Goal: Task Accomplishment & Management: Manage account settings

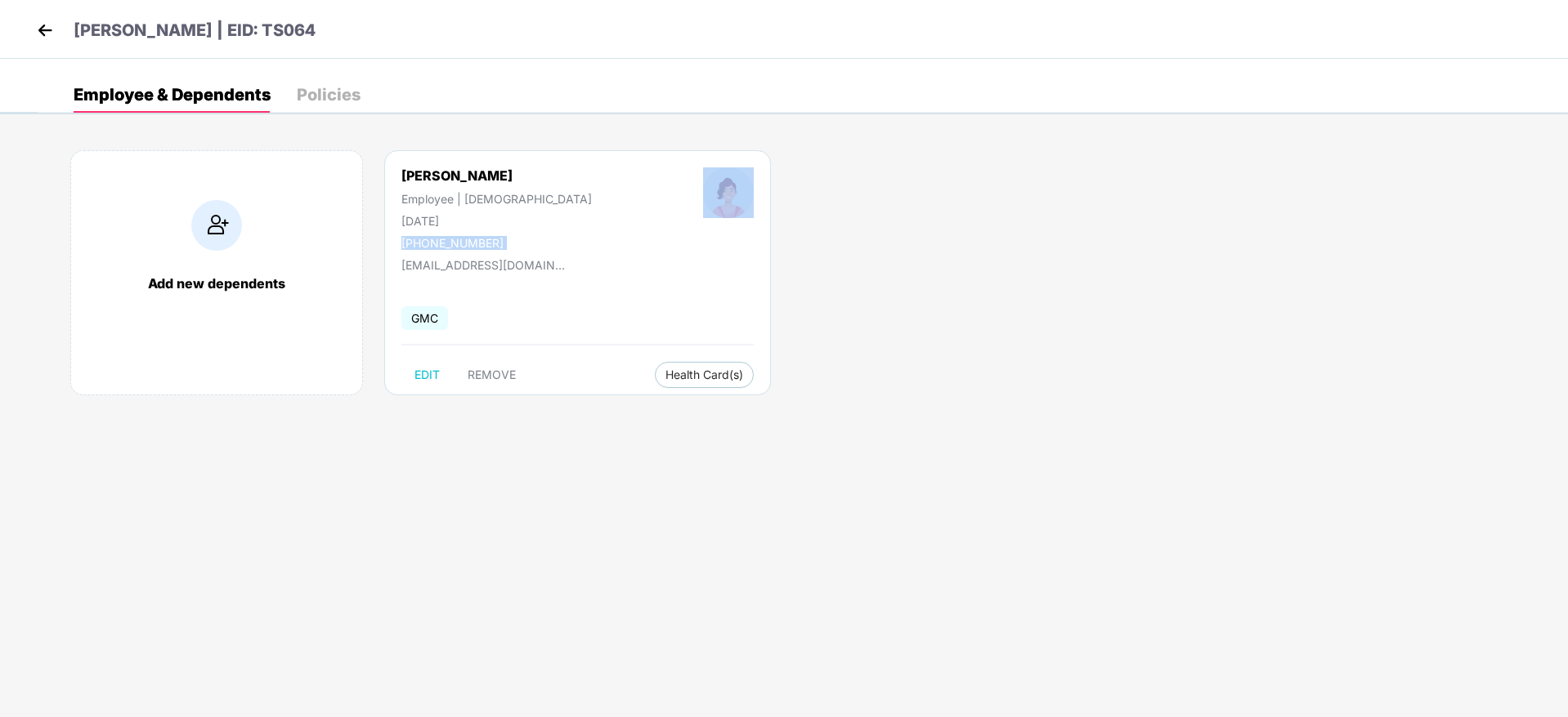
click at [38, 39] on img at bounding box center [45, 30] width 25 height 25
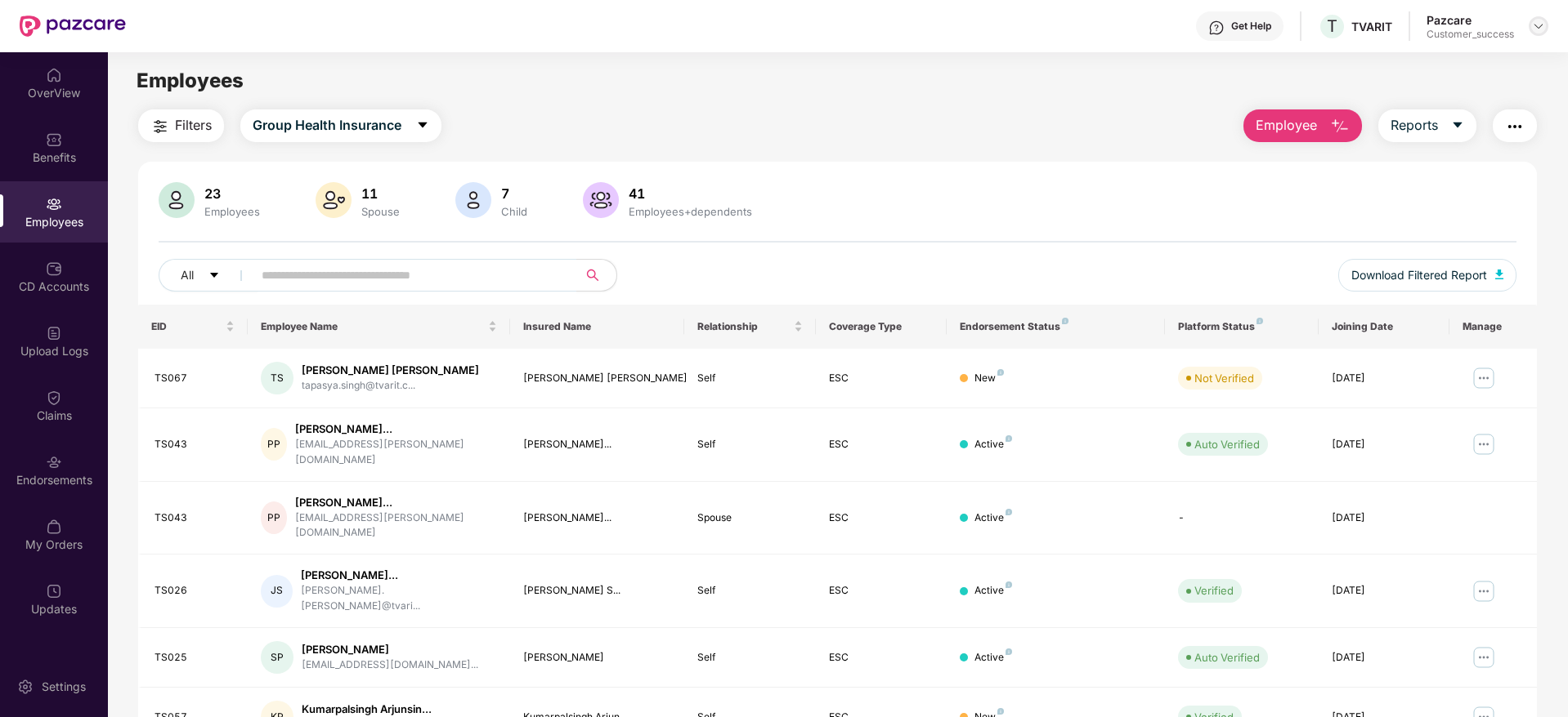
click at [1535, 25] on img at bounding box center [1538, 26] width 13 height 13
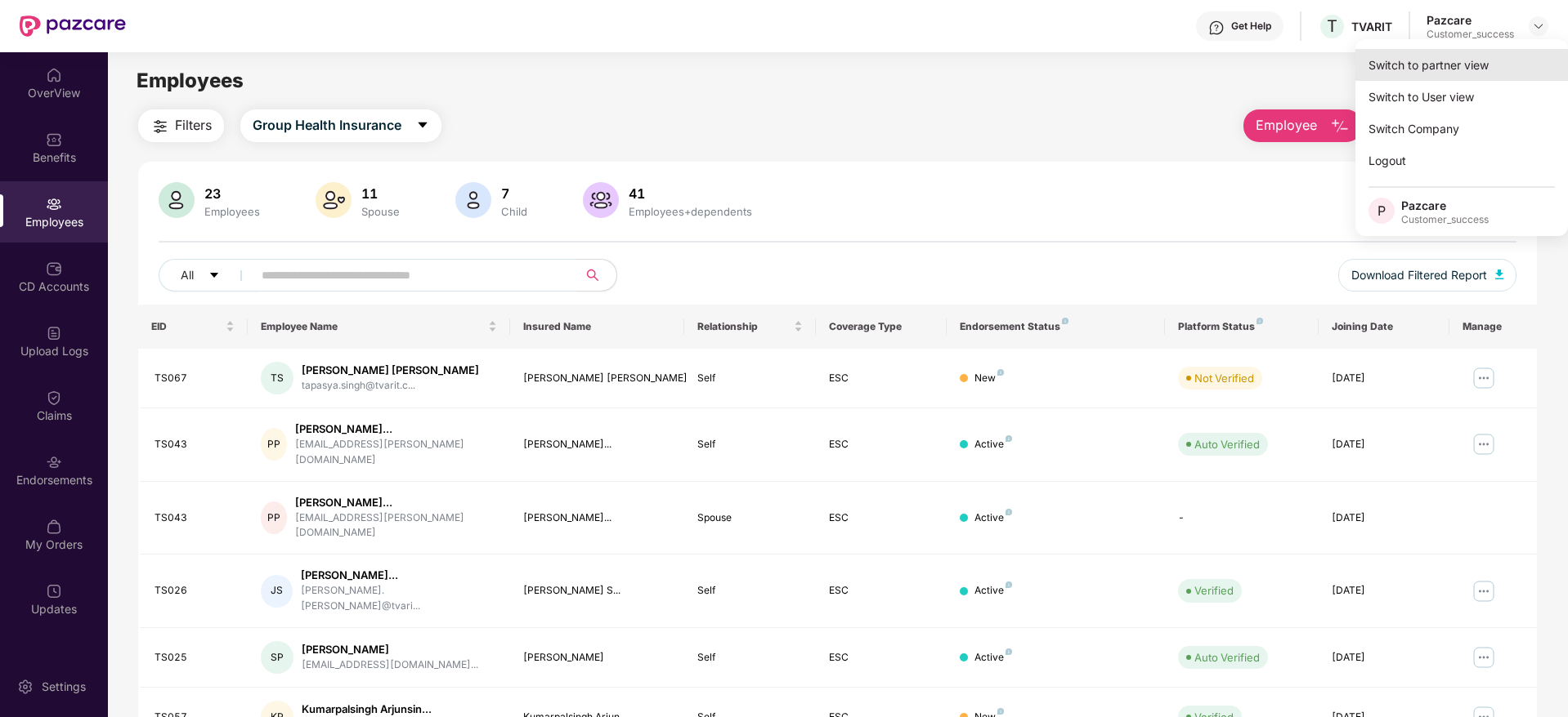
click at [1511, 58] on div "Switch to partner view" at bounding box center [1461, 64] width 212 height 32
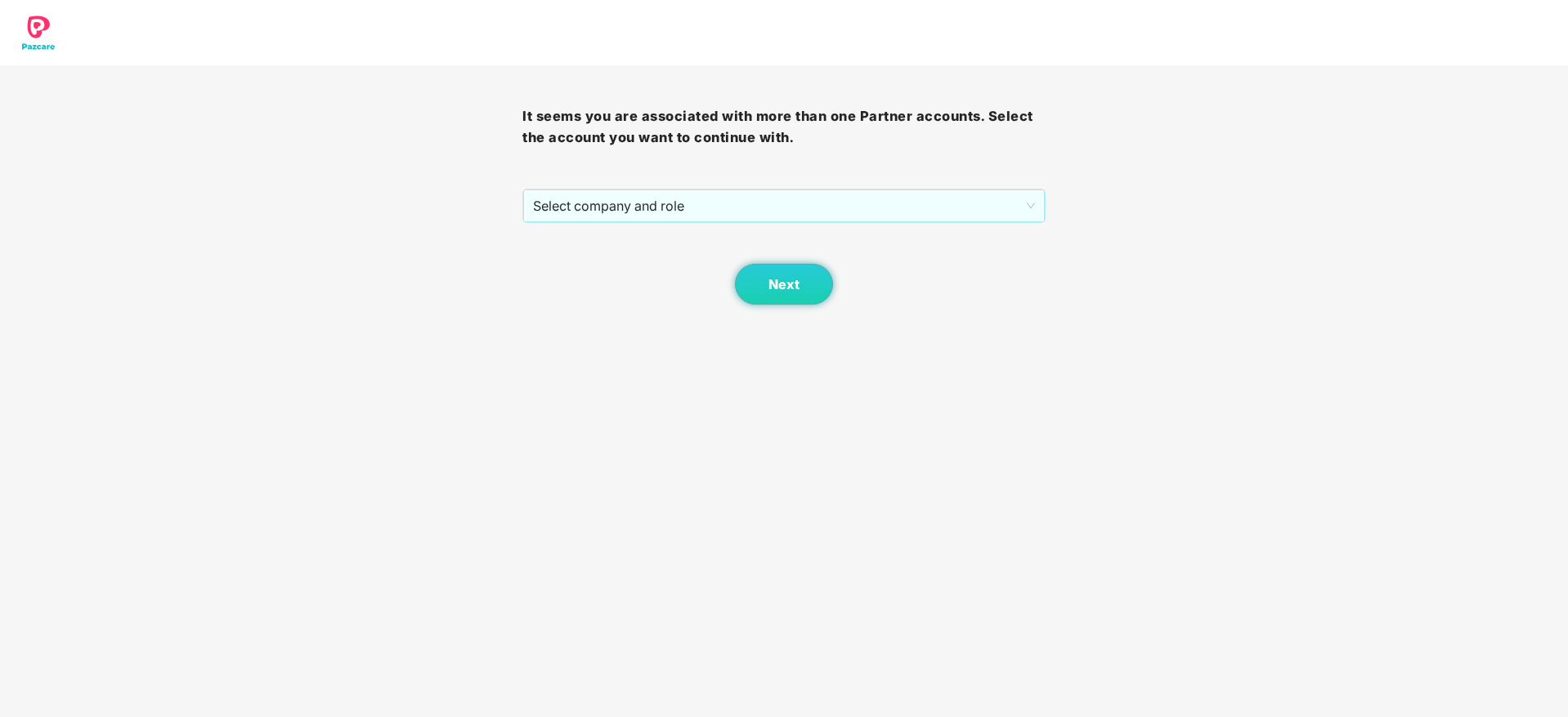
drag, startPoint x: 798, startPoint y: 174, endPoint x: 794, endPoint y: 196, distance: 22.4
click at [797, 184] on div "It seems you are associated with more than one Partner accounts. Select the acc…" at bounding box center [784, 185] width 522 height 240
click at [794, 196] on span "Select company and role" at bounding box center [783, 206] width 501 height 31
click at [795, 224] on div "Next" at bounding box center [784, 264] width 522 height 82
click at [785, 216] on span "Select company and role" at bounding box center [783, 206] width 501 height 31
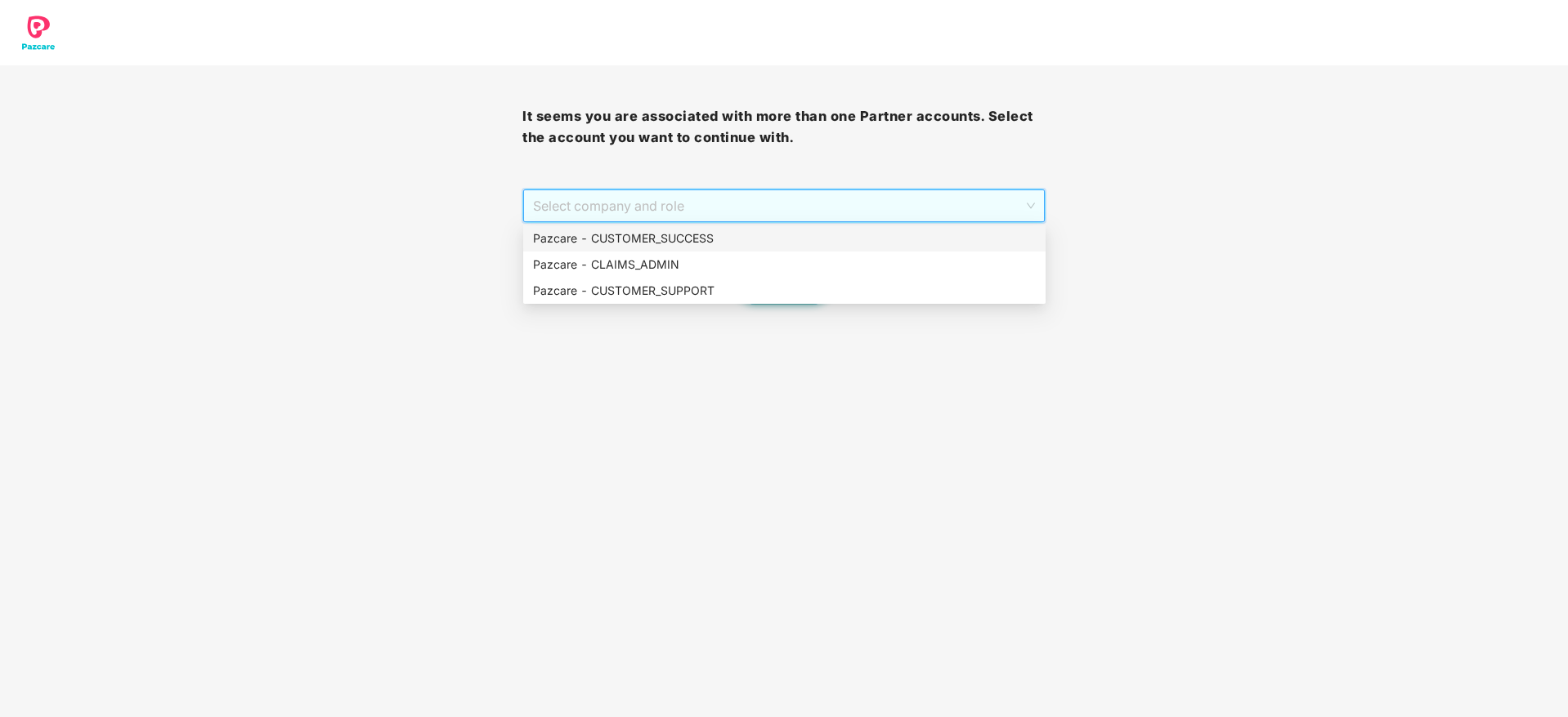
click at [781, 234] on div "Pazcare - CUSTOMER_SUCCESS" at bounding box center [784, 238] width 503 height 18
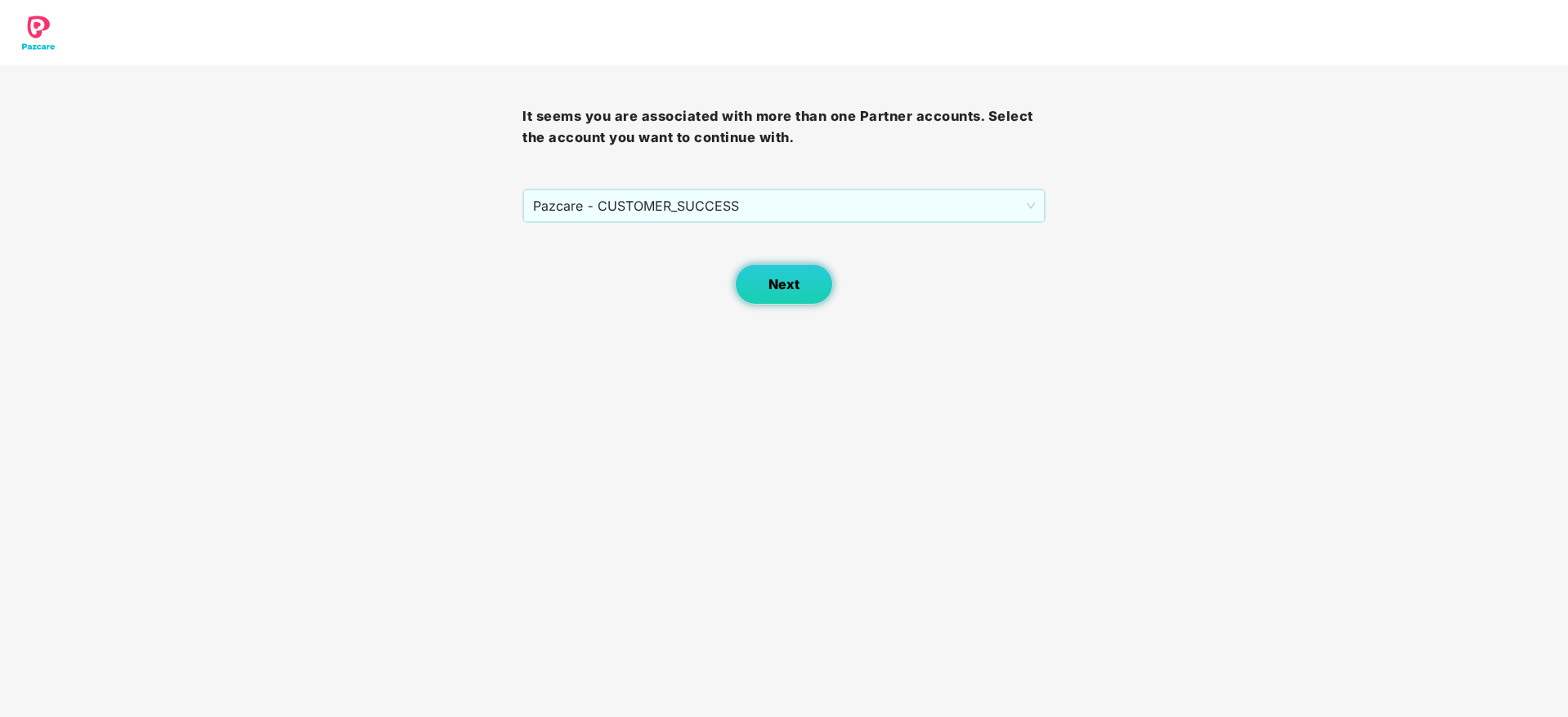
click at [784, 271] on button "Next" at bounding box center [784, 284] width 98 height 41
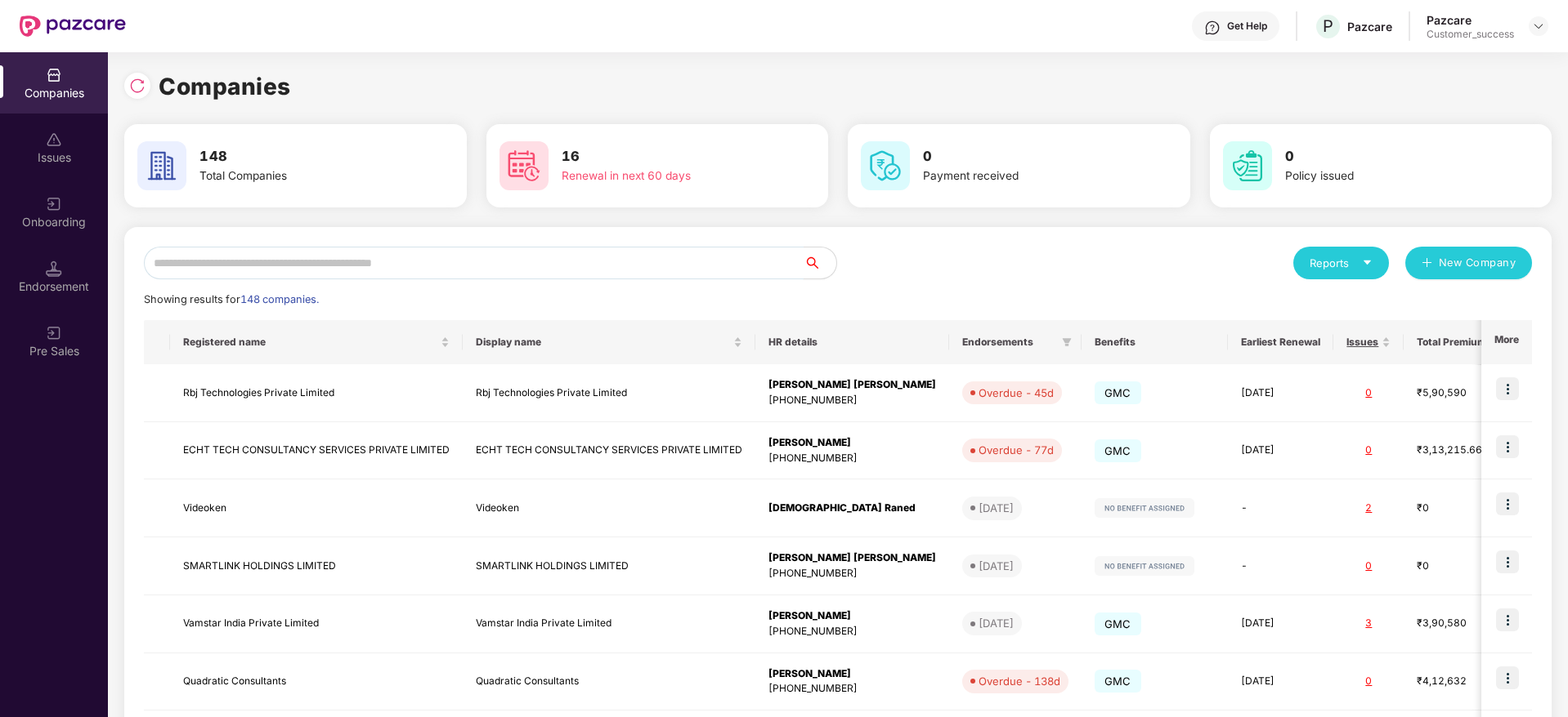
click at [550, 256] on input "text" at bounding box center [473, 263] width 660 height 33
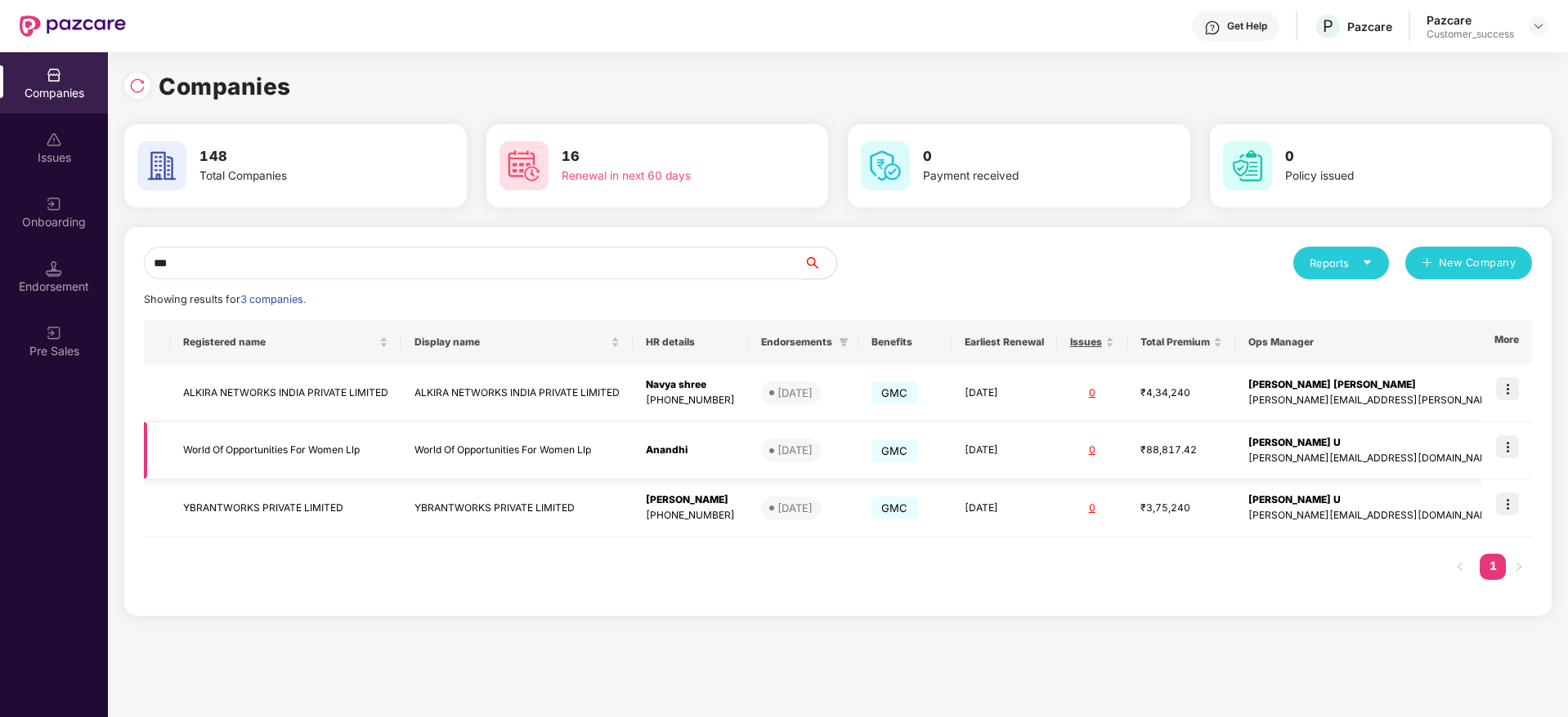
type input "***"
click at [381, 459] on td "World Of Opportunities For Women Llp" at bounding box center [285, 452] width 231 height 58
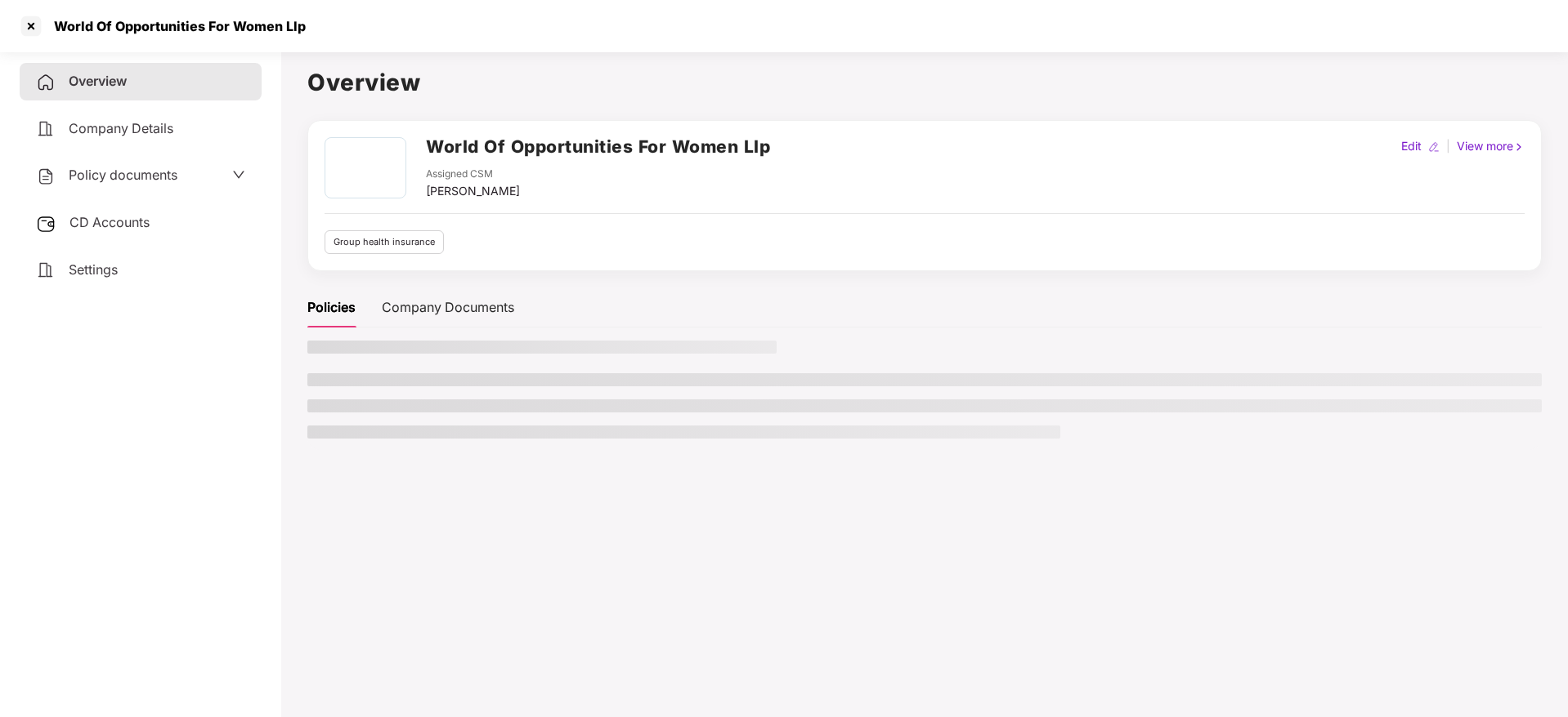
click at [204, 42] on div "World Of Opportunities For Women Llp" at bounding box center [784, 26] width 1568 height 52
copy div "World Of Opportunities For Women Llp"
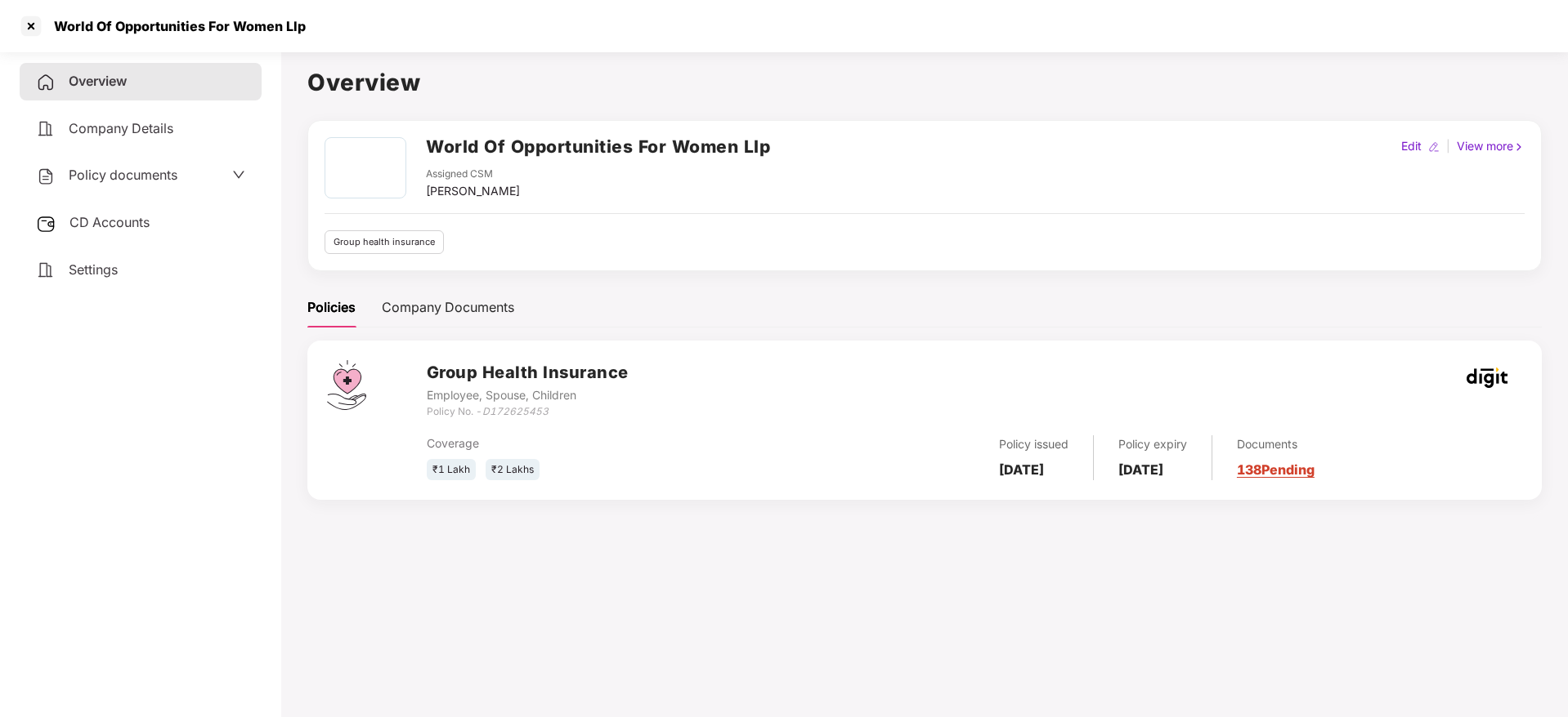
click at [99, 162] on div "Policy documents" at bounding box center [141, 176] width 242 height 38
click at [126, 181] on span "Policy documents" at bounding box center [123, 174] width 109 height 16
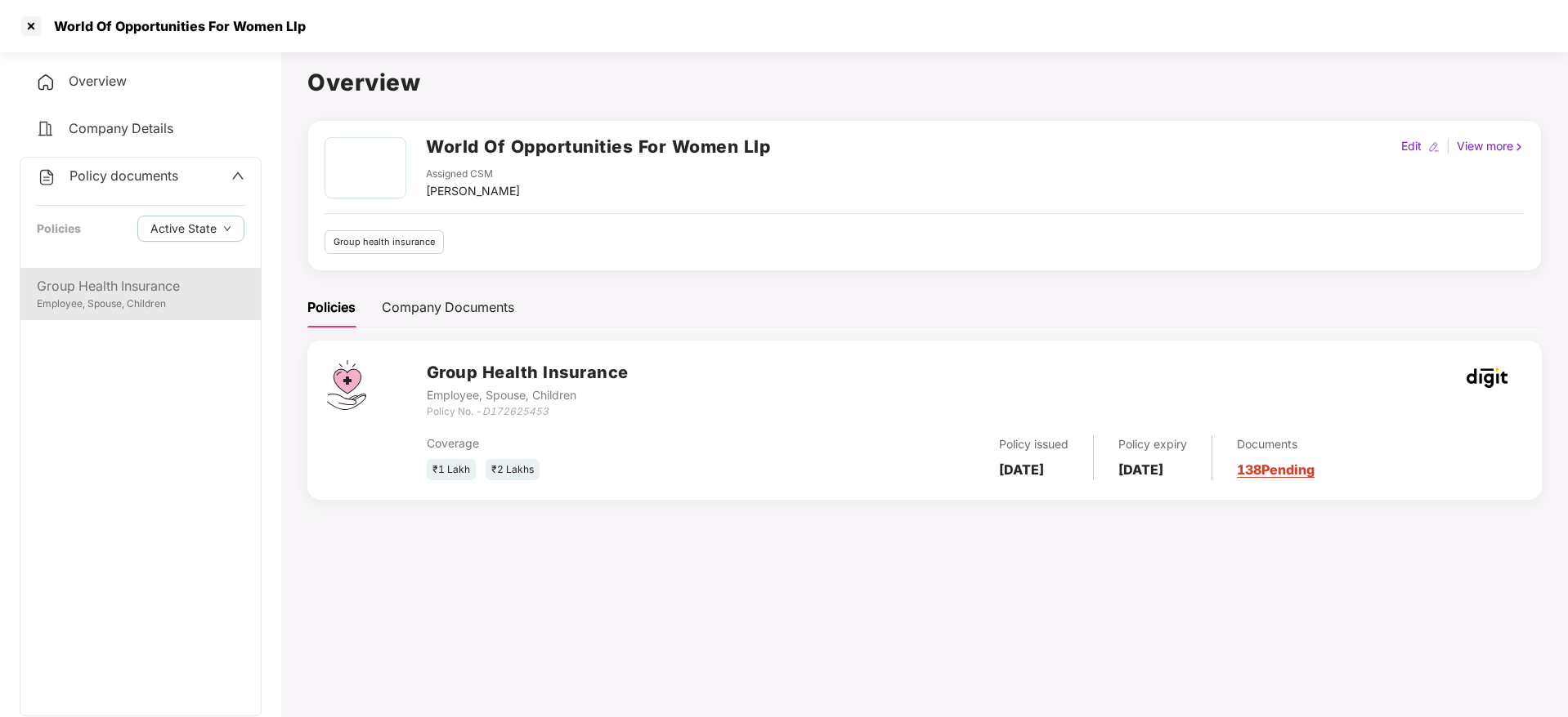
click at [150, 292] on div "Group Health Insurance" at bounding box center [141, 287] width 208 height 21
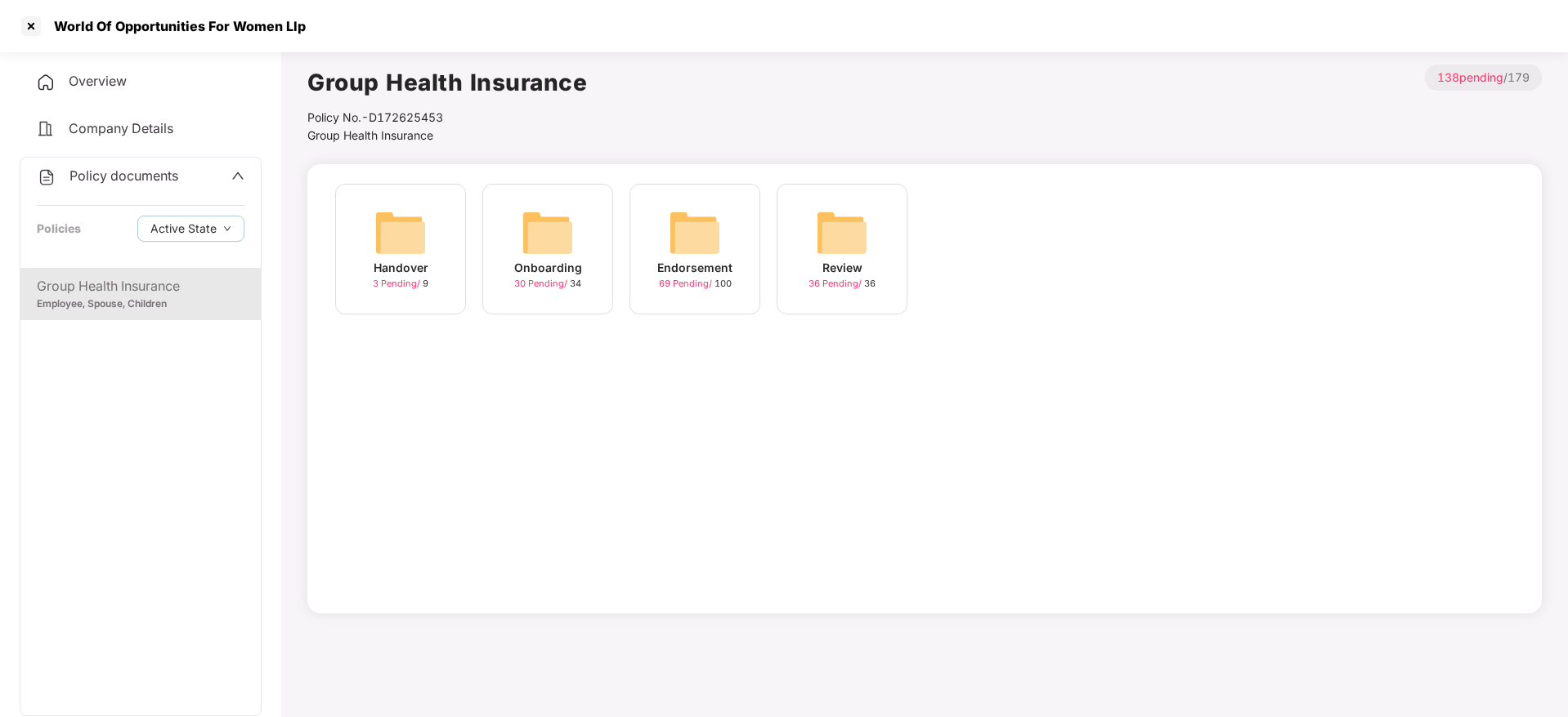
click at [576, 270] on div "Onboarding" at bounding box center [547, 268] width 68 height 18
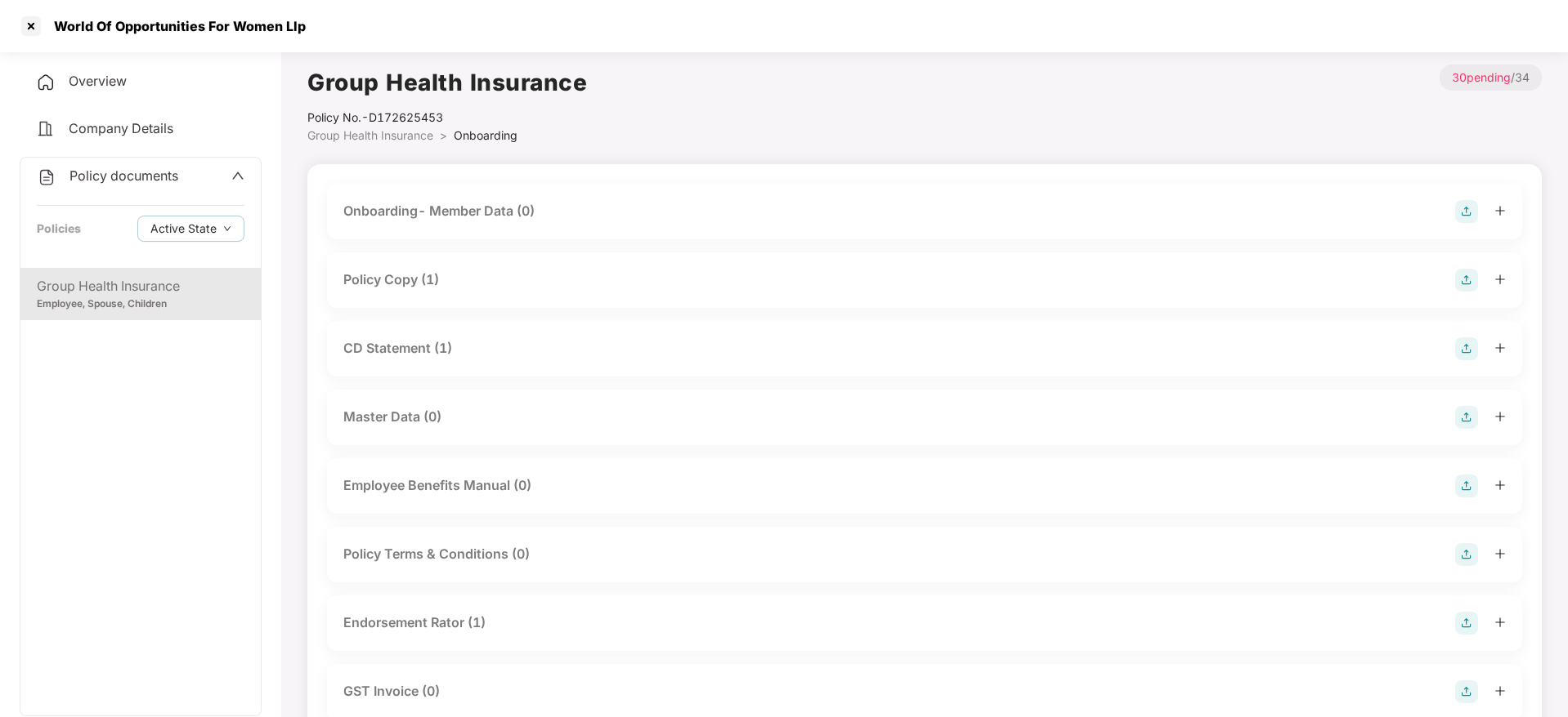
click at [416, 285] on div "Policy Copy (1)" at bounding box center [391, 280] width 95 height 21
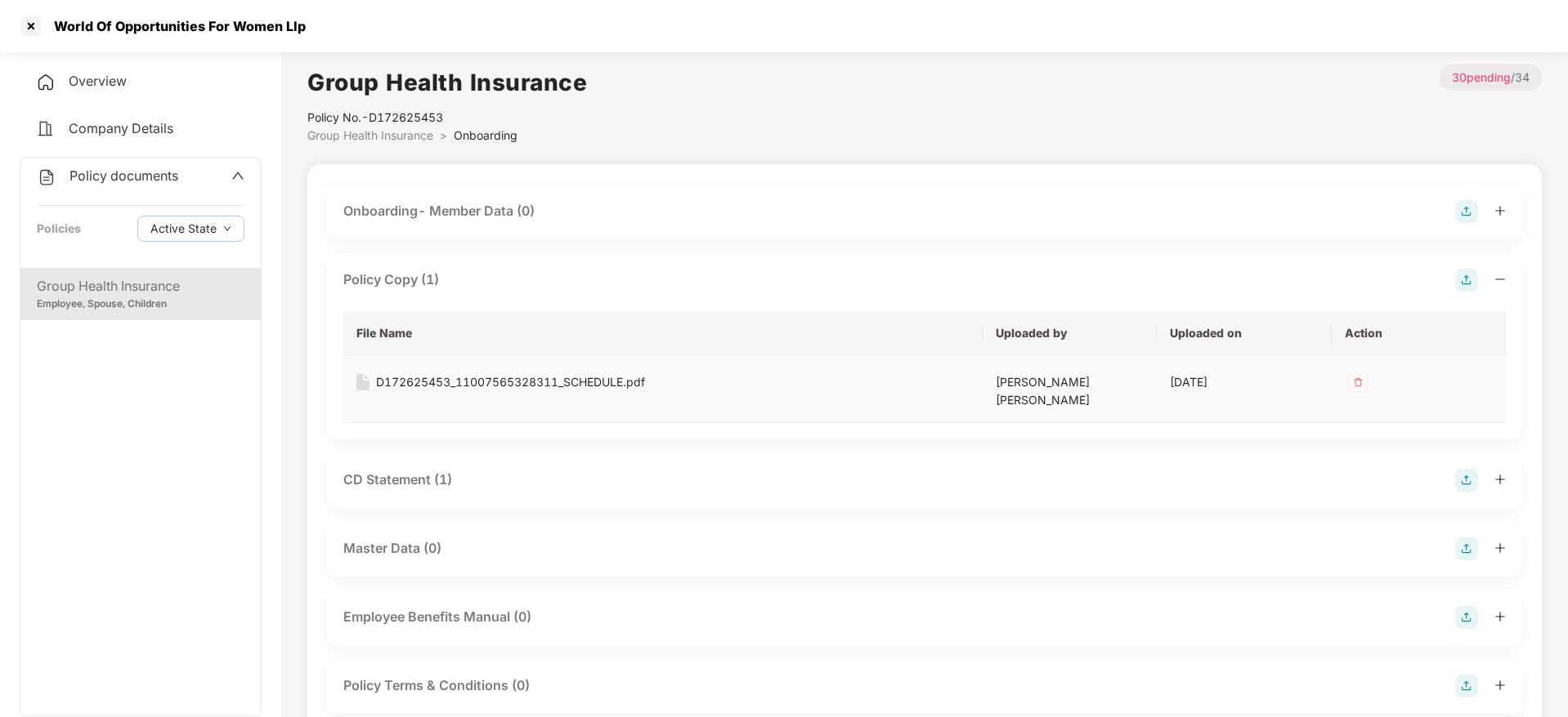
click at [464, 386] on div "D172625453_11007565328311_SCHEDULE.pdf" at bounding box center [510, 382] width 269 height 18
click at [123, 95] on div "Overview" at bounding box center [141, 82] width 242 height 38
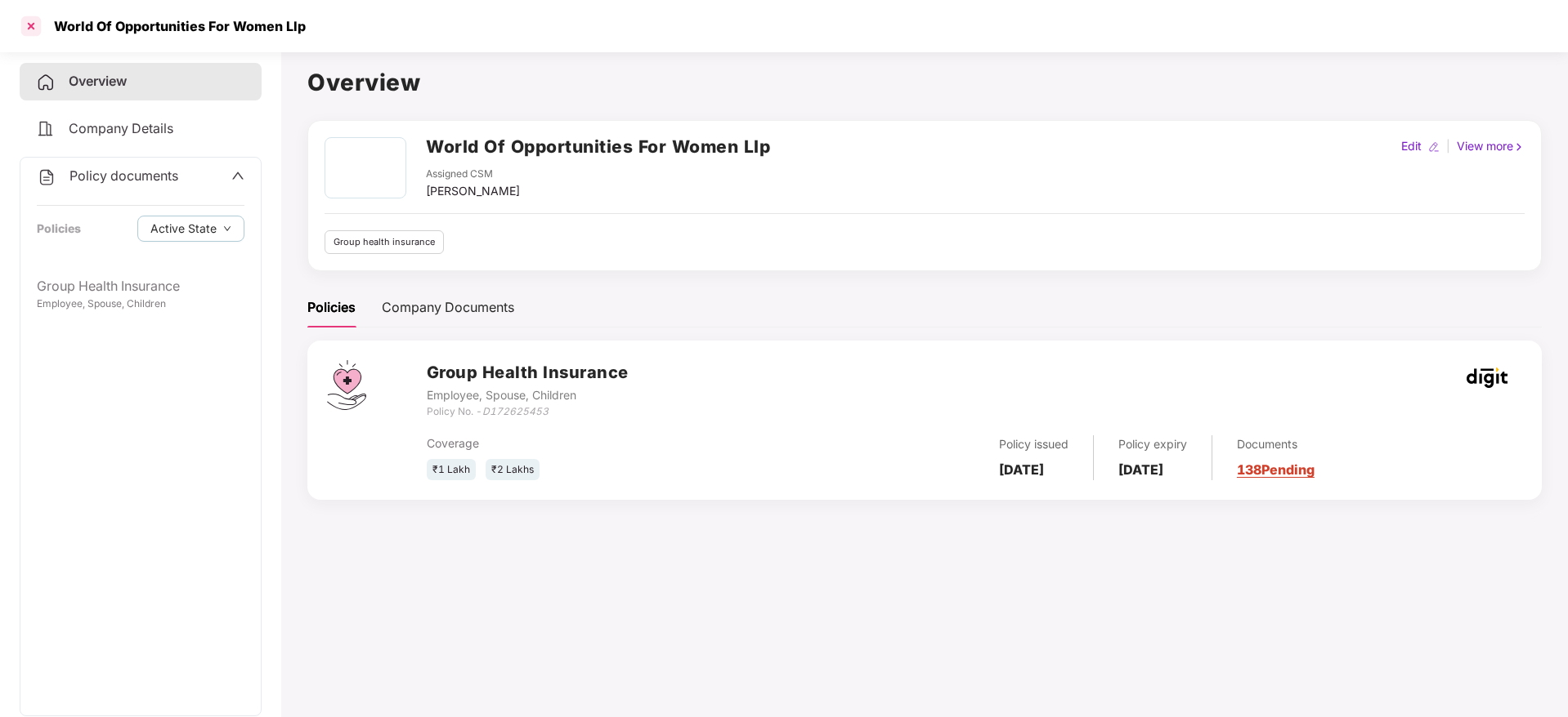
click at [42, 17] on div at bounding box center [31, 26] width 26 height 26
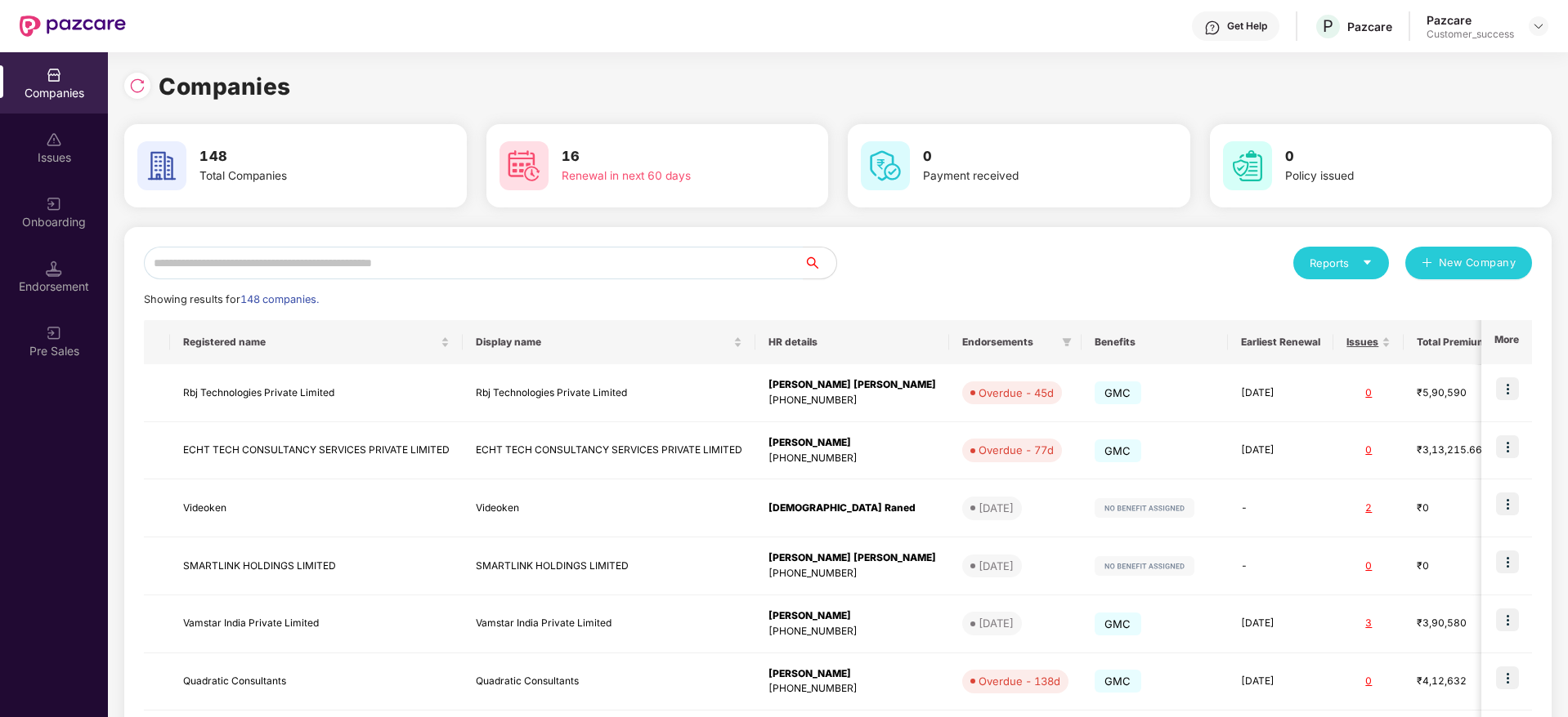
click at [49, 216] on div "Onboarding" at bounding box center [54, 222] width 108 height 16
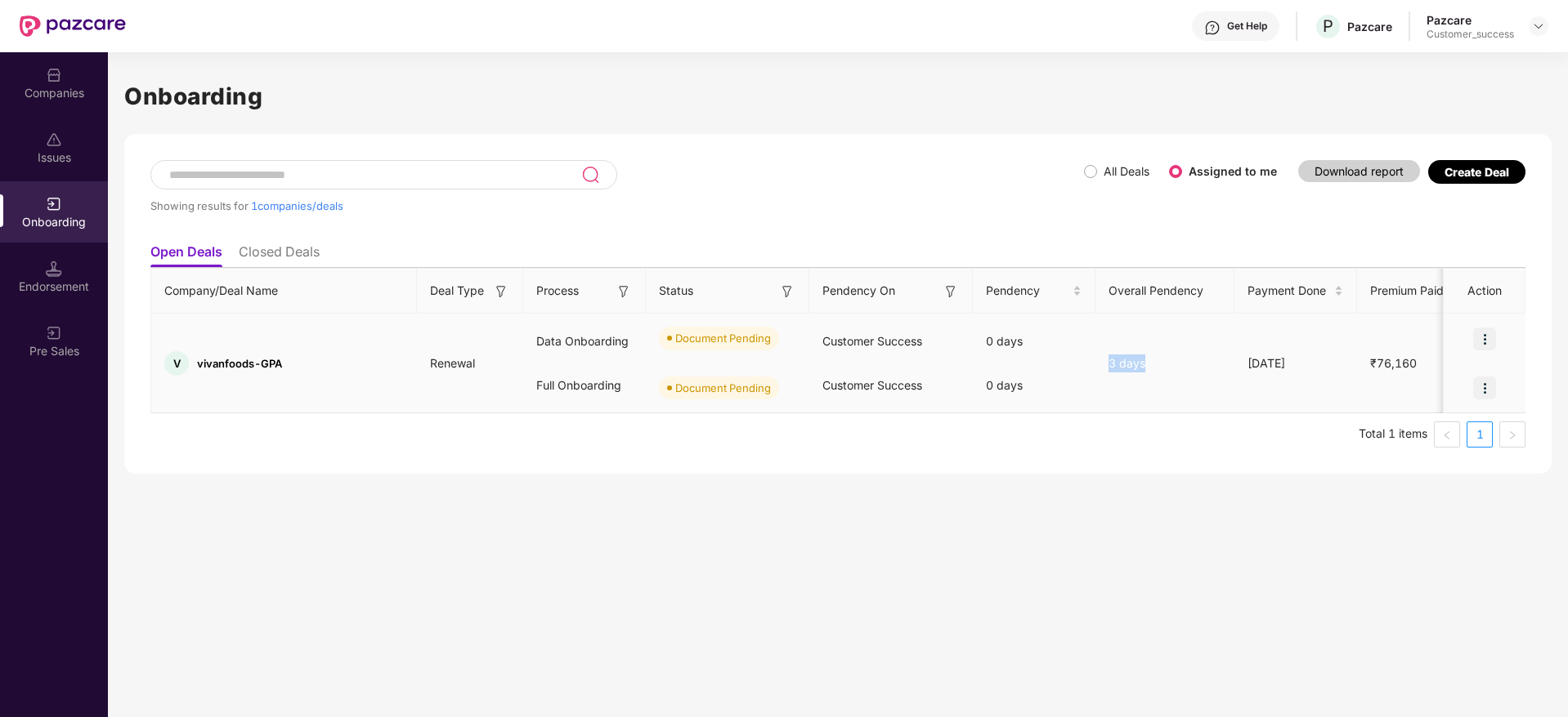
drag, startPoint x: 1087, startPoint y: 368, endPoint x: 1187, endPoint y: 362, distance: 100.2
click at [1187, 362] on tr "V vivanfoods-GPA Renewal Data Onboarding Full Onboarding Document Pending Docum…" at bounding box center [1346, 363] width 2391 height 100
click at [1187, 362] on div "3 days" at bounding box center [1165, 363] width 139 height 18
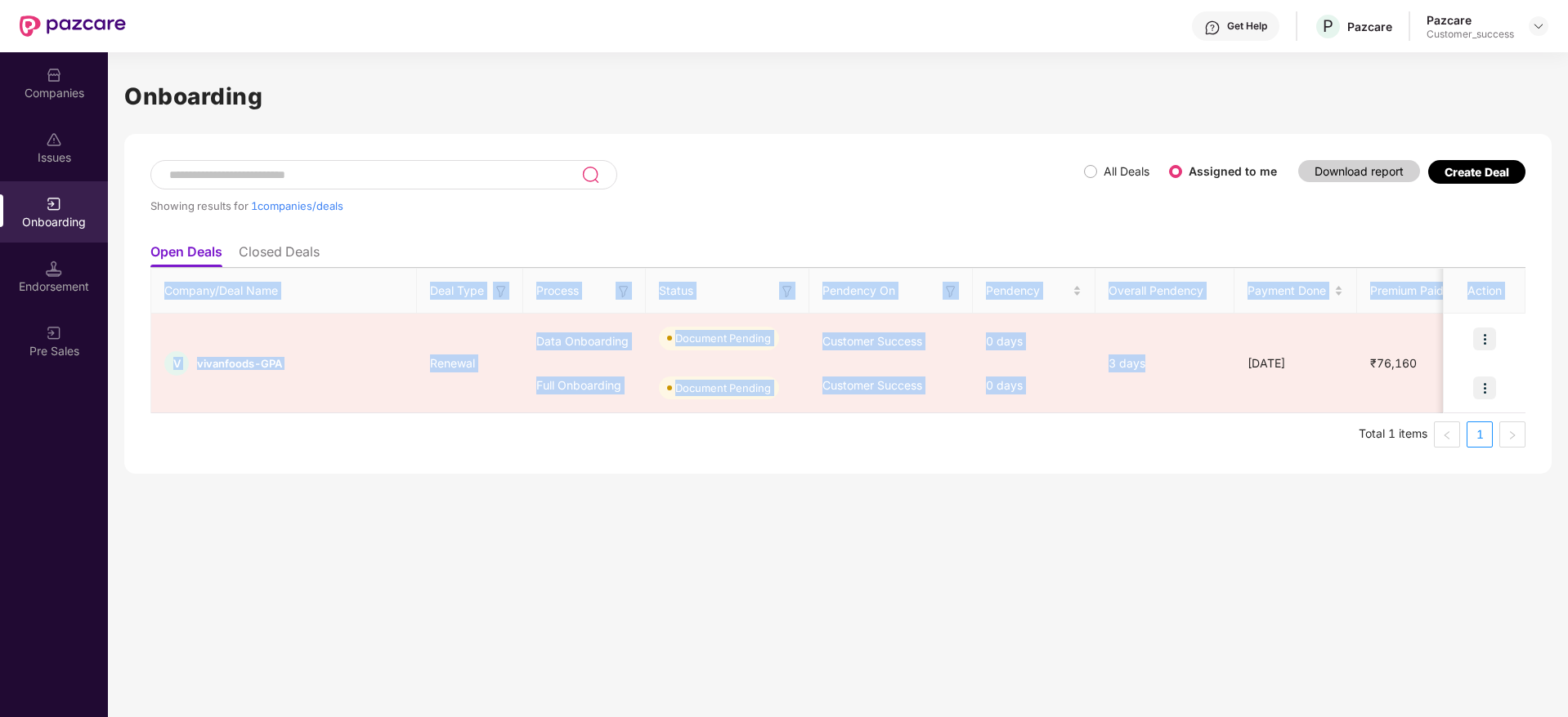
drag, startPoint x: 1187, startPoint y: 362, endPoint x: 148, endPoint y: 294, distance: 1041.2
click at [148, 294] on div "Showing results for 1 companies/deals All Deals Assigned to me Download report …" at bounding box center [838, 304] width 1427 height 340
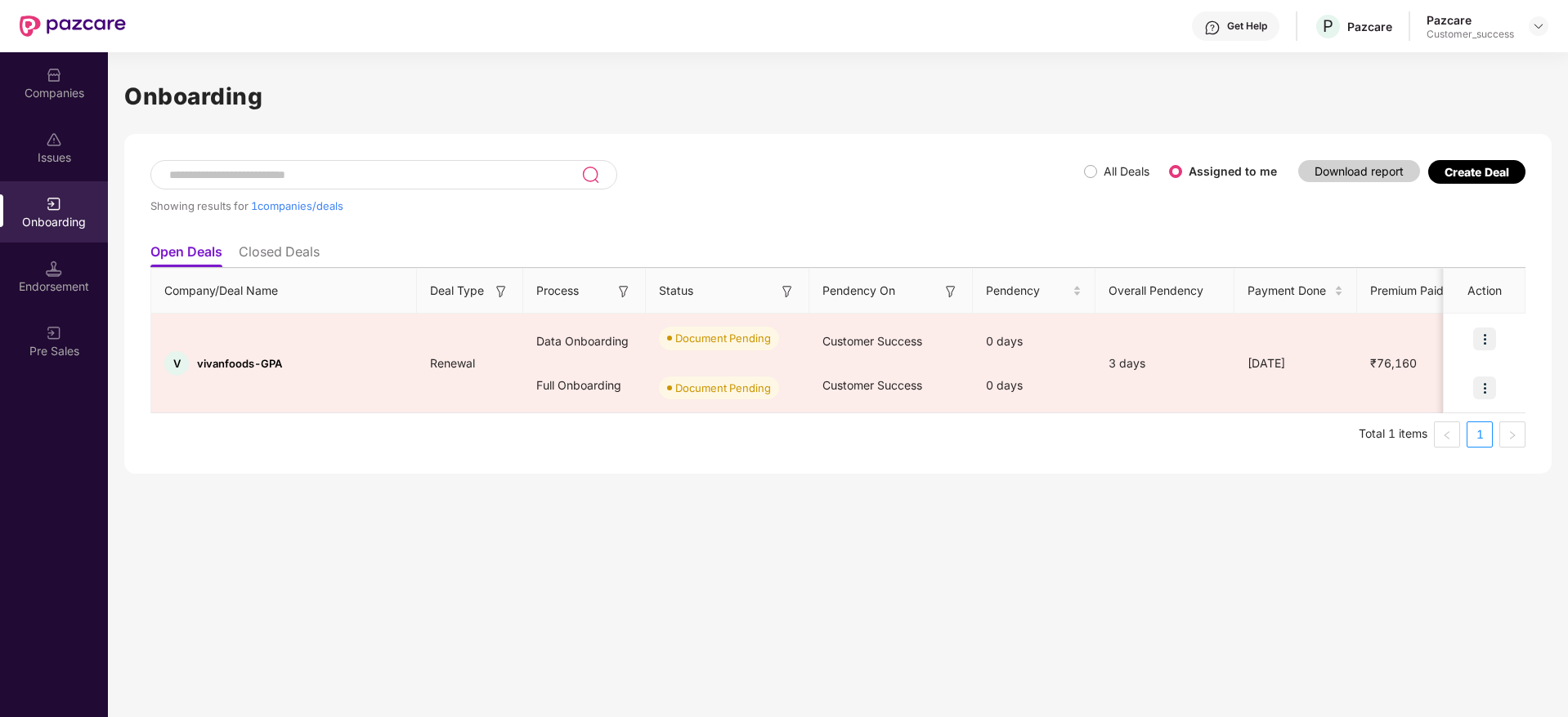
click at [373, 415] on div "Company/Deal Name Deal Type Process Status Pendency On Pendency Overall Pendenc…" at bounding box center [838, 357] width 1375 height 179
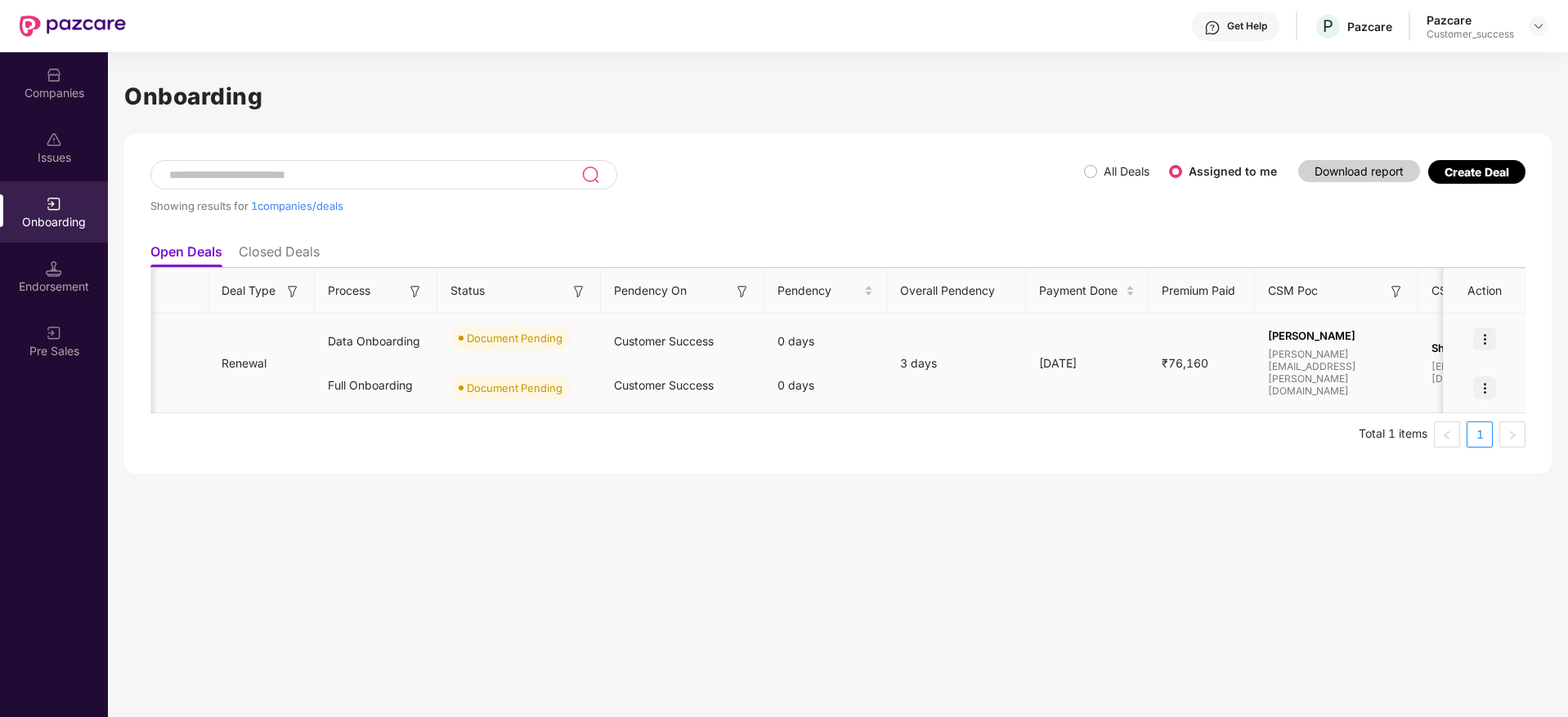
scroll to position [0, 284]
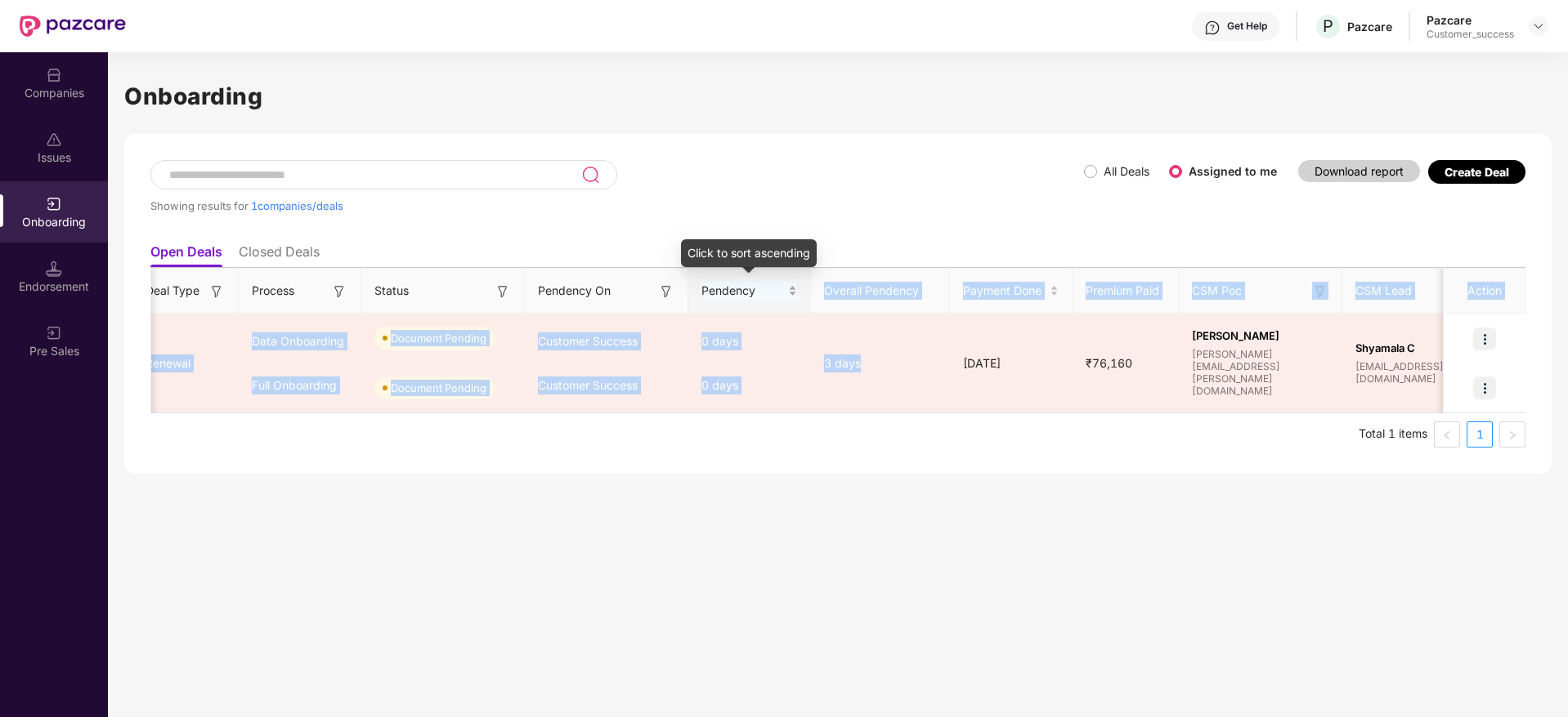
drag, startPoint x: 920, startPoint y: 386, endPoint x: 778, endPoint y: 293, distance: 169.7
click at [778, 293] on table "Company/Deal Name Deal Type Process Status Pendency On Pendency Overall Pendenc…" at bounding box center [1062, 340] width 2391 height 145
click at [778, 293] on span "Pendency" at bounding box center [742, 290] width 83 height 18
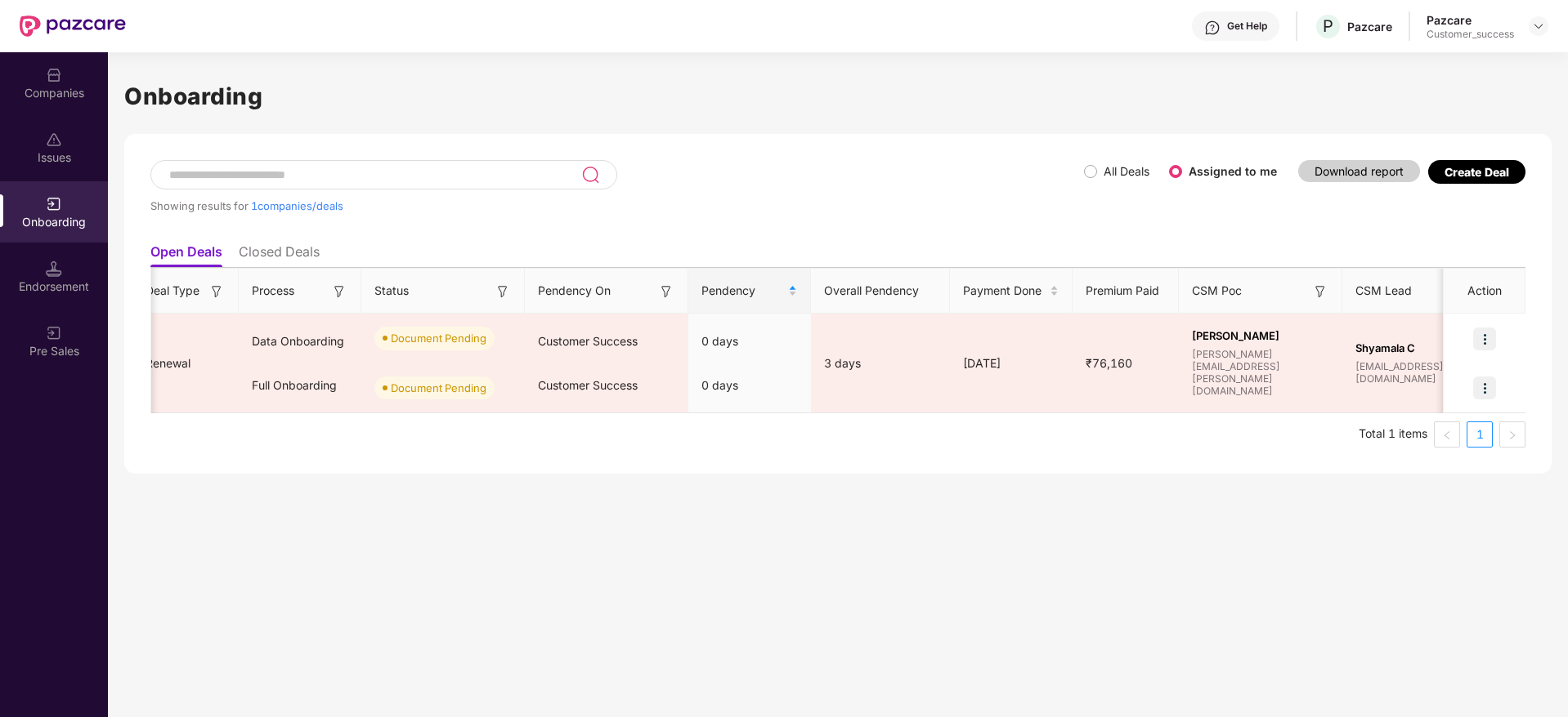
click at [971, 443] on ul "Total 1 items 1" at bounding box center [838, 434] width 1375 height 26
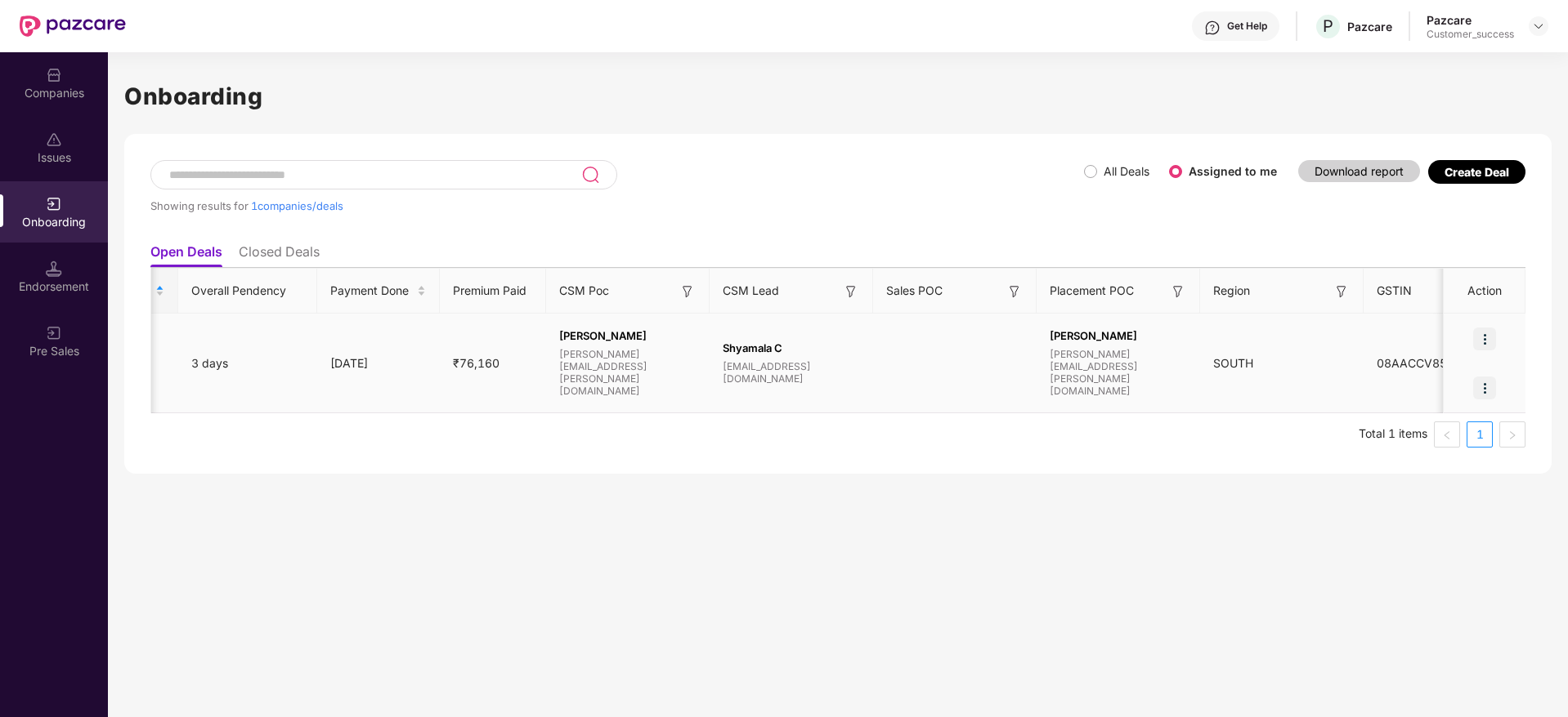
scroll to position [0, 1015]
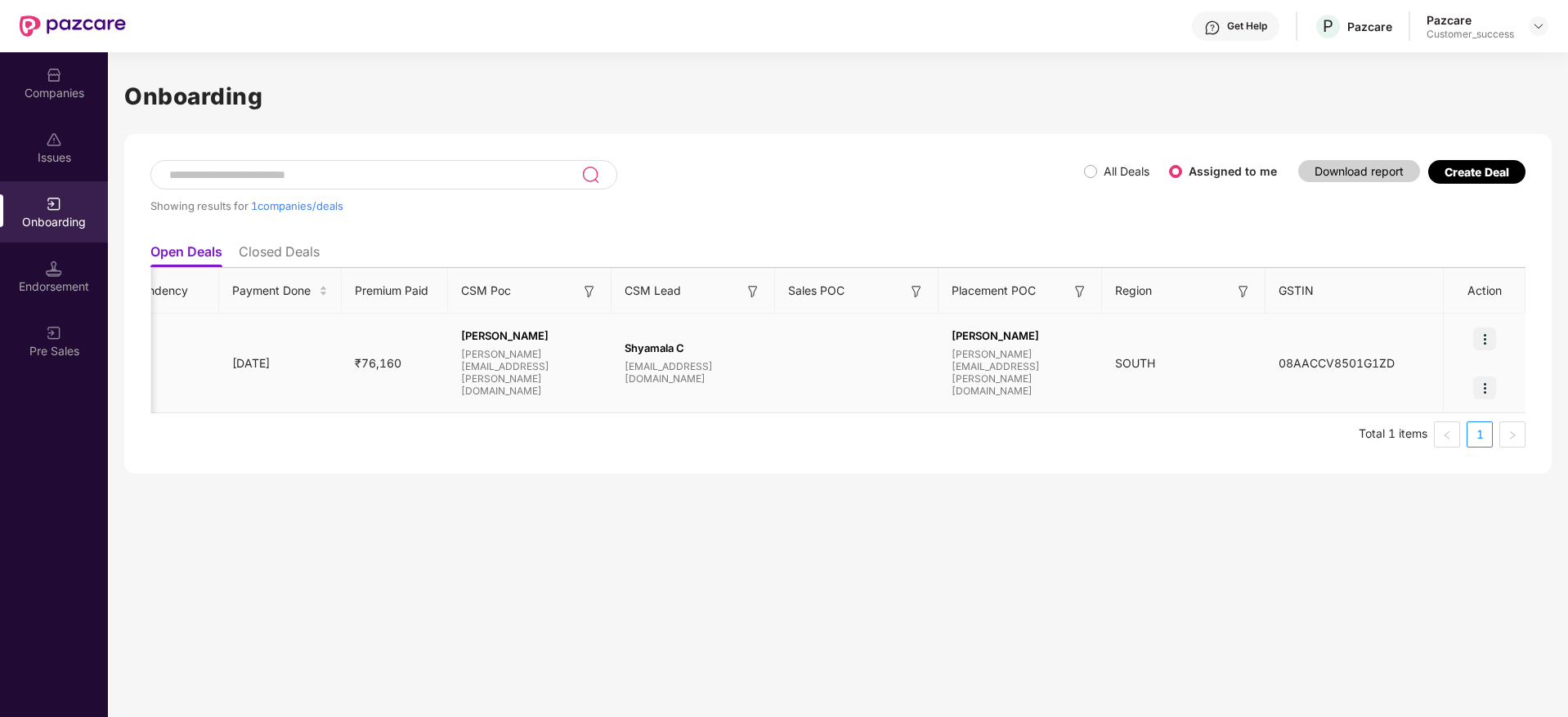
click at [1485, 345] on img at bounding box center [1484, 338] width 23 height 23
click at [1465, 372] on span "Upload Documents" at bounding box center [1408, 380] width 135 height 18
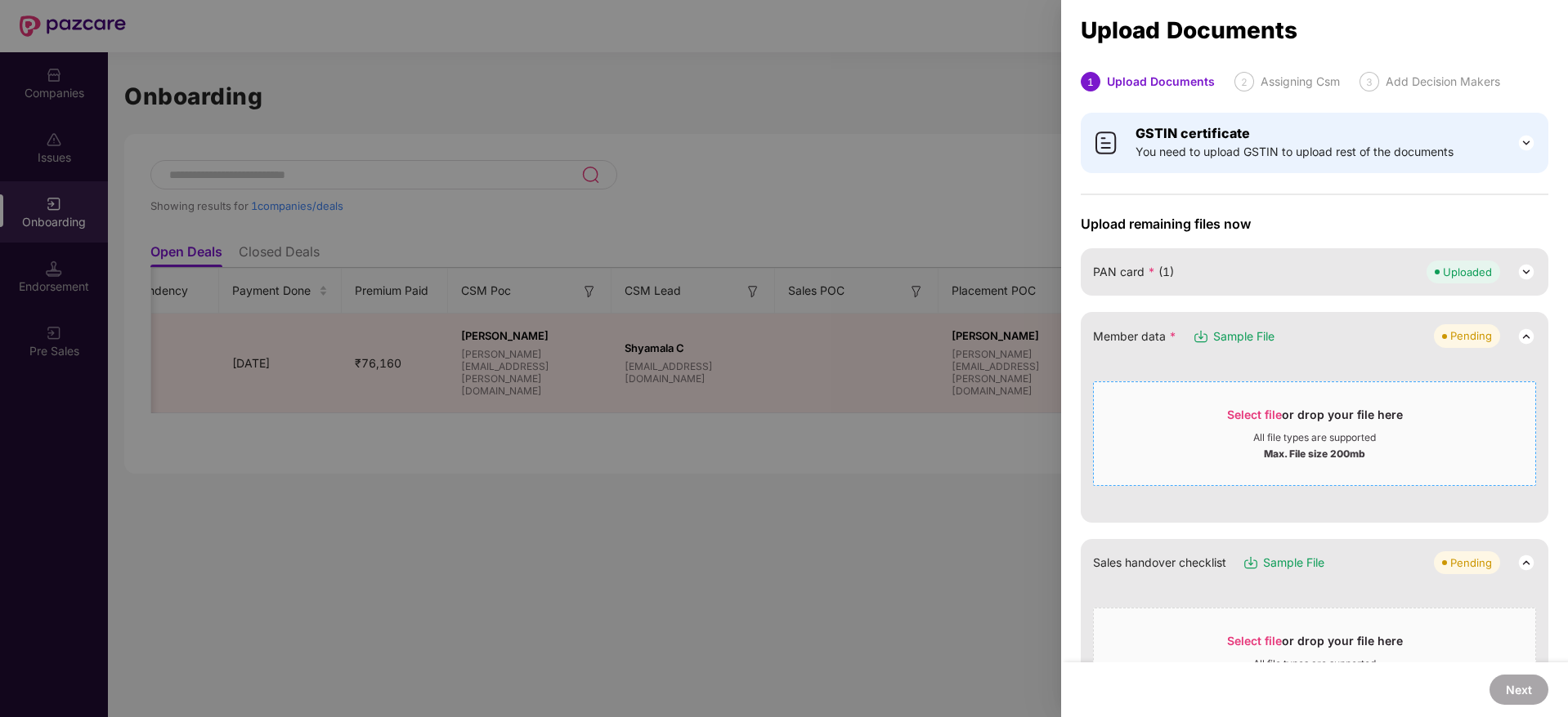
click at [1242, 399] on span "Select file or drop your file here All file types are supported Max. File size …" at bounding box center [1315, 433] width 442 height 78
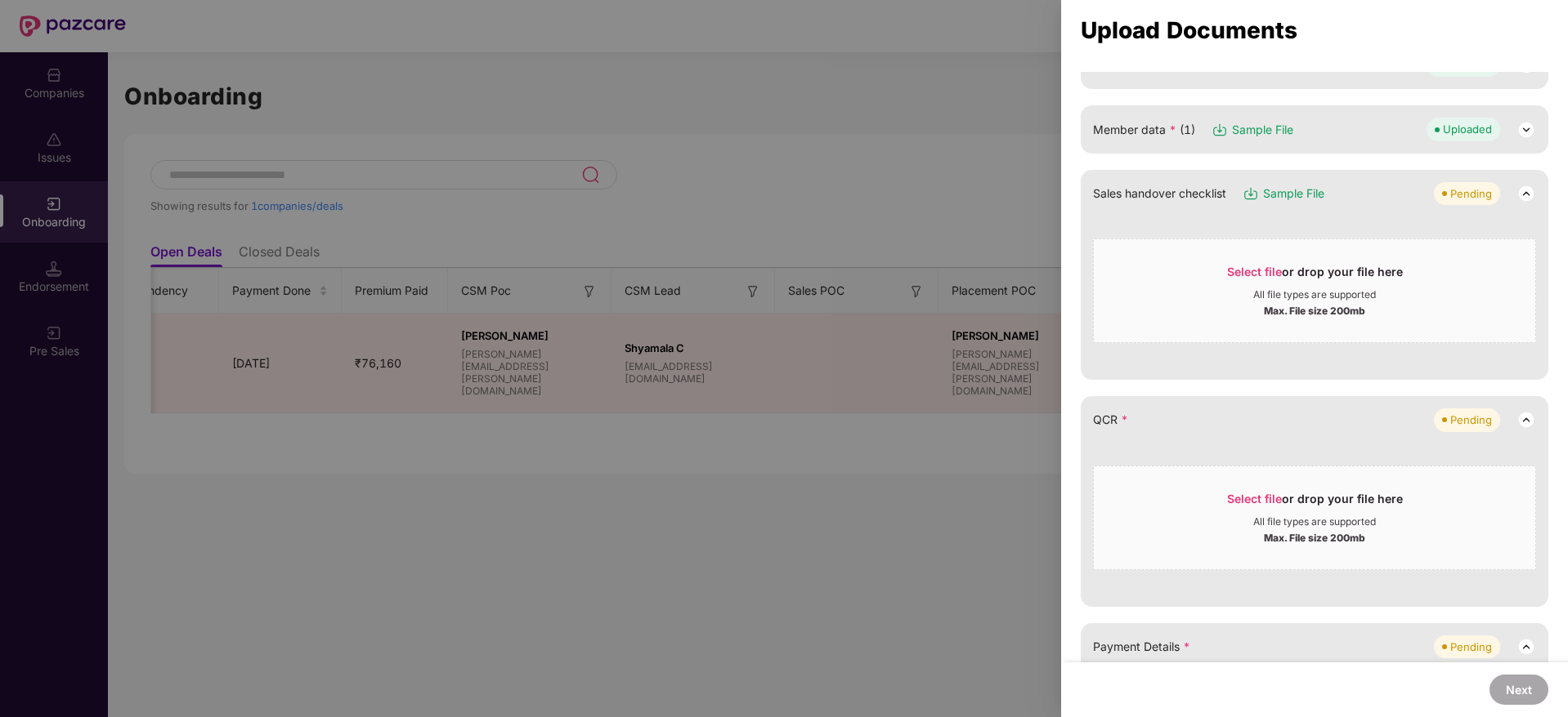
scroll to position [245, 0]
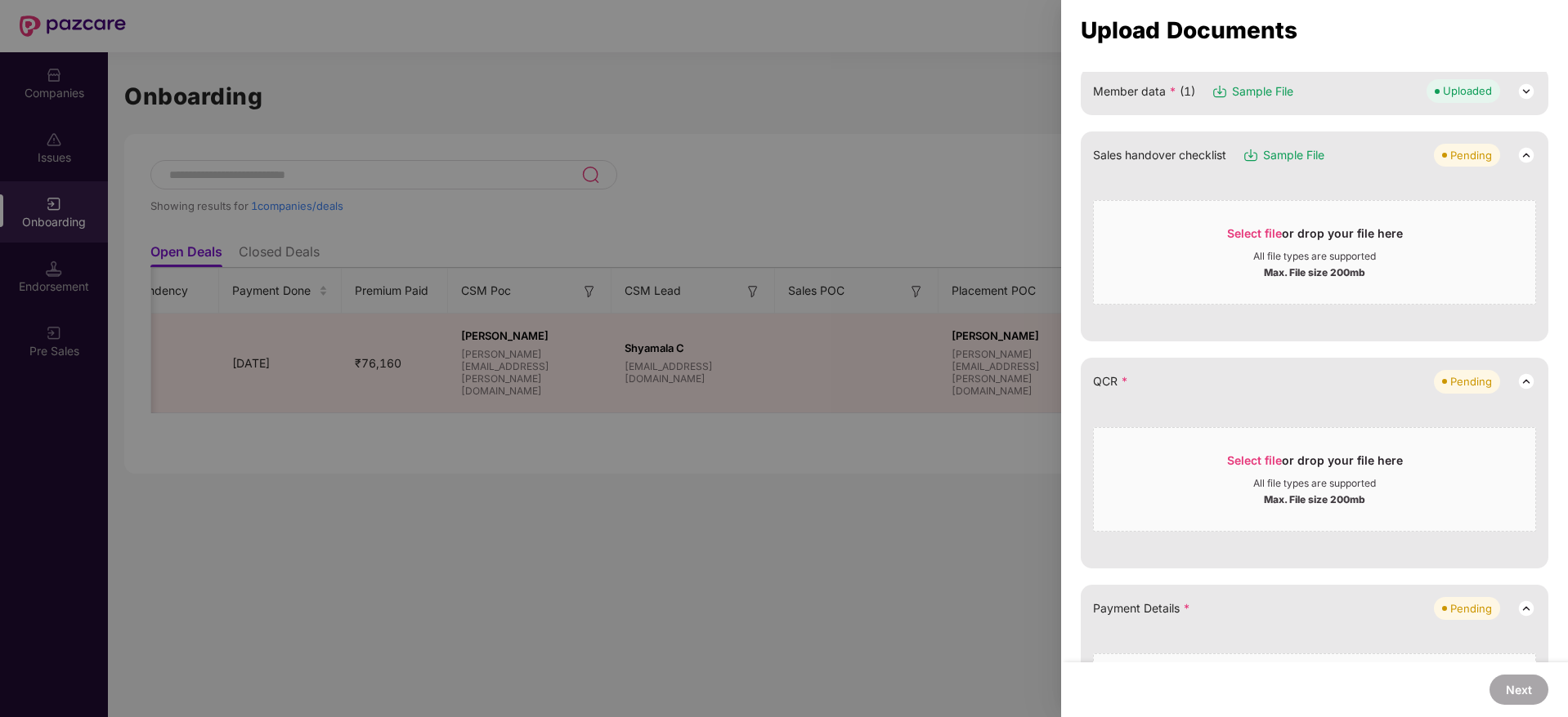
click at [1257, 467] on div "Select file or drop your file here" at bounding box center [1315, 465] width 176 height 25
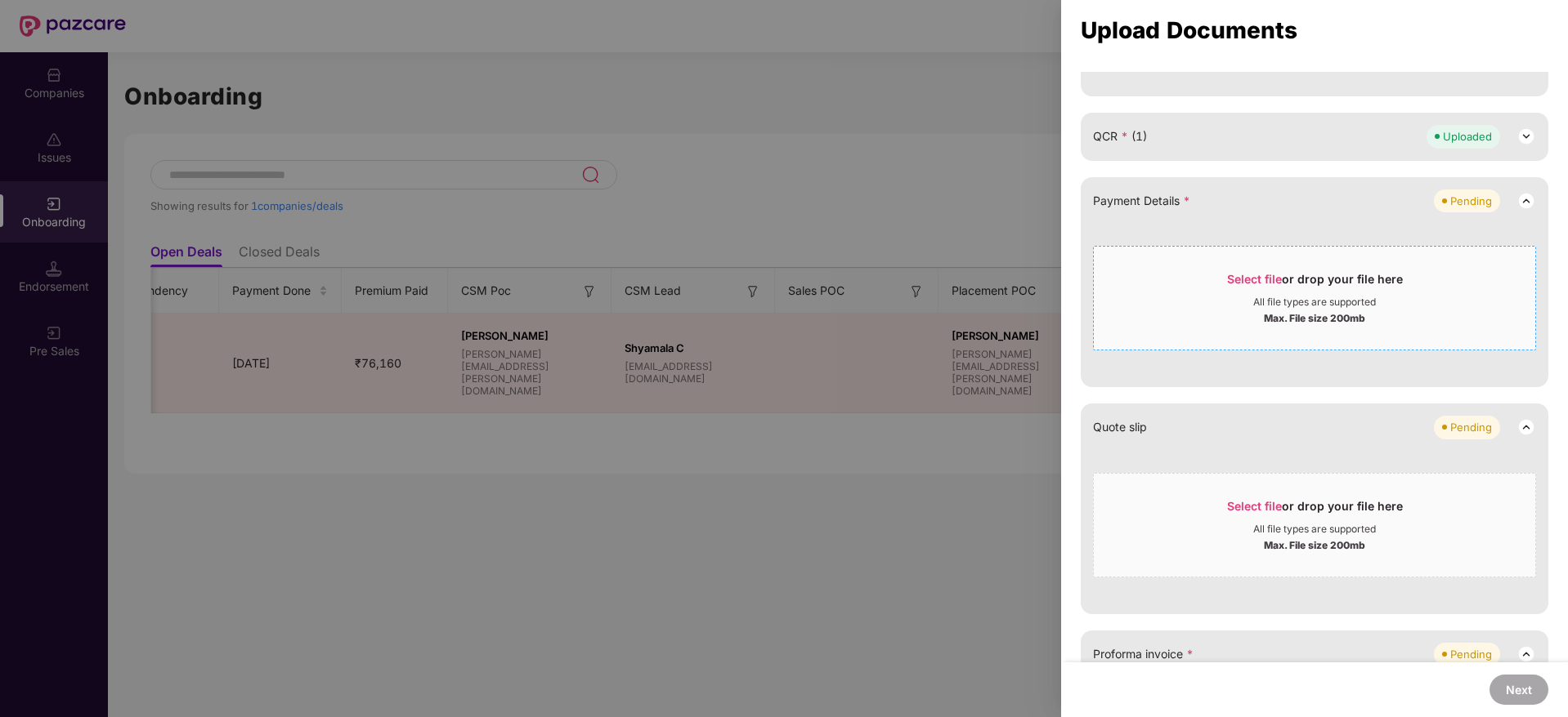
scroll to position [612, 0]
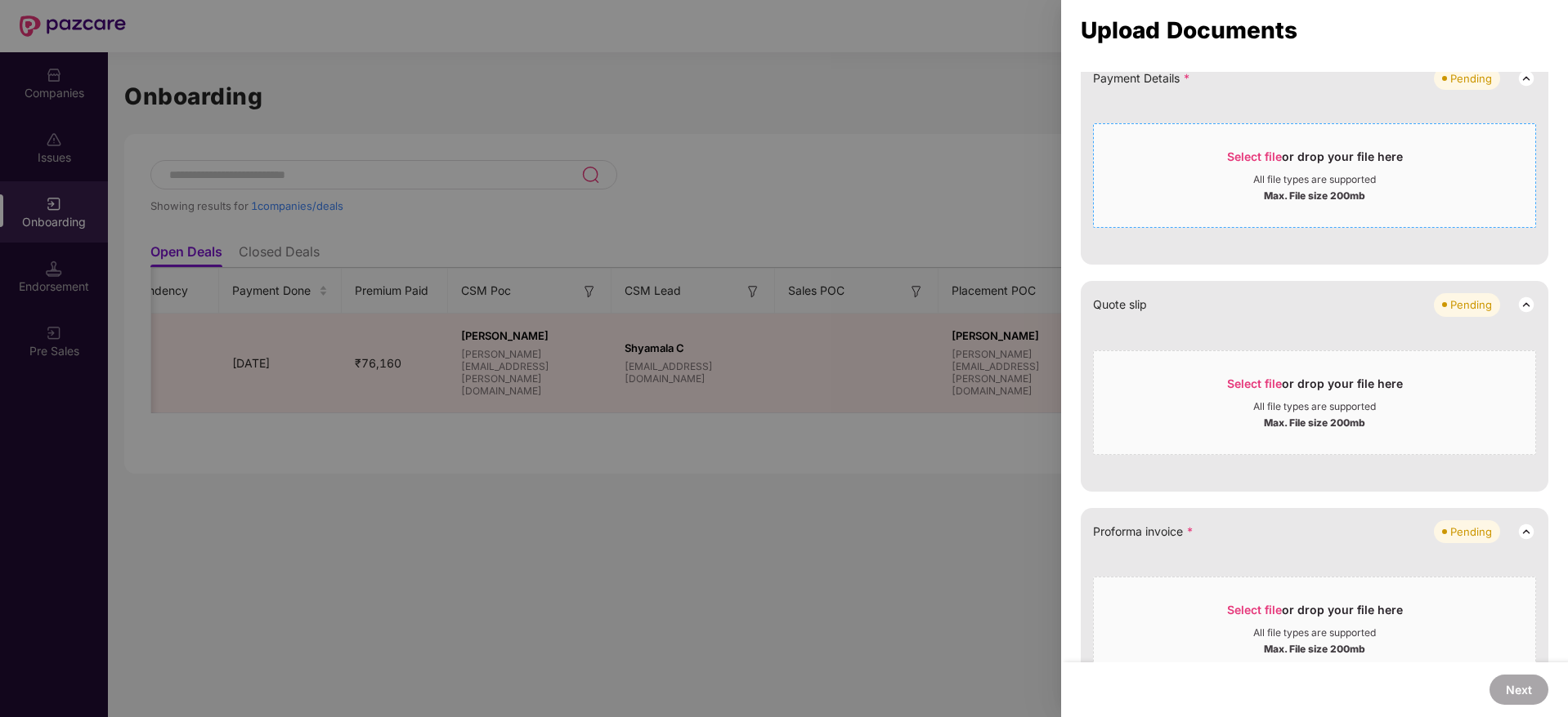
click at [1278, 188] on div "Max. File size 200mb" at bounding box center [1315, 194] width 101 height 16
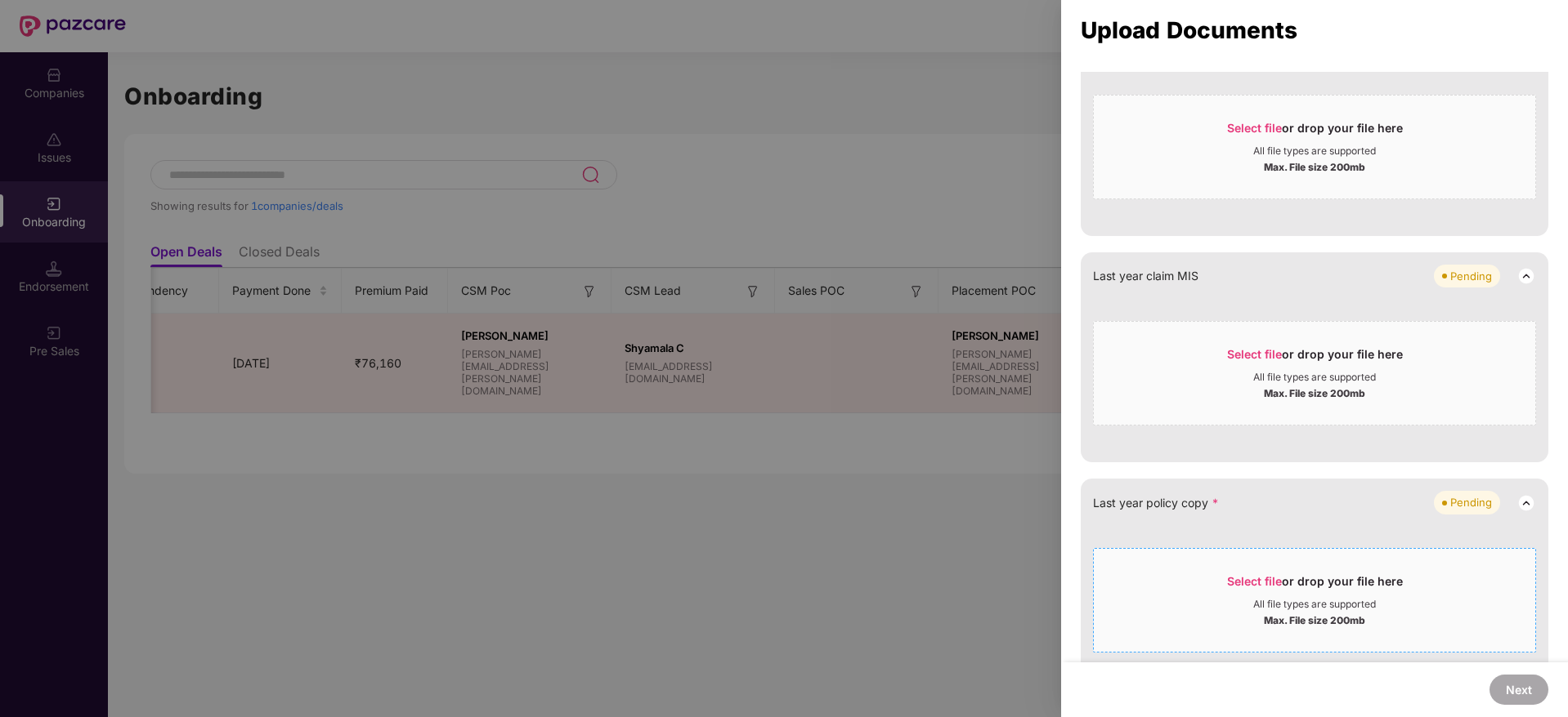
scroll to position [969, 0]
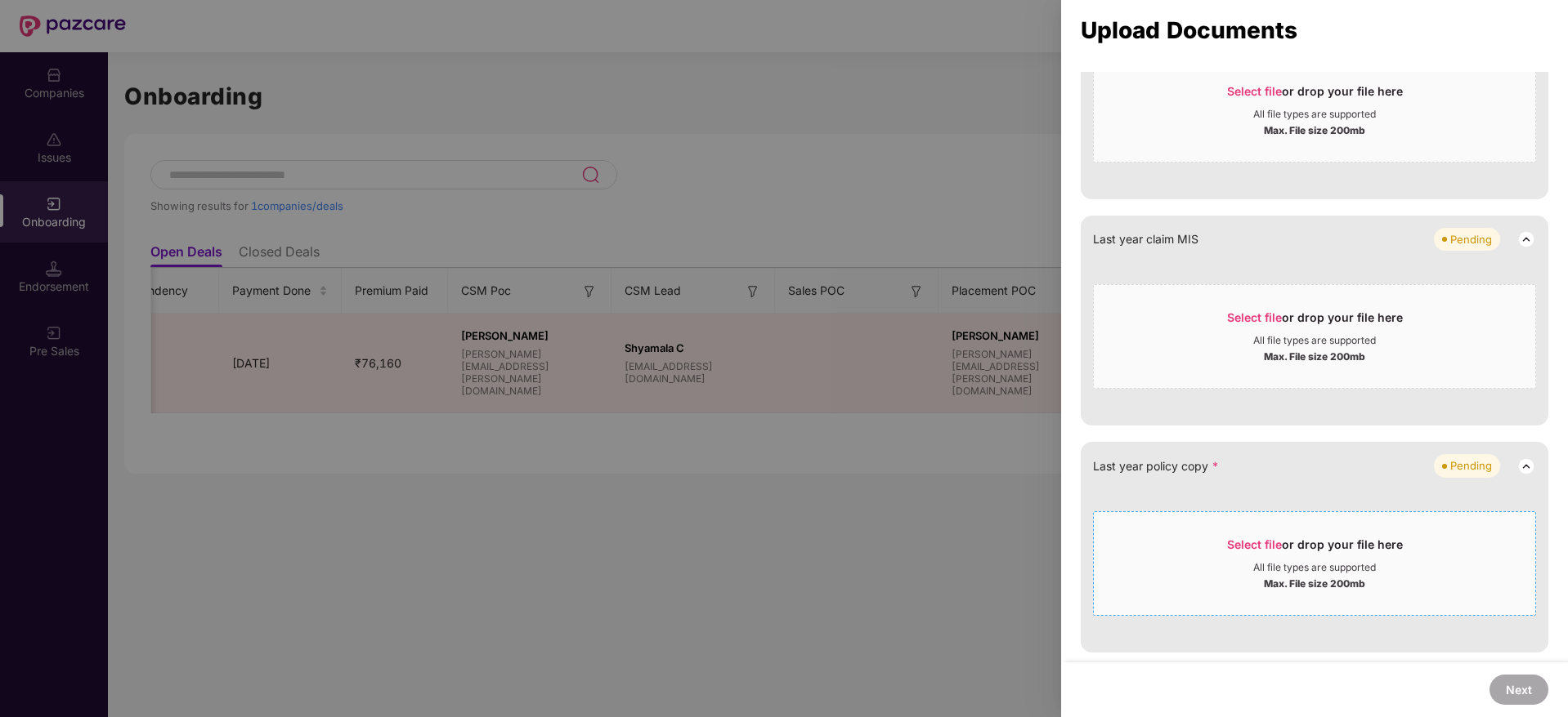
click at [1333, 564] on div "All file types are supported" at bounding box center [1314, 568] width 123 height 13
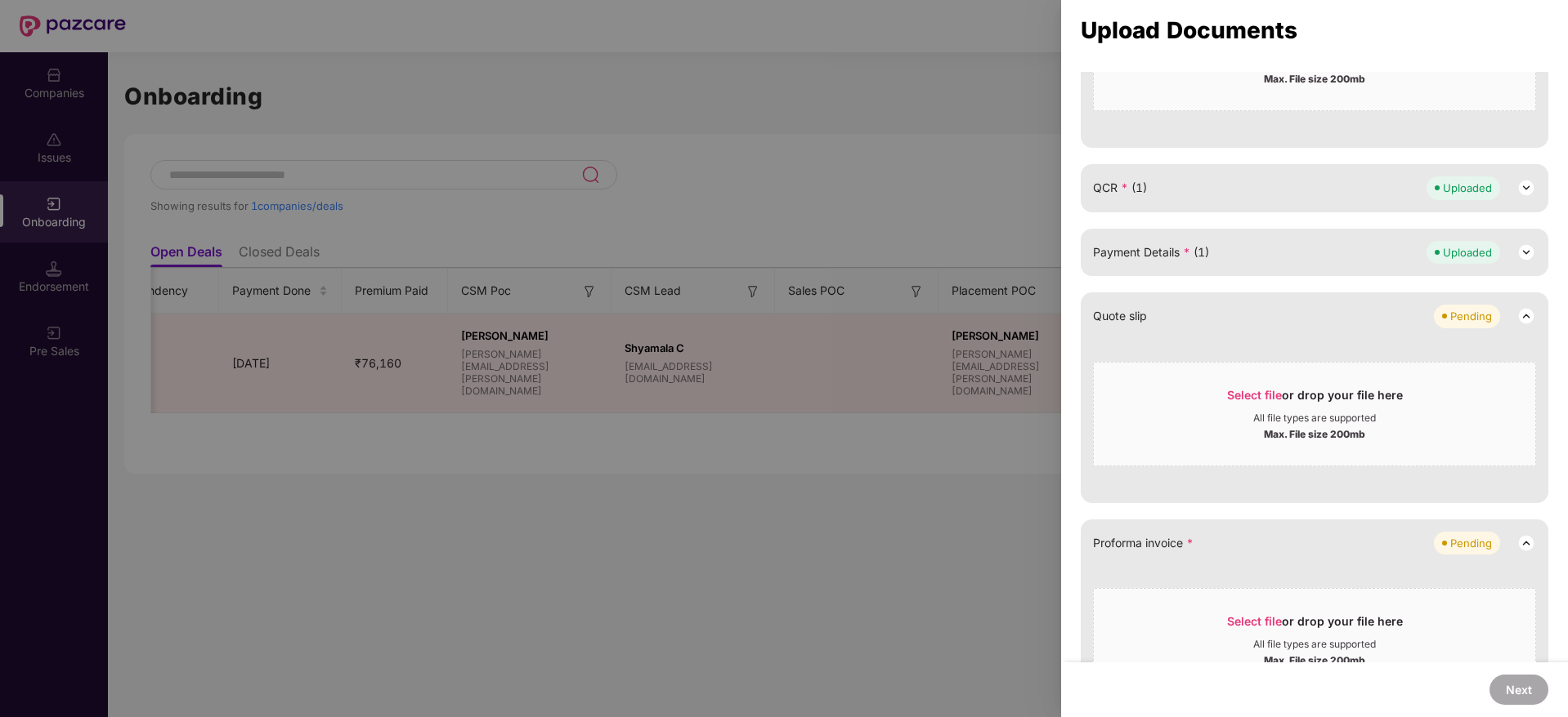
scroll to position [562, 0]
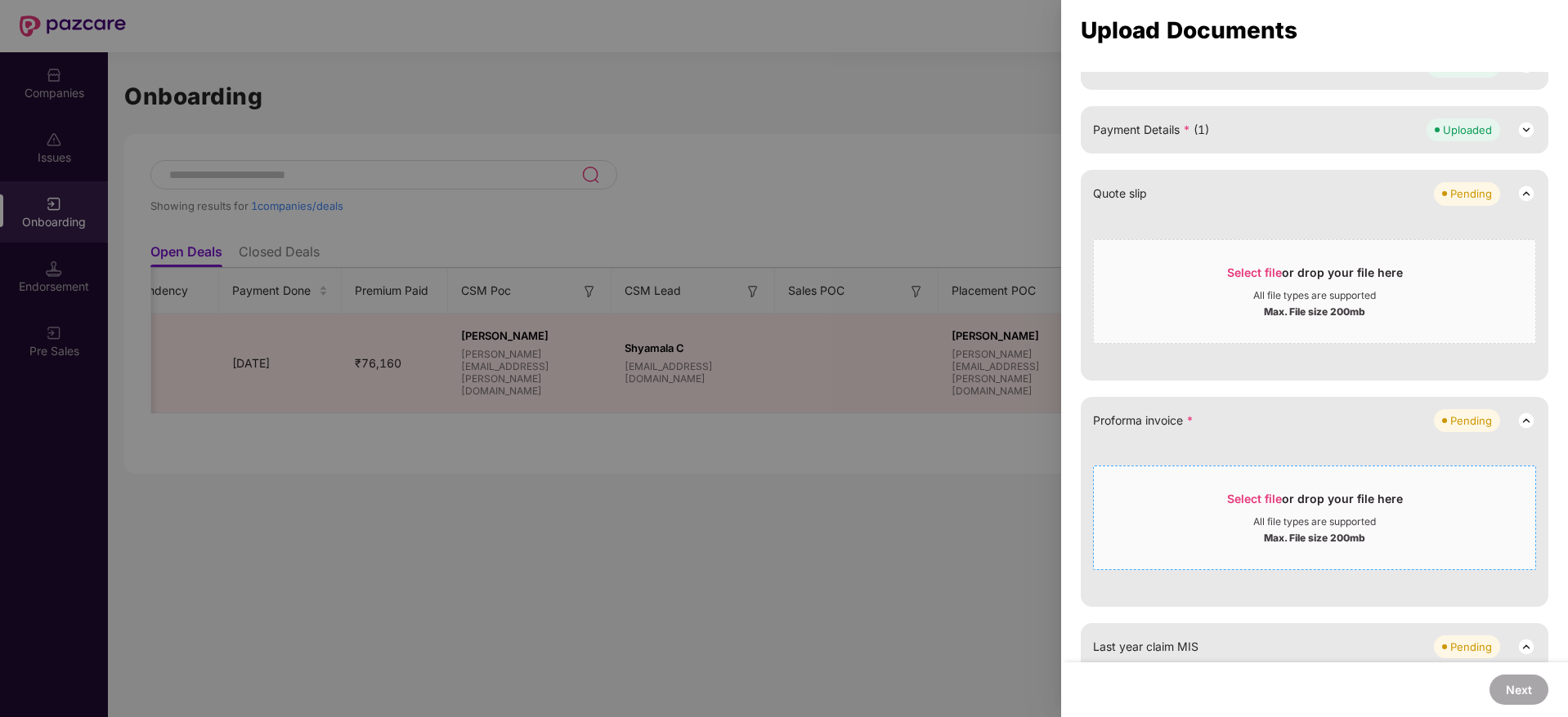
click at [1335, 502] on div "Select file or drop your file here" at bounding box center [1315, 503] width 176 height 25
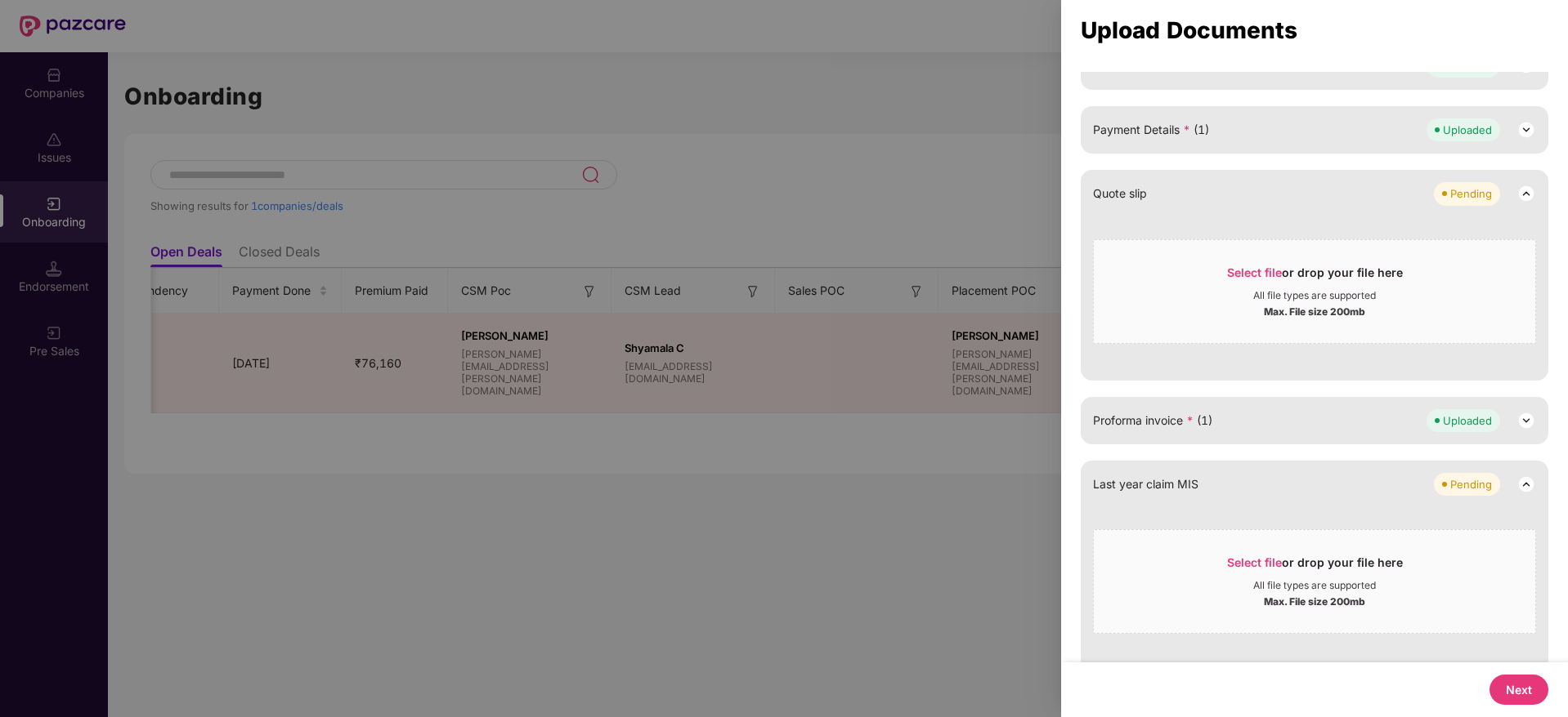
click at [1518, 695] on button "Next" at bounding box center [1518, 690] width 58 height 30
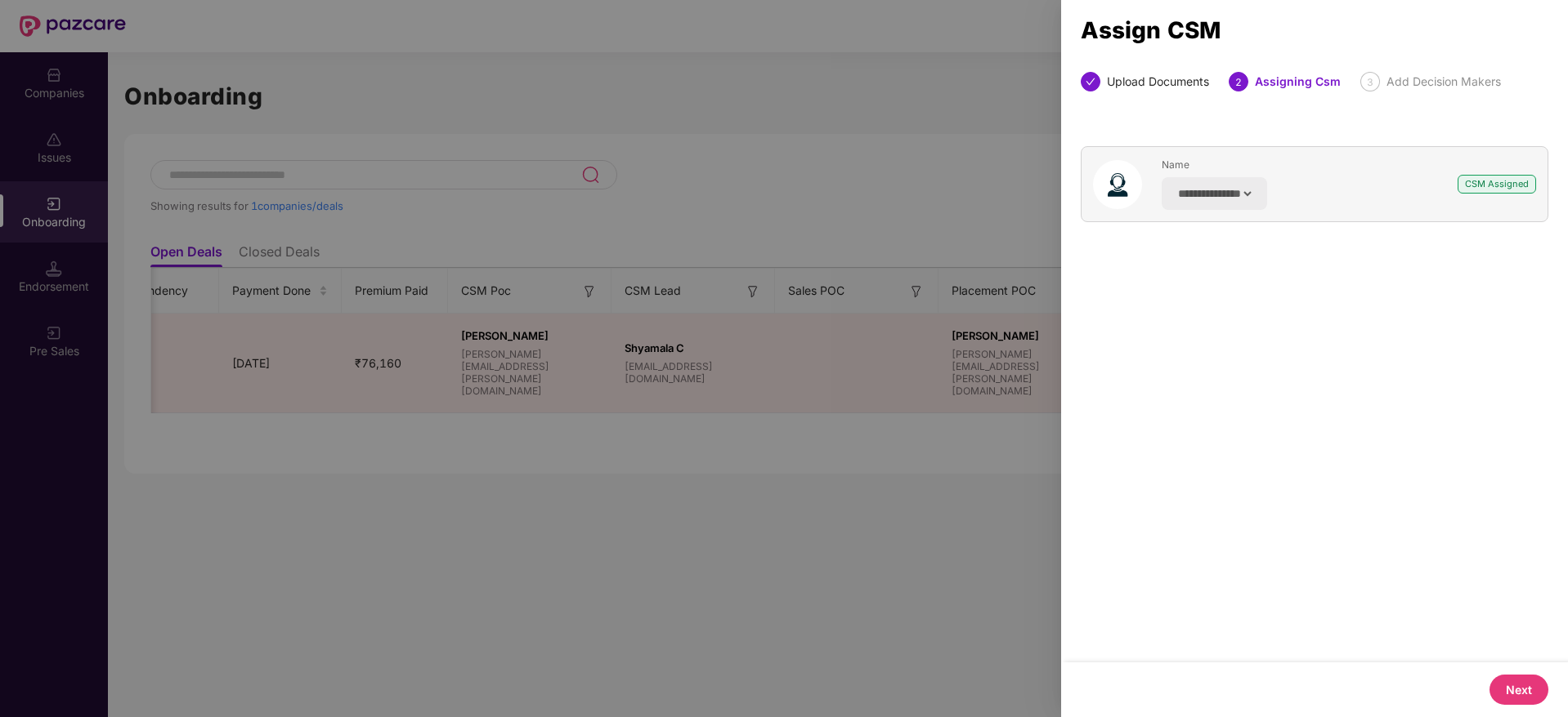
scroll to position [0, 0]
click at [1507, 681] on button "Next" at bounding box center [1518, 690] width 58 height 30
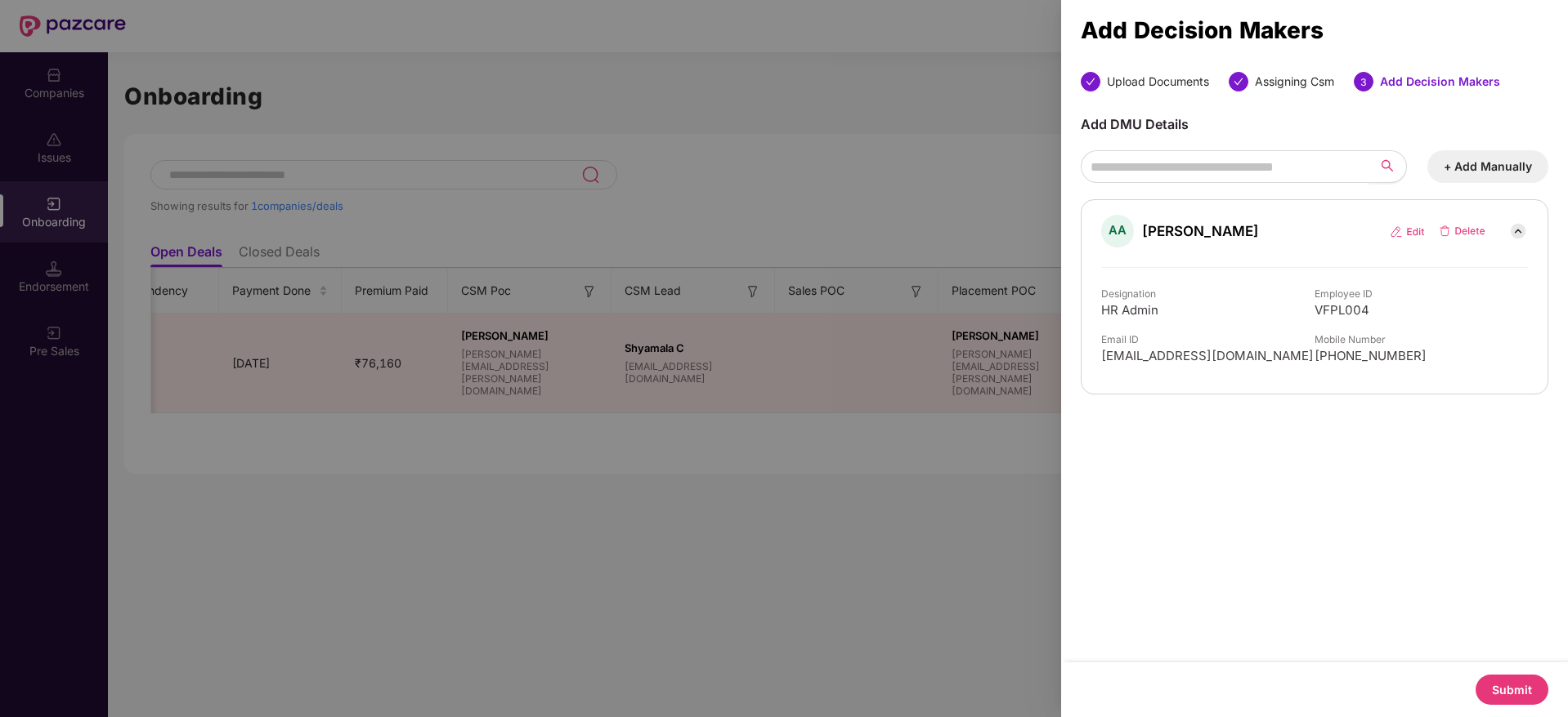
click at [1507, 681] on button "Submit" at bounding box center [1511, 690] width 73 height 30
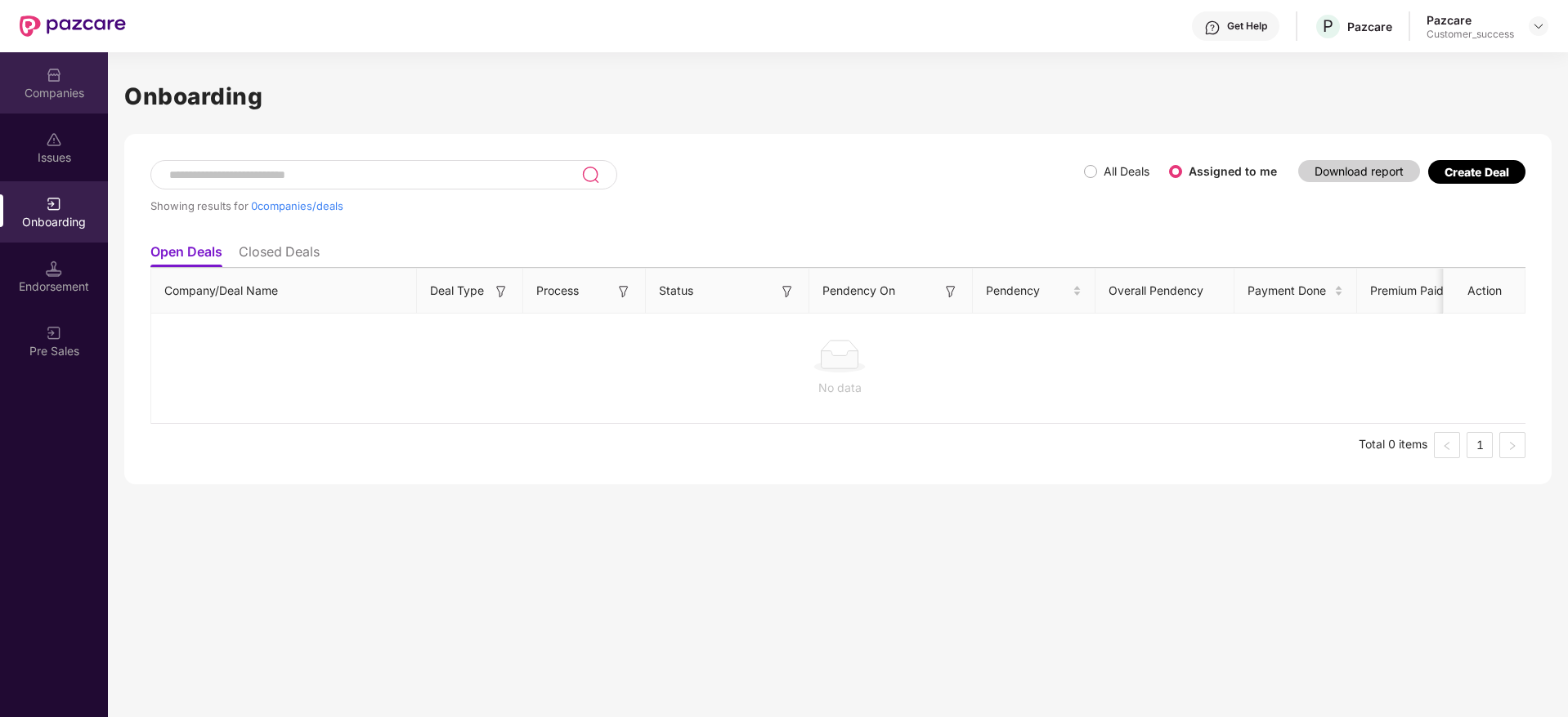
click at [9, 69] on div "Companies" at bounding box center [54, 82] width 108 height 61
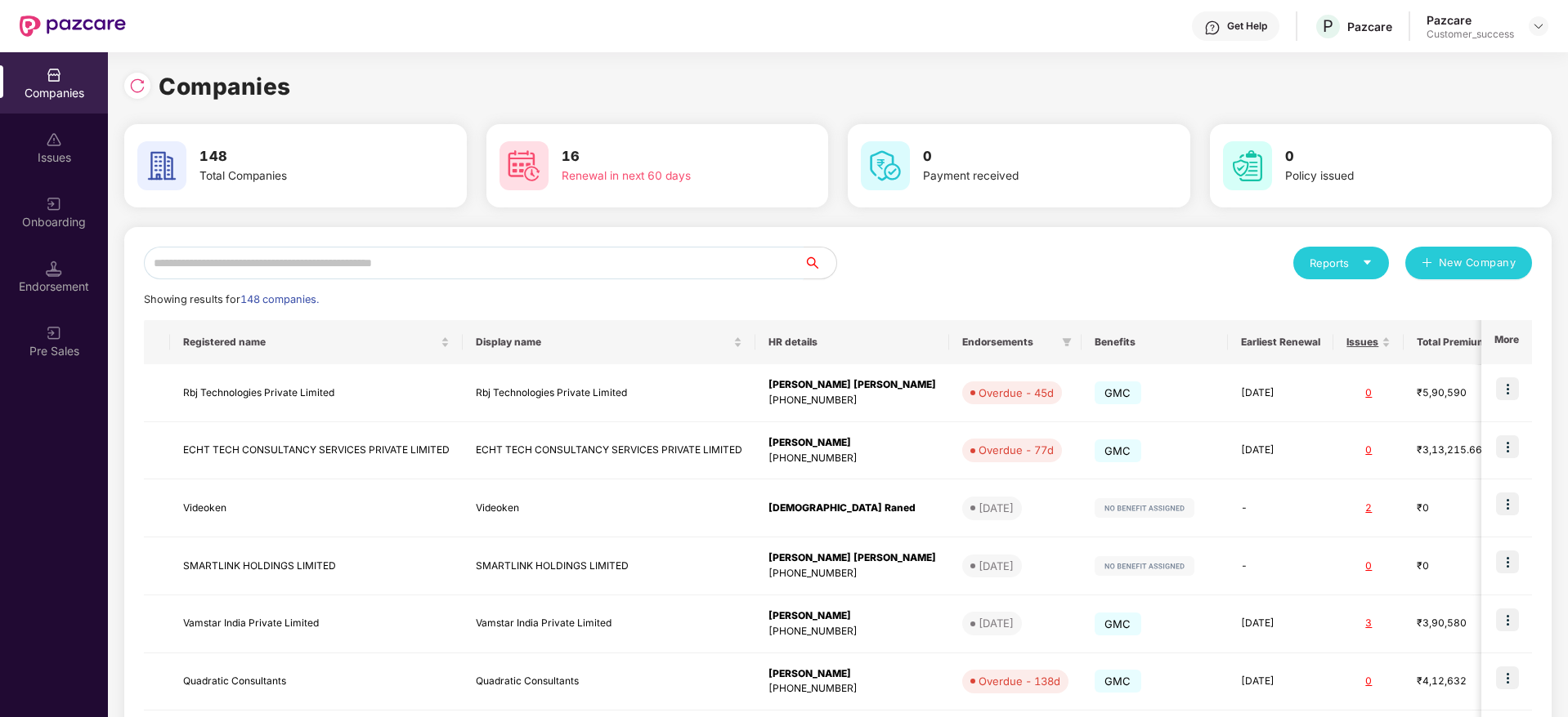
click at [576, 268] on input "text" at bounding box center [473, 263] width 660 height 33
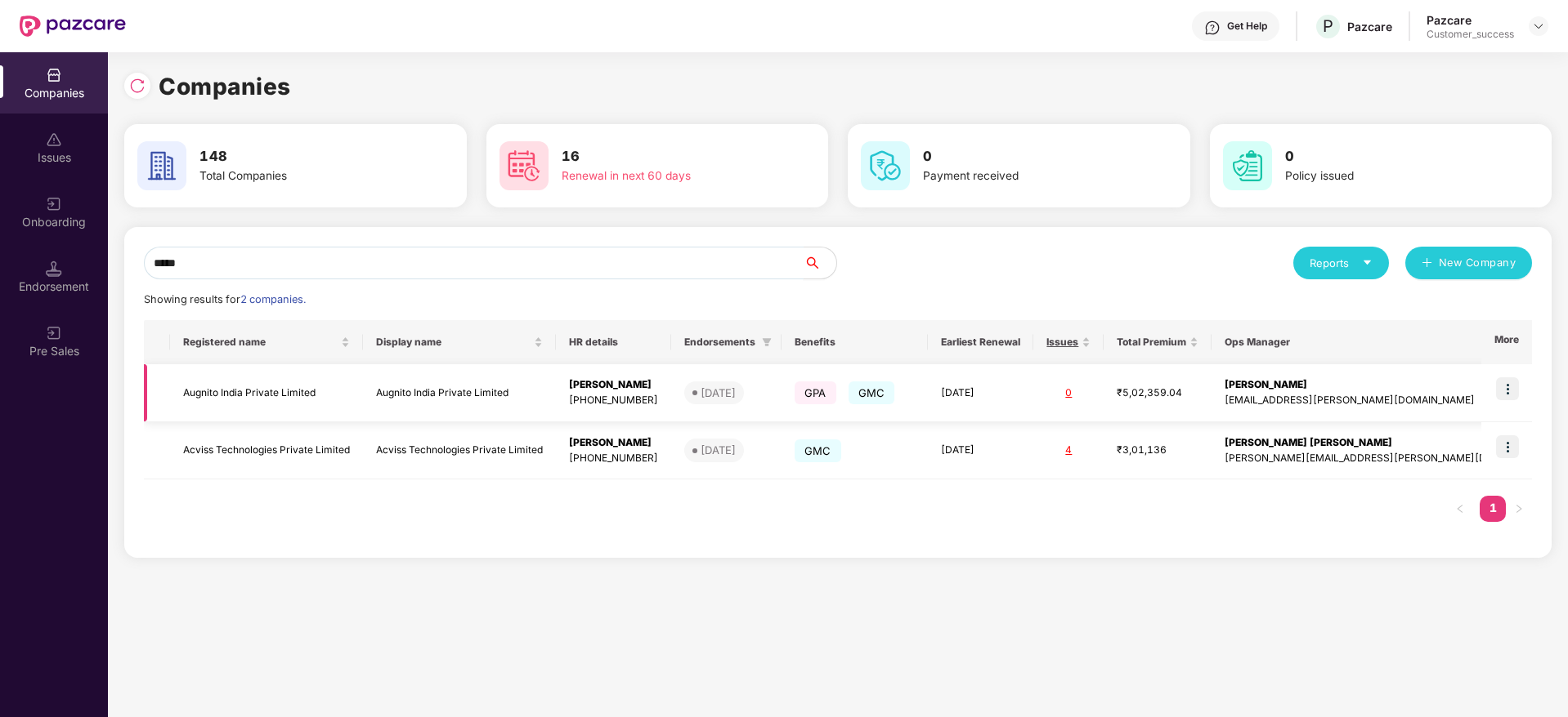
type input "*****"
click at [473, 405] on td "Augnito India Private Limited" at bounding box center [459, 393] width 193 height 58
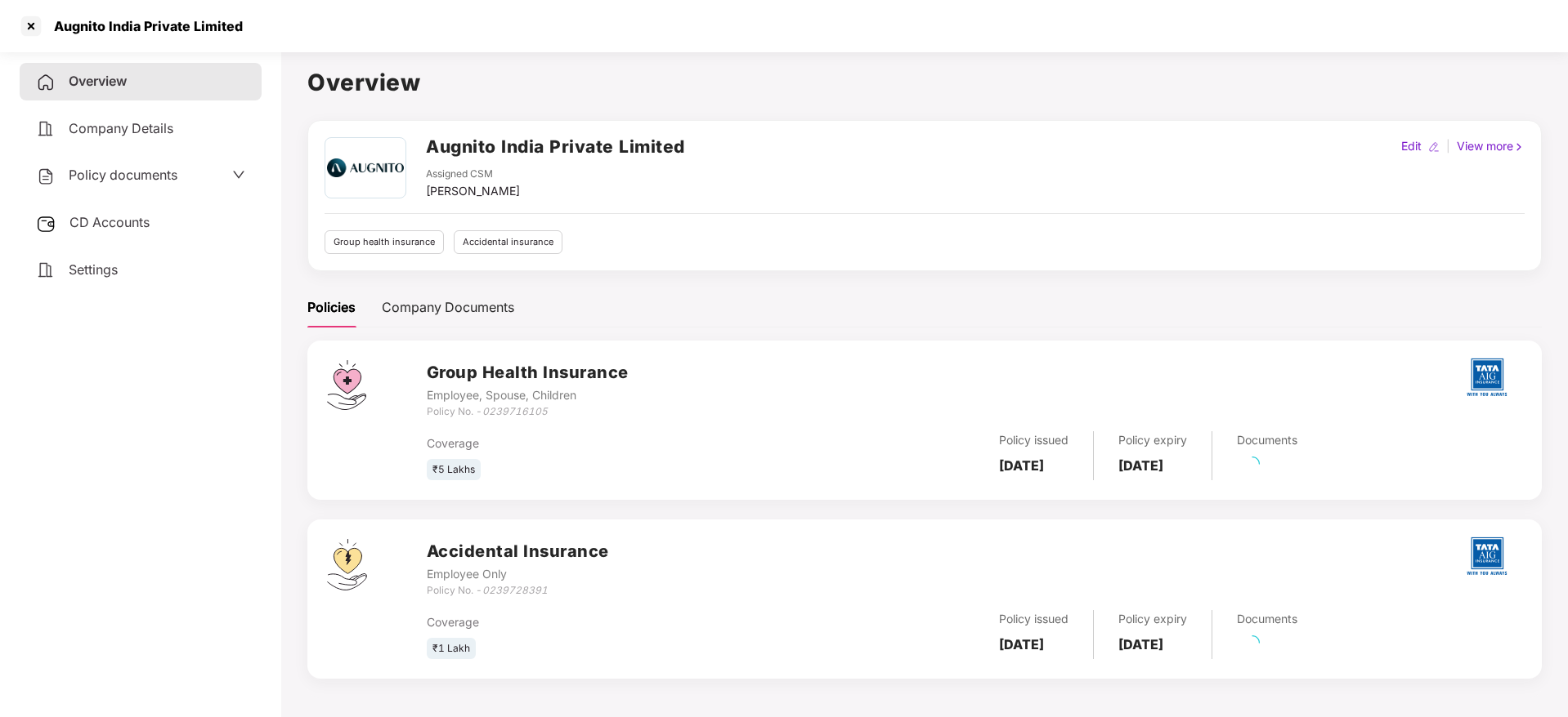
click at [560, 160] on h2 "Augnito India Private Limited" at bounding box center [556, 146] width 259 height 27
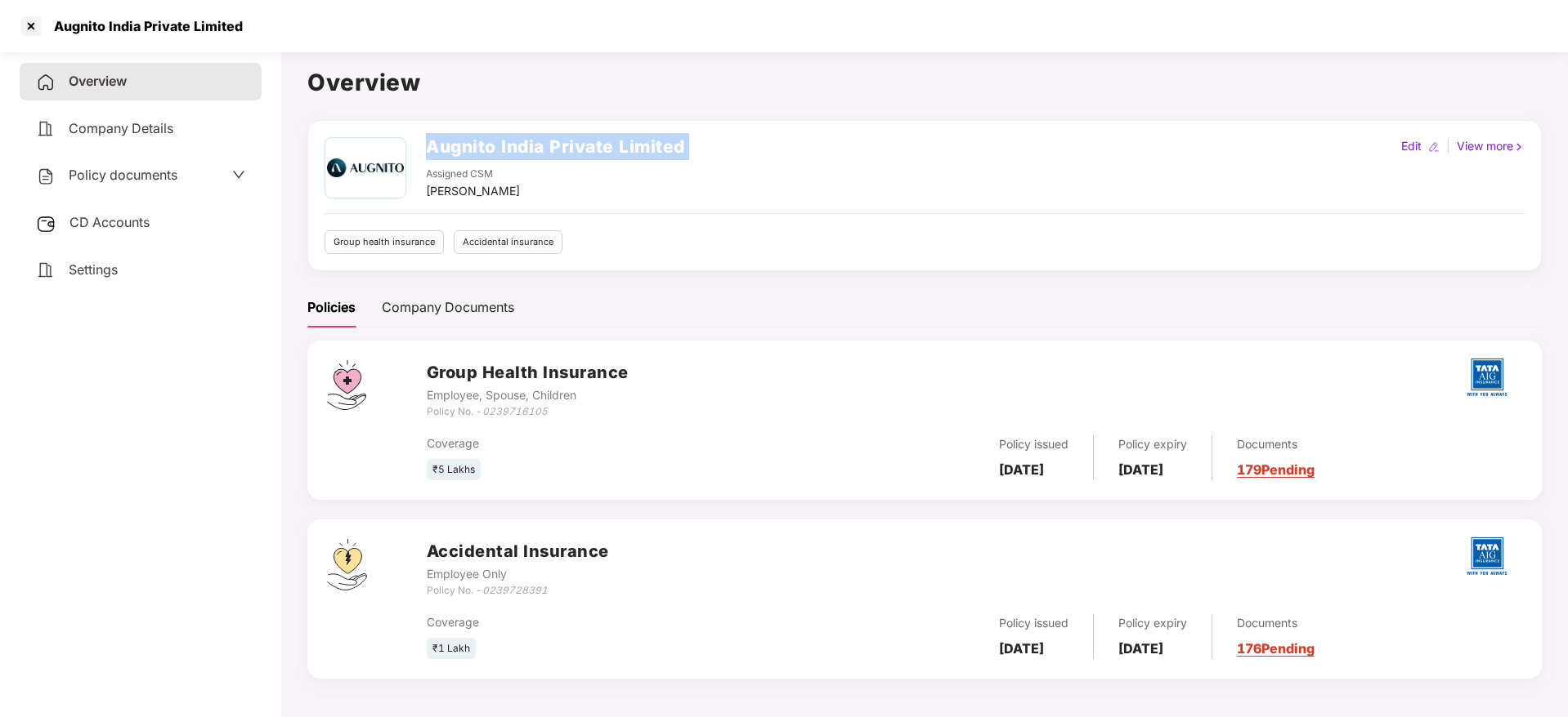
click at [527, 146] on h2 "Augnito India Private Limited" at bounding box center [556, 146] width 259 height 27
click at [41, 27] on div at bounding box center [31, 26] width 26 height 26
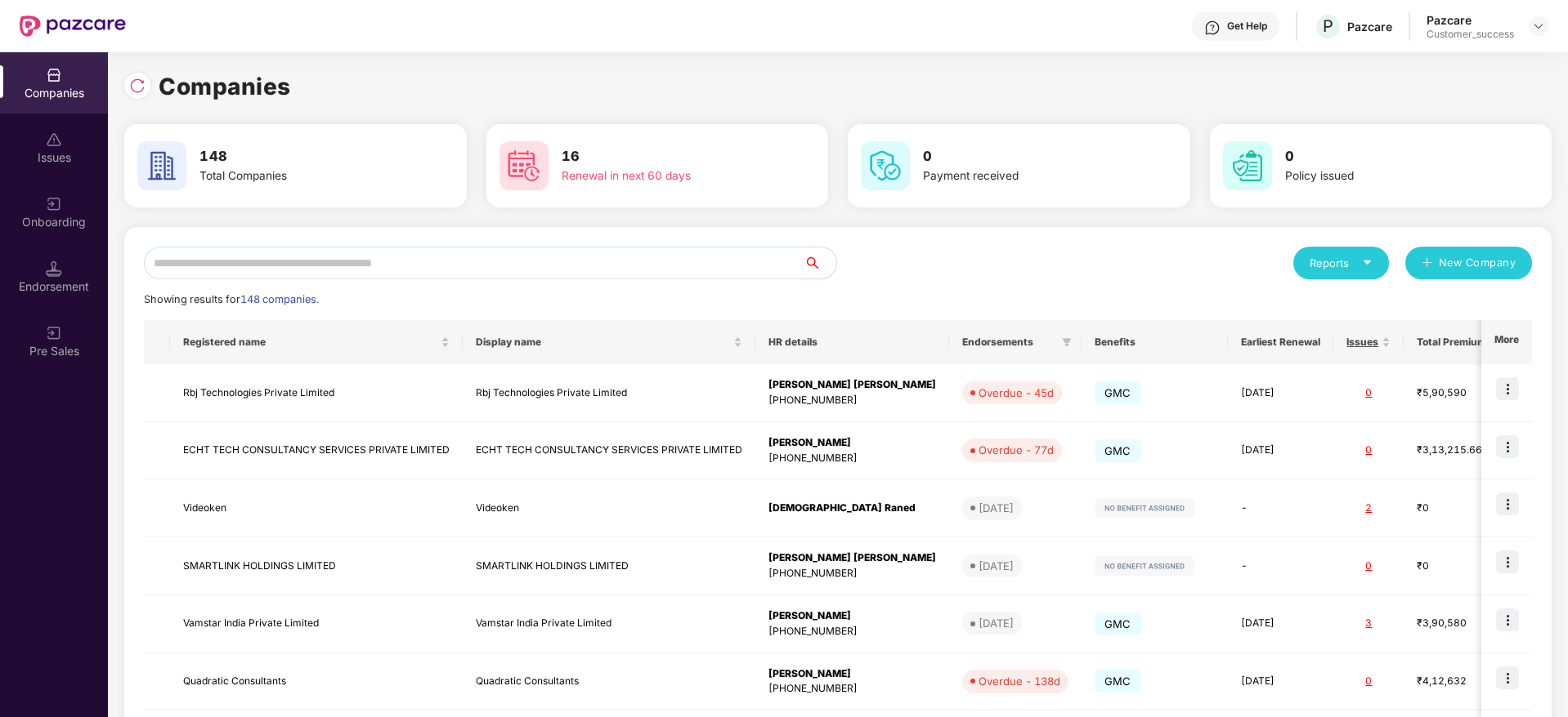
click at [602, 263] on input "text" at bounding box center [473, 263] width 660 height 33
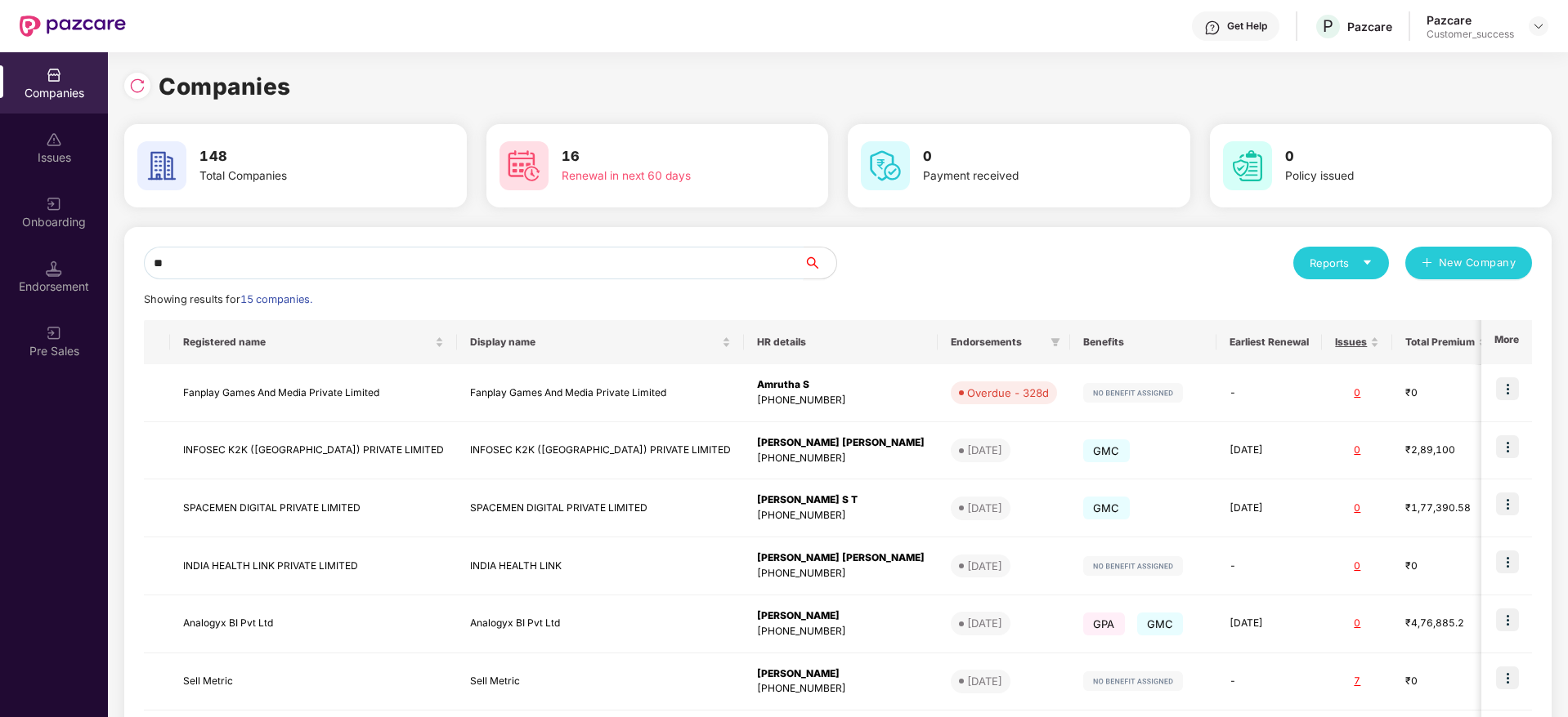
type input "*"
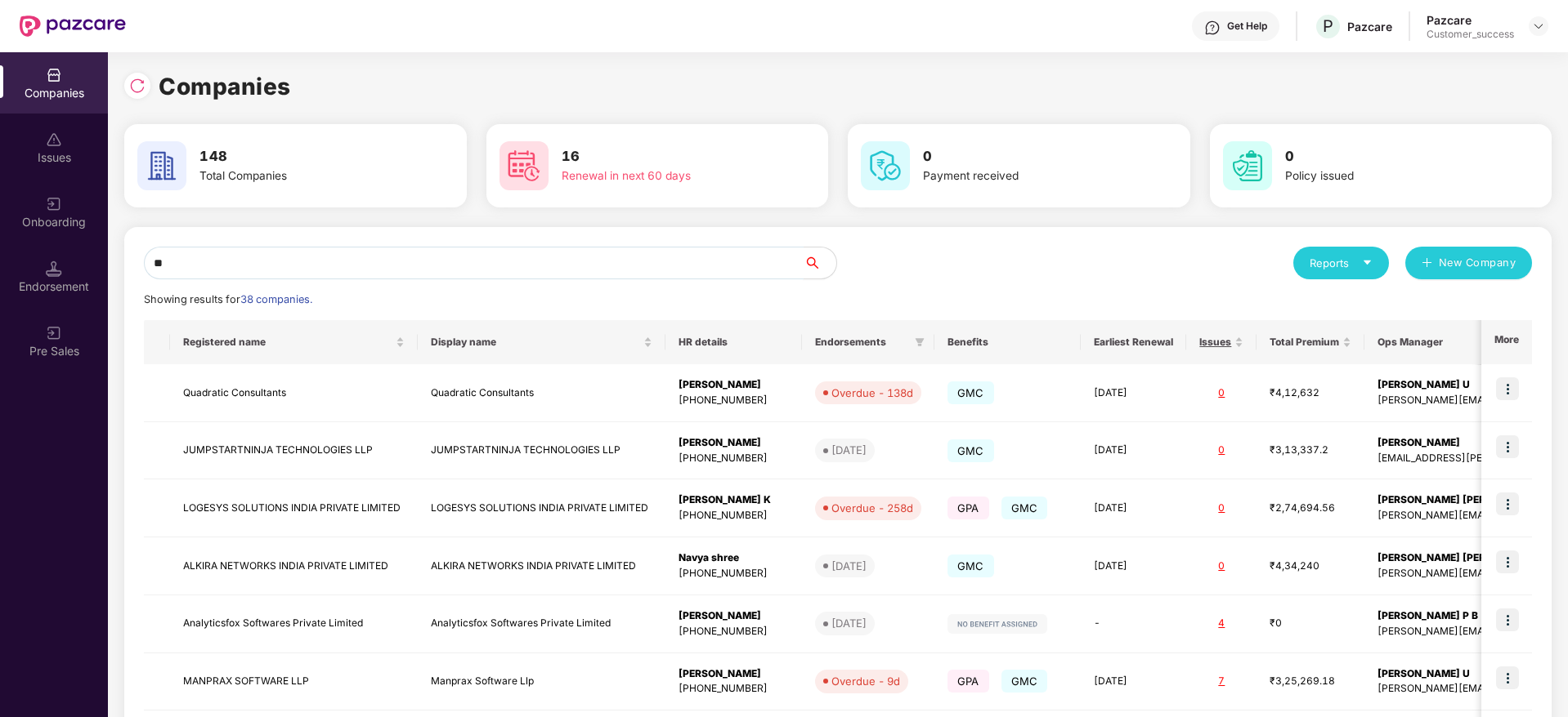
type input "*"
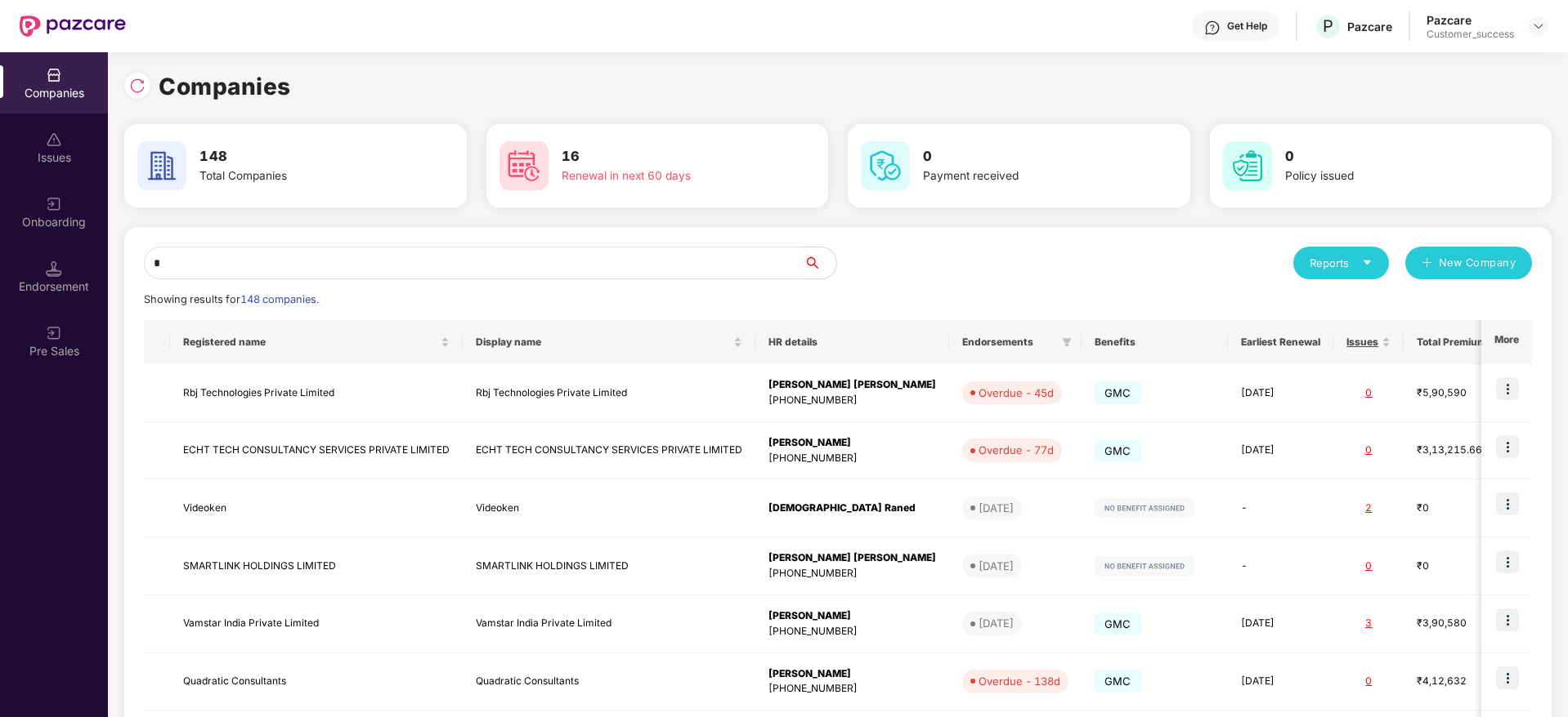
paste input "******"
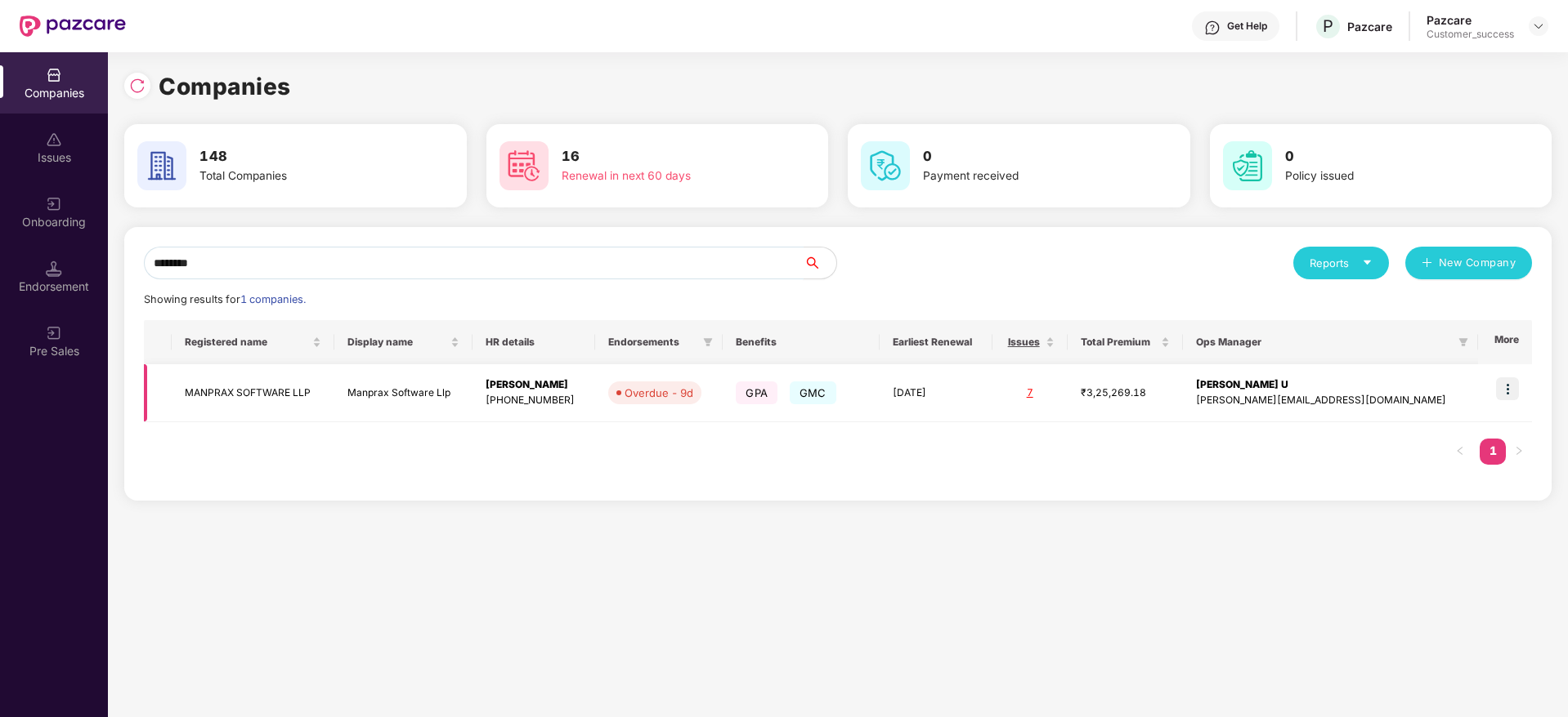
type input "*******"
click at [1510, 386] on img at bounding box center [1507, 388] width 23 height 23
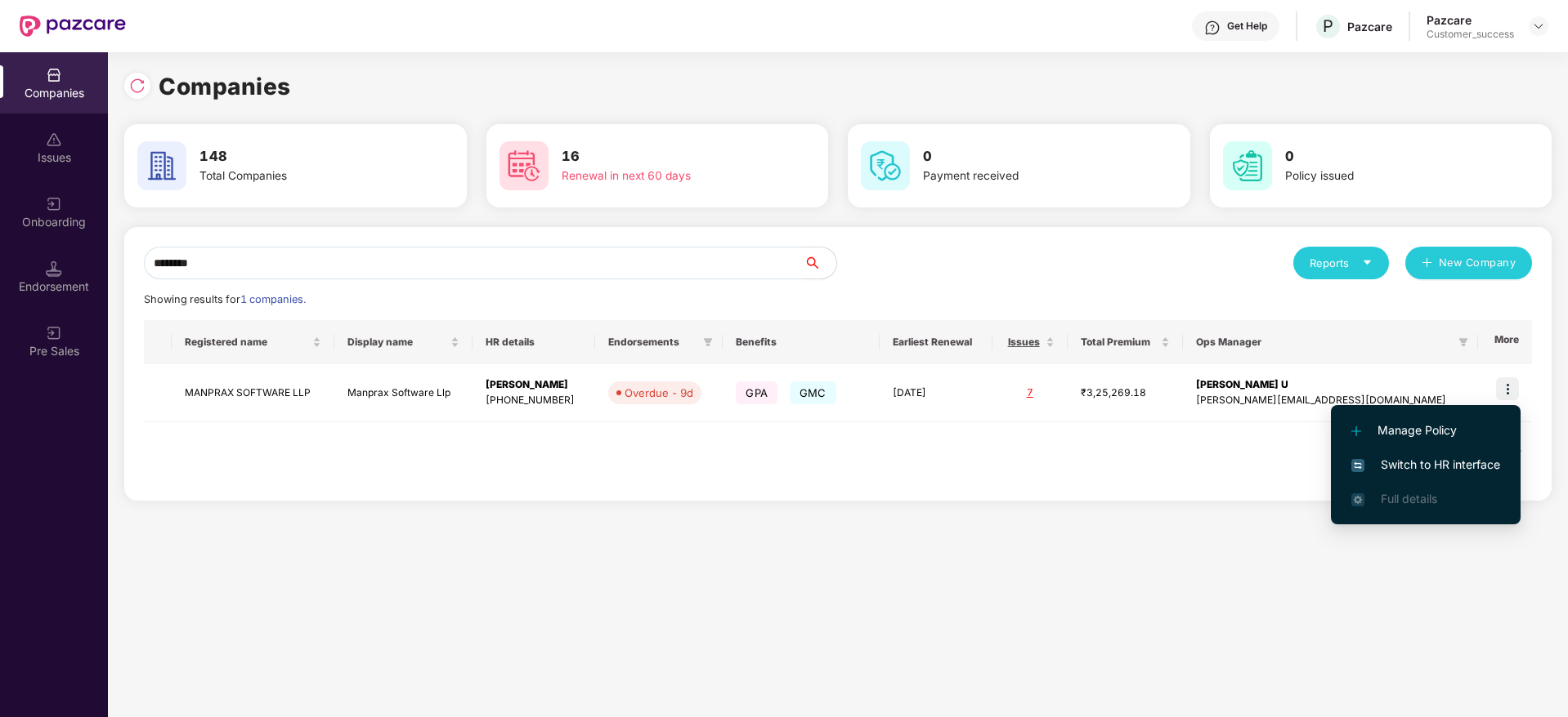
click at [1457, 461] on span "Switch to HR interface" at bounding box center [1425, 465] width 149 height 18
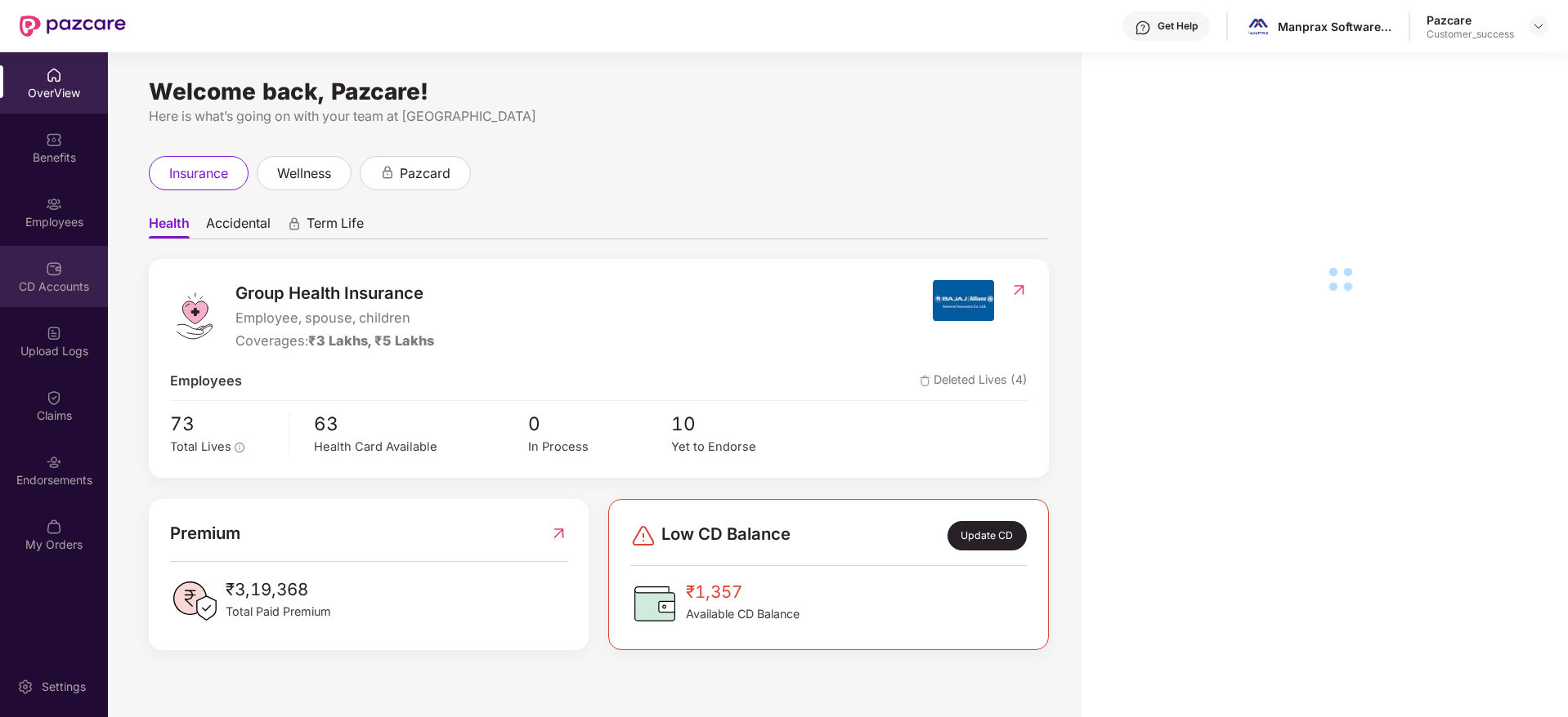
click at [51, 298] on div "CD Accounts" at bounding box center [54, 276] width 108 height 61
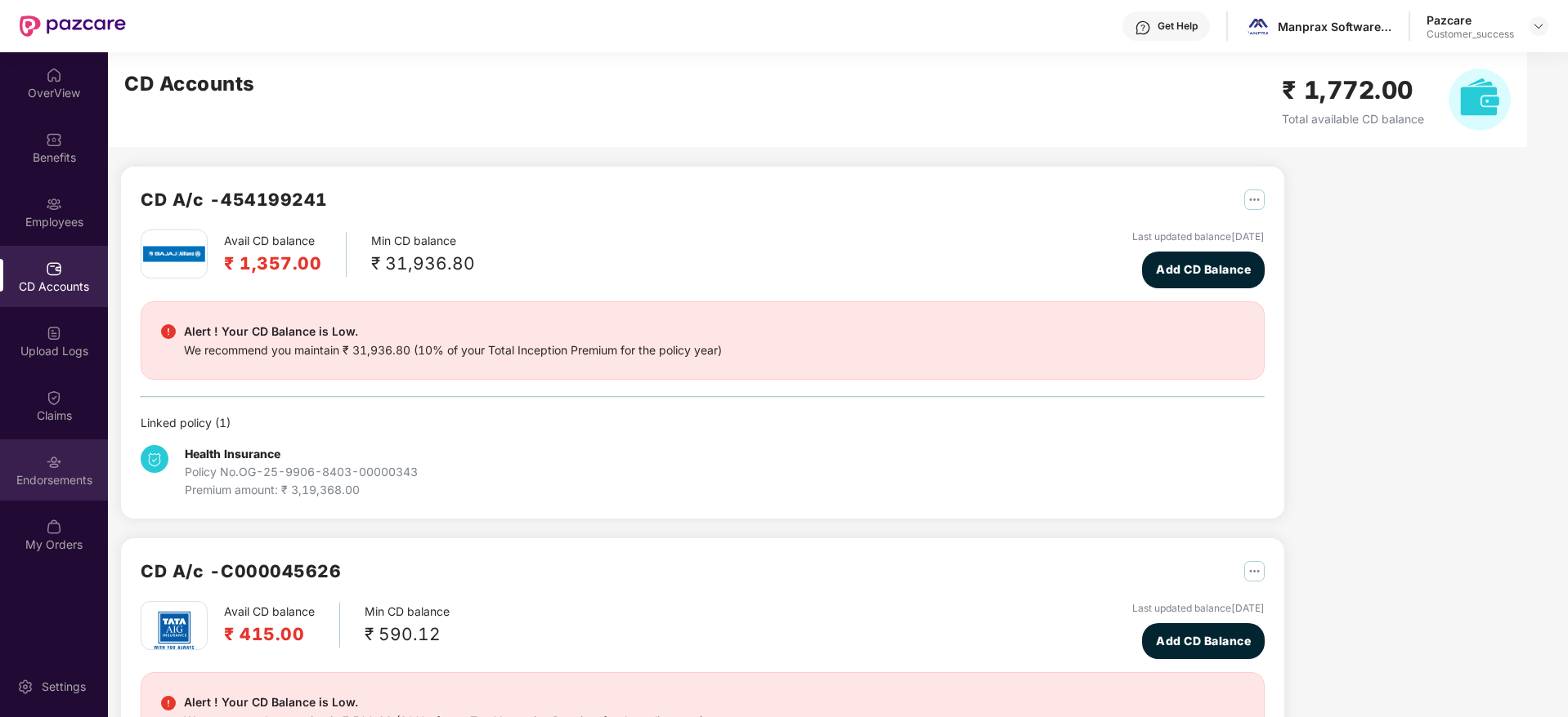
click at [61, 489] on div "Endorsements" at bounding box center [54, 470] width 108 height 61
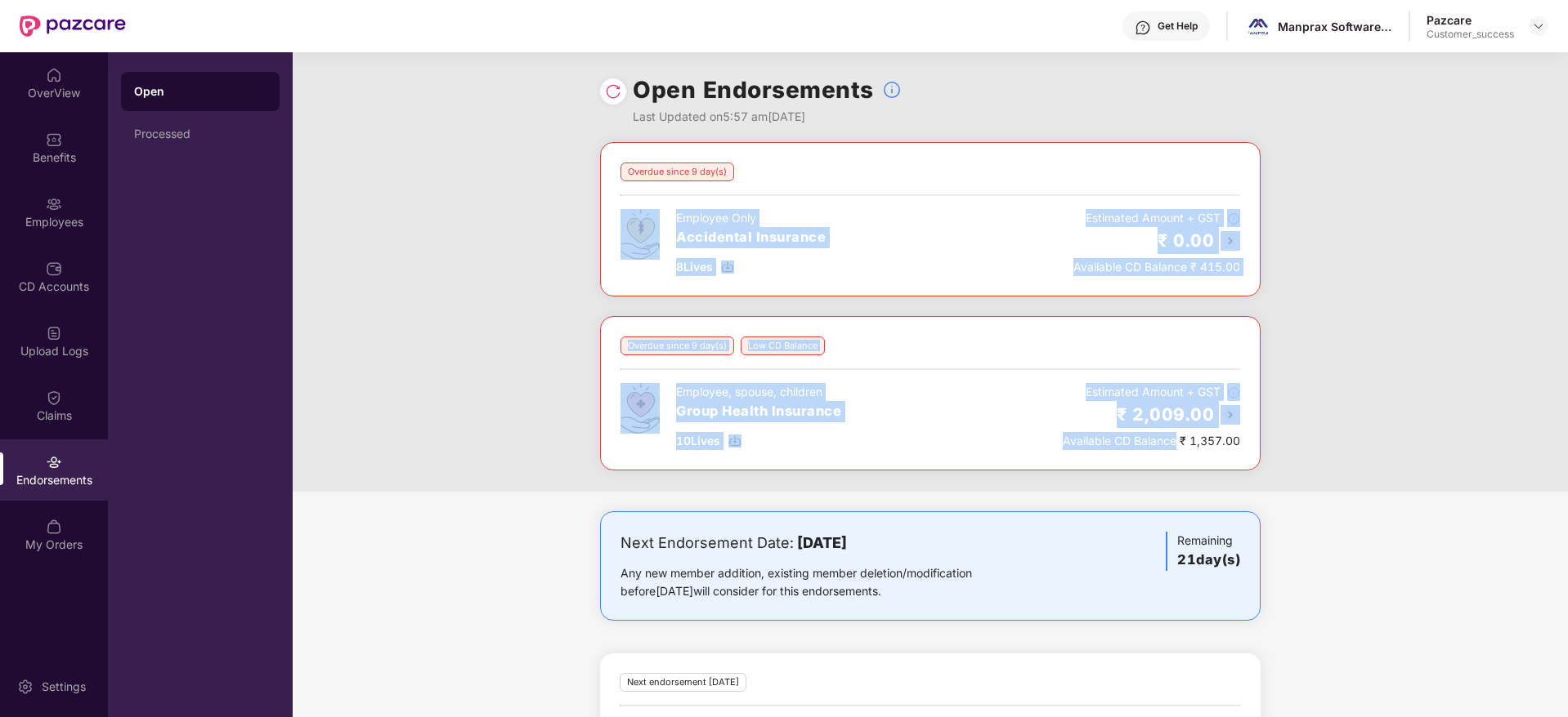
drag, startPoint x: 1166, startPoint y: 470, endPoint x: 516, endPoint y: 222, distance: 695.7
click at [516, 222] on div "Overdue since 9 day(s) Employee Only Accidental Insurance 8 Lives Estimated Amo…" at bounding box center [930, 317] width 1275 height 349
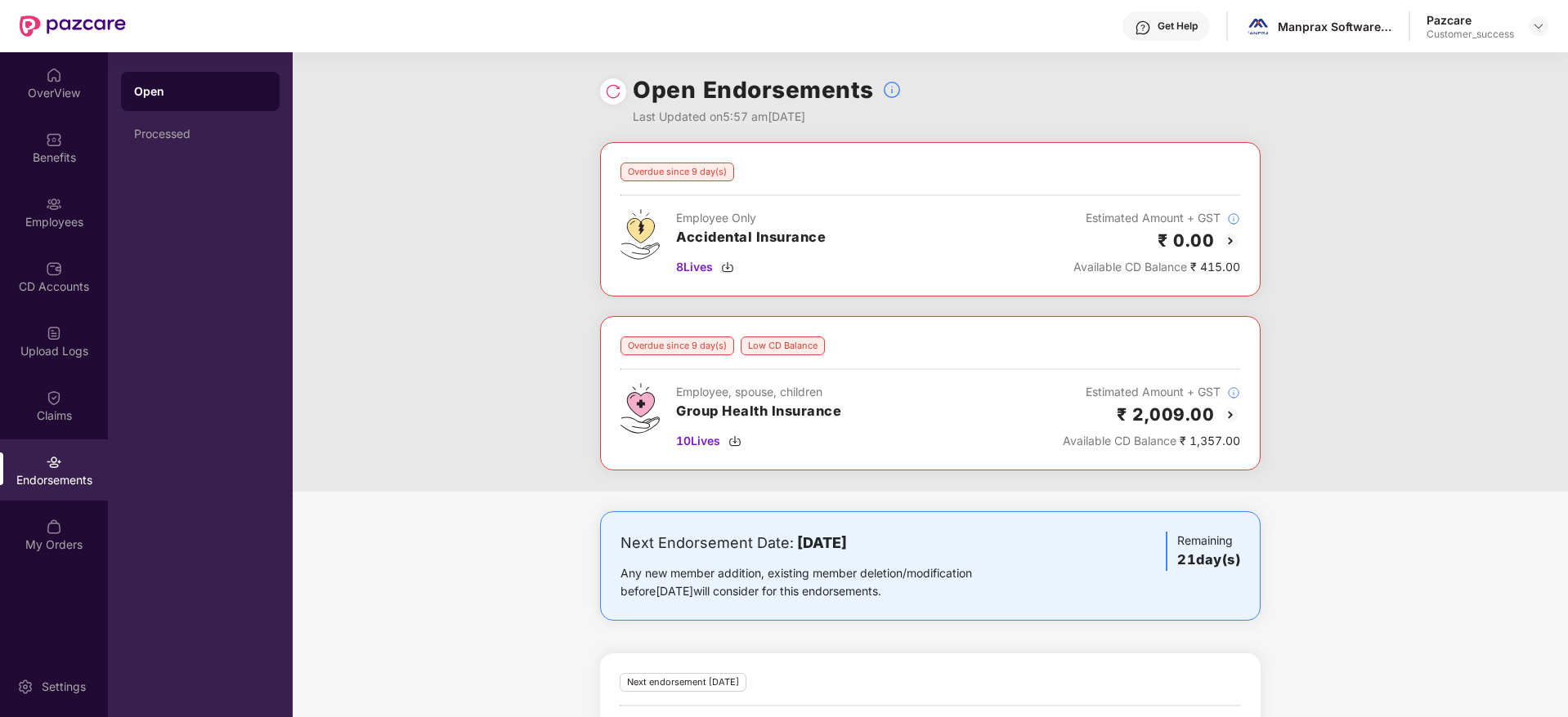
drag, startPoint x: 1394, startPoint y: 495, endPoint x: 1527, endPoint y: 564, distance: 149.8
click at [1527, 564] on div "Overdue since 9 day(s) Employee Only Accidental Insurance 8 Lives Estimated Amo…" at bounding box center [930, 570] width 1275 height 856
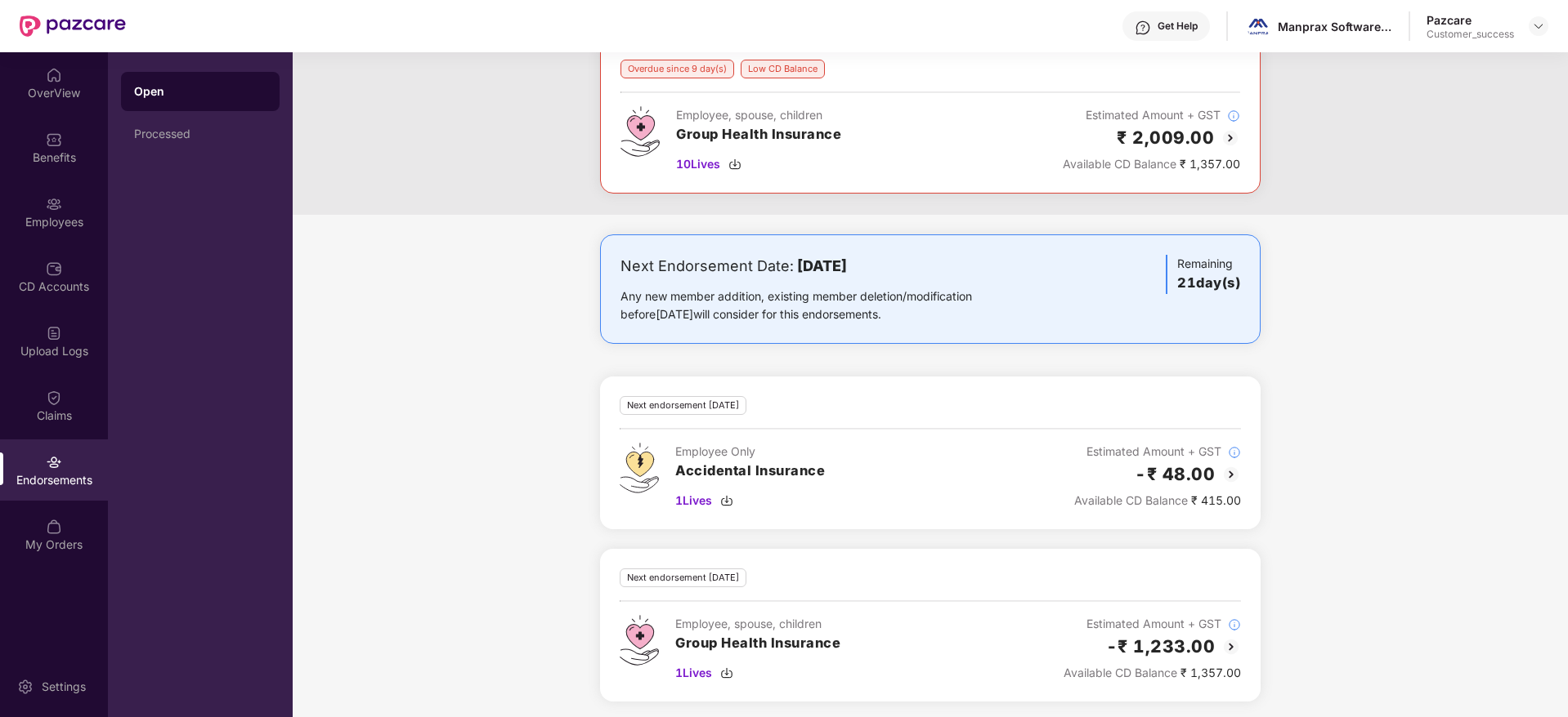
scroll to position [281, 0]
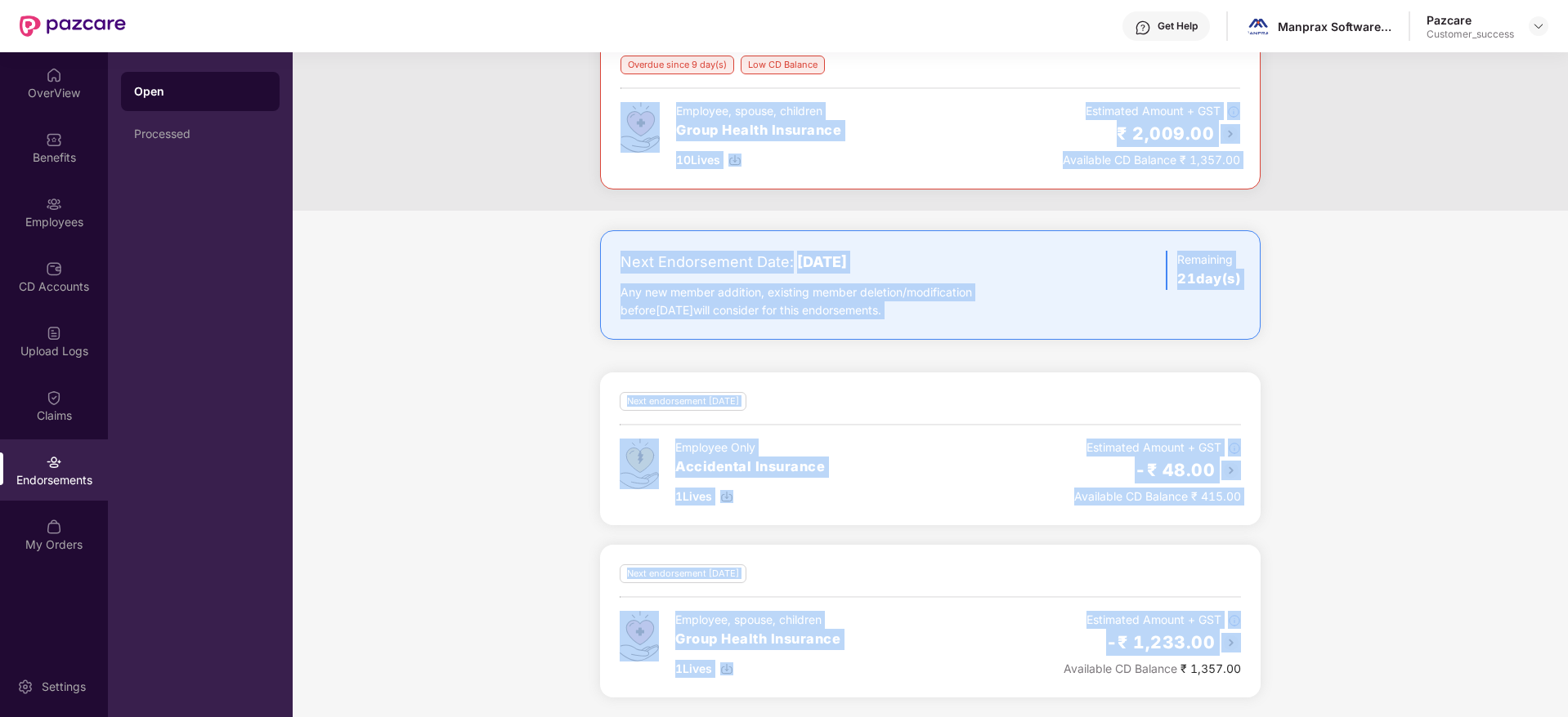
drag, startPoint x: 1111, startPoint y: 523, endPoint x: 522, endPoint y: 198, distance: 672.7
click at [522, 198] on div "Overdue since 9 day(s) Employee Only Accidental Insurance 8 Lives Estimated Amo…" at bounding box center [930, 289] width 1275 height 856
click at [522, 198] on div "Overdue since 9 day(s) Employee Only Accidental Insurance 8 Lives Estimated Amo…" at bounding box center [930, 35] width 1275 height 349
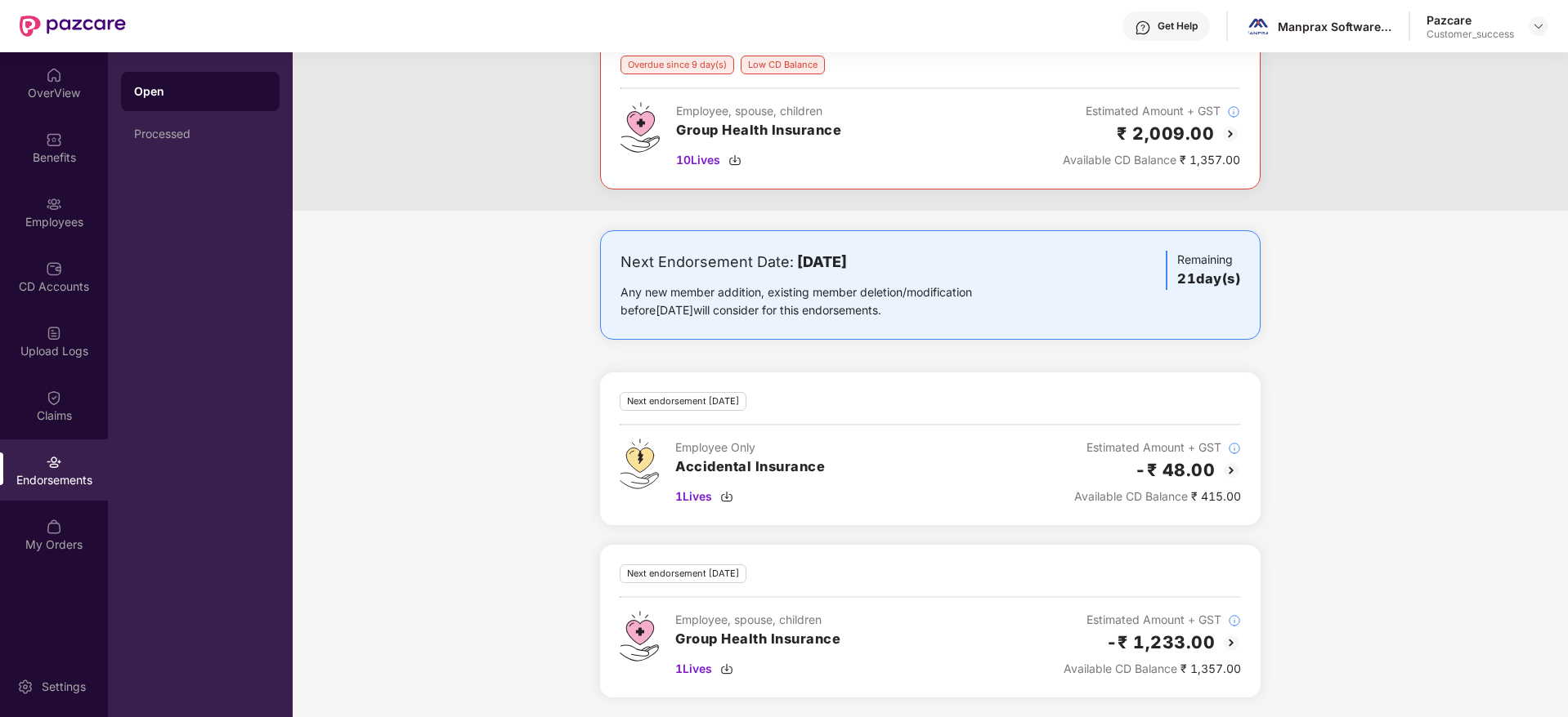
scroll to position [0, 0]
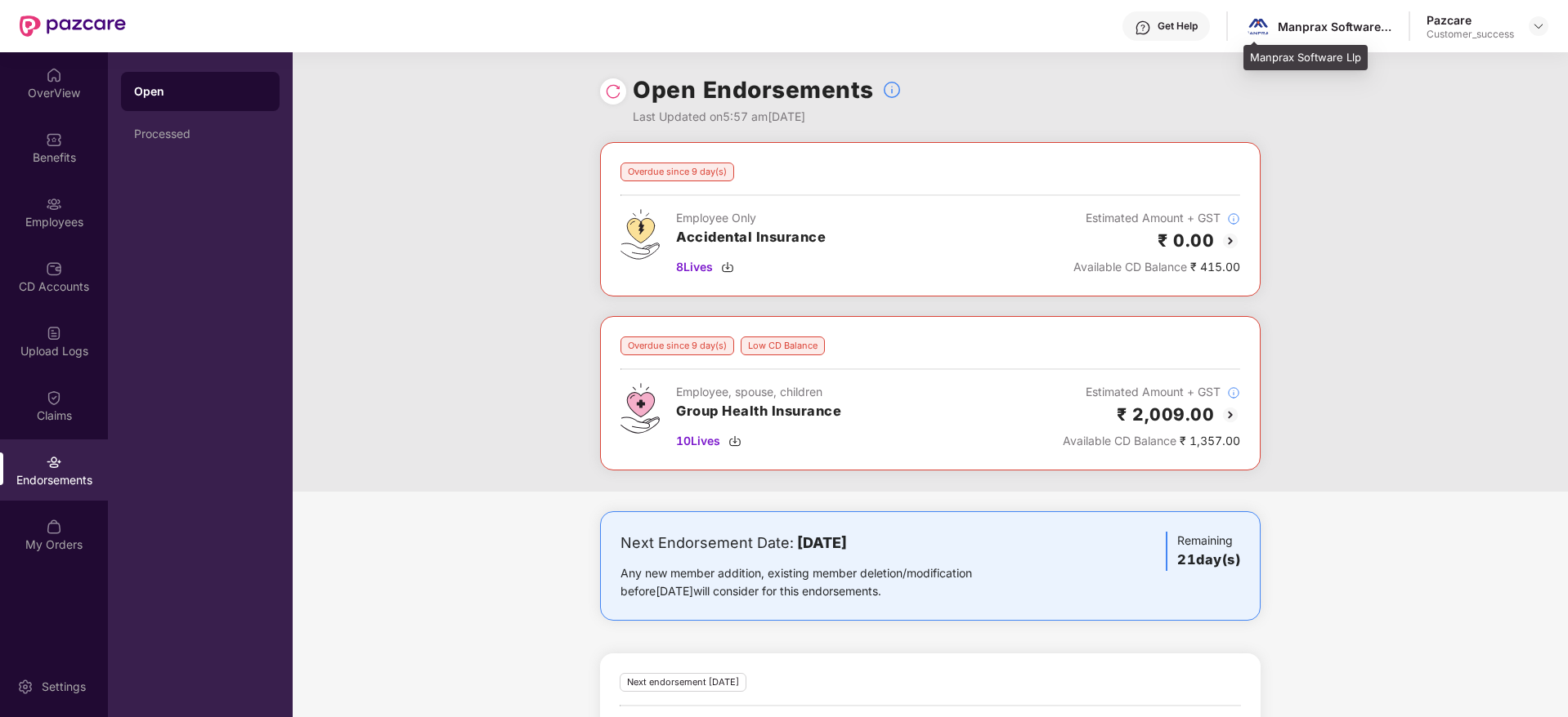
click at [1320, 27] on div "Manprax Software Llp" at bounding box center [1334, 27] width 114 height 15
copy div "Manprax Software Llp"
click at [412, 386] on div "Overdue since 9 day(s) Employee Only Accidental Insurance 8 Lives Estimated Amo…" at bounding box center [930, 317] width 1275 height 349
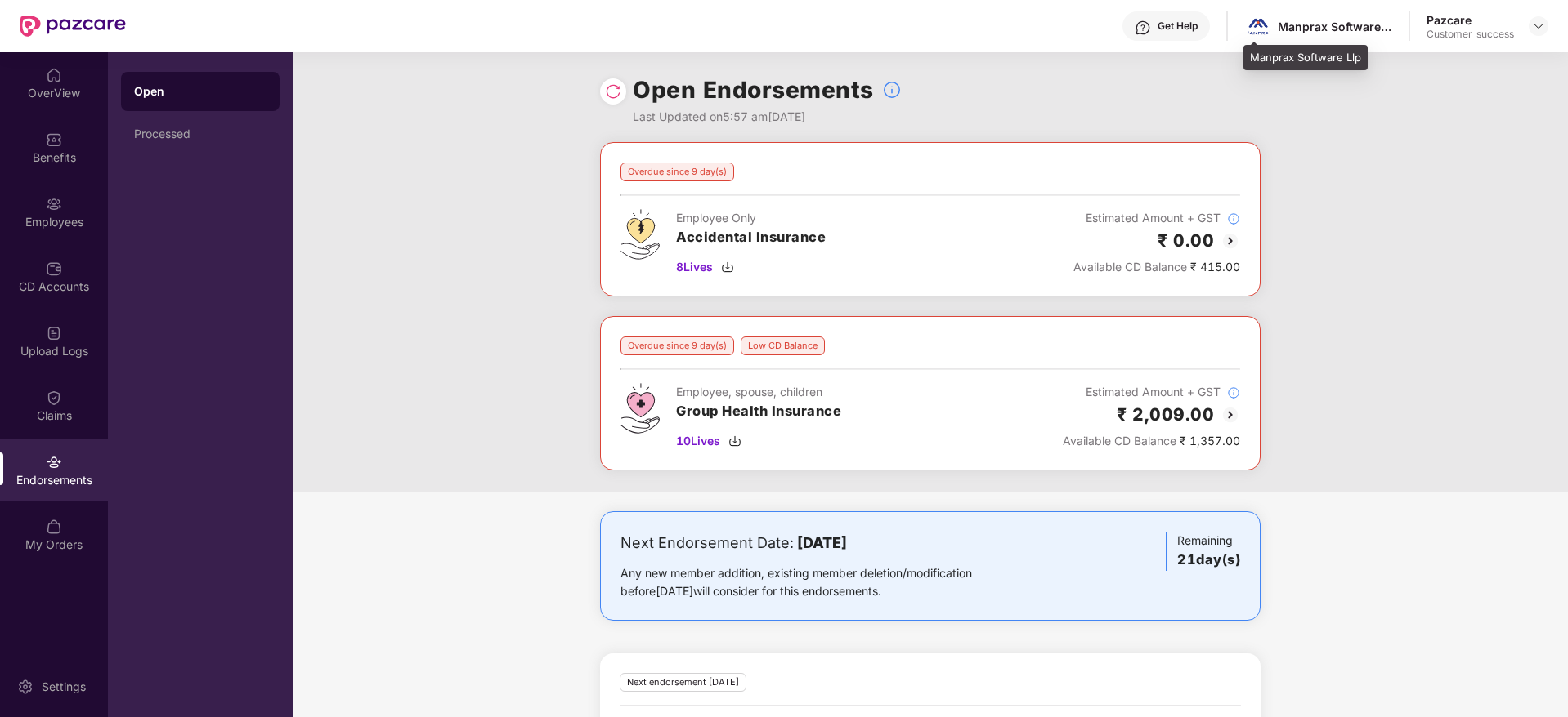
click at [1282, 20] on div "Manprax Software Llp" at bounding box center [1334, 27] width 114 height 15
copy div "Manprax"
click at [53, 159] on div "Benefits" at bounding box center [54, 157] width 108 height 16
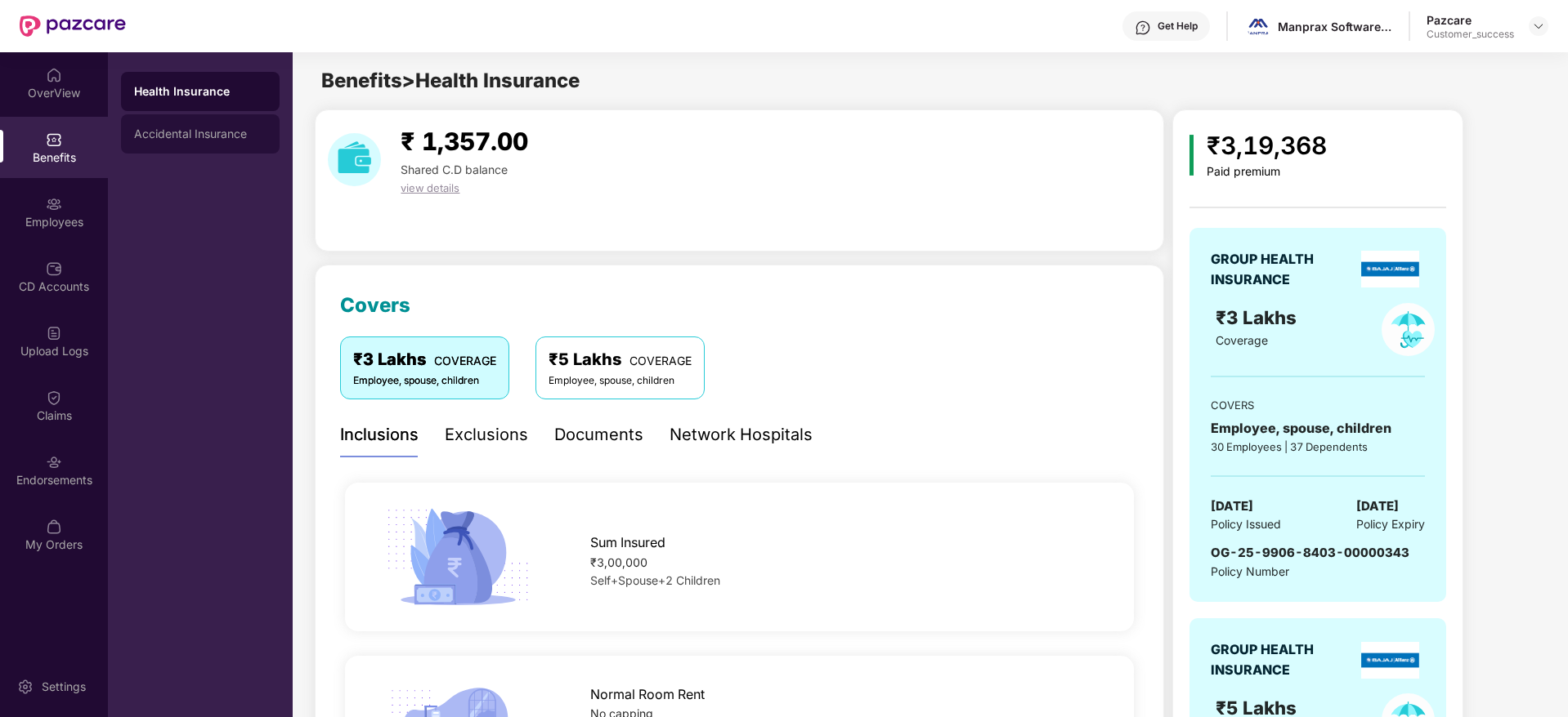
click at [228, 150] on div "Accidental Insurance" at bounding box center [200, 134] width 159 height 39
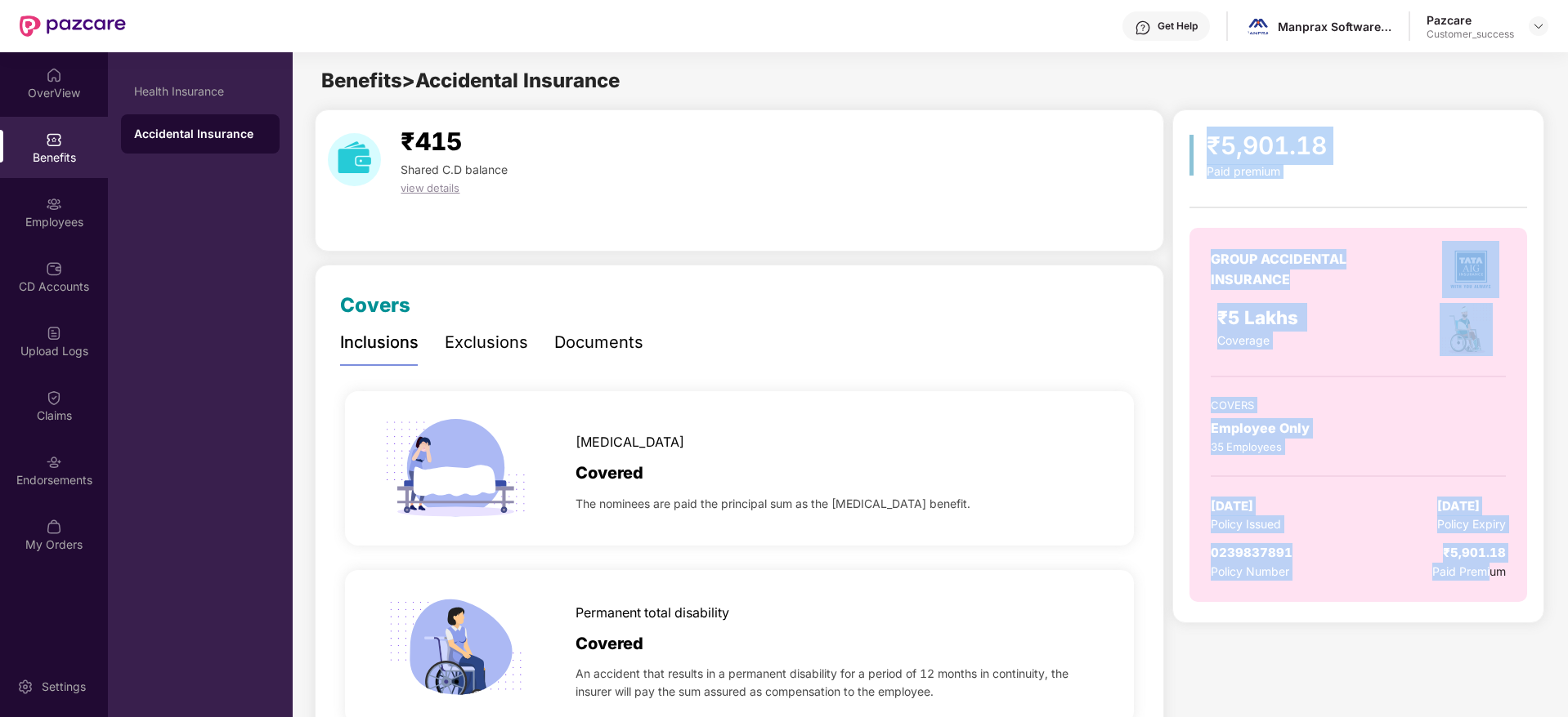
drag, startPoint x: 1394, startPoint y: 477, endPoint x: 1189, endPoint y: 135, distance: 398.7
click at [1189, 135] on div "₹5,901.18 Paid premium GROUP ACCIDENTAL INSURANCE ₹5 Lakhs Coverage COVERS Empl…" at bounding box center [1358, 372] width 337 height 492
click at [1189, 135] on img at bounding box center [1191, 155] width 4 height 41
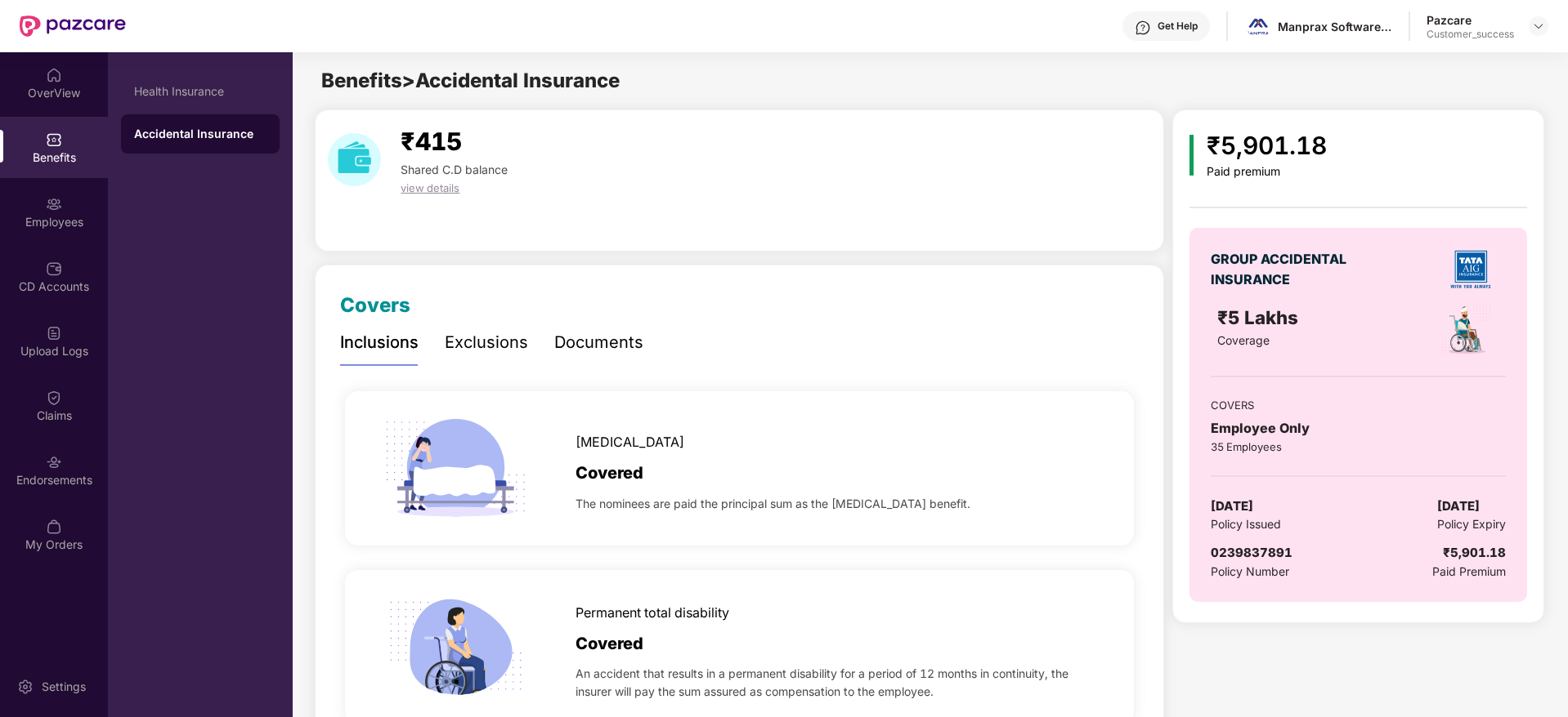
click at [61, 467] on img at bounding box center [53, 462] width 16 height 16
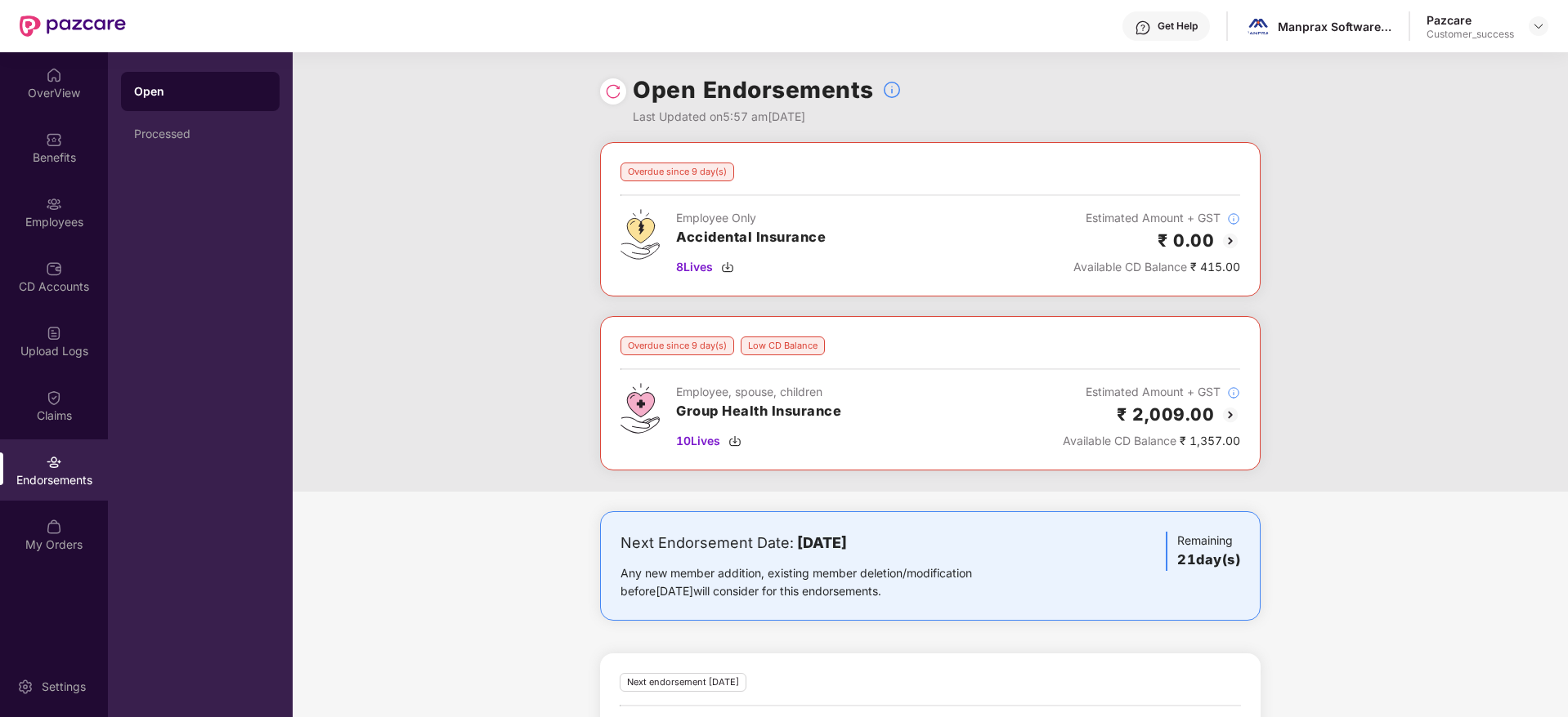
click at [1230, 241] on img at bounding box center [1229, 240] width 20 height 20
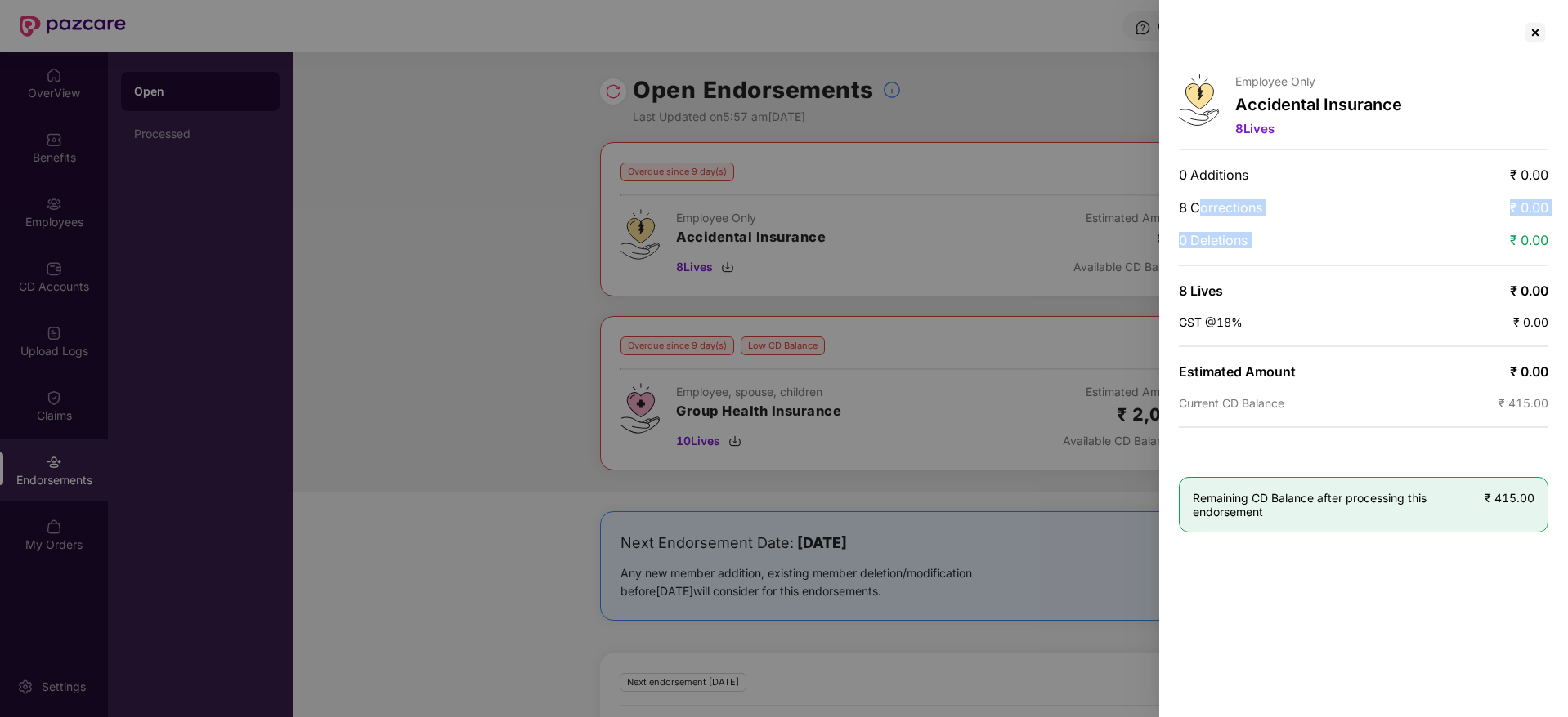
drag, startPoint x: 1198, startPoint y: 211, endPoint x: 1427, endPoint y: 222, distance: 229.3
click at [1427, 222] on div "Employee Only Accidental Insurance 8 Lives 0 Additions ₹ 0.00 8 Corrections ₹ 0…" at bounding box center [1364, 358] width 409 height 717
click at [1547, 29] on div at bounding box center [1534, 33] width 26 height 26
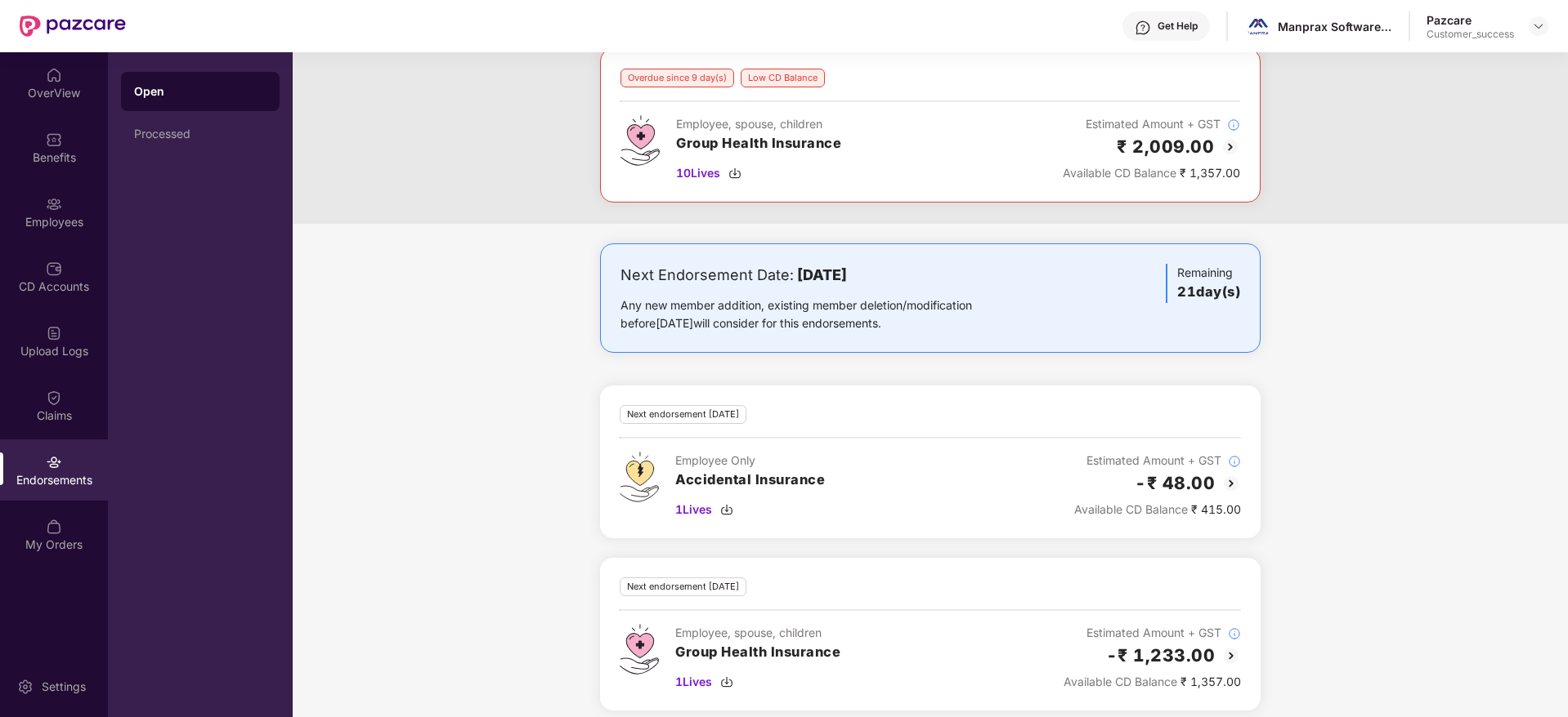
scroll to position [281, 0]
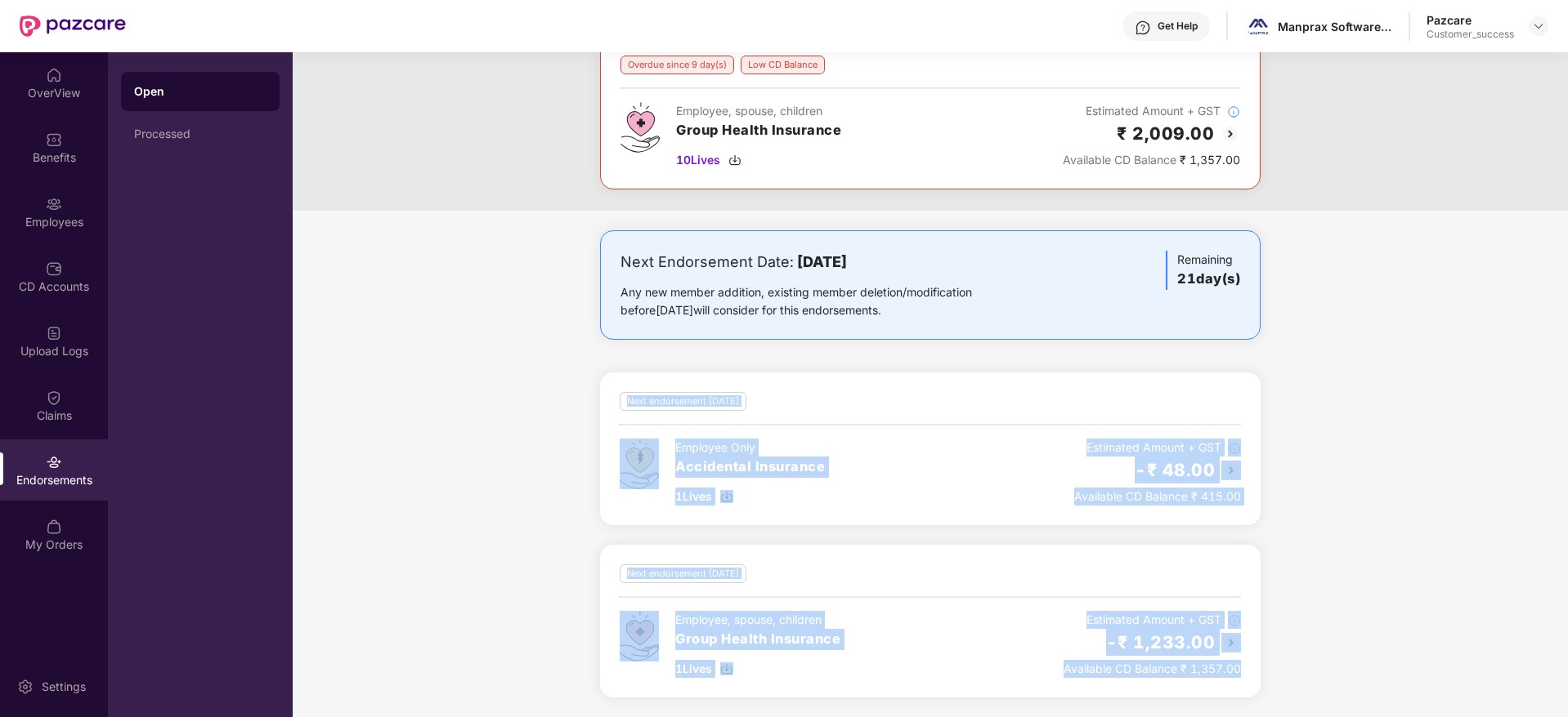
drag, startPoint x: 1273, startPoint y: 696, endPoint x: 496, endPoint y: 399, distance: 831.8
click at [496, 399] on div "Next Endorsement Date: [DATE] Any new member addition, existing member deletion…" at bounding box center [930, 473] width 1275 height 487
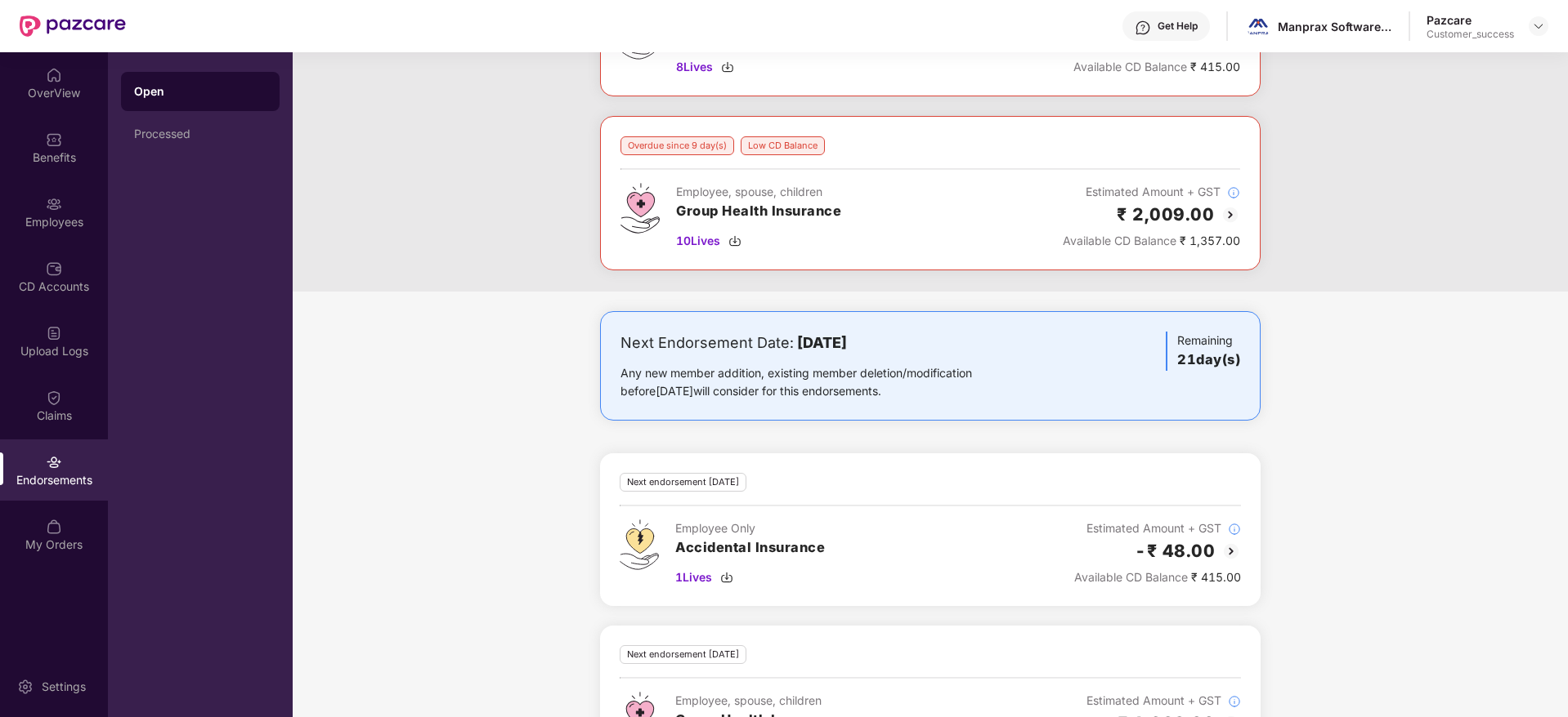
scroll to position [36, 0]
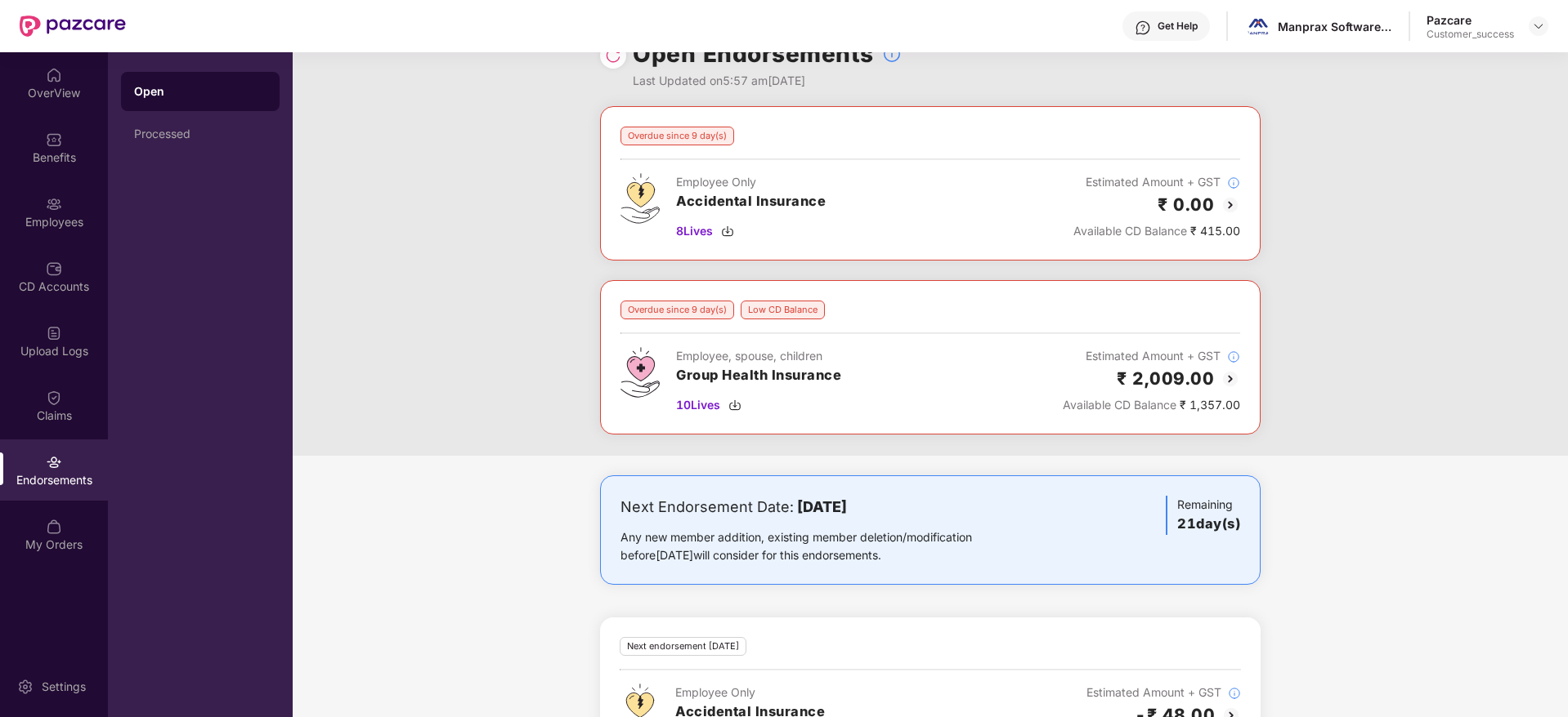
click at [1224, 377] on img at bounding box center [1229, 379] width 20 height 20
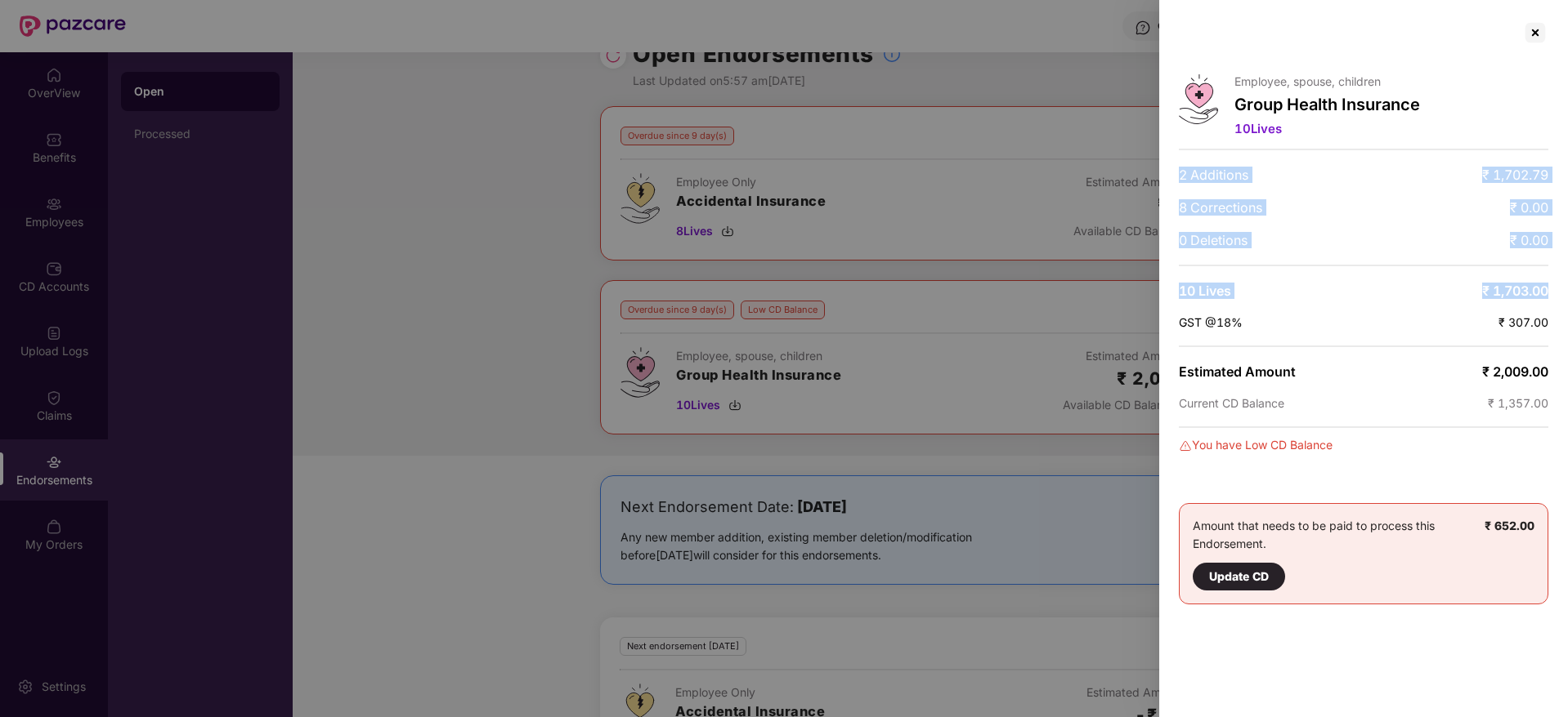
drag, startPoint x: 1179, startPoint y: 161, endPoint x: 1565, endPoint y: 295, distance: 408.6
click at [1565, 295] on div "Employee, spouse, children Group Health Insurance 10 Lives 2 Additions ₹ 1,702.…" at bounding box center [1364, 358] width 409 height 717
click at [1539, 27] on div at bounding box center [1534, 33] width 26 height 26
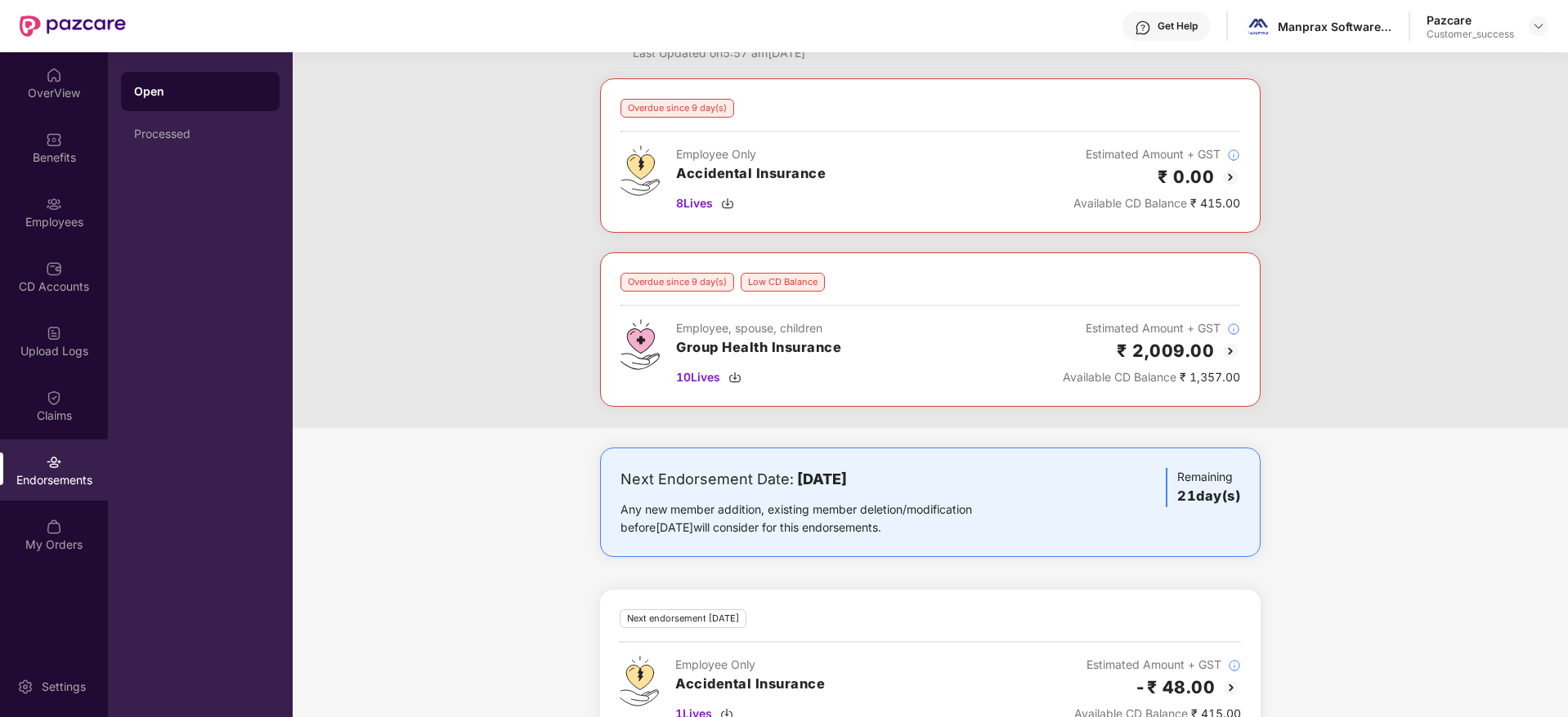
scroll to position [0, 0]
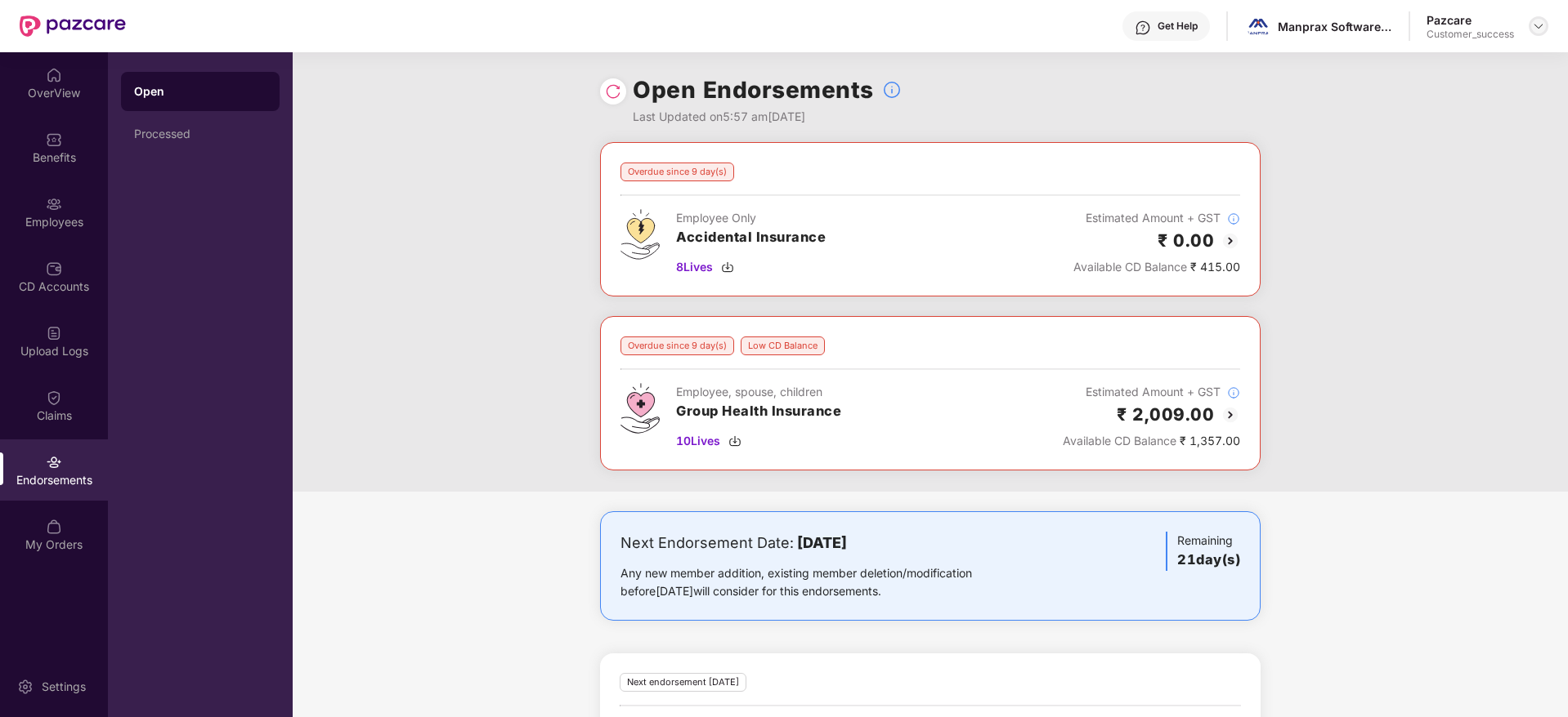
click at [1537, 25] on img at bounding box center [1538, 26] width 13 height 13
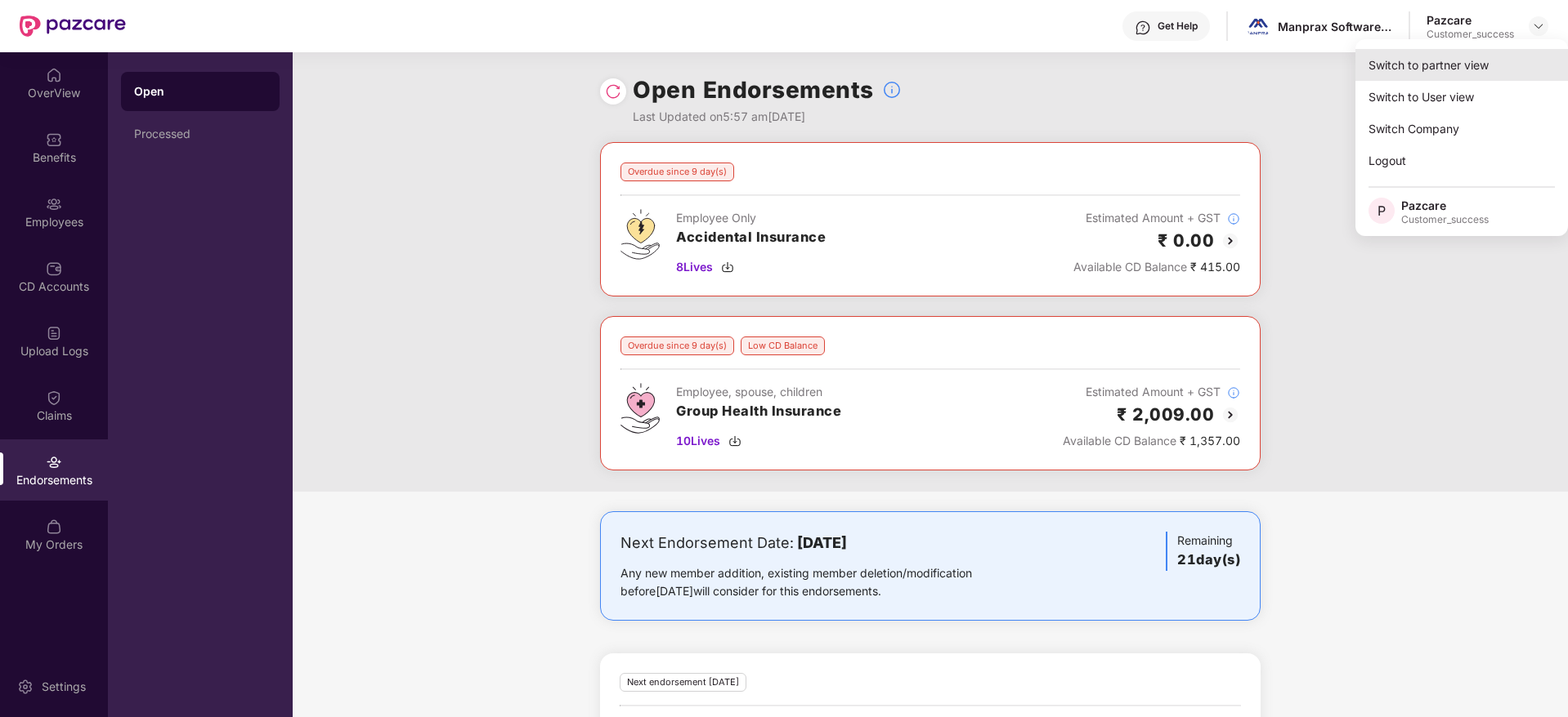
click at [1502, 57] on div "Switch to partner view" at bounding box center [1461, 64] width 212 height 32
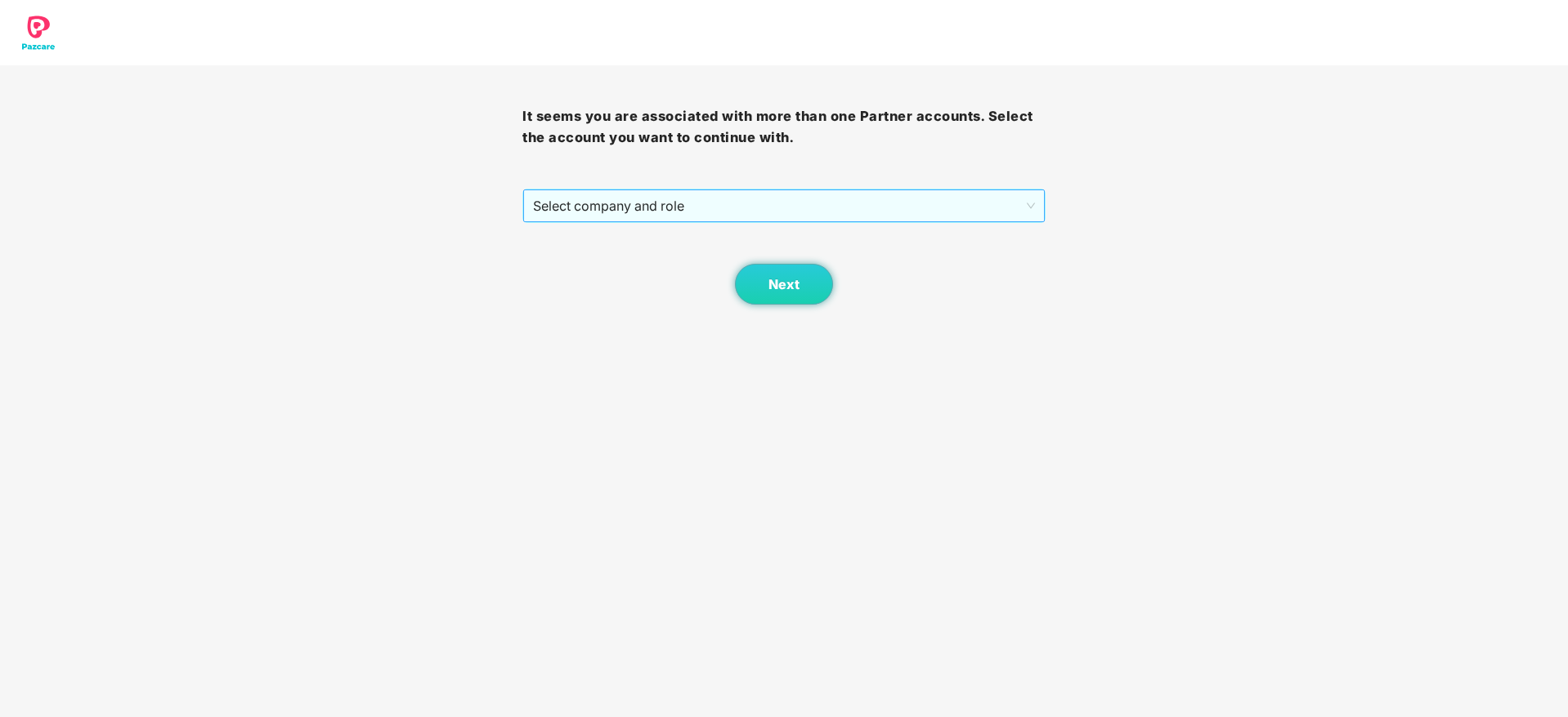
drag, startPoint x: 945, startPoint y: 183, endPoint x: 937, endPoint y: 211, distance: 29.1
click at [943, 194] on div "It seems you are associated with more than one Partner accounts. Select the acc…" at bounding box center [784, 185] width 522 height 240
drag, startPoint x: 937, startPoint y: 211, endPoint x: 918, endPoint y: 245, distance: 38.9
click at [937, 216] on span "Select company and role" at bounding box center [783, 206] width 501 height 31
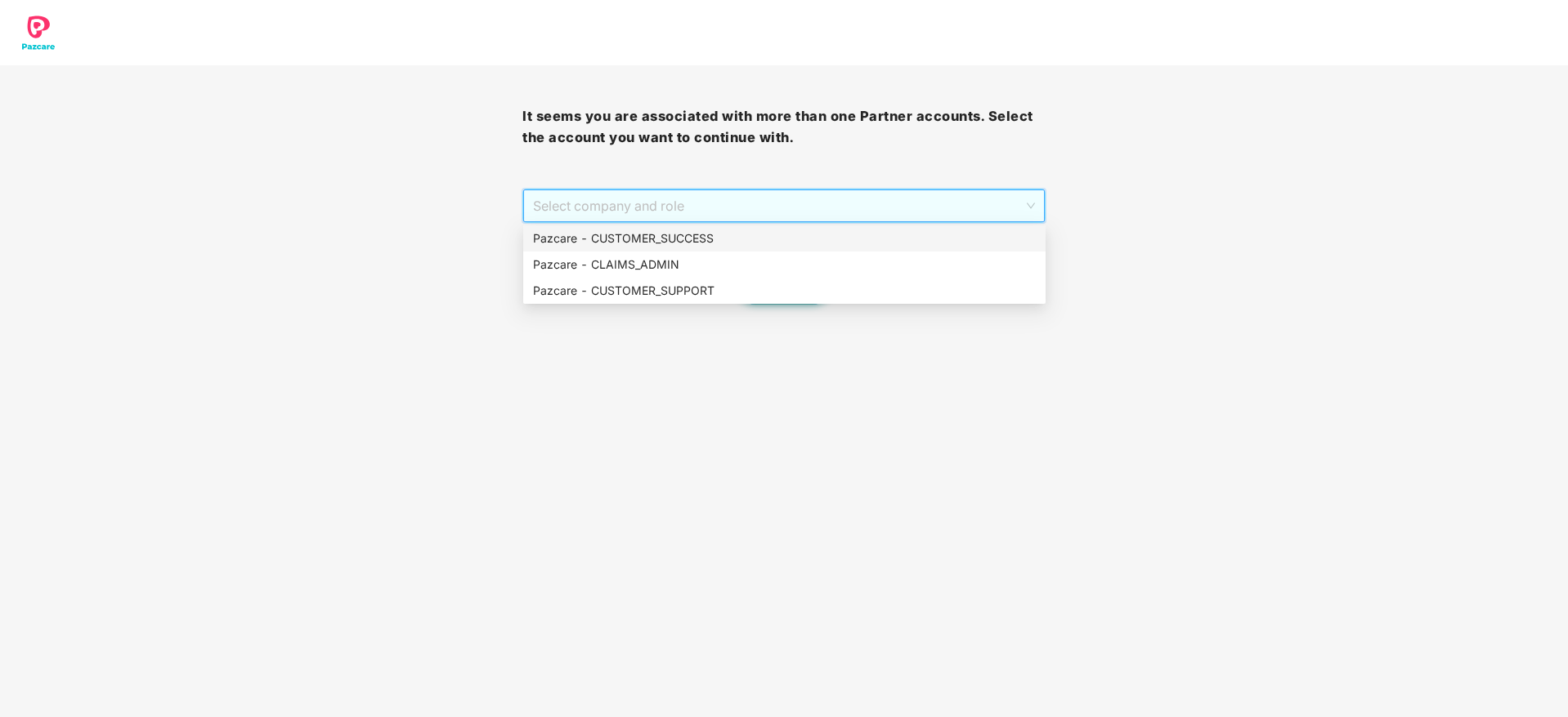
click at [916, 246] on div "Pazcare - CUSTOMER_SUCCESS" at bounding box center [784, 238] width 503 height 18
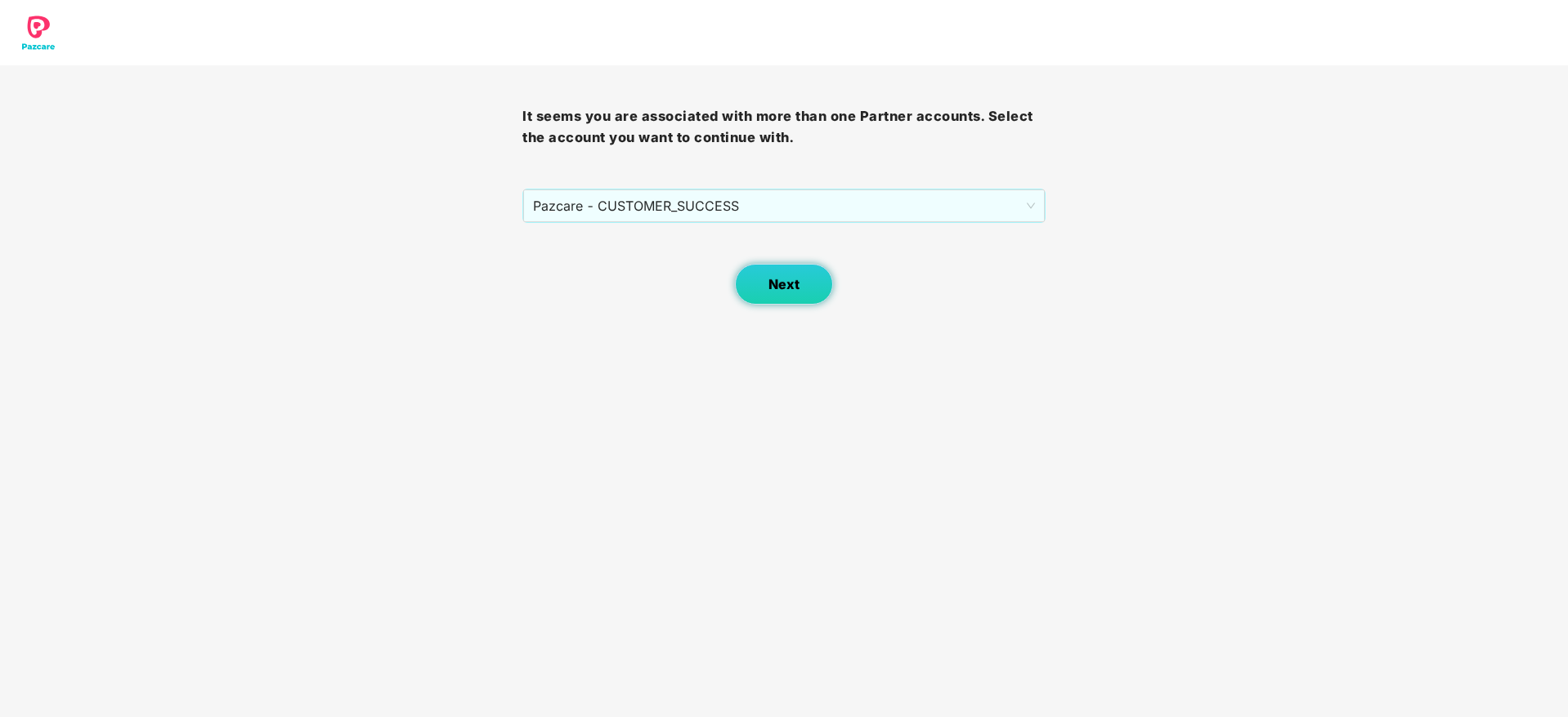
click at [754, 290] on button "Next" at bounding box center [784, 284] width 98 height 41
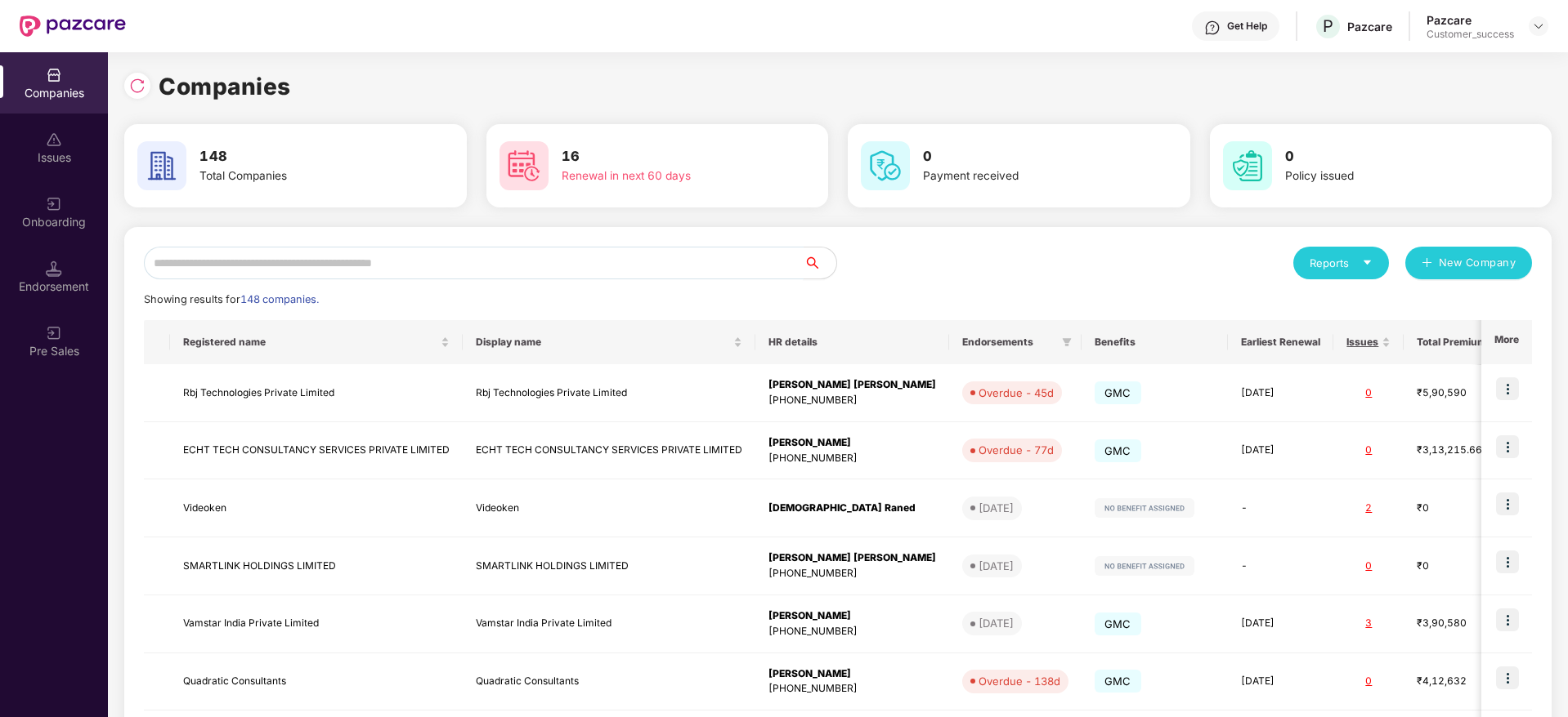
click at [618, 271] on input "text" at bounding box center [473, 263] width 660 height 33
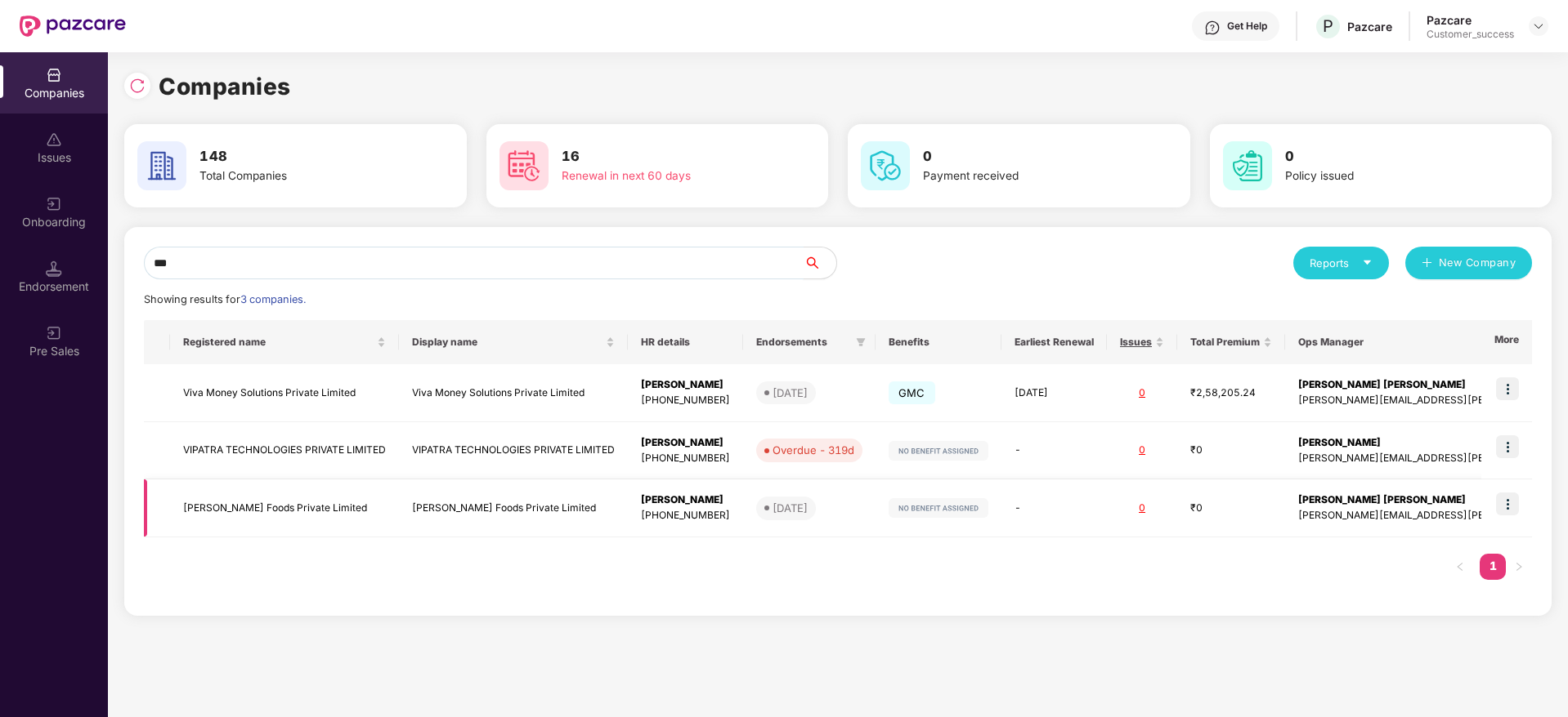
type input "***"
click at [815, 509] on span "[DATE]" at bounding box center [785, 507] width 59 height 23
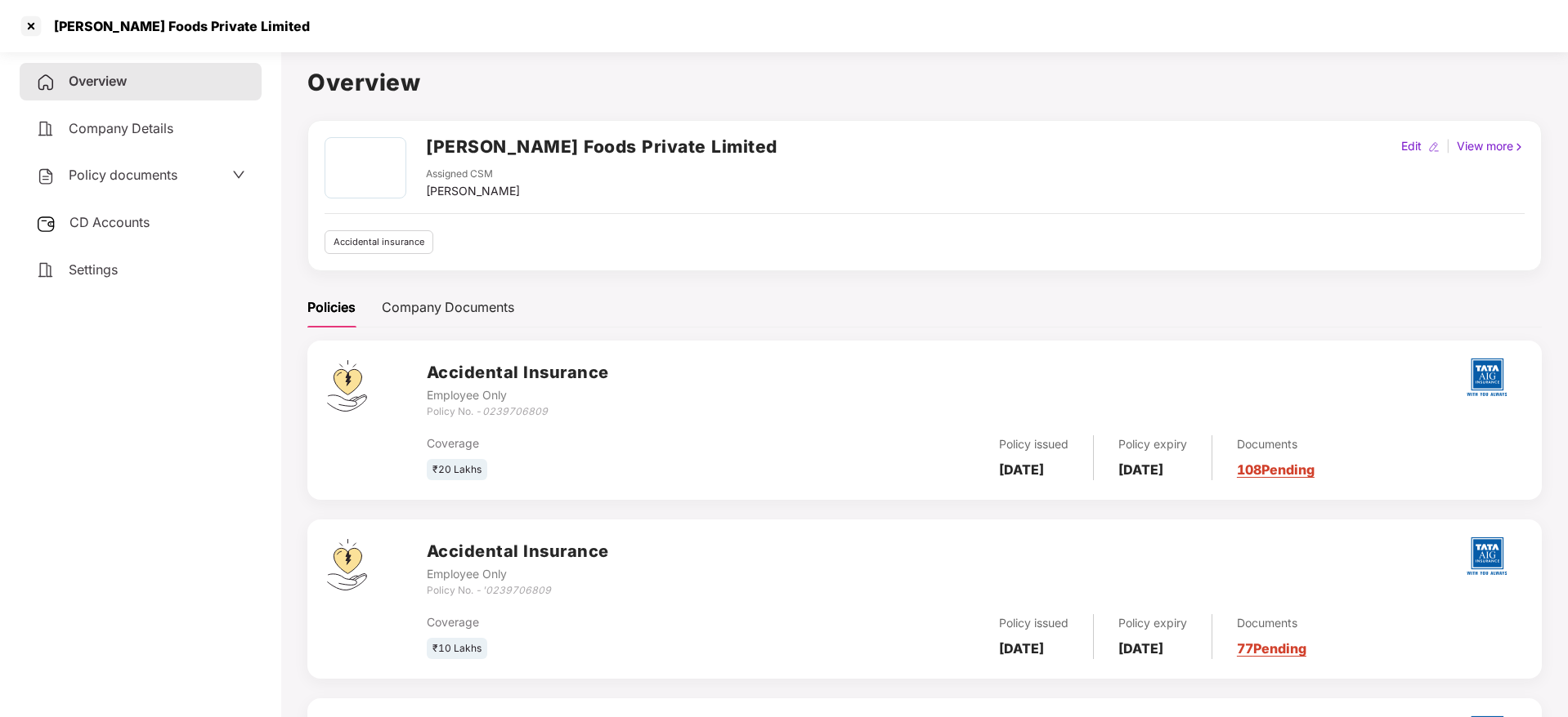
click at [150, 181] on span "Policy documents" at bounding box center [123, 174] width 109 height 16
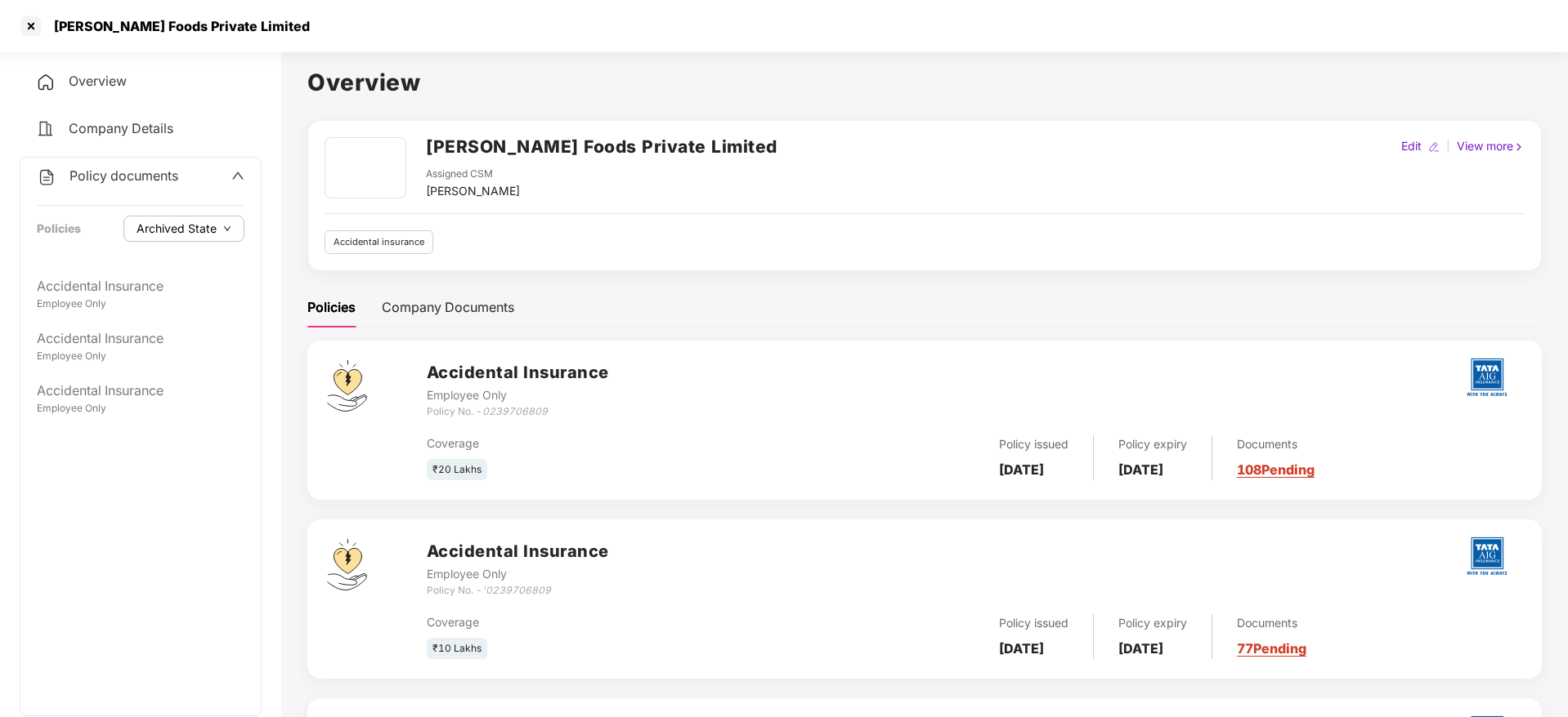
click at [176, 228] on span "Archived State" at bounding box center [176, 228] width 80 height 18
click at [176, 262] on span "Archived State" at bounding box center [189, 260] width 93 height 18
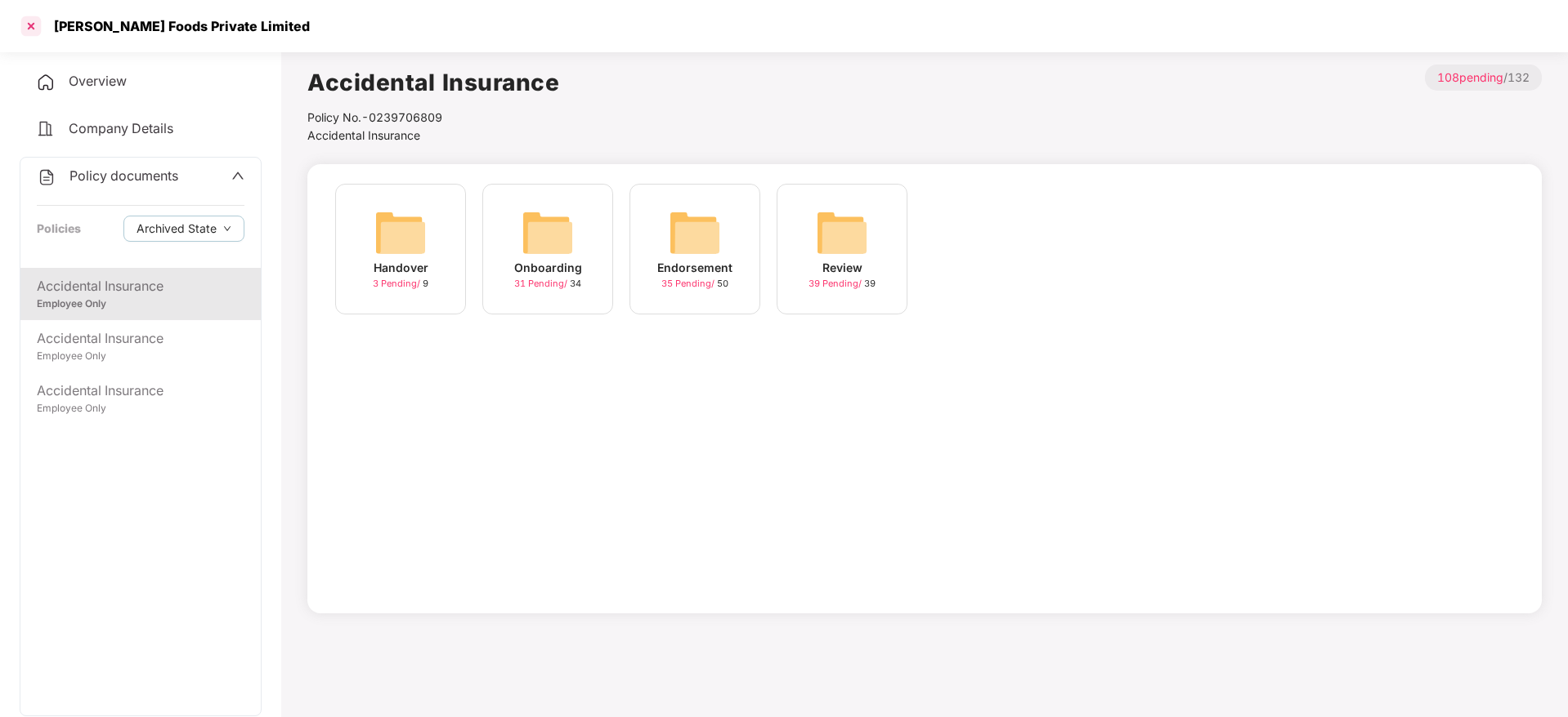
click at [25, 18] on div at bounding box center [31, 26] width 26 height 26
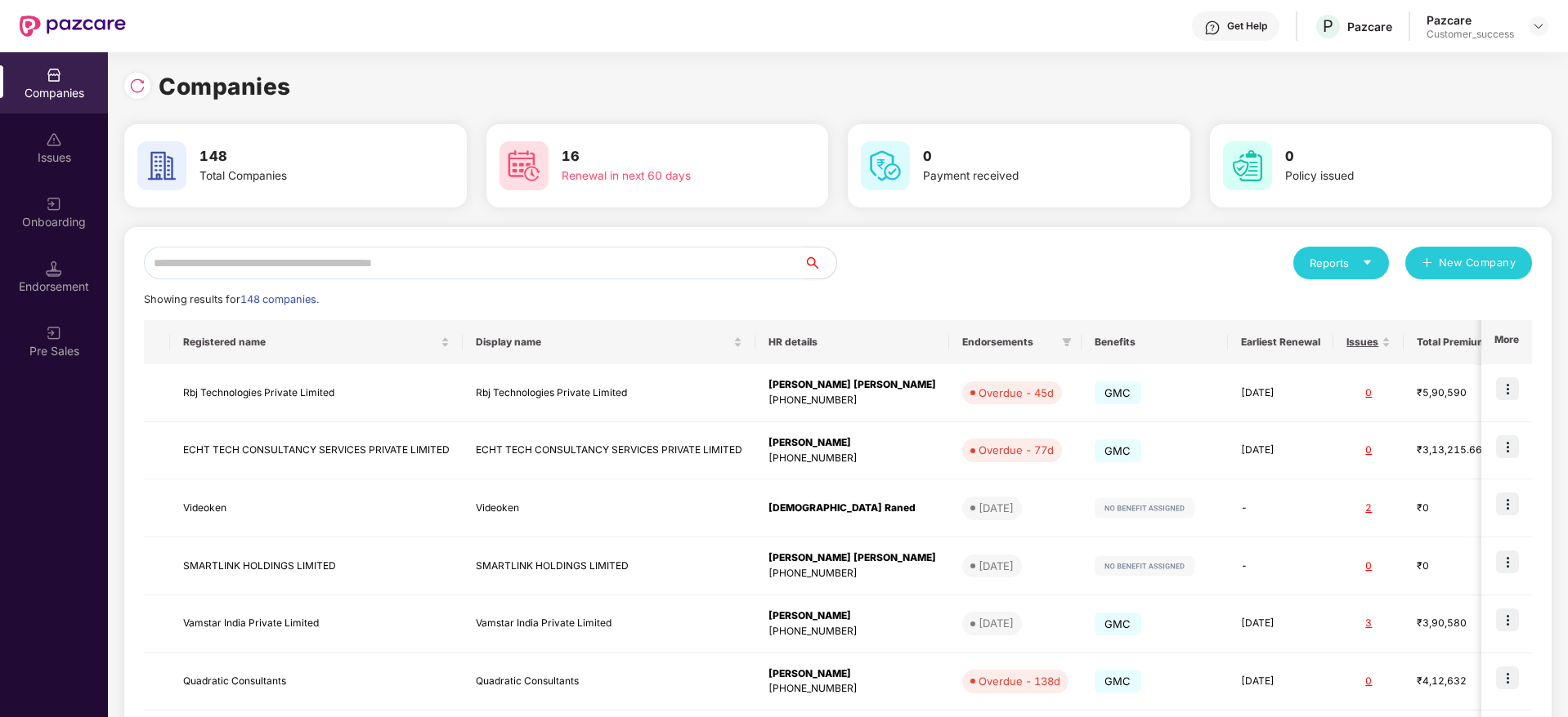
click at [398, 276] on input "text" at bounding box center [473, 263] width 660 height 33
type input "*"
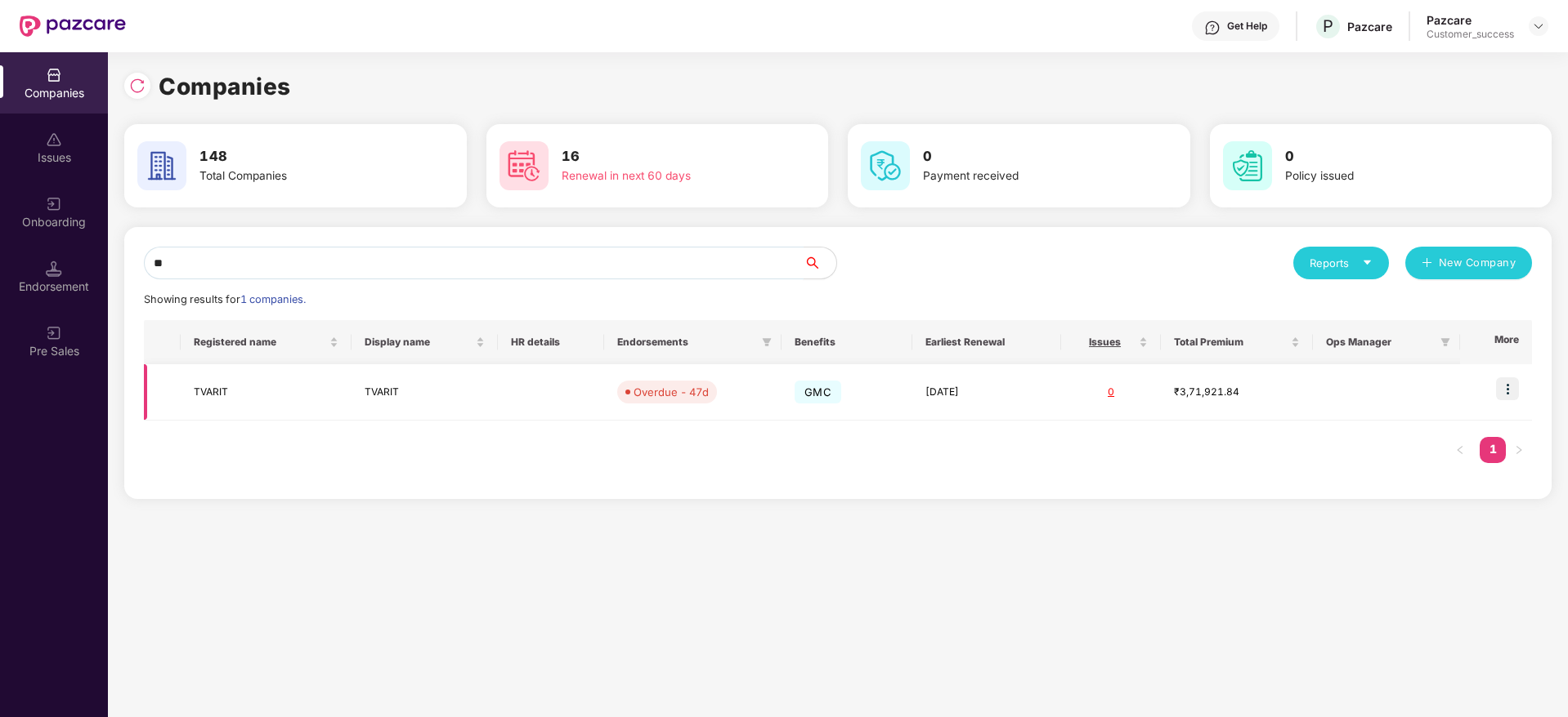
type input "**"
click at [941, 383] on td "[DATE]" at bounding box center [986, 392] width 149 height 57
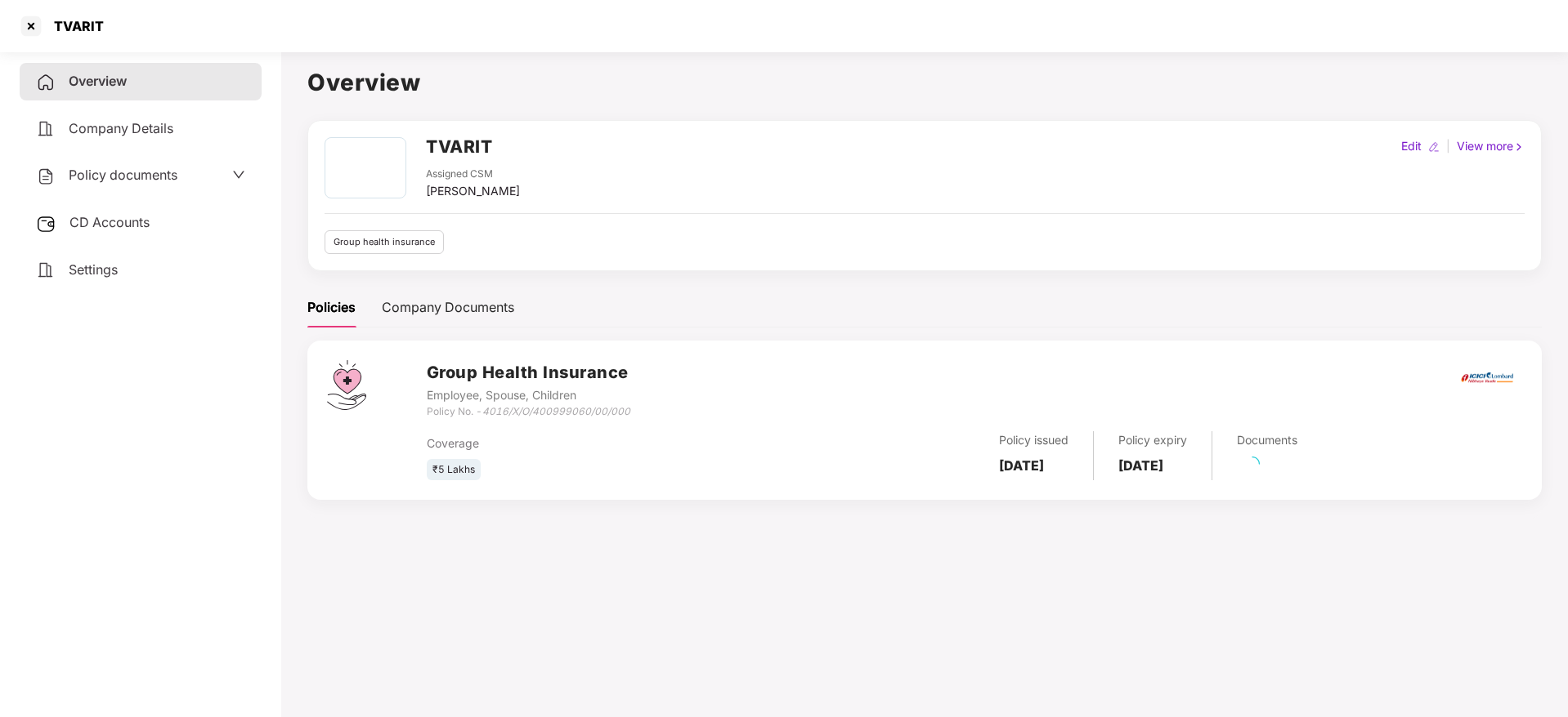
click at [156, 188] on div "Policy documents" at bounding box center [141, 176] width 242 height 38
click at [162, 172] on span "Policy documents" at bounding box center [123, 174] width 109 height 16
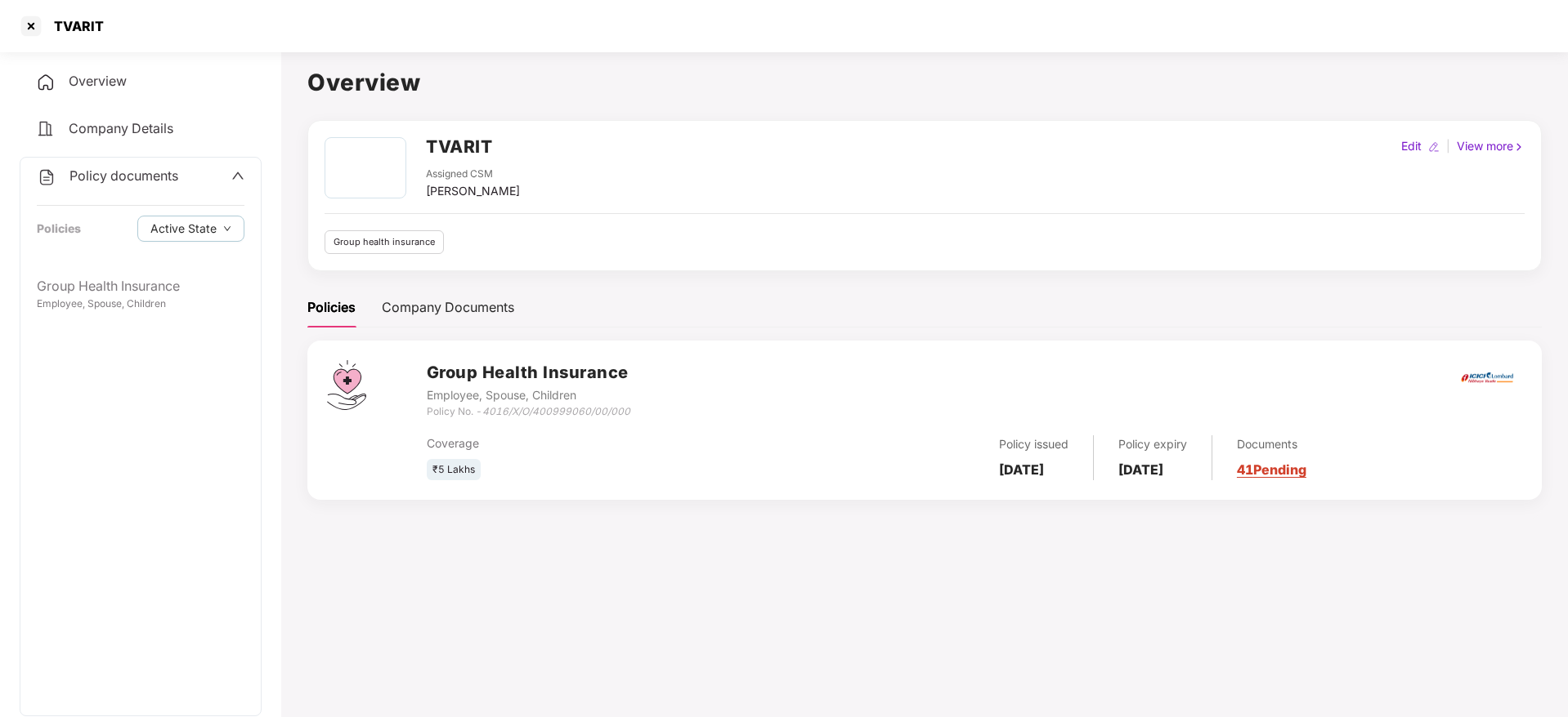
click at [143, 325] on div "Group Health Insurance Employee, Spouse, Children" at bounding box center [141, 491] width 241 height 447
click at [150, 302] on div "Employee, Spouse, Children" at bounding box center [141, 304] width 208 height 15
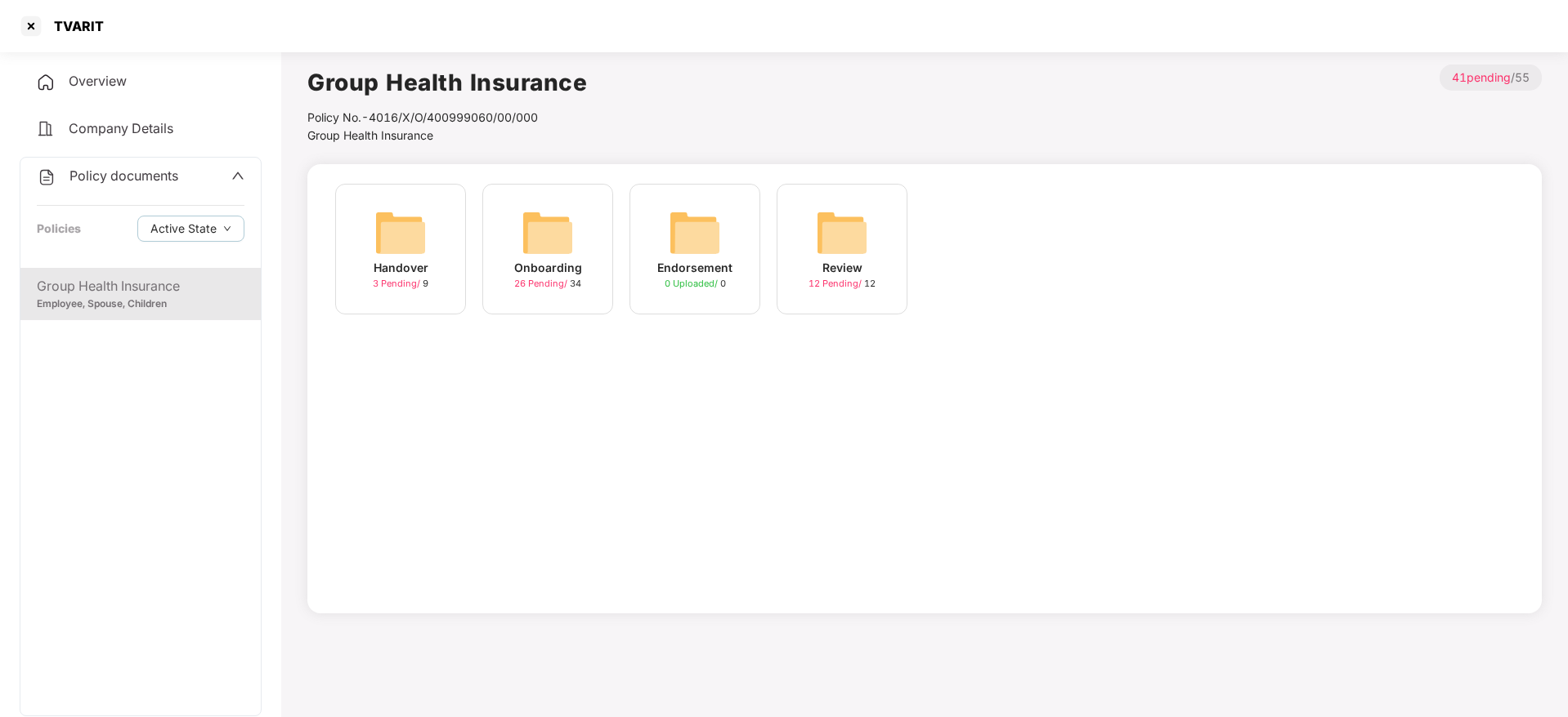
click at [131, 81] on div "Overview" at bounding box center [141, 82] width 242 height 38
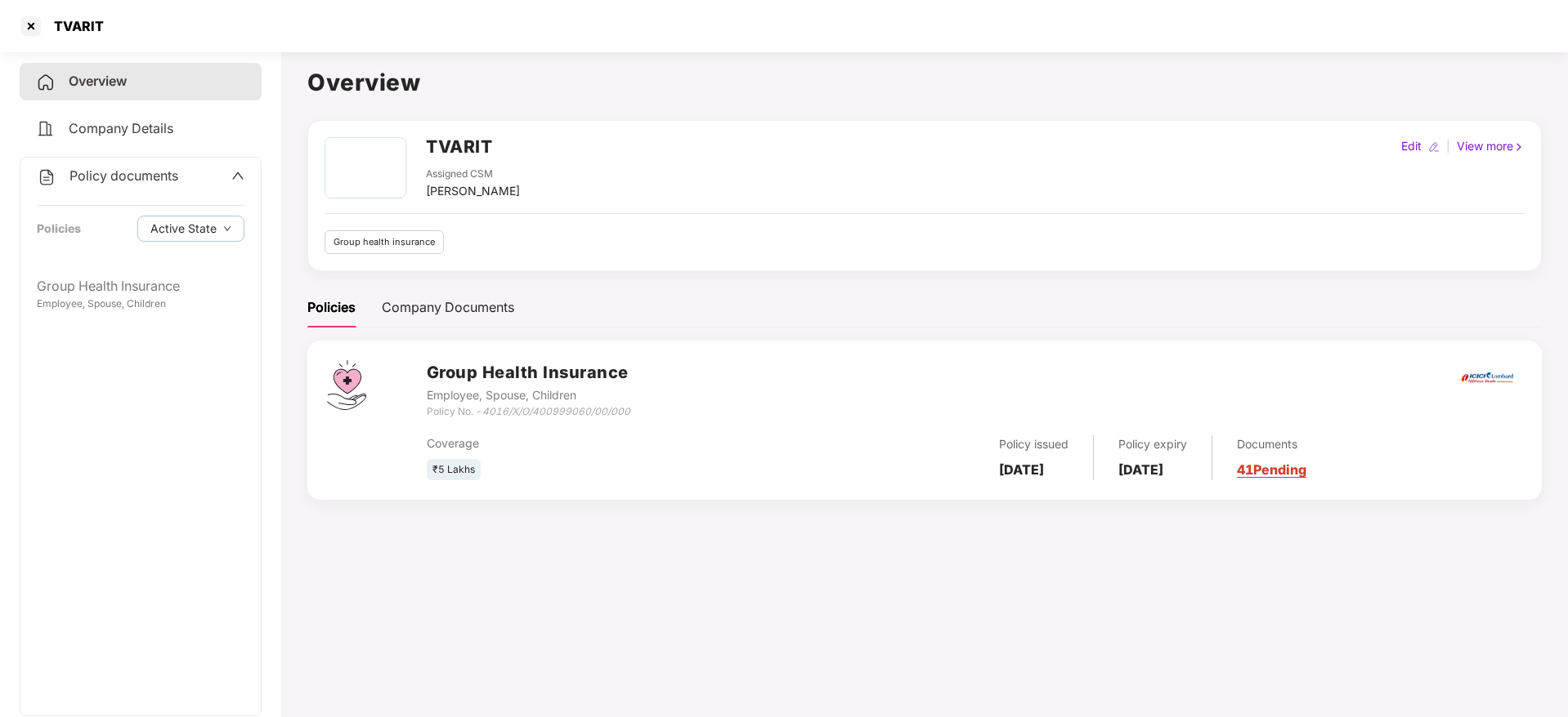
click at [143, 131] on span "Company Details" at bounding box center [121, 128] width 105 height 16
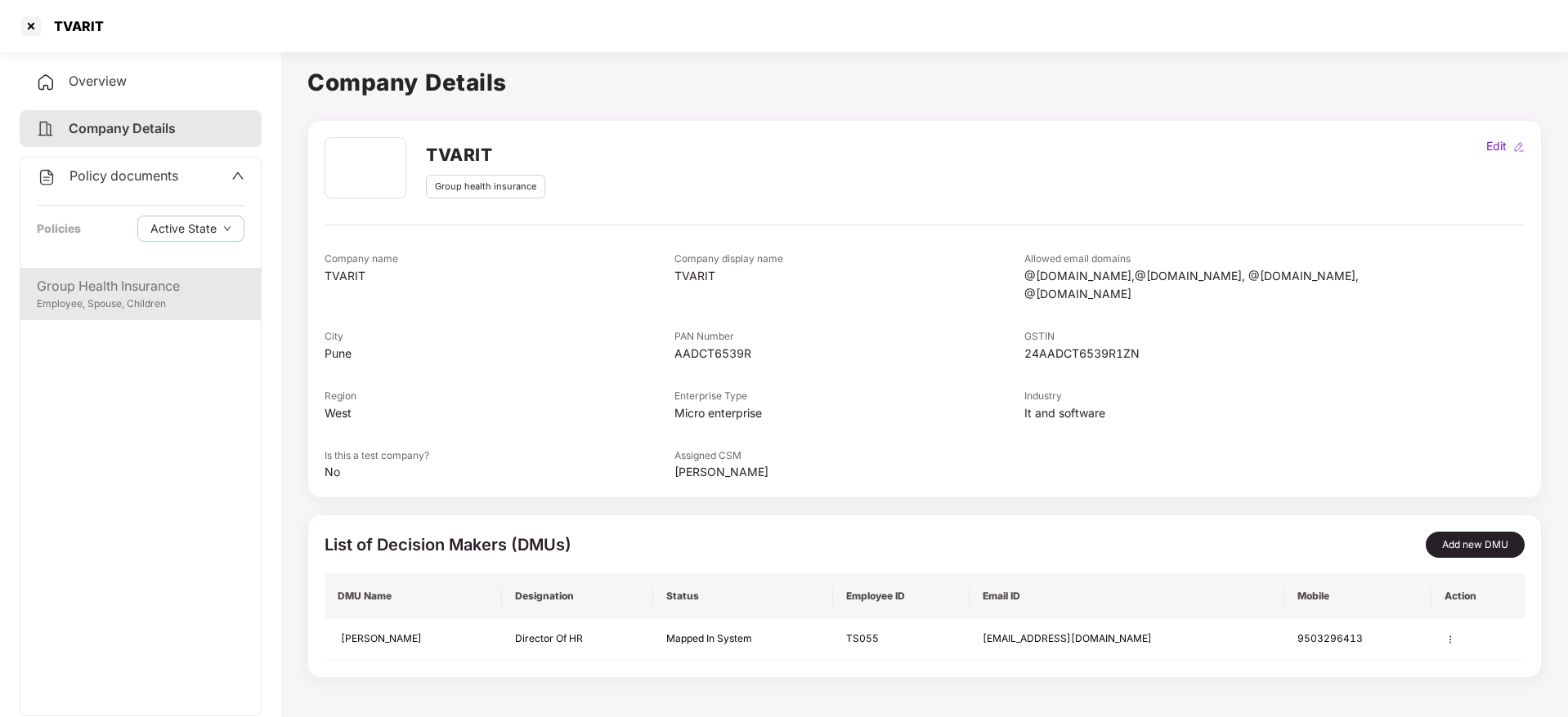
click at [169, 292] on div "Group Health Insurance" at bounding box center [141, 287] width 208 height 21
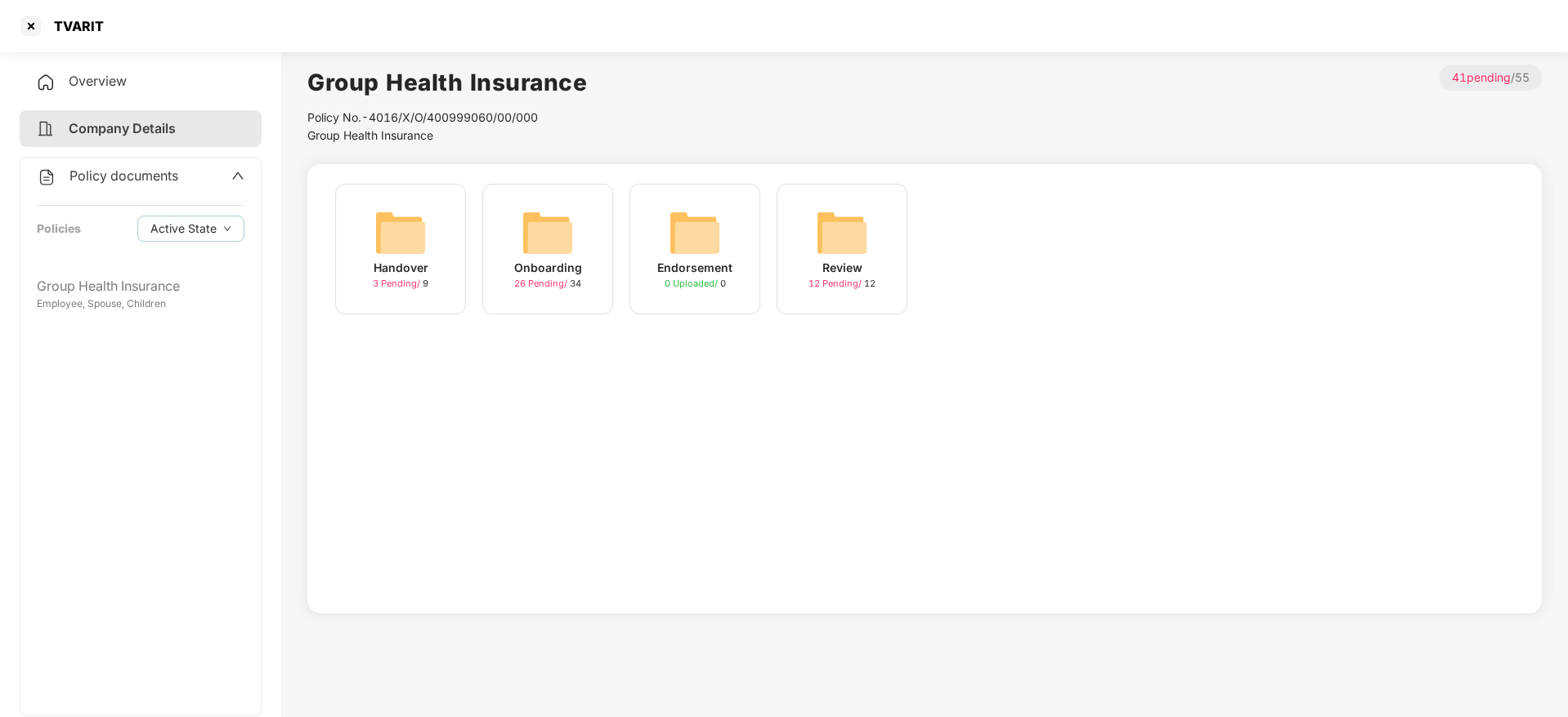
click at [70, 25] on div "TVARIT" at bounding box center [73, 26] width 59 height 16
copy div "TVARIT"
click at [156, 118] on div "Company Details" at bounding box center [141, 129] width 242 height 38
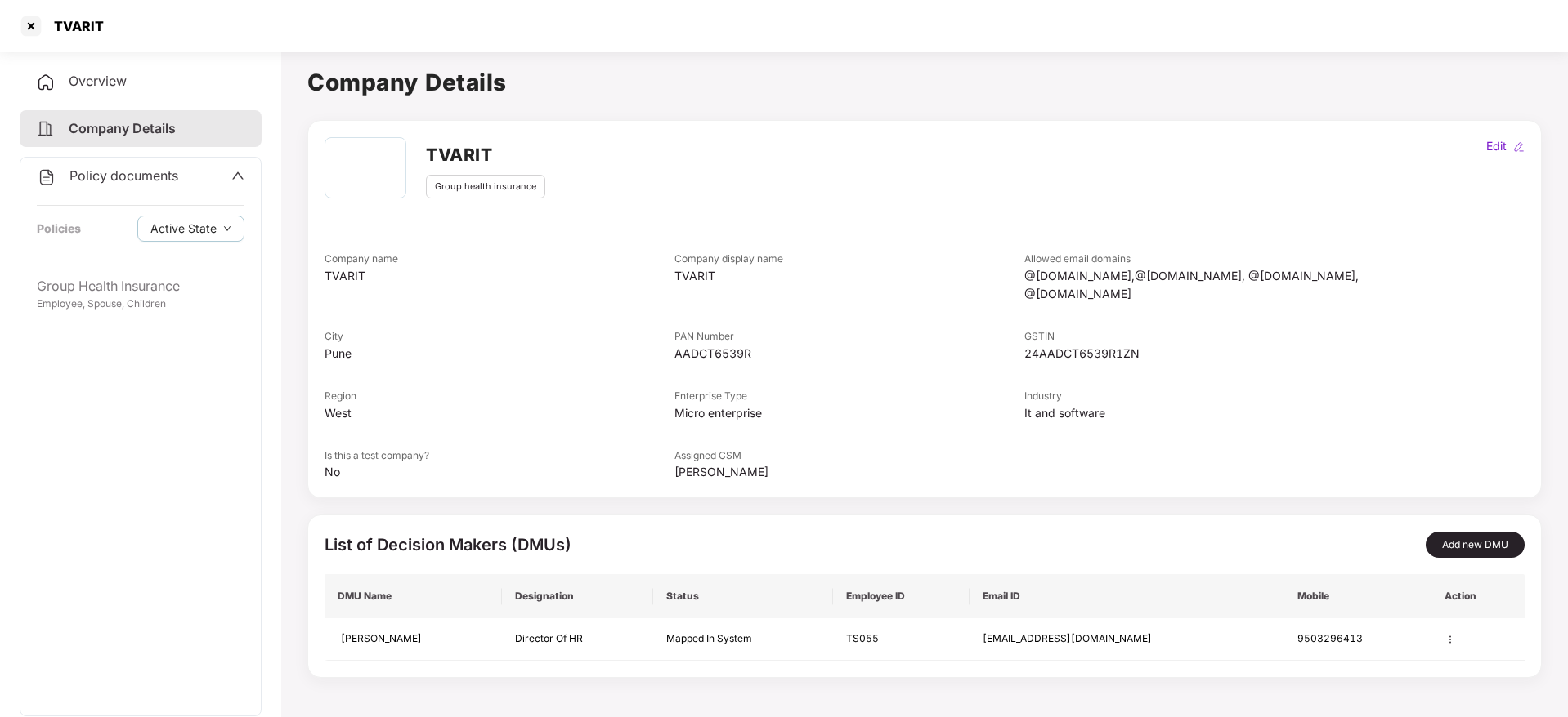
click at [247, 176] on div "Policy documents Policies Active State" at bounding box center [141, 213] width 241 height 110
click at [235, 176] on icon "up" at bounding box center [237, 175] width 13 height 13
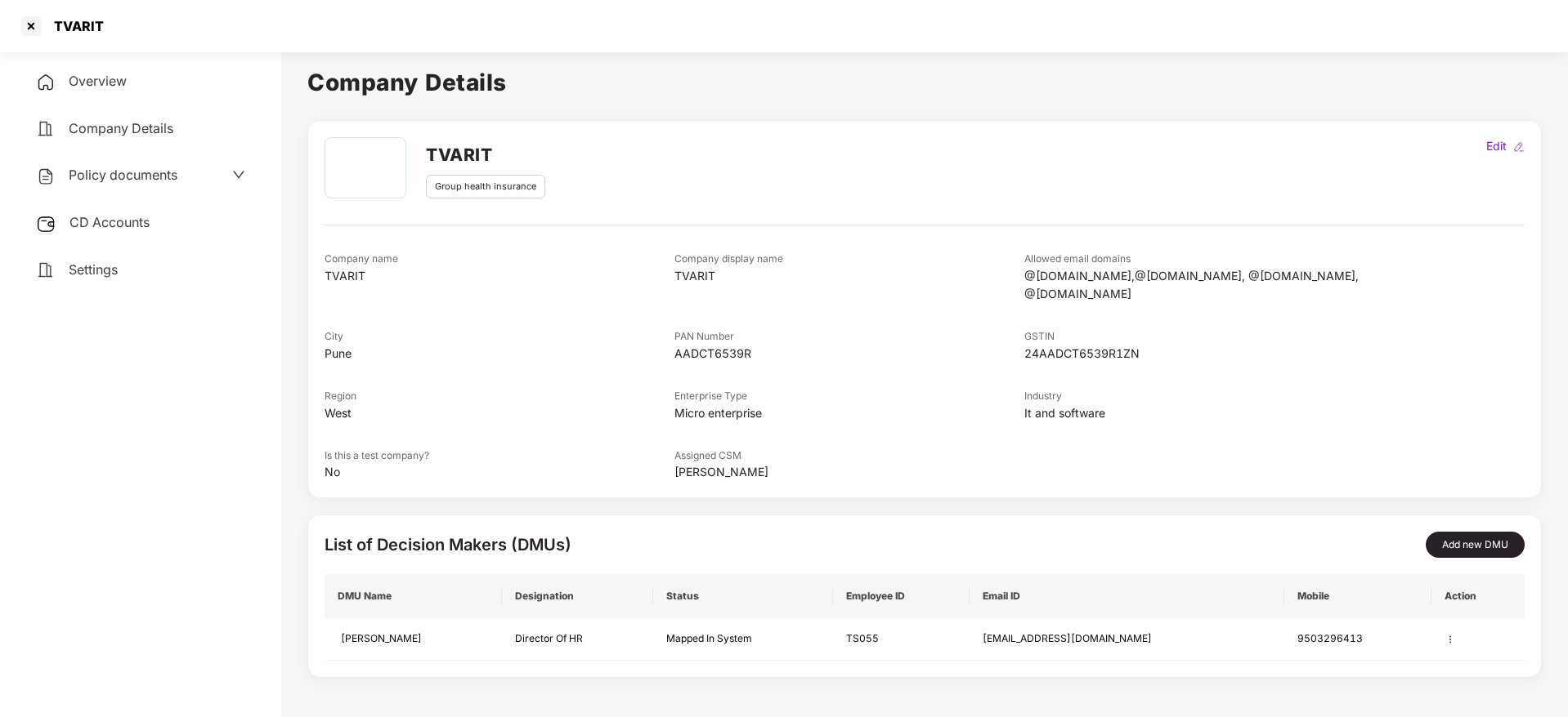
click at [198, 210] on div "CD Accounts" at bounding box center [141, 223] width 242 height 38
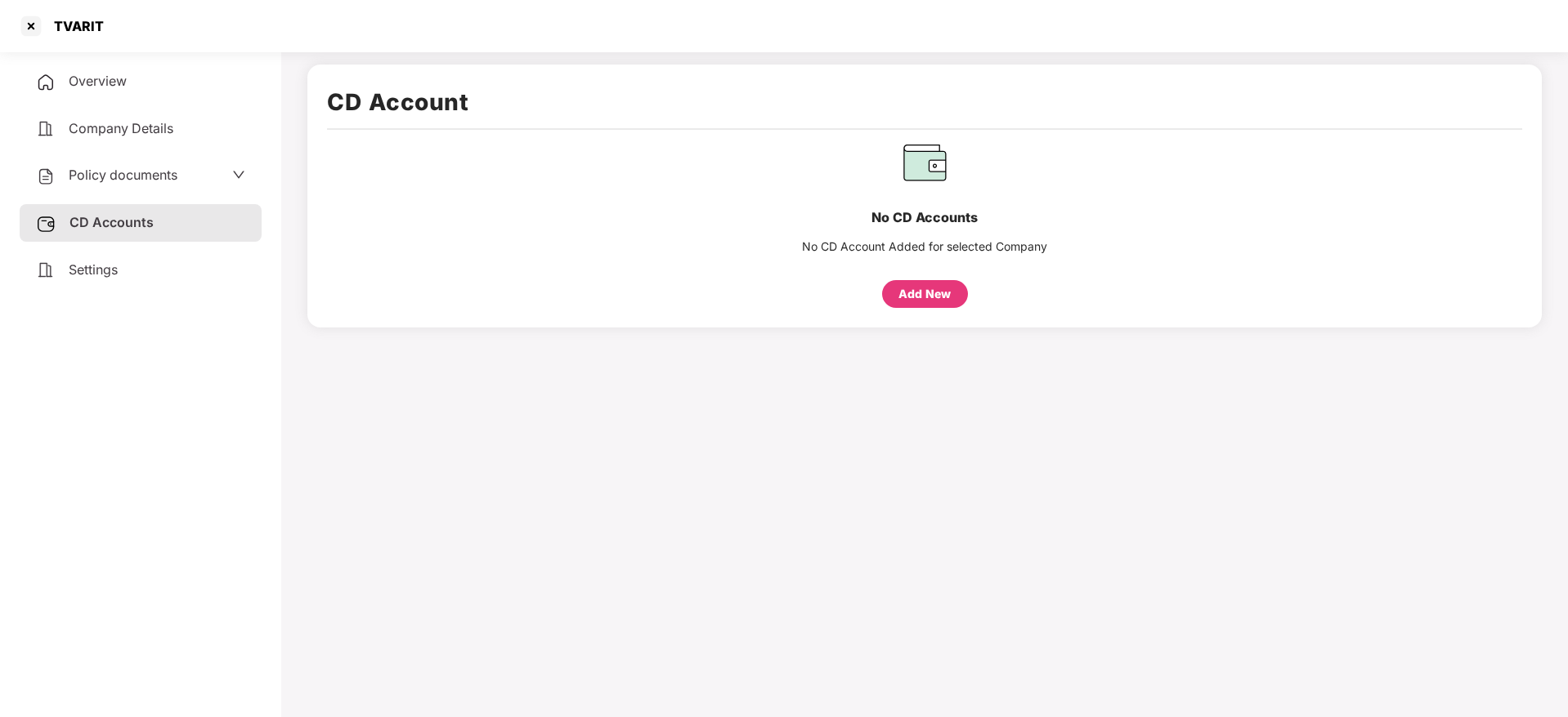
click at [937, 295] on div "Add New" at bounding box center [924, 294] width 52 height 18
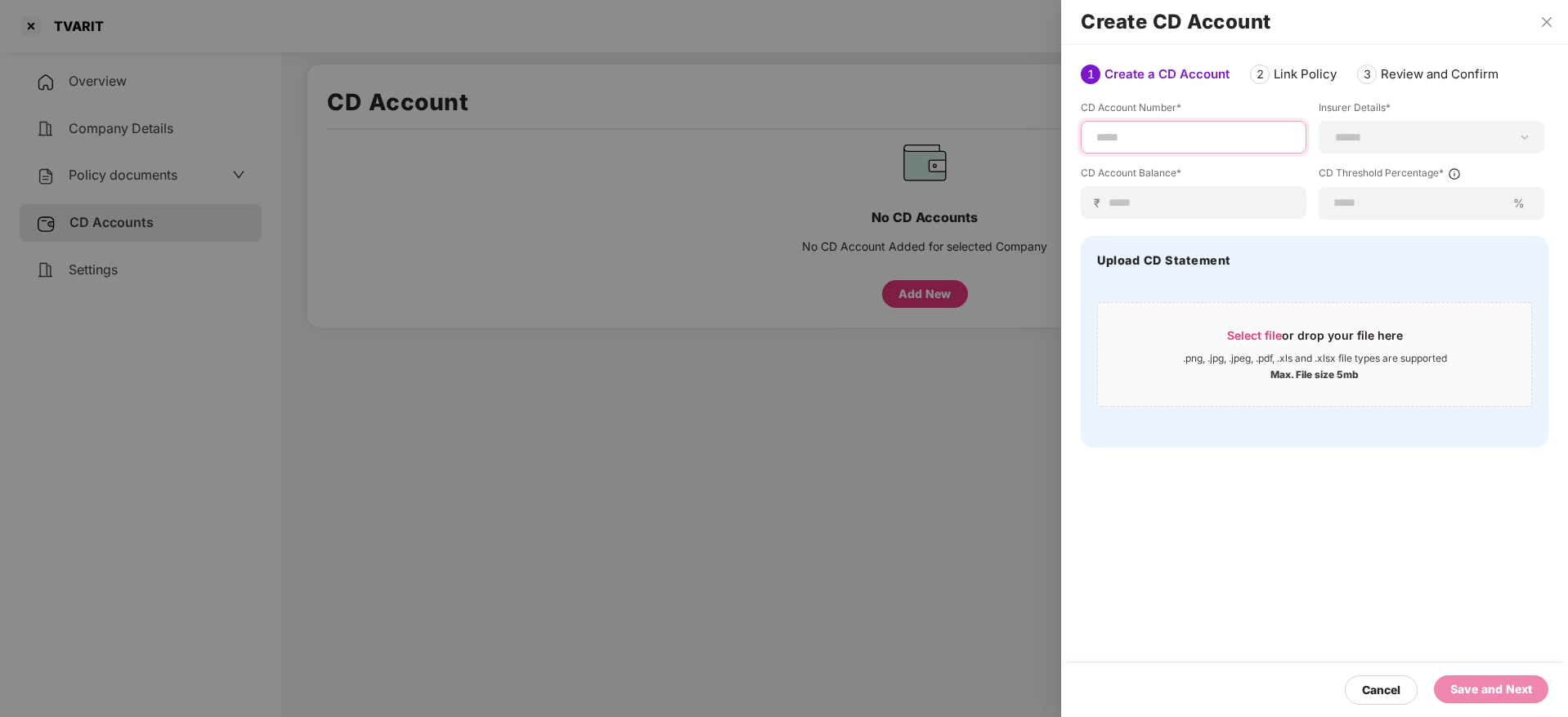
click at [1191, 132] on input at bounding box center [1193, 137] width 198 height 17
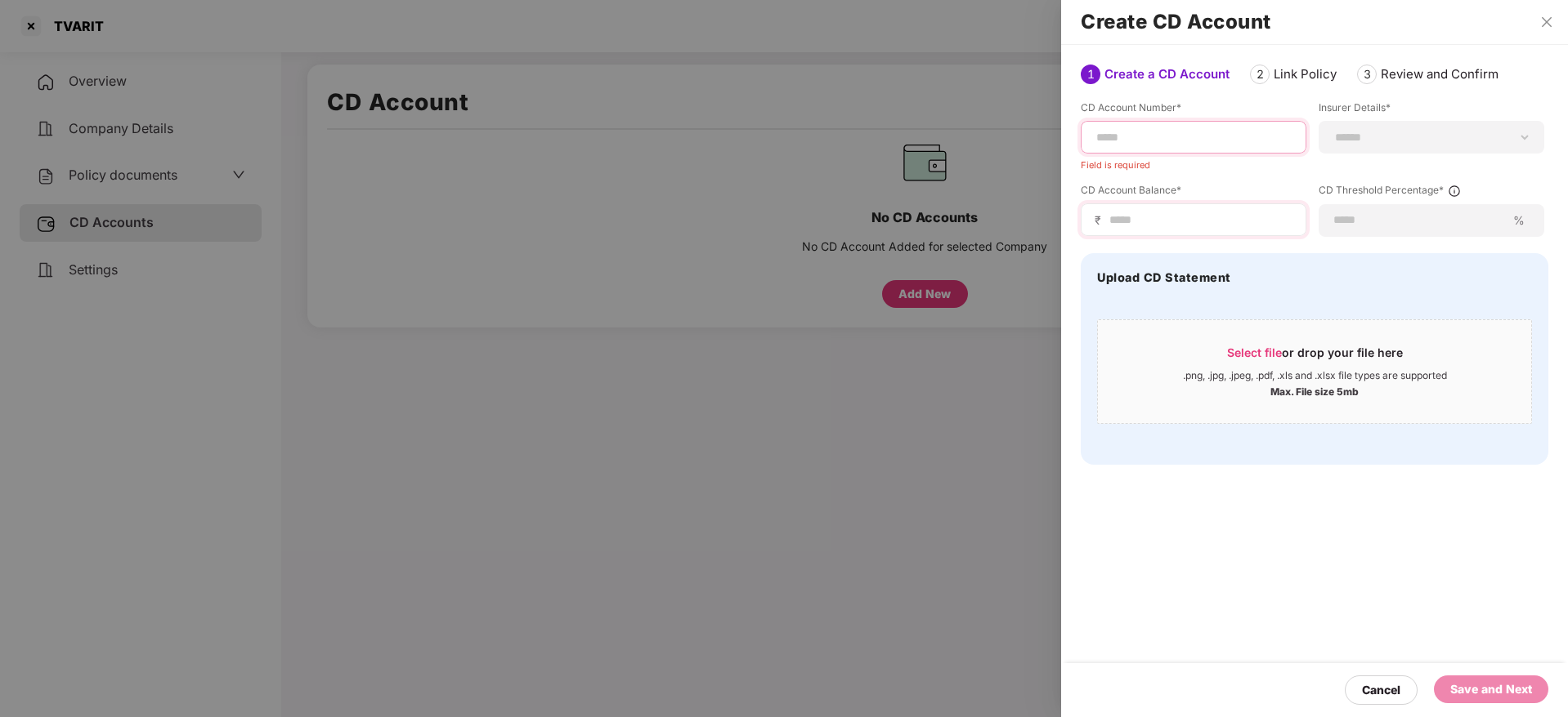
paste input "**********"
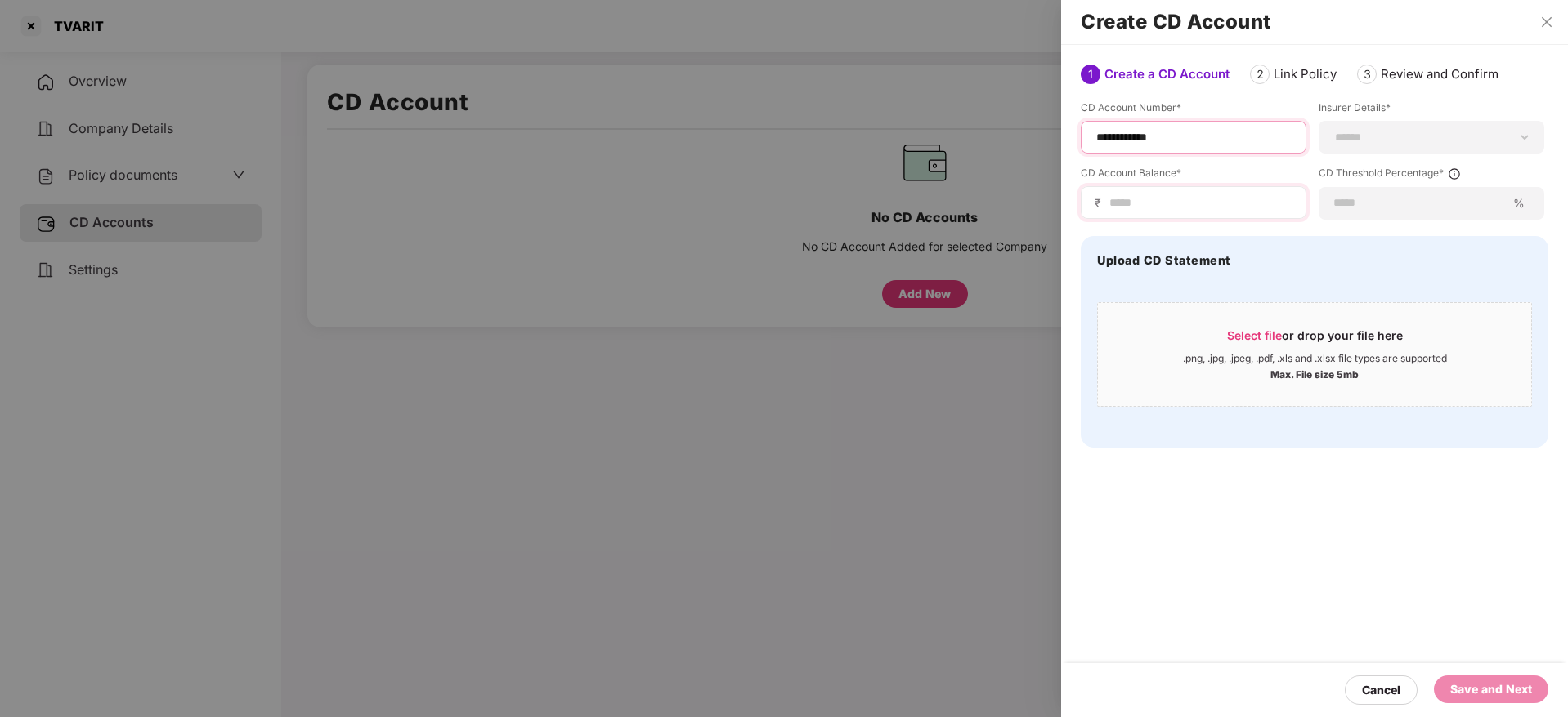
type input "**********"
click at [1239, 199] on input at bounding box center [1199, 203] width 185 height 17
type input "*****"
click at [1388, 203] on input at bounding box center [1419, 203] width 174 height 17
type input "**"
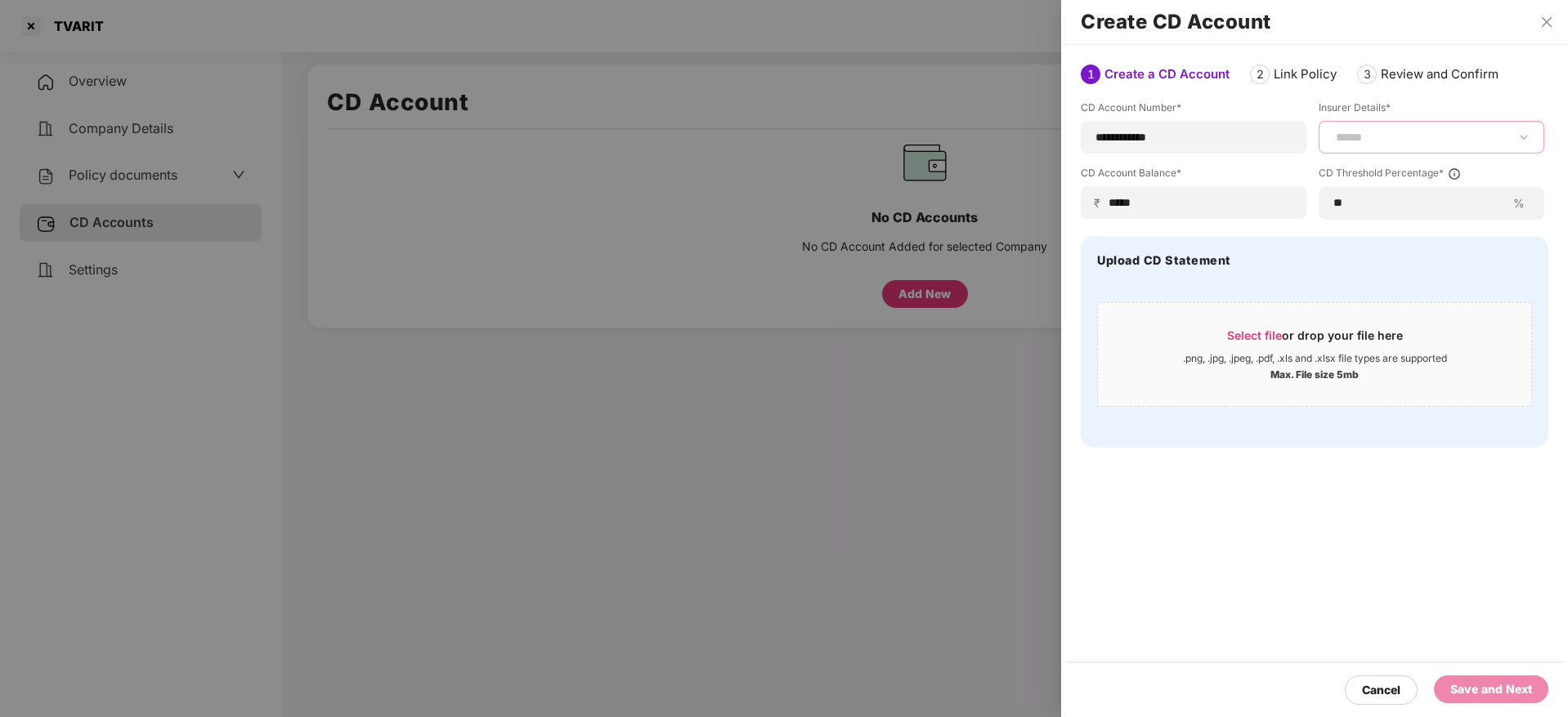
click at [1376, 131] on select "**********" at bounding box center [1431, 137] width 198 height 13
select select "*****"
click at [1333, 143] on select "**********" at bounding box center [1431, 137] width 198 height 13
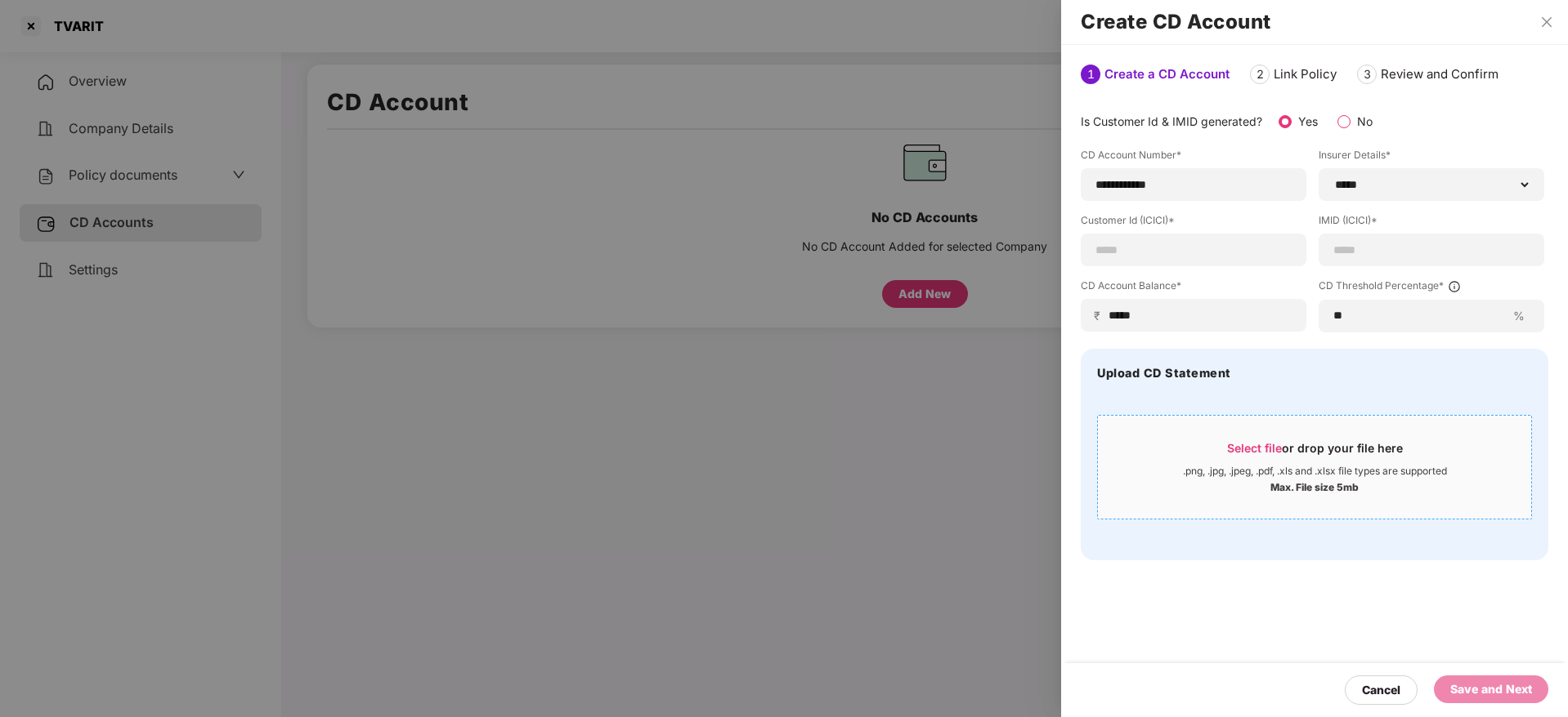
click at [1291, 474] on div ".png, .jpg, .jpeg, .pdf, .xls and .xlsx file types are supported" at bounding box center [1315, 471] width 264 height 13
click at [1327, 480] on div "Max. File size 5mb" at bounding box center [1314, 486] width 88 height 16
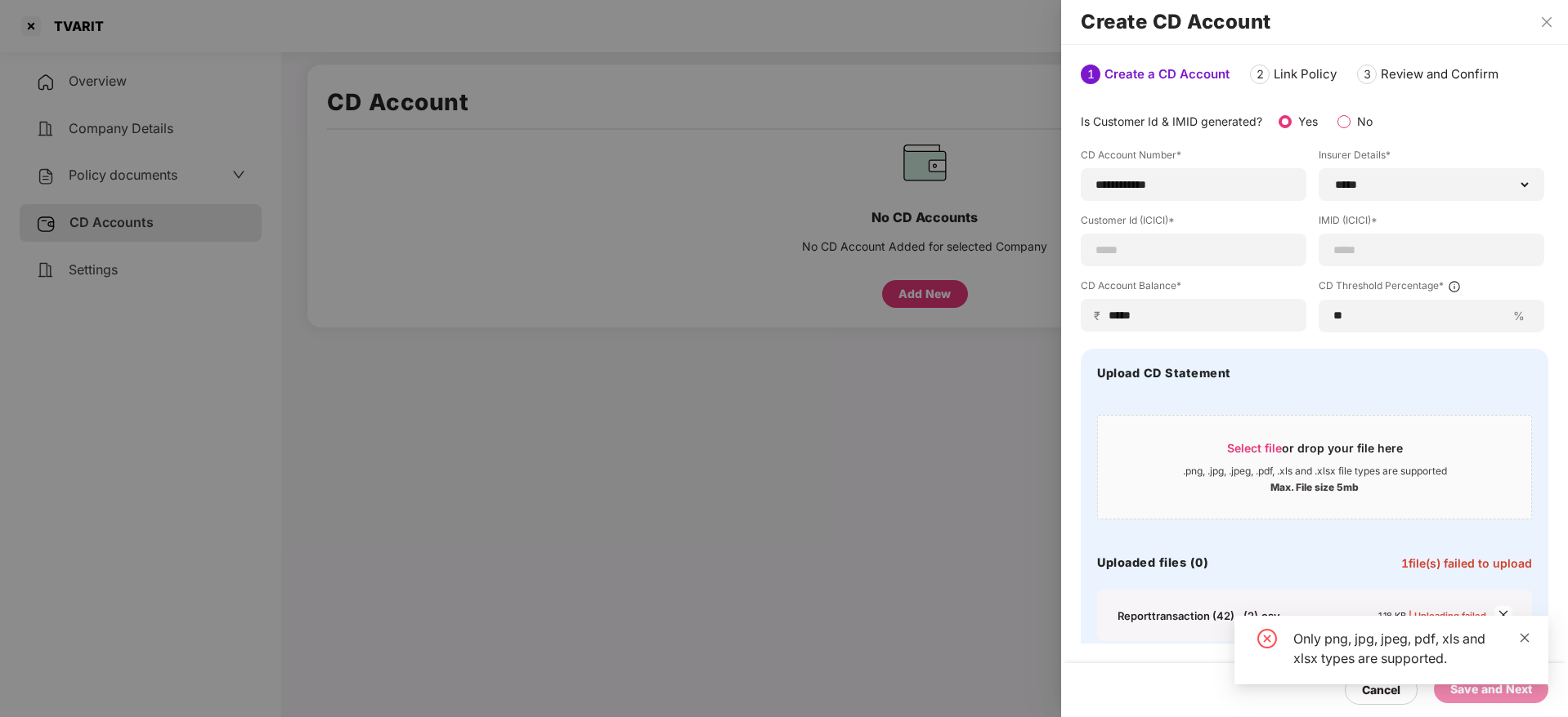
click at [1527, 636] on icon "close" at bounding box center [1523, 637] width 11 height 11
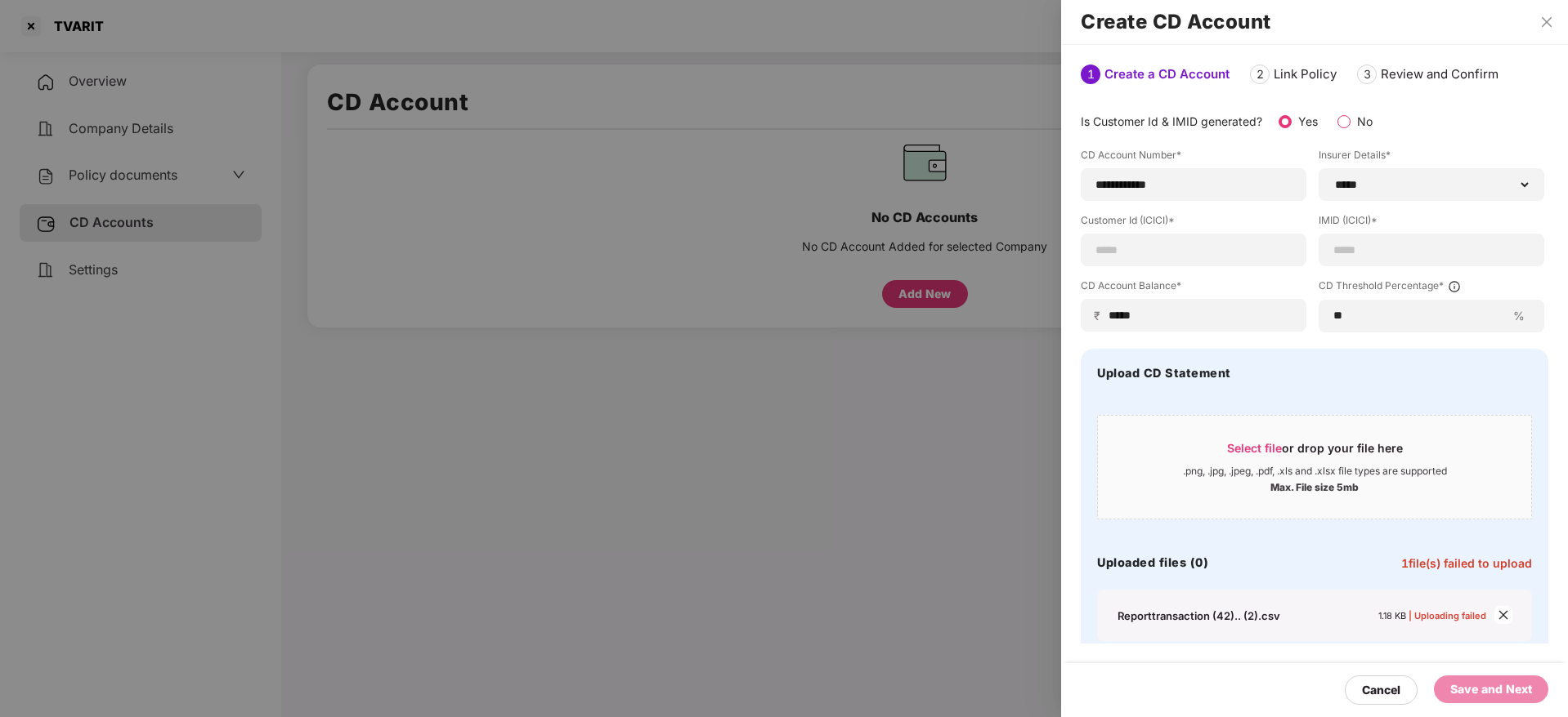
scroll to position [58, 0]
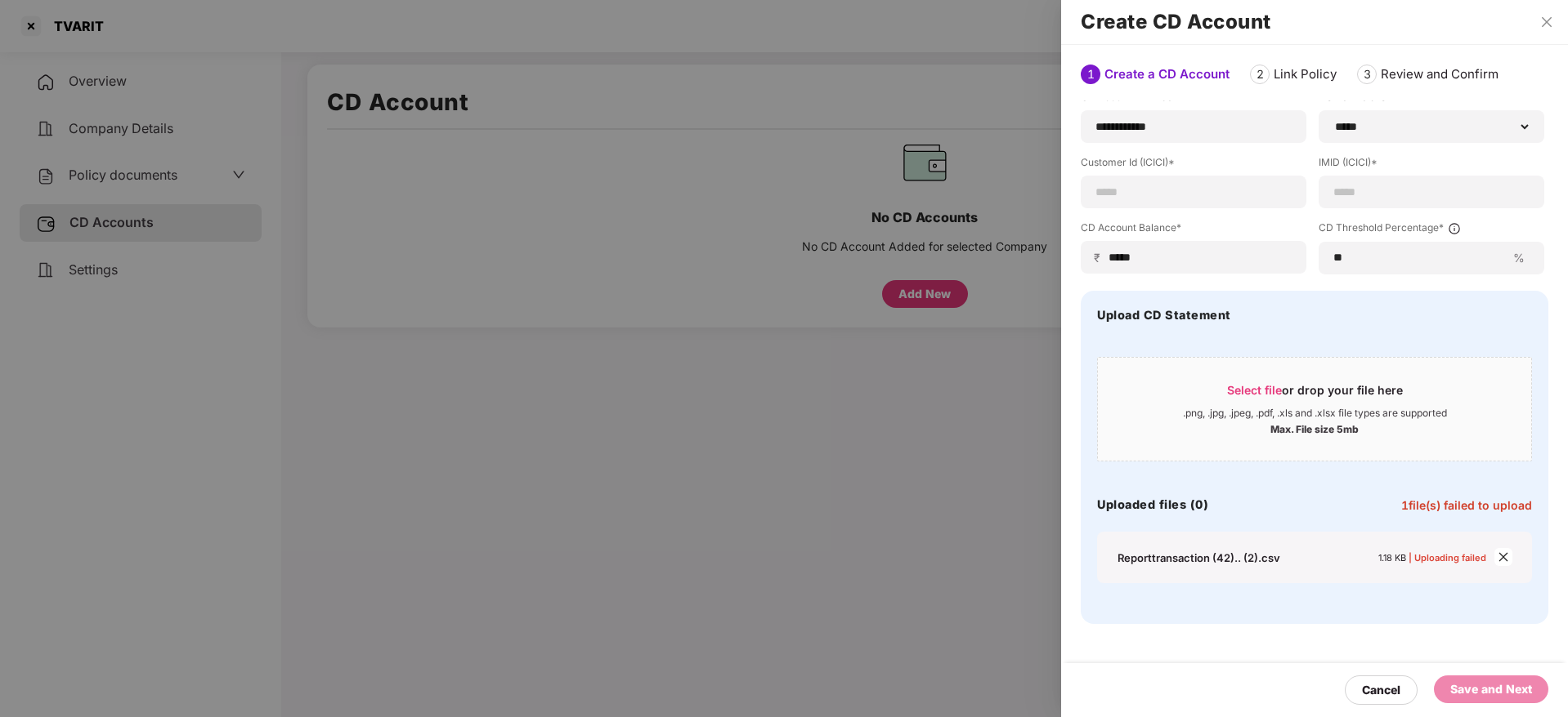
click at [1441, 556] on span "| Uploading failed" at bounding box center [1447, 557] width 77 height 11
click at [1504, 552] on icon "close" at bounding box center [1503, 556] width 11 height 11
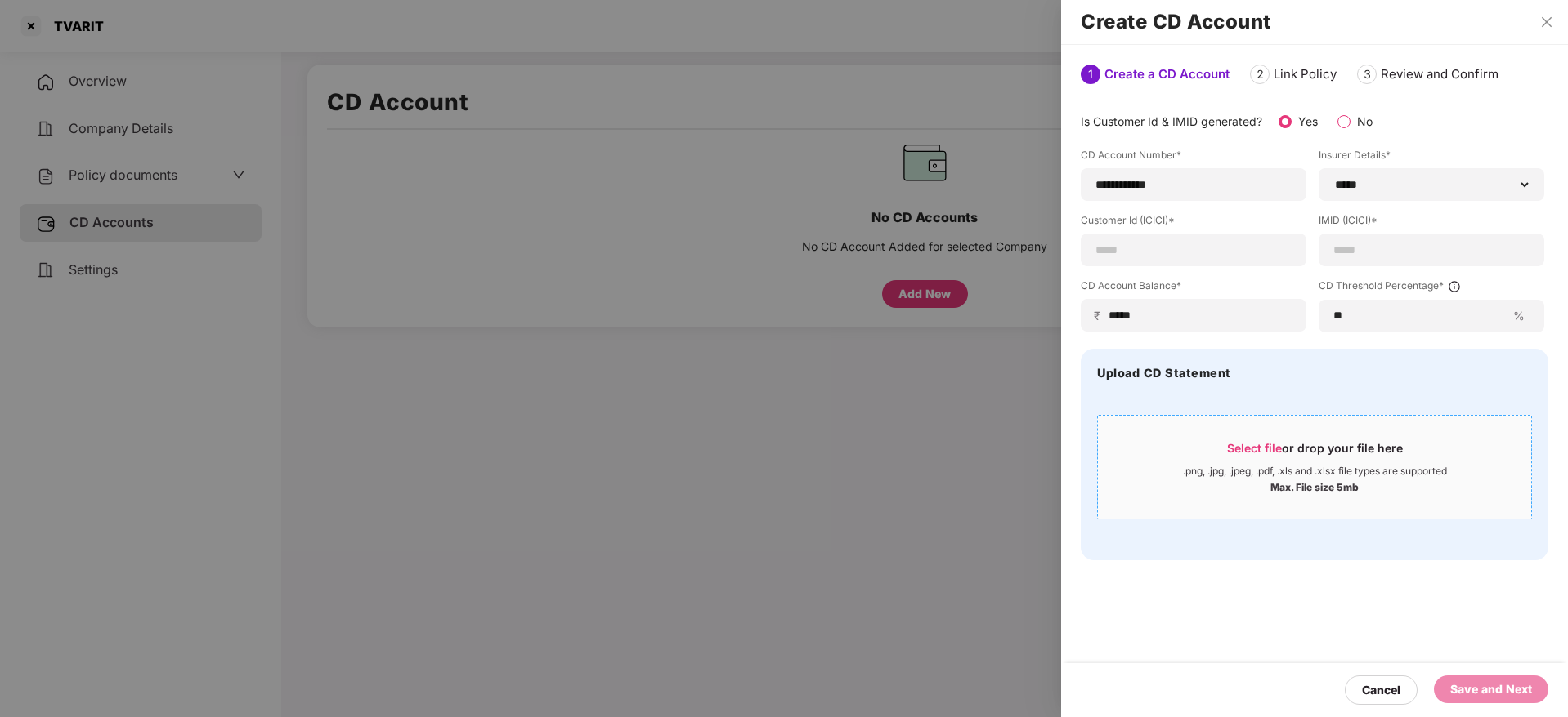
click at [1276, 439] on span "Select file or drop your file here .png, .jpg, .jpeg, .pdf, .xls and .xlsx file…" at bounding box center [1315, 466] width 433 height 78
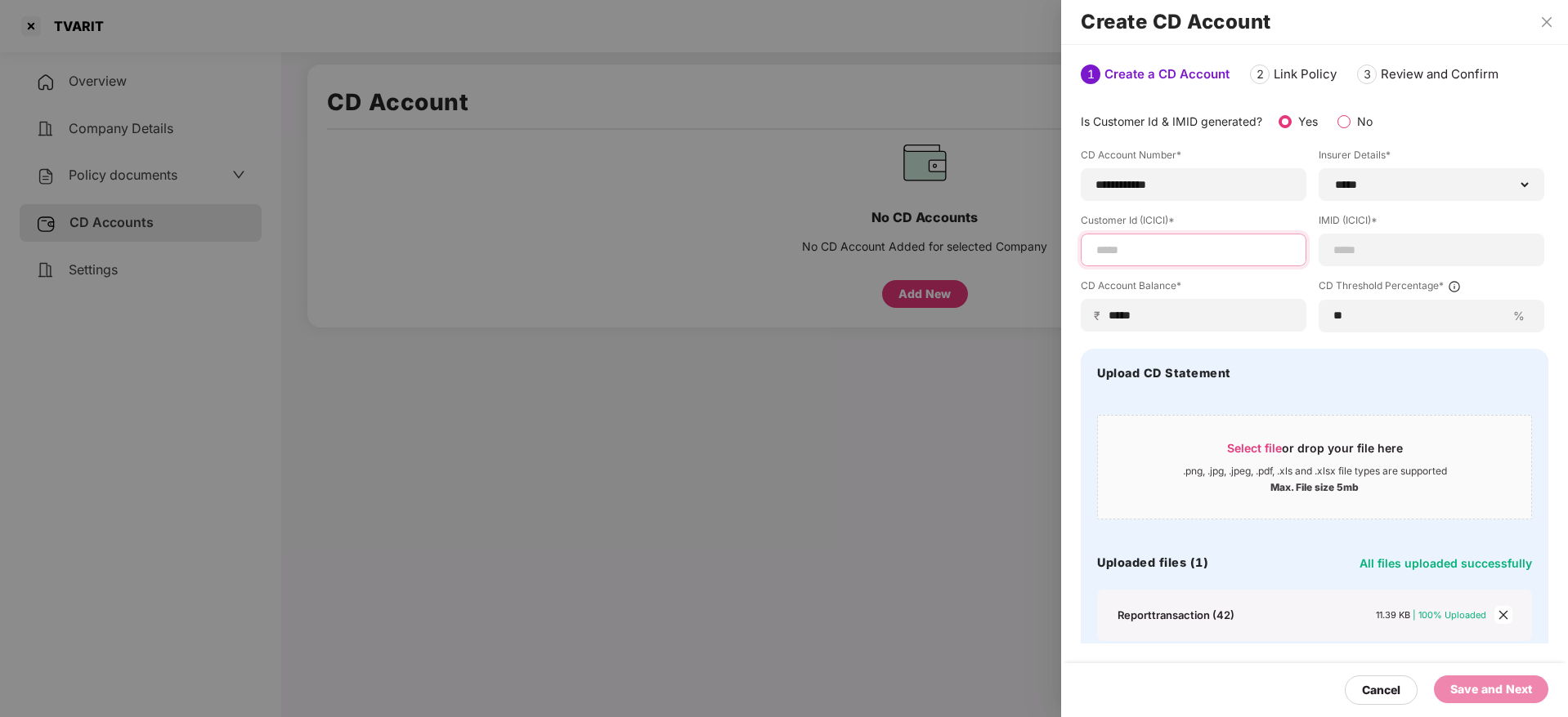
click at [1229, 257] on input at bounding box center [1193, 251] width 198 height 17
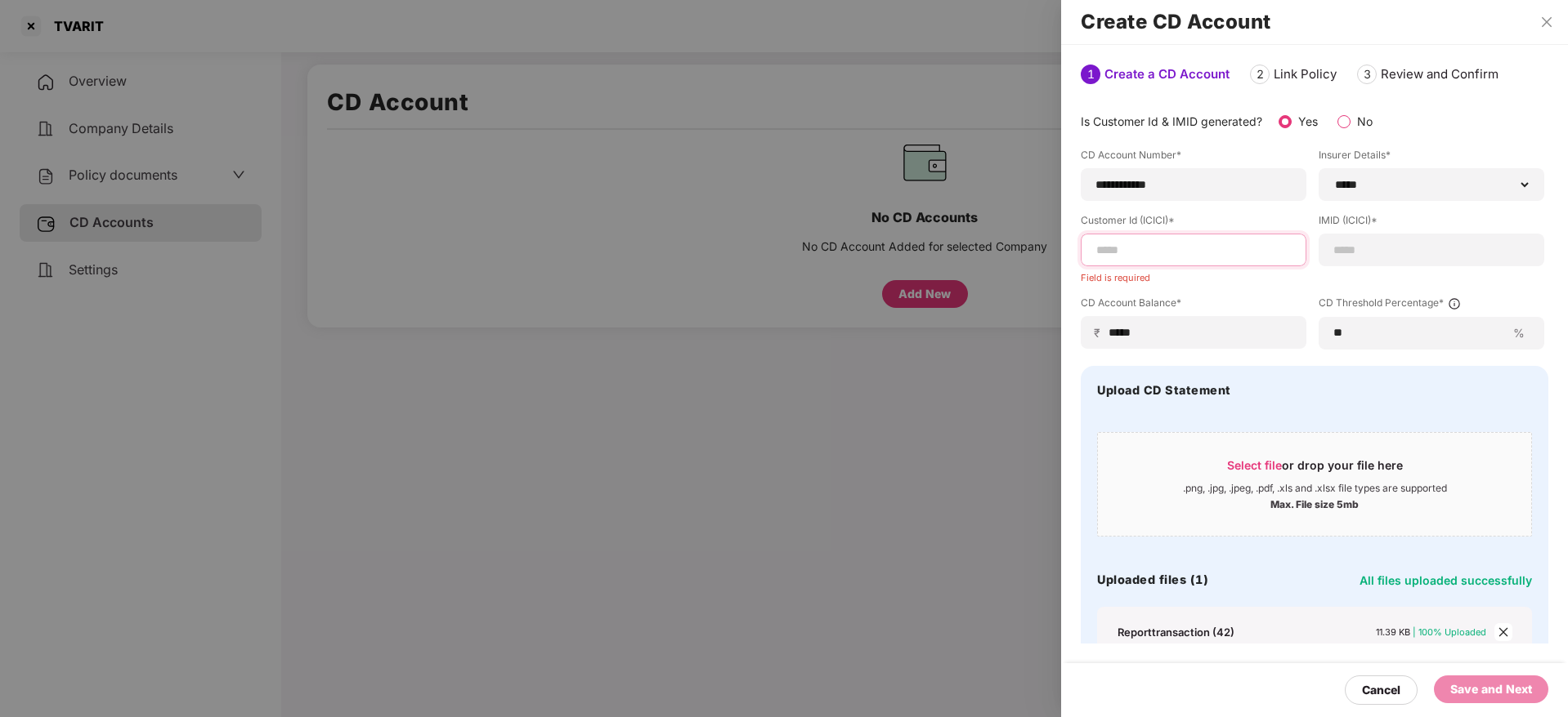
paste input "**********"
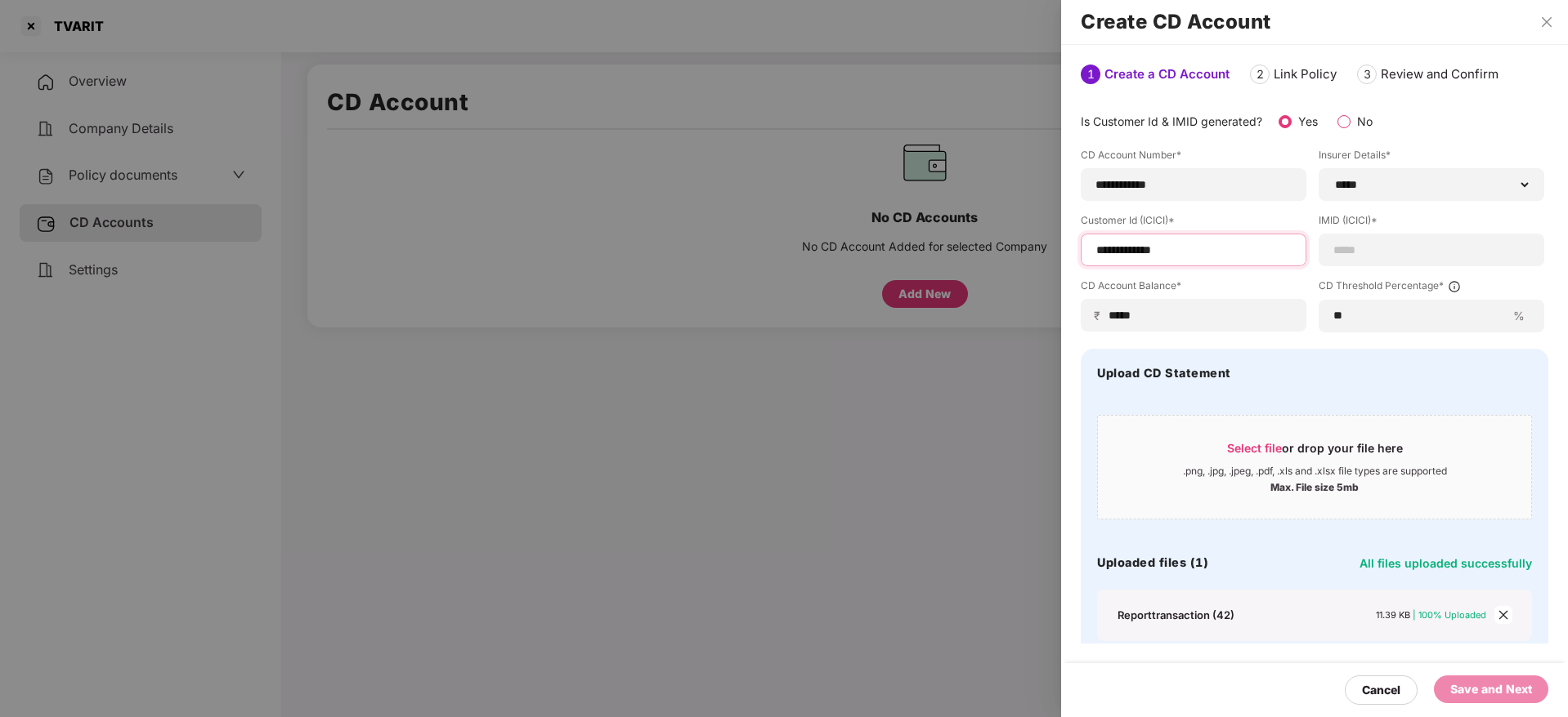
type input "**********"
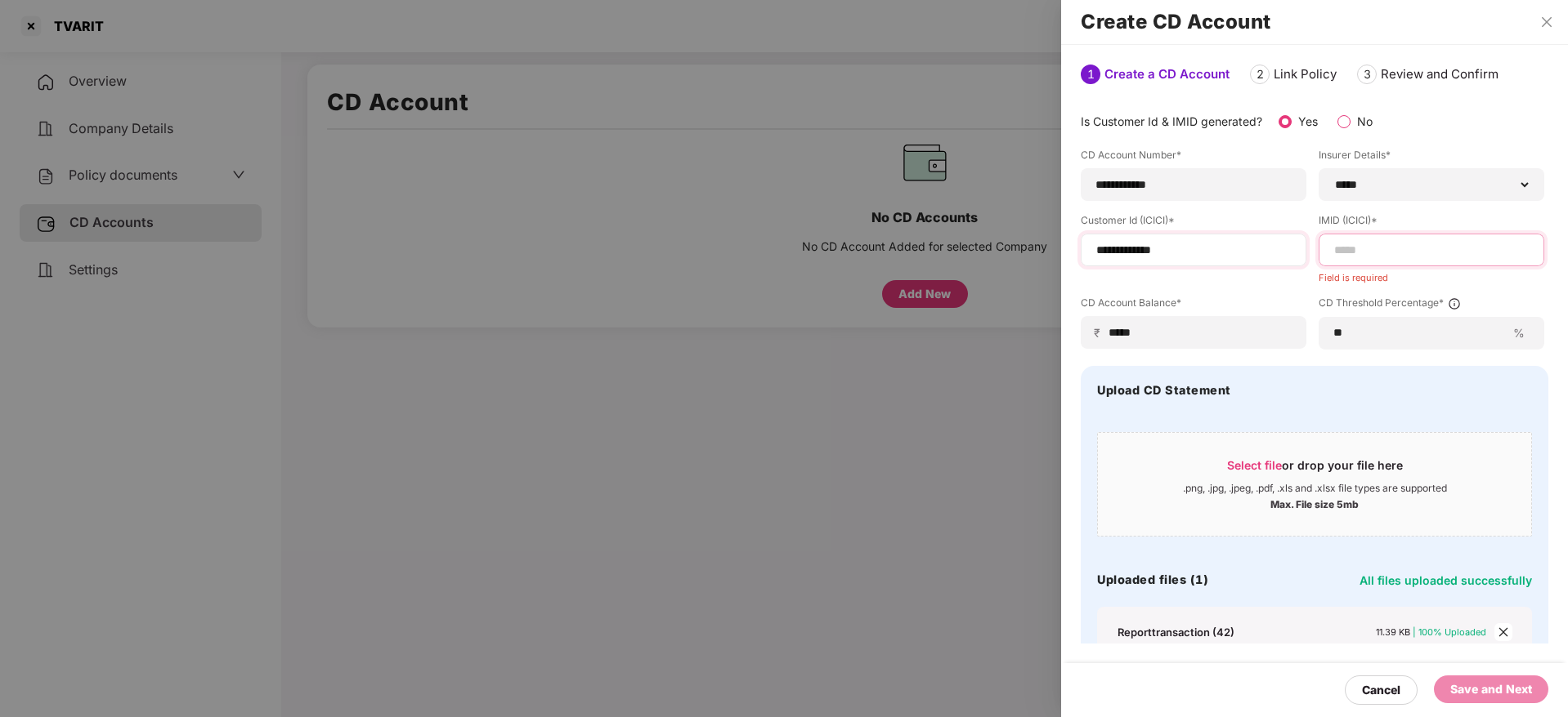
type input "*"
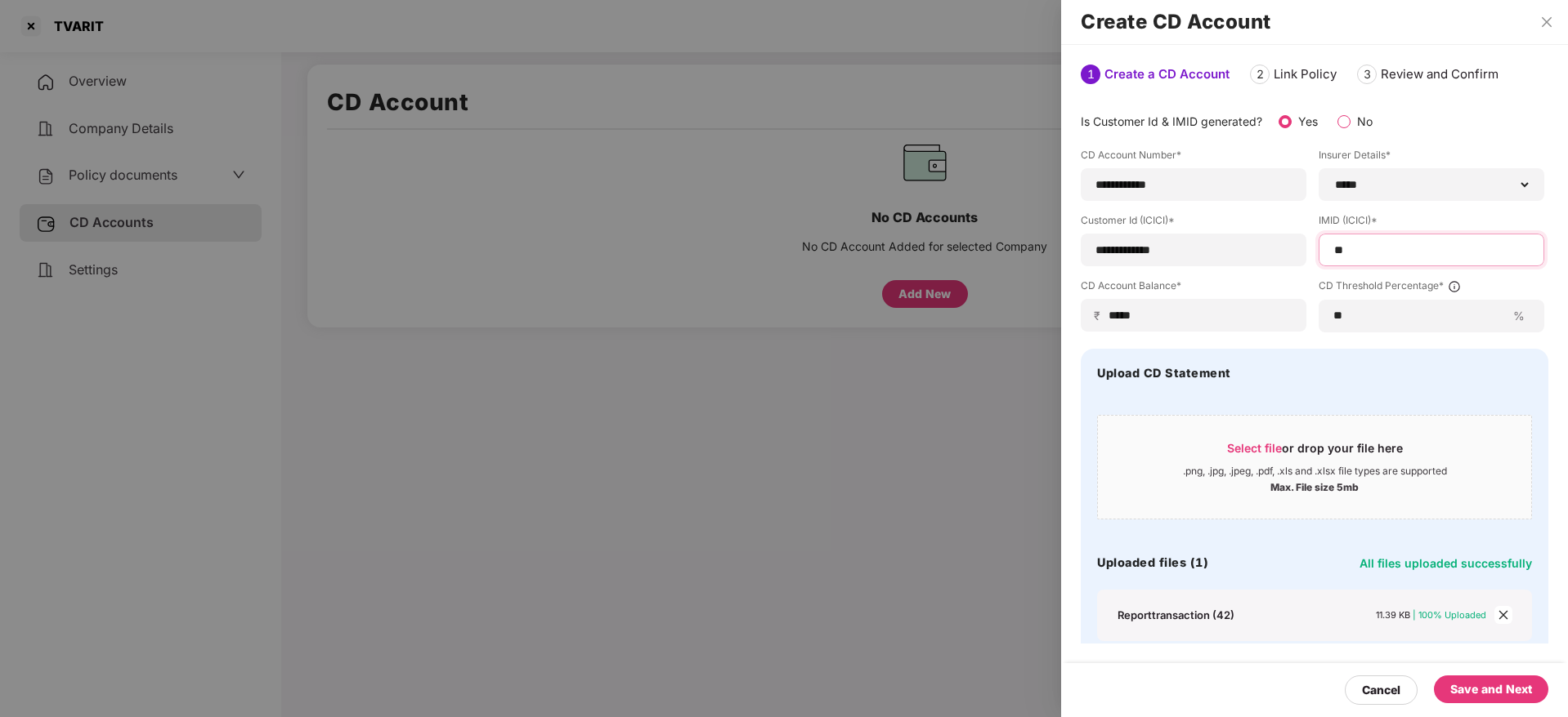
type input "**"
click at [1494, 685] on div "Save and Next" at bounding box center [1491, 689] width 82 height 18
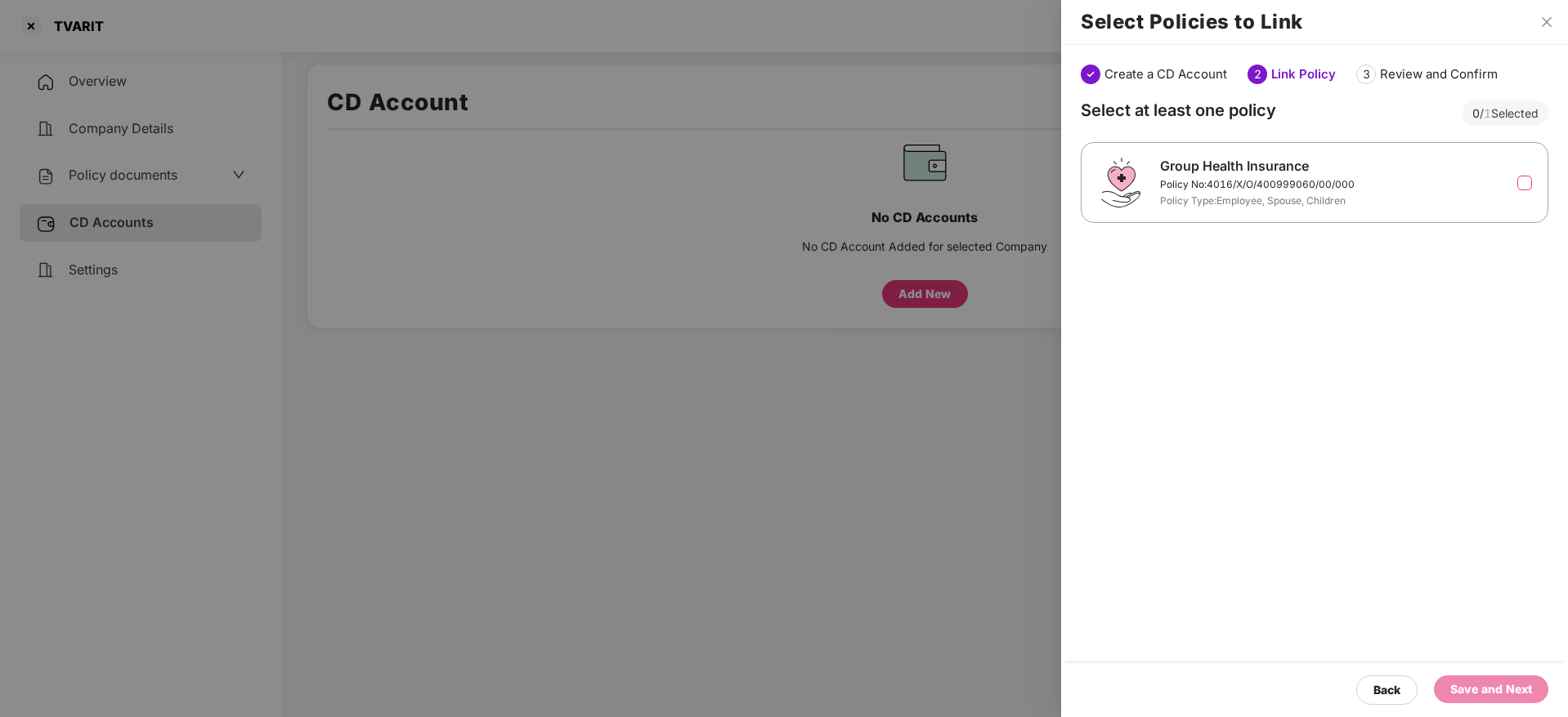
click at [1500, 161] on div "Group Health Insurance Policy No: 4016/X/O/400999060/00/000 Policy Type: Employ…" at bounding box center [1314, 183] width 427 height 53
click at [1497, 184] on div "Group Health Insurance Policy No: 4016/X/O/400999060/00/000 Policy Type: Employ…" at bounding box center [1314, 183] width 427 height 53
drag, startPoint x: 1502, startPoint y: 180, endPoint x: 1533, endPoint y: 181, distance: 31.0
click at [1508, 179] on div "Group Health Insurance Policy No: 4016/X/O/400999060/00/000 Policy Type: Employ…" at bounding box center [1314, 183] width 427 height 53
click at [1534, 181] on div "Group Health Insurance Policy No: 4016/X/O/400999060/00/000 Policy Type: Employ…" at bounding box center [1315, 183] width 467 height 81
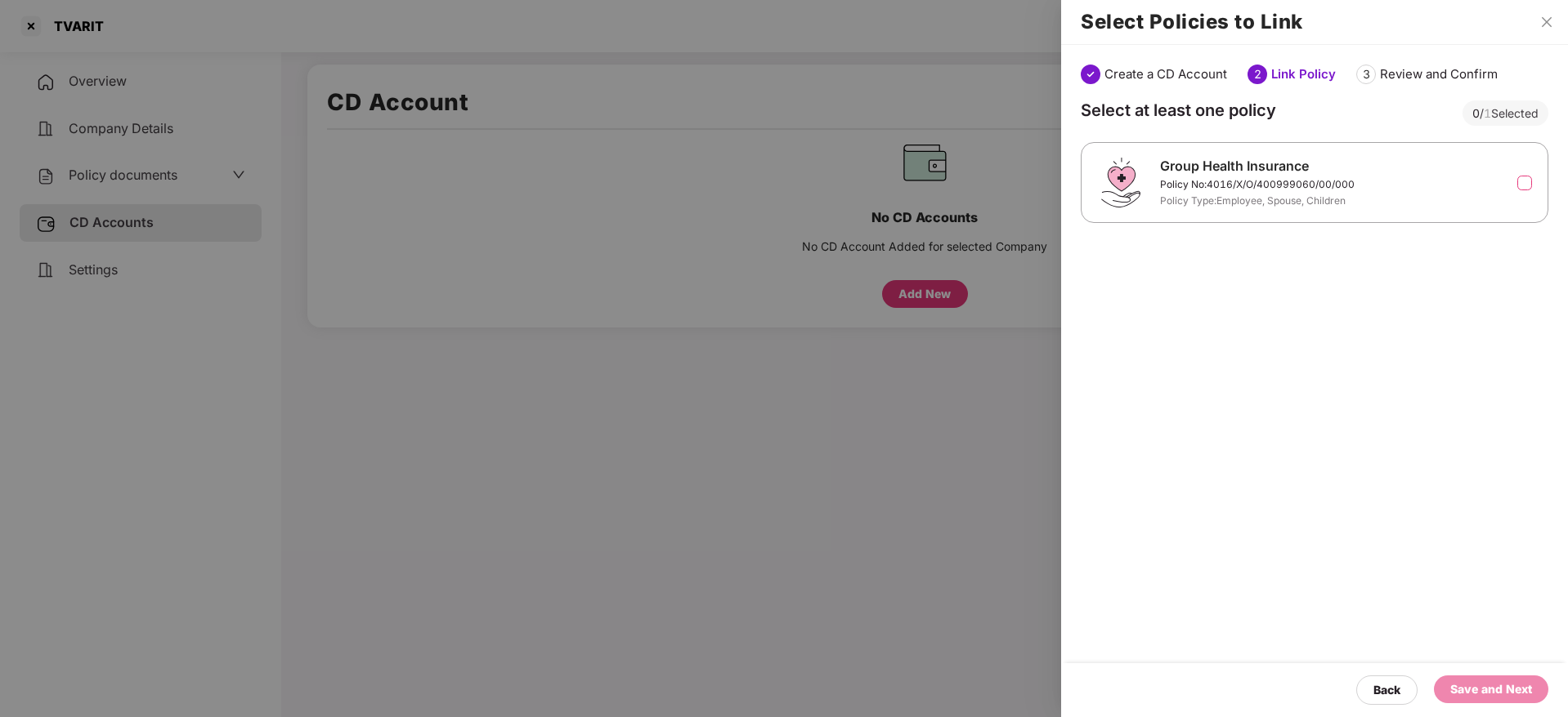
click at [1513, 180] on div "Group Health Insurance Policy No: 4016/X/O/400999060/00/000 Policy Type: Employ…" at bounding box center [1314, 183] width 427 height 53
click at [1522, 189] on label at bounding box center [1524, 183] width 15 height 15
click at [1502, 693] on div "Save and Next" at bounding box center [1491, 689] width 82 height 18
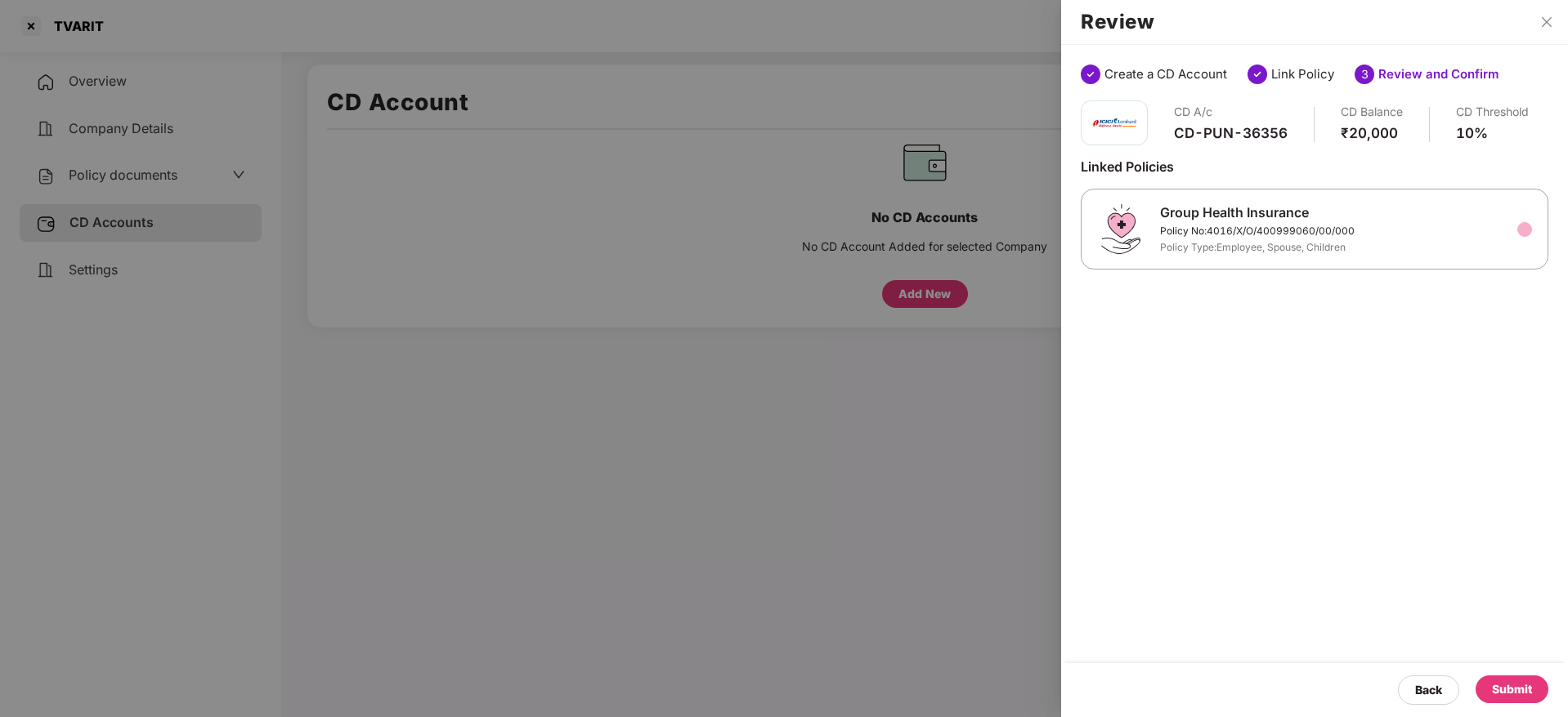
click at [1502, 693] on div "Submit" at bounding box center [1511, 689] width 40 height 18
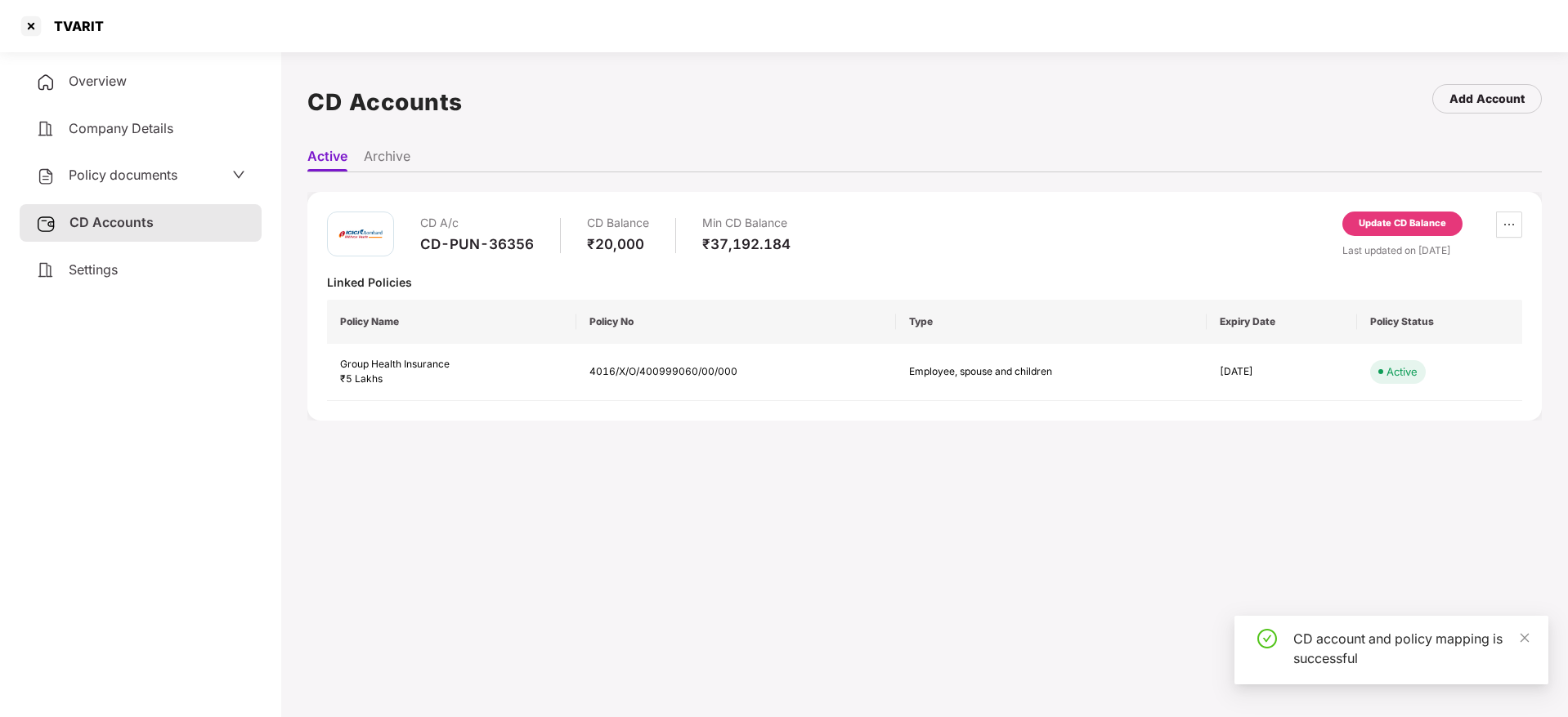
click at [70, 29] on div "TVARIT" at bounding box center [73, 26] width 59 height 16
copy div "TVARIT"
click at [27, 25] on div at bounding box center [31, 26] width 26 height 26
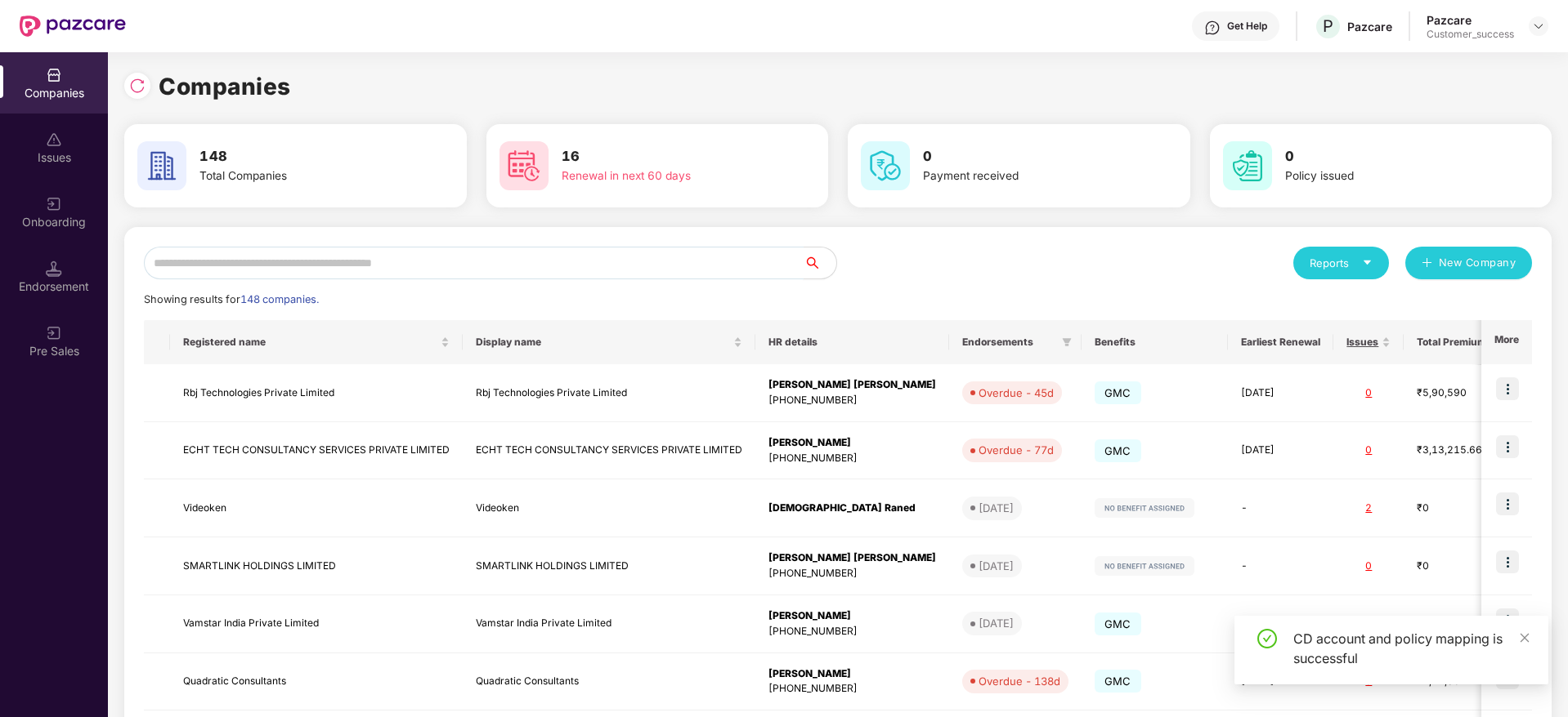
click at [507, 260] on input "text" at bounding box center [473, 263] width 660 height 33
paste input "******"
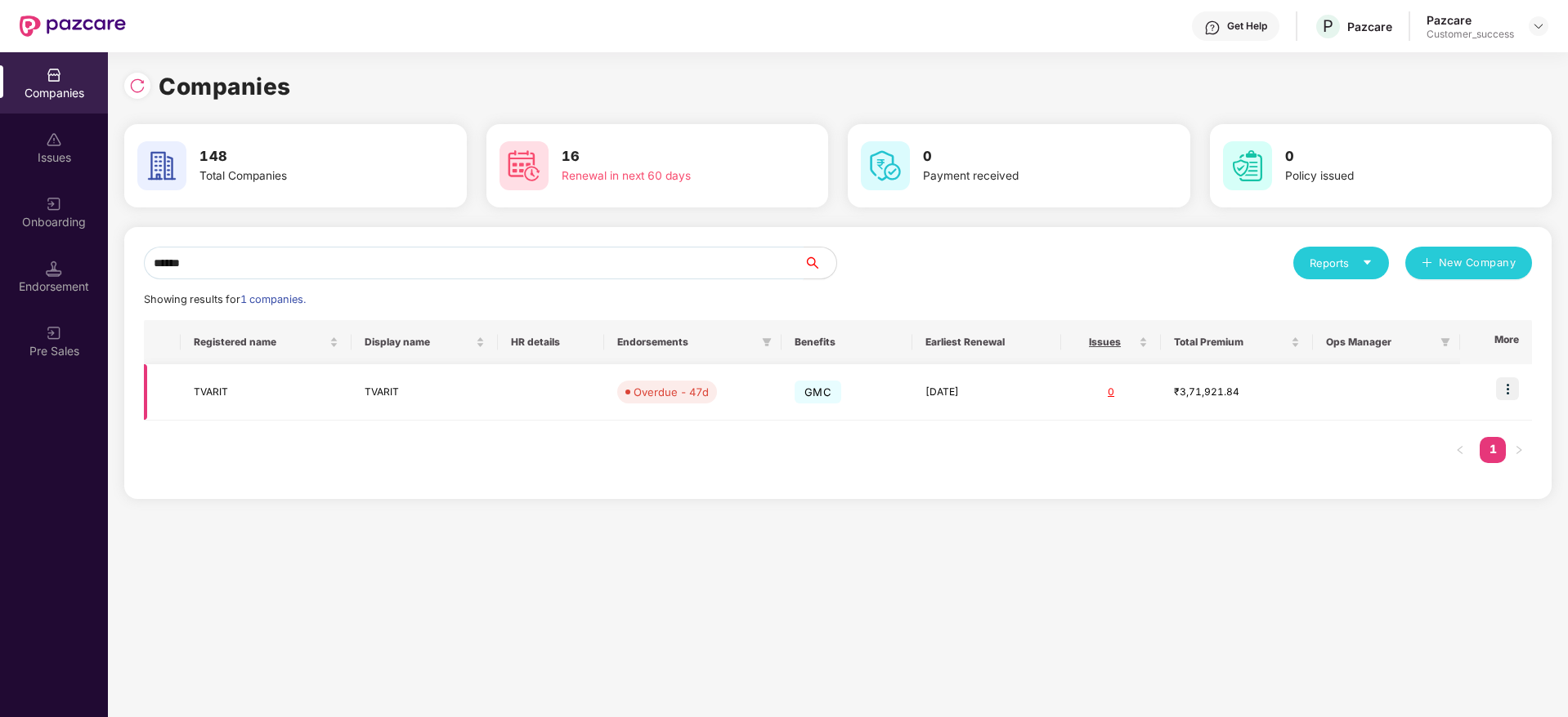
type input "******"
click at [1522, 381] on td at bounding box center [1496, 392] width 72 height 57
click at [1517, 397] on img at bounding box center [1507, 388] width 23 height 23
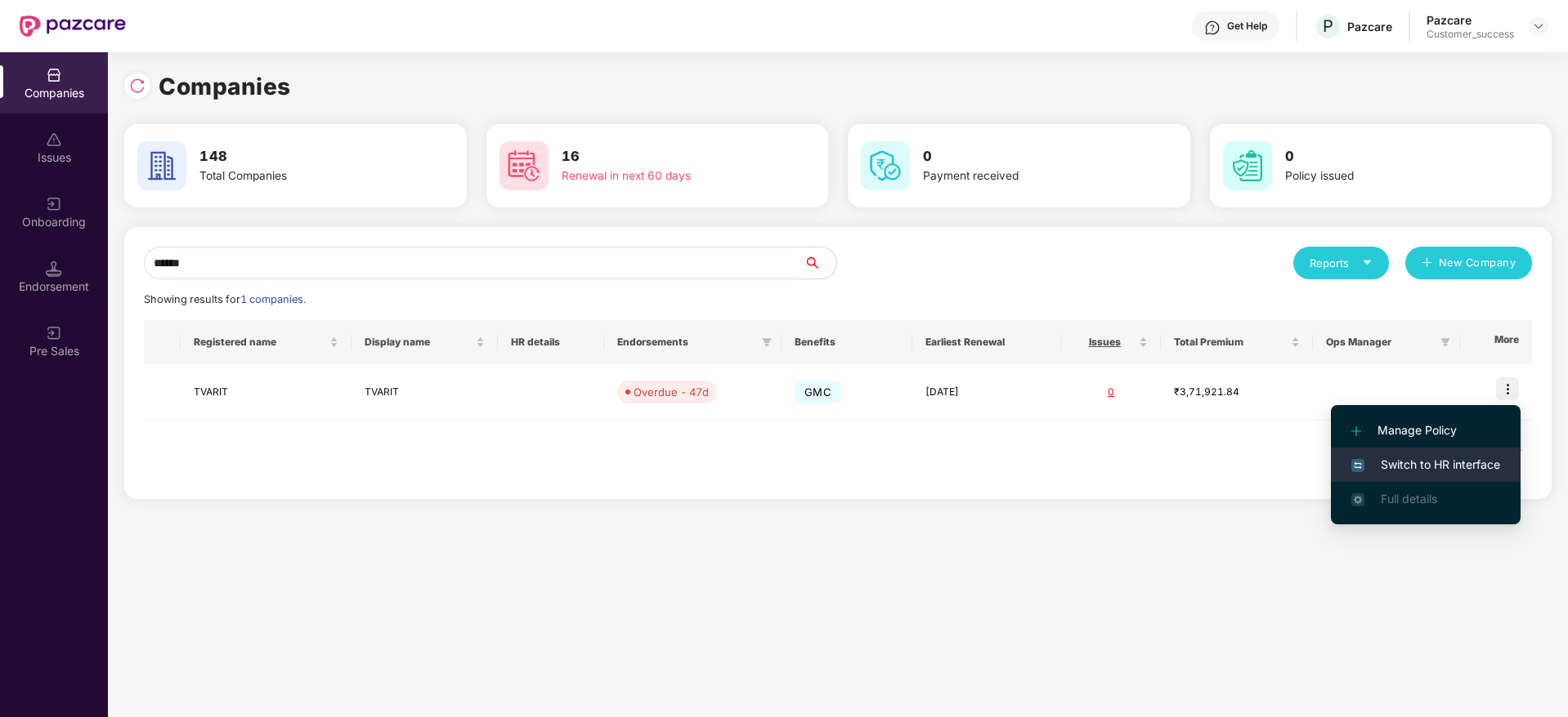
click at [1478, 465] on span "Switch to HR interface" at bounding box center [1425, 465] width 149 height 18
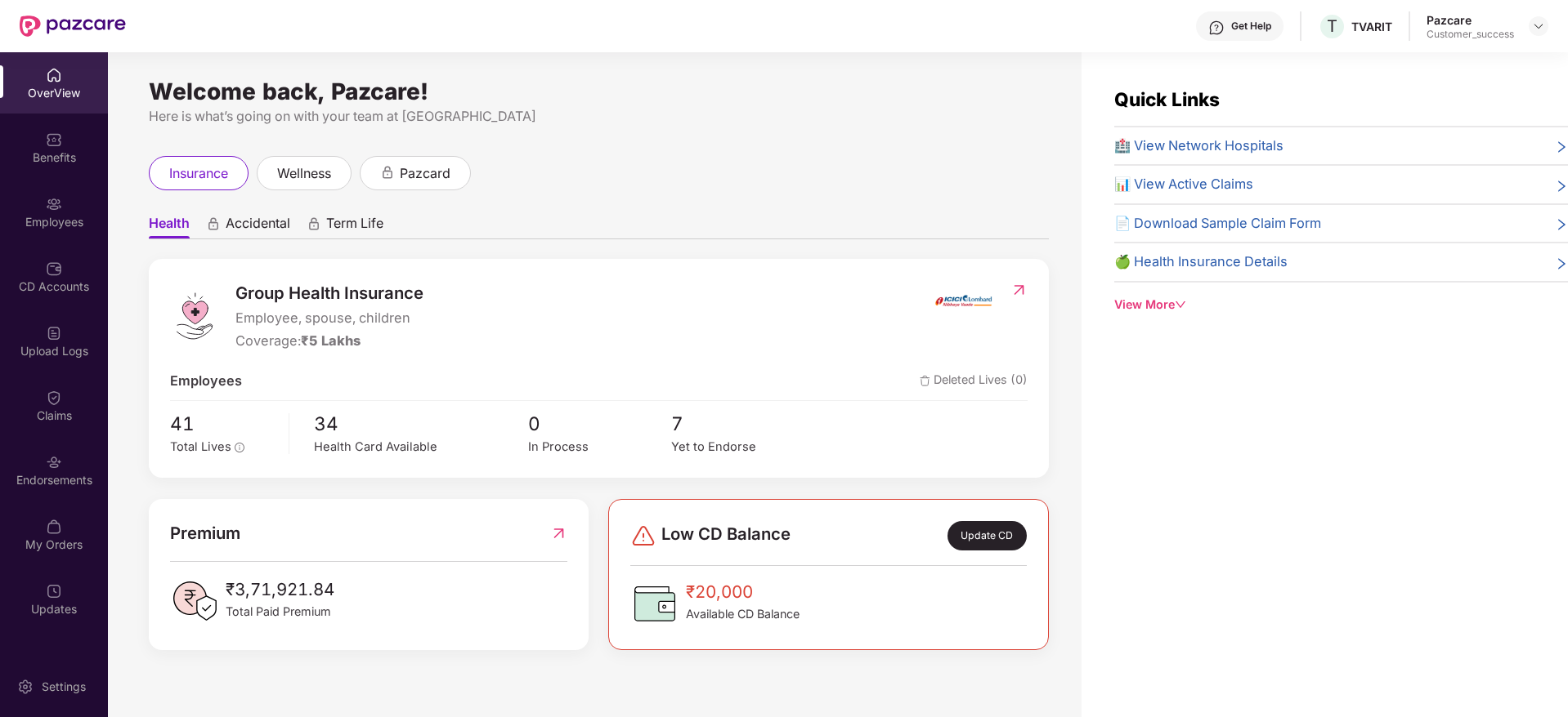
click at [57, 486] on div "Endorsements" at bounding box center [54, 480] width 108 height 16
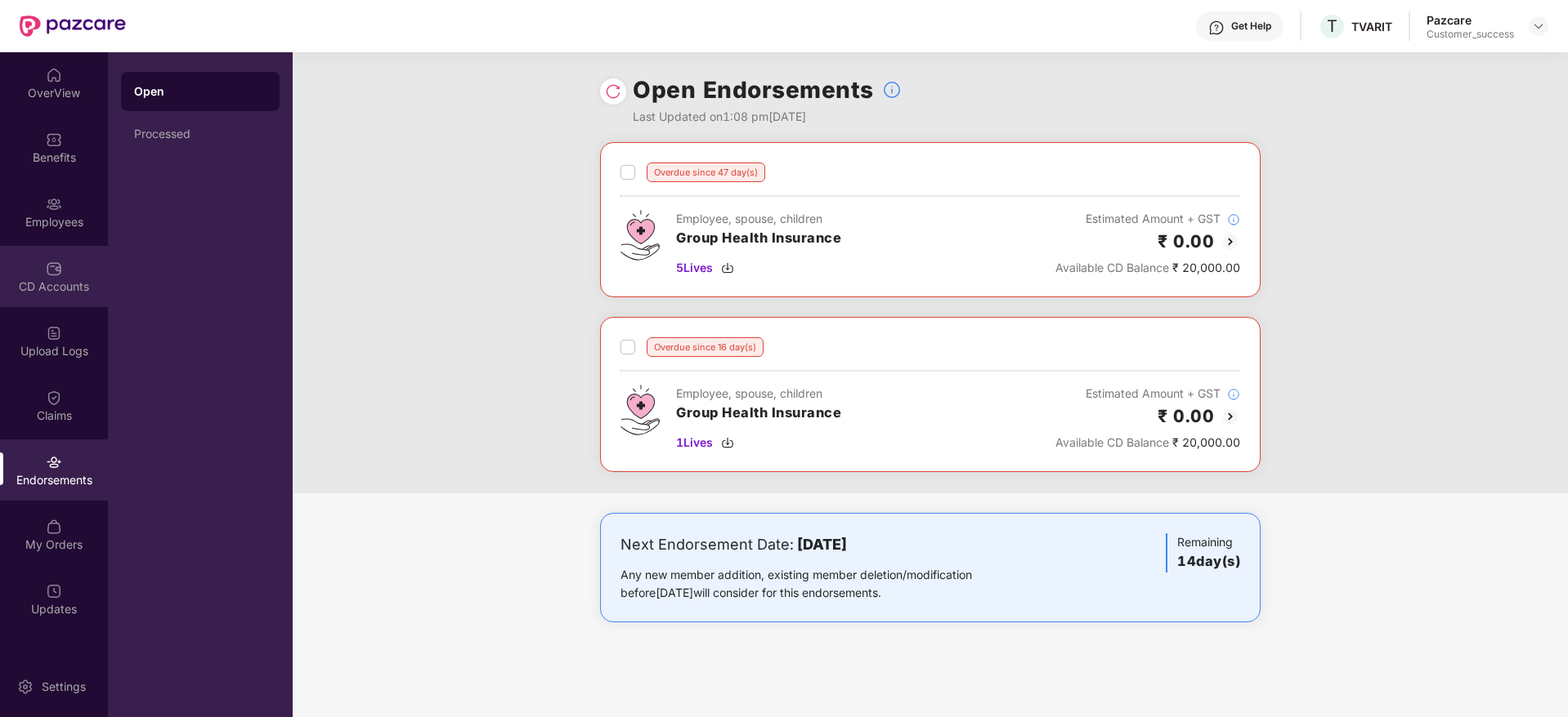
click at [54, 283] on div "CD Accounts" at bounding box center [54, 286] width 108 height 16
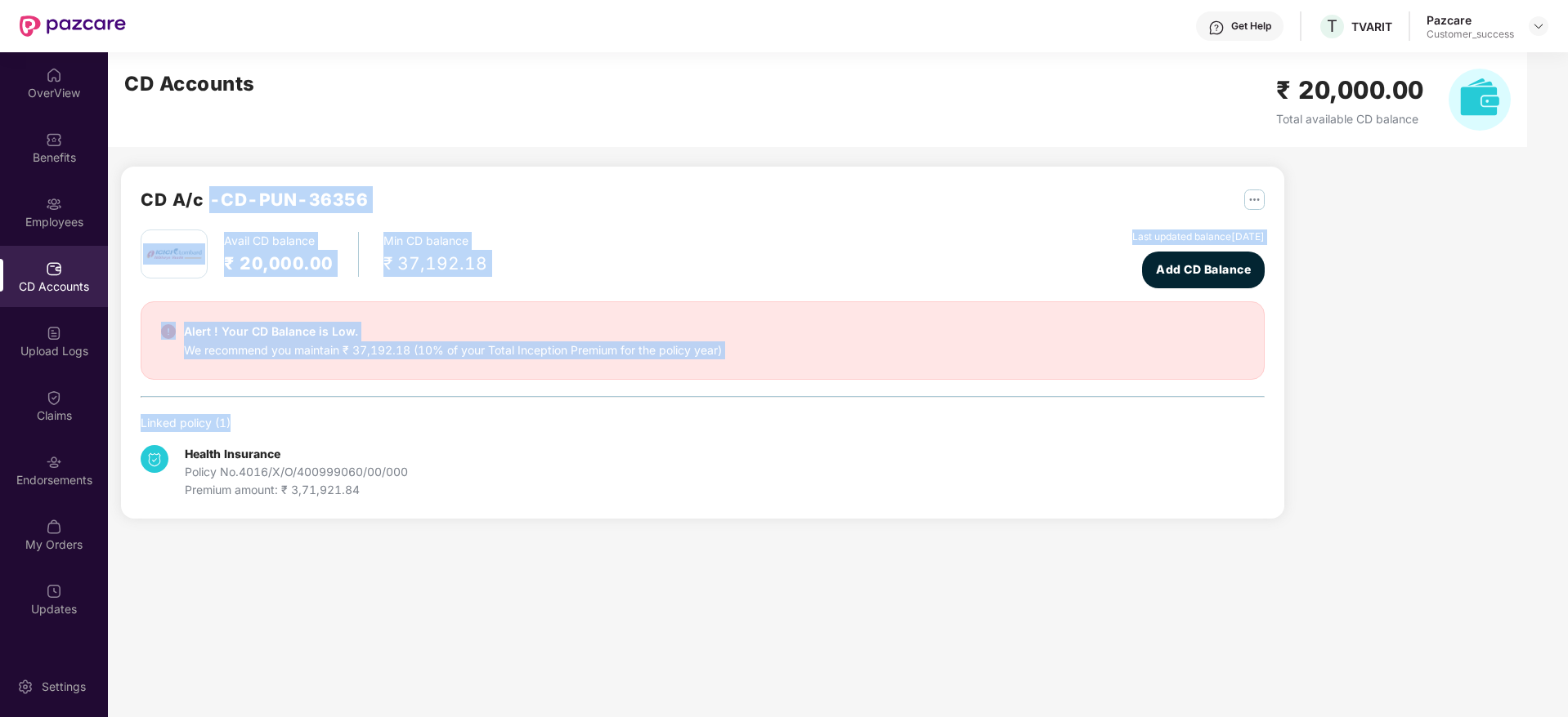
drag, startPoint x: 213, startPoint y: 186, endPoint x: 656, endPoint y: 402, distance: 492.9
click at [656, 402] on div "CD A/c - CD-PUN-36356 Avail CD balance ₹ 20,000.00 Min CD balance ₹ 37,192.18 L…" at bounding box center [703, 343] width 1124 height 313
click at [656, 402] on div "Avail CD balance ₹ 20,000.00 Min CD balance ₹ 37,192.18 Last updated balance [D…" at bounding box center [703, 364] width 1124 height 270
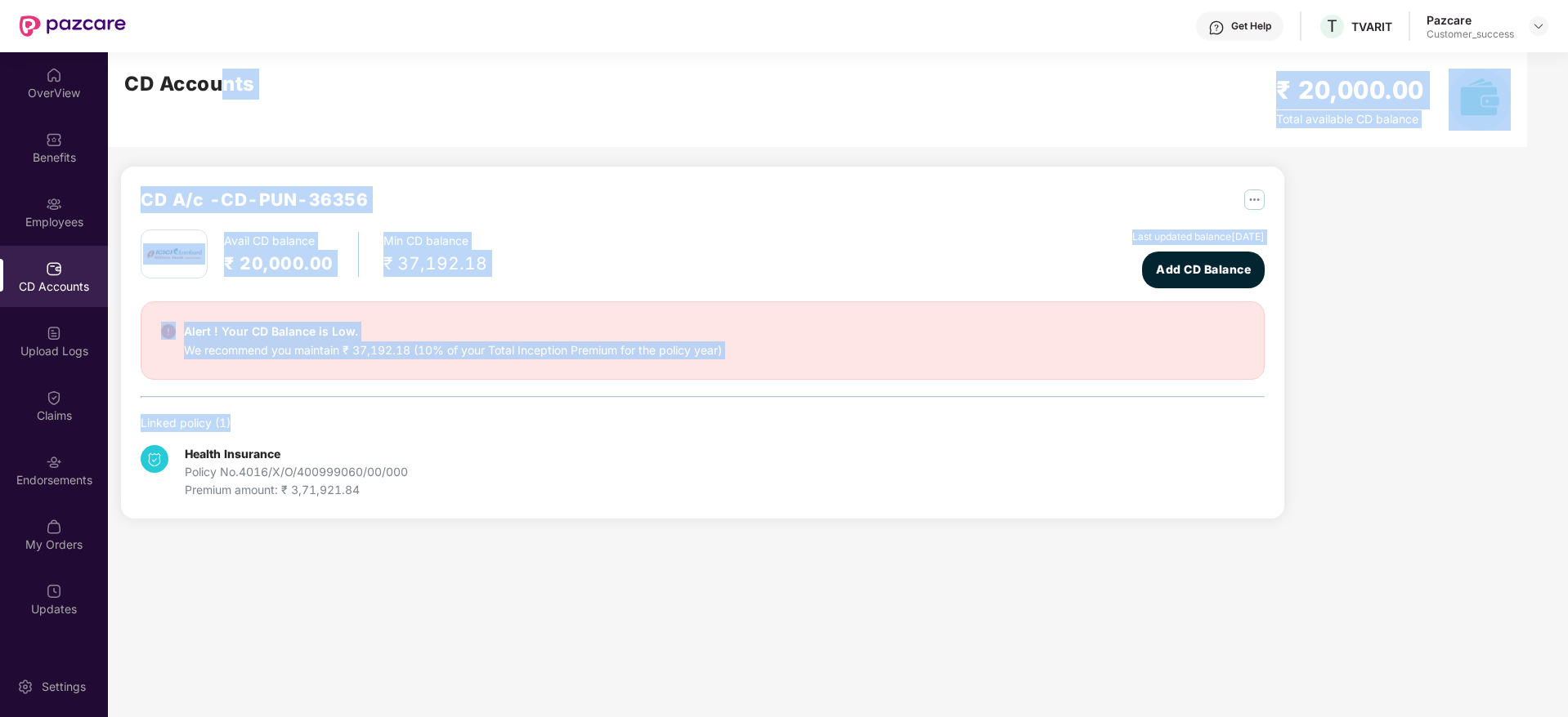
drag, startPoint x: 666, startPoint y: 410, endPoint x: 228, endPoint y: 125, distance: 522.6
click at [228, 125] on div "CD Accounts ₹ 20,000.00 Total available CD balance CD A/c - CD-PUN-36356 Avail …" at bounding box center [814, 295] width 1412 height 486
click at [228, 125] on div "CD Accounts ₹ 20,000.00 Total available CD balance" at bounding box center [817, 100] width 1419 height 94
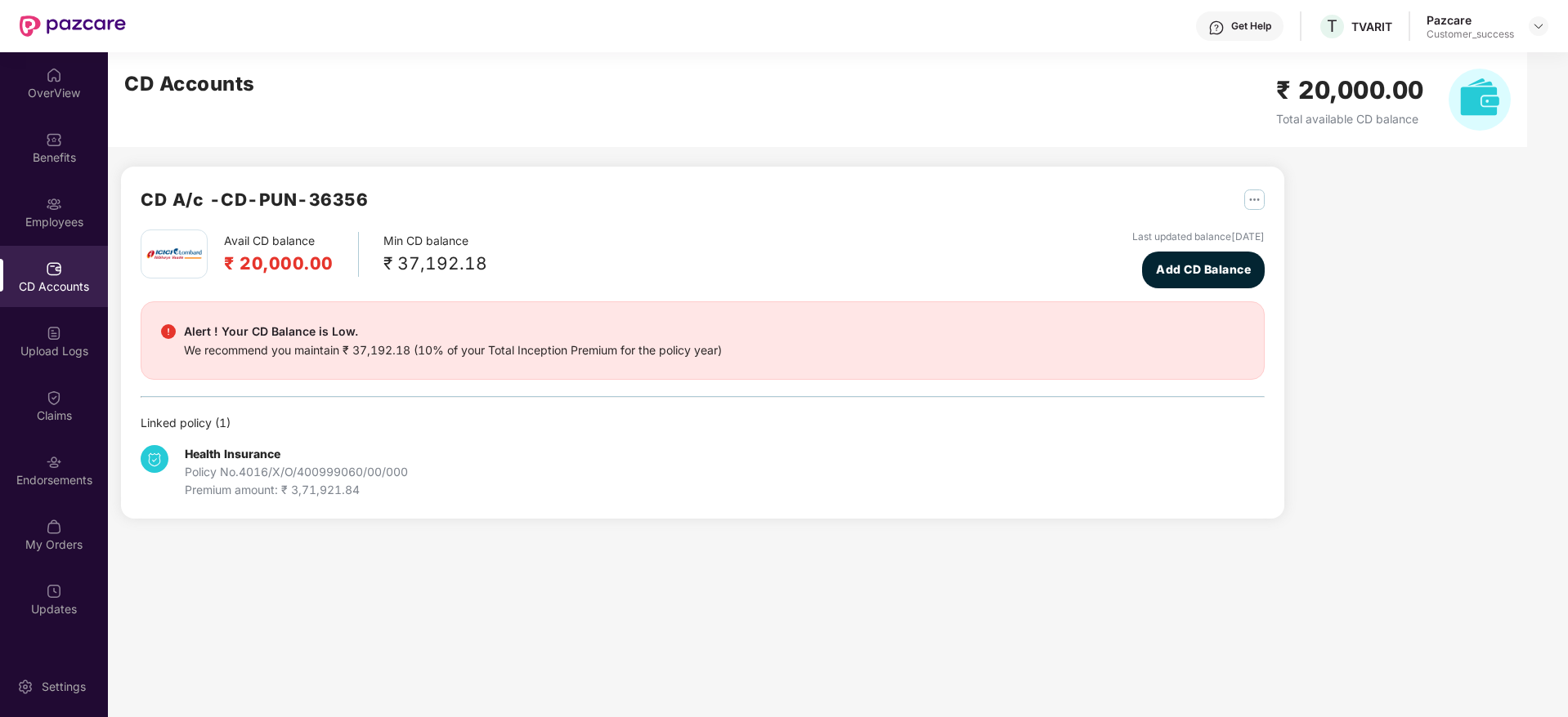
click at [1553, 27] on header "Get Help T TVARIT Pazcare Customer_success" at bounding box center [784, 26] width 1568 height 52
click at [1541, 25] on img at bounding box center [1538, 26] width 13 height 13
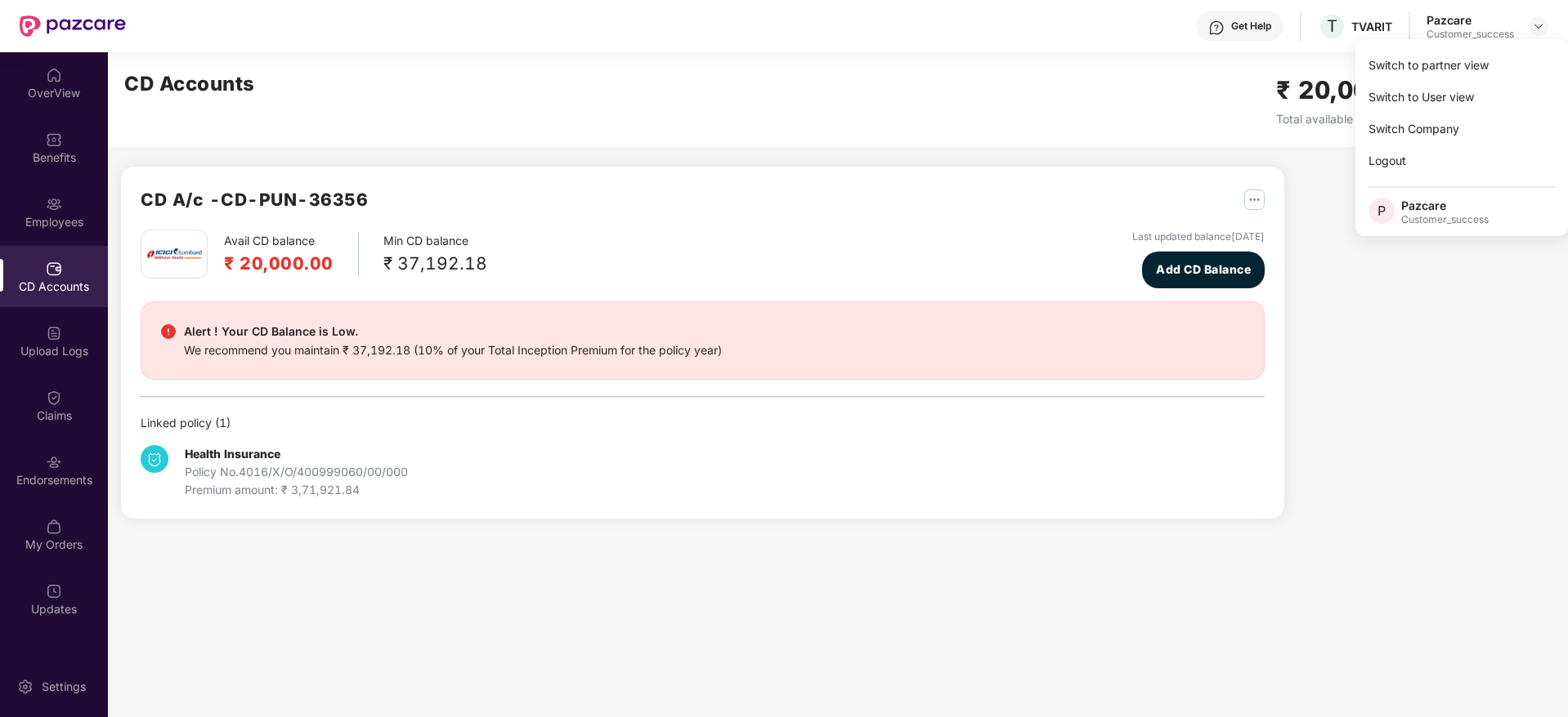
click at [1513, 71] on div "Switch to partner view" at bounding box center [1461, 64] width 212 height 32
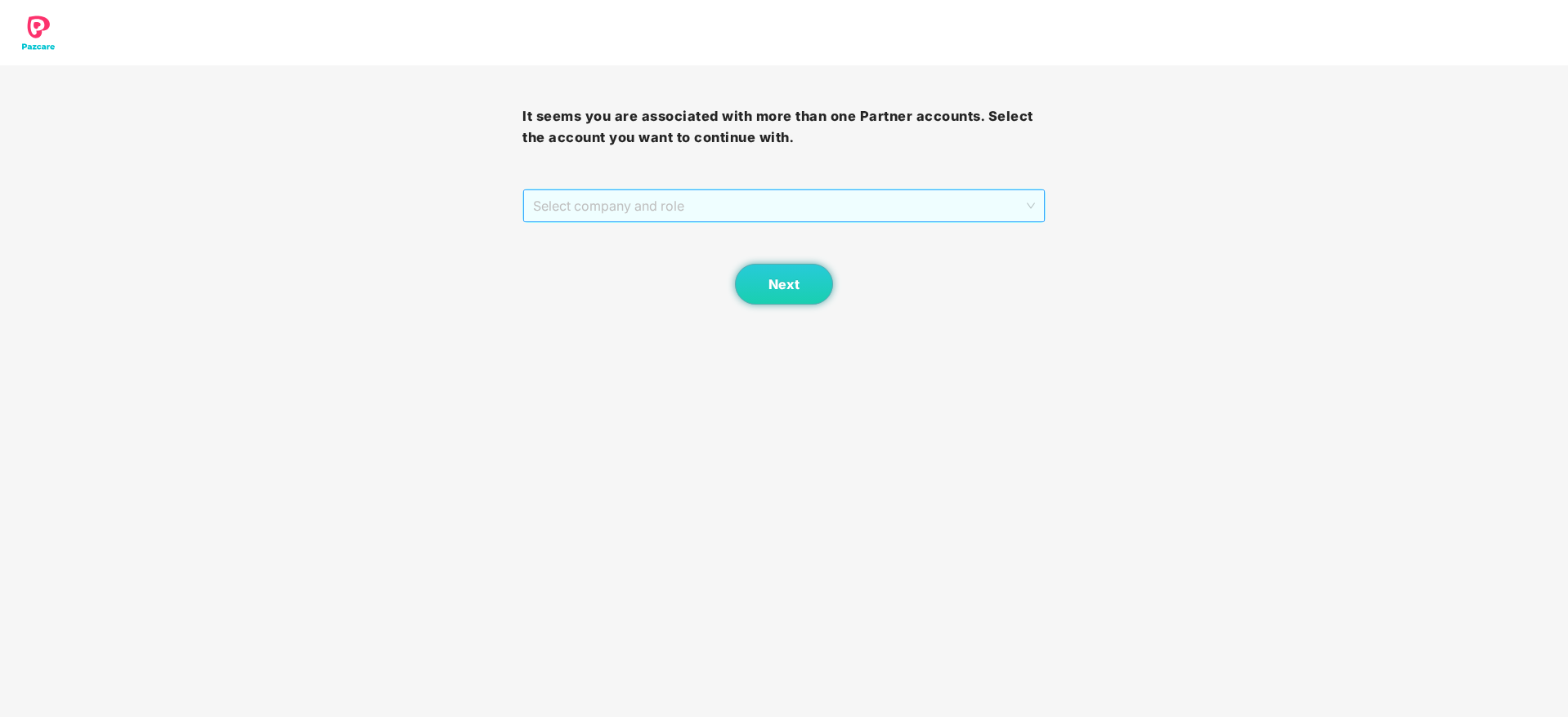
click at [1031, 192] on span "Select company and role" at bounding box center [783, 206] width 501 height 31
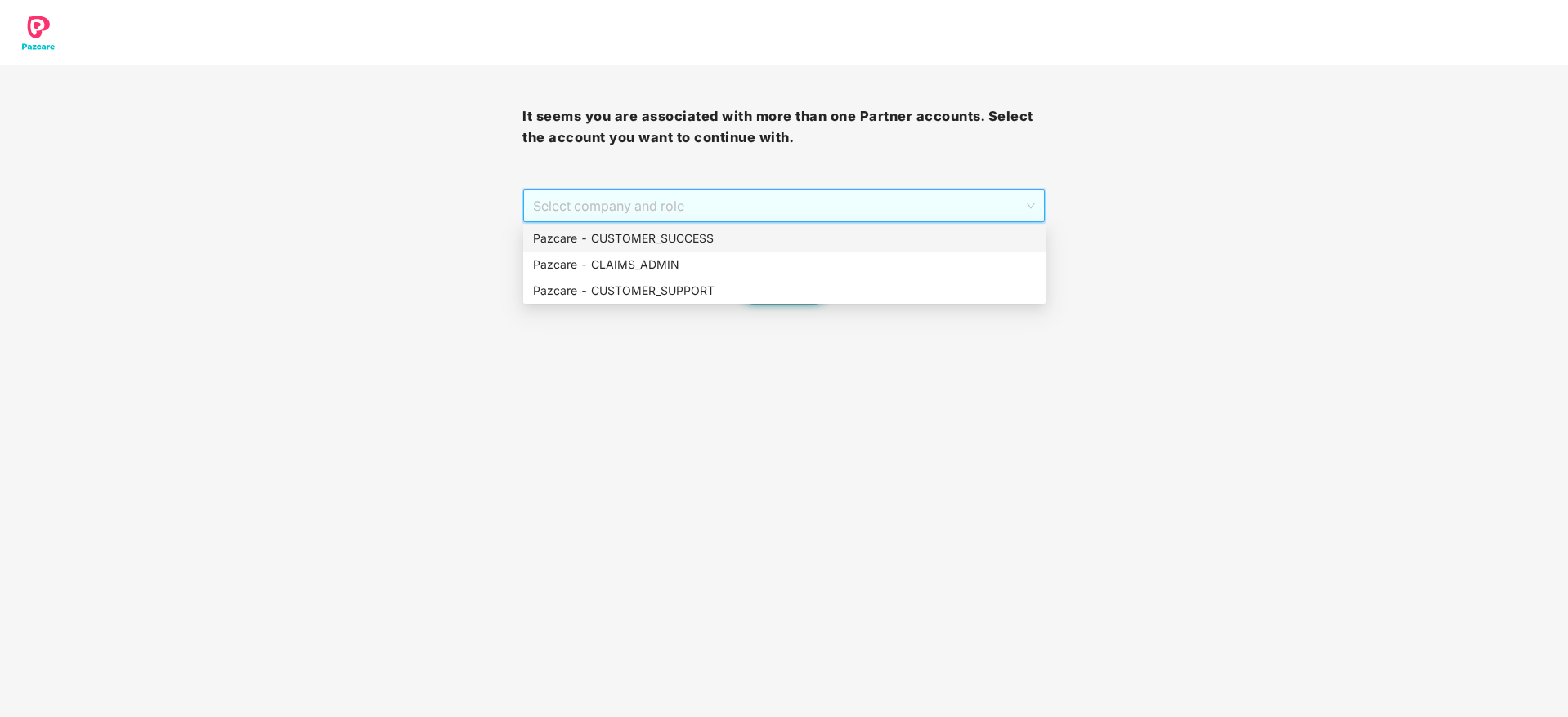
click at [926, 243] on div "Pazcare - CUSTOMER_SUCCESS" at bounding box center [784, 238] width 503 height 18
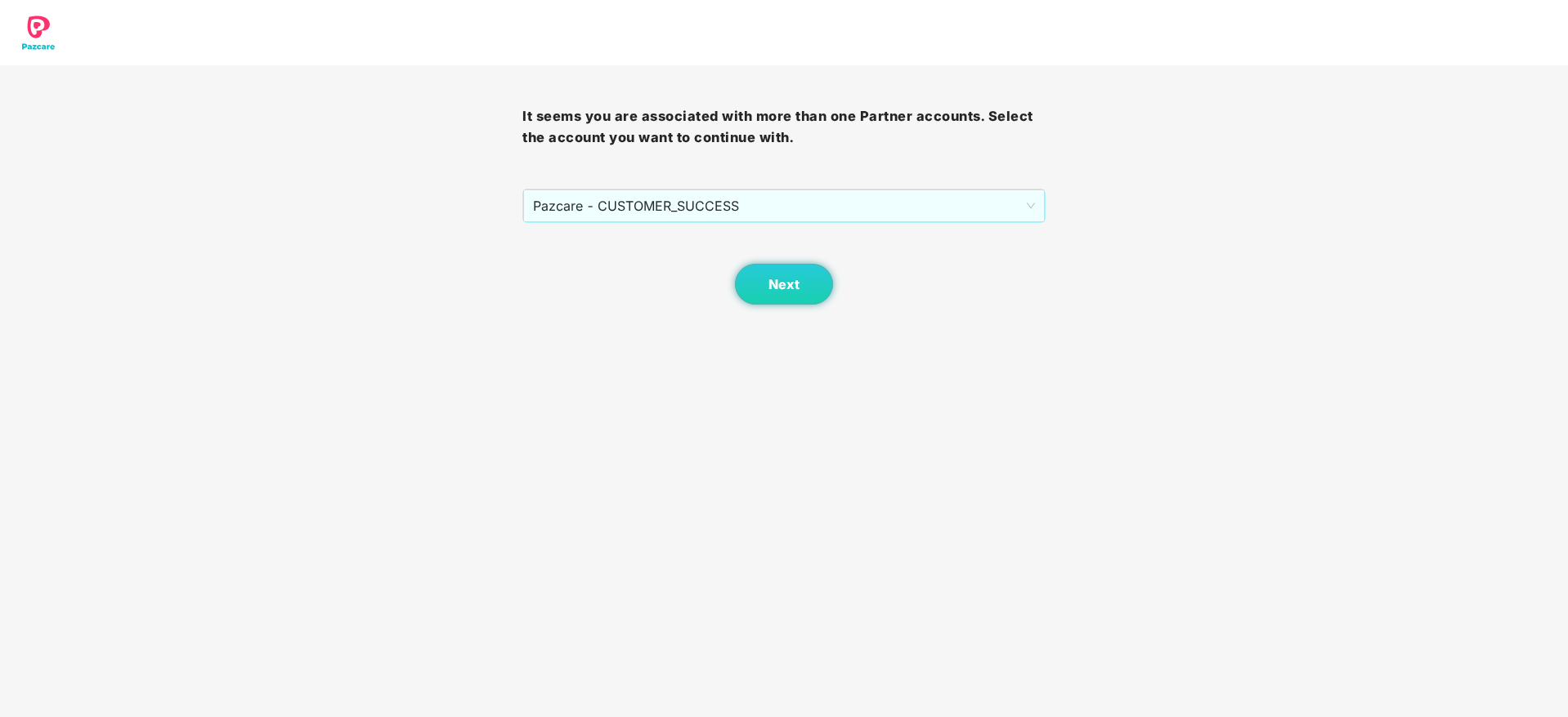
click at [852, 269] on div "Next" at bounding box center [784, 264] width 522 height 82
click at [570, 318] on body "It seems you are associated with more than one Partner accounts. Select the acc…" at bounding box center [784, 358] width 1568 height 717
click at [831, 306] on body "It seems you are associated with more than one Partner accounts. Select the acc…" at bounding box center [784, 358] width 1568 height 717
click at [773, 291] on span "Next" at bounding box center [784, 284] width 31 height 15
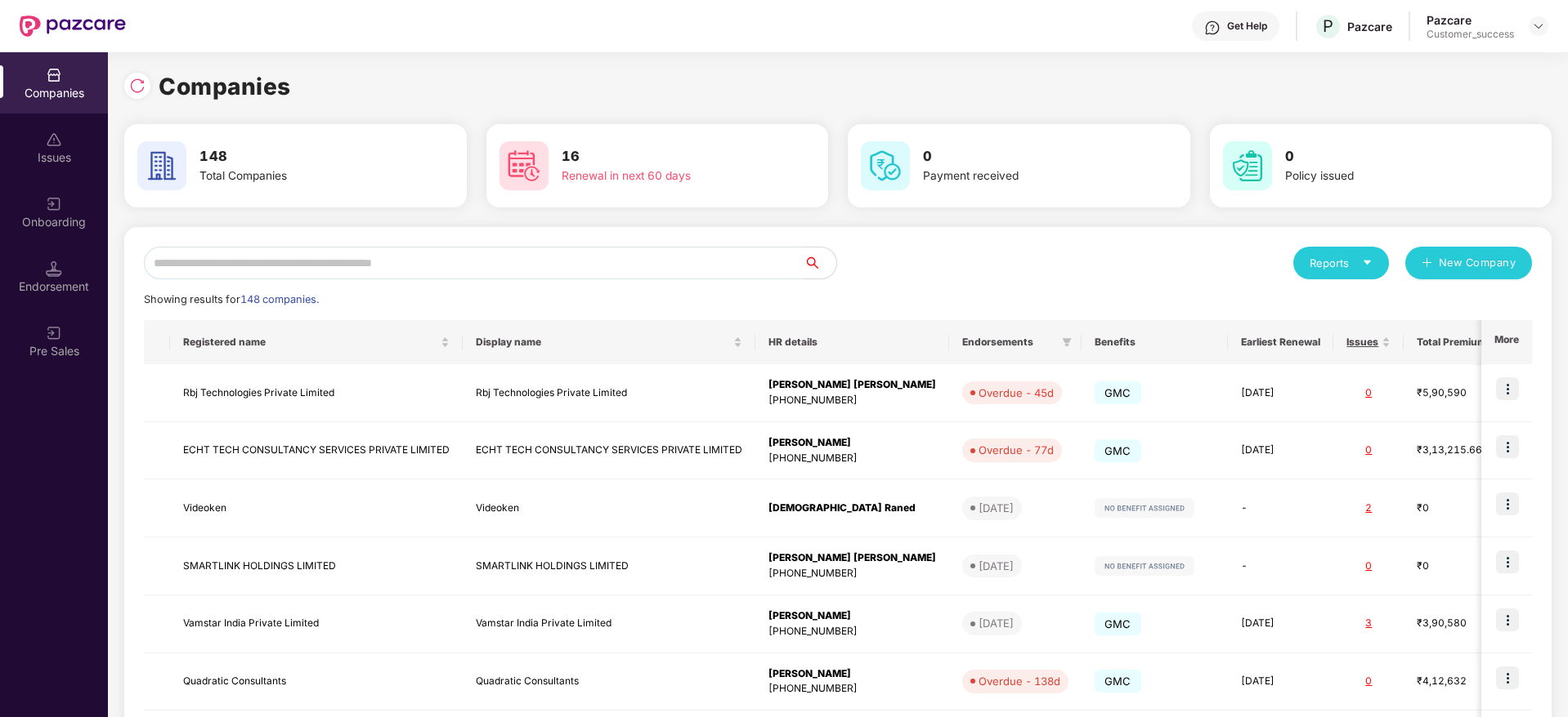
click at [510, 236] on div "Reports New Company Showing results for 148 companies. Registered name Display …" at bounding box center [838, 623] width 1427 height 793
click at [512, 255] on input "text" at bounding box center [473, 263] width 660 height 33
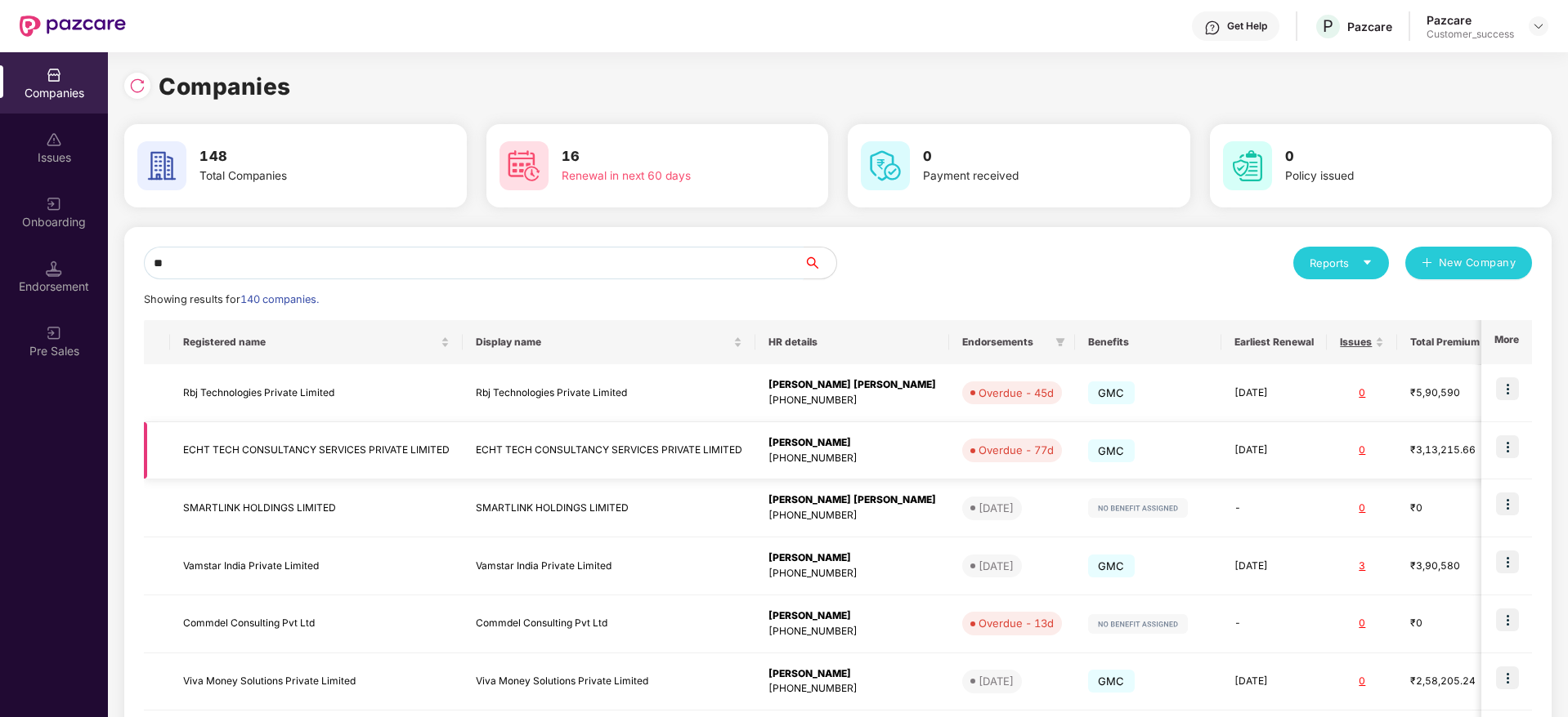
type input "*"
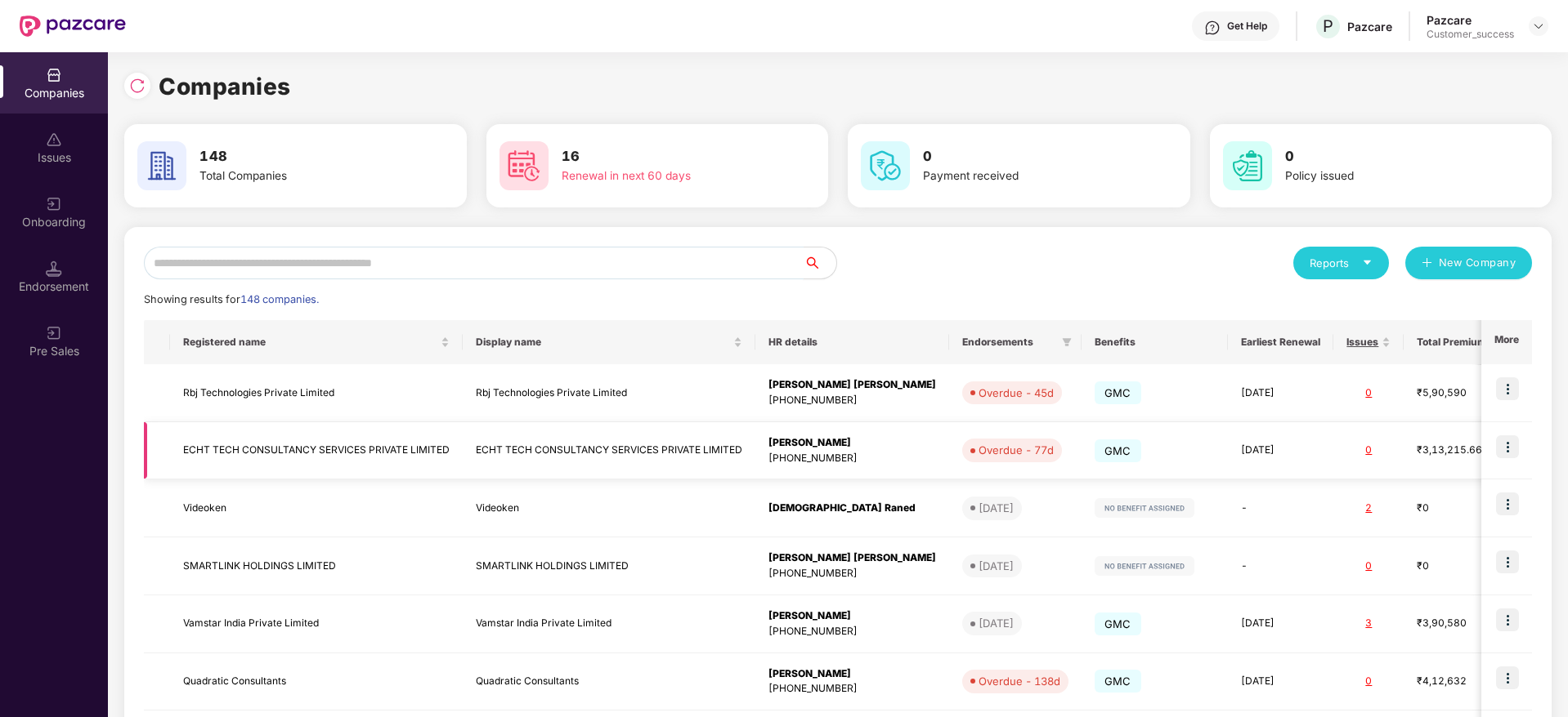
type input "*"
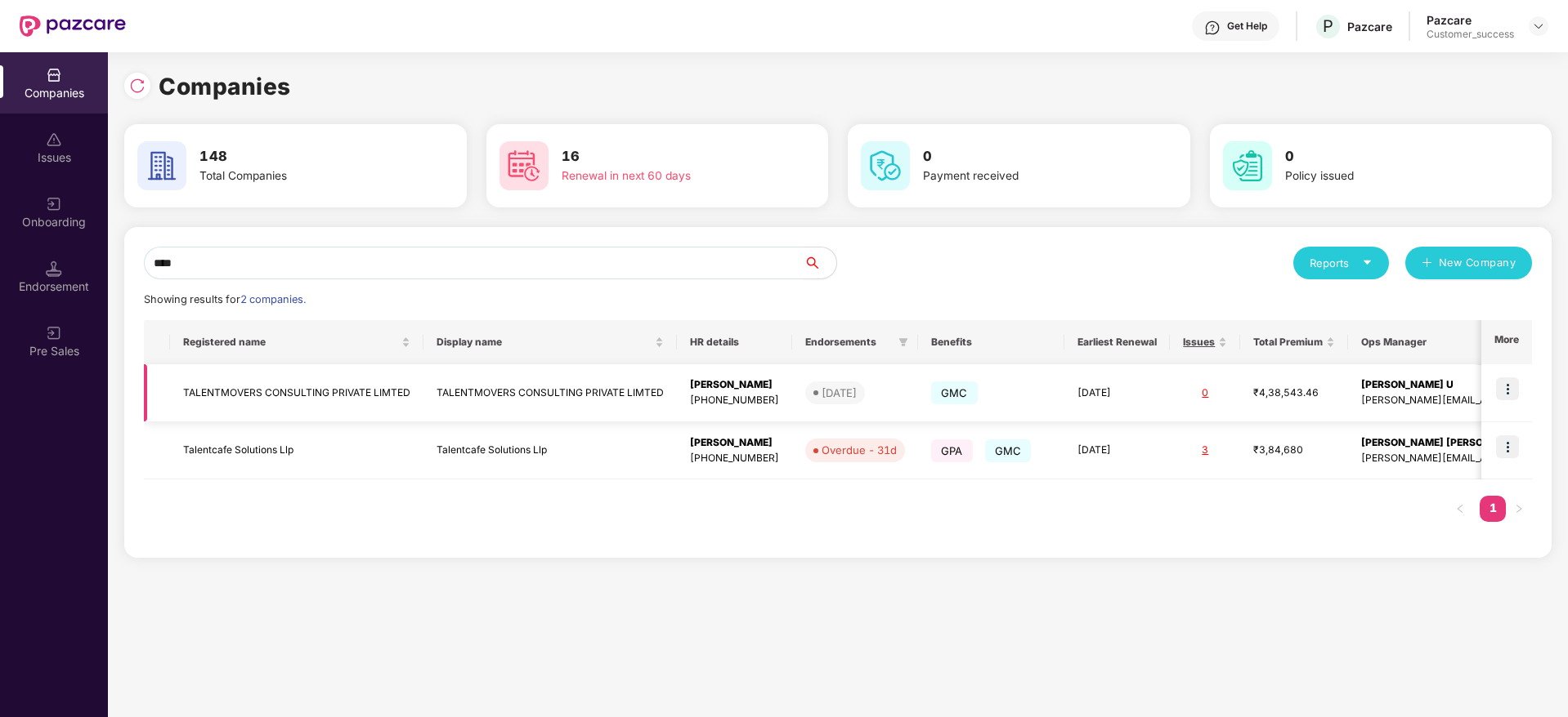
type input "****"
click at [327, 387] on td "TALENTMOVERS CONSULTING PRIVATE LIMTED" at bounding box center [296, 393] width 253 height 58
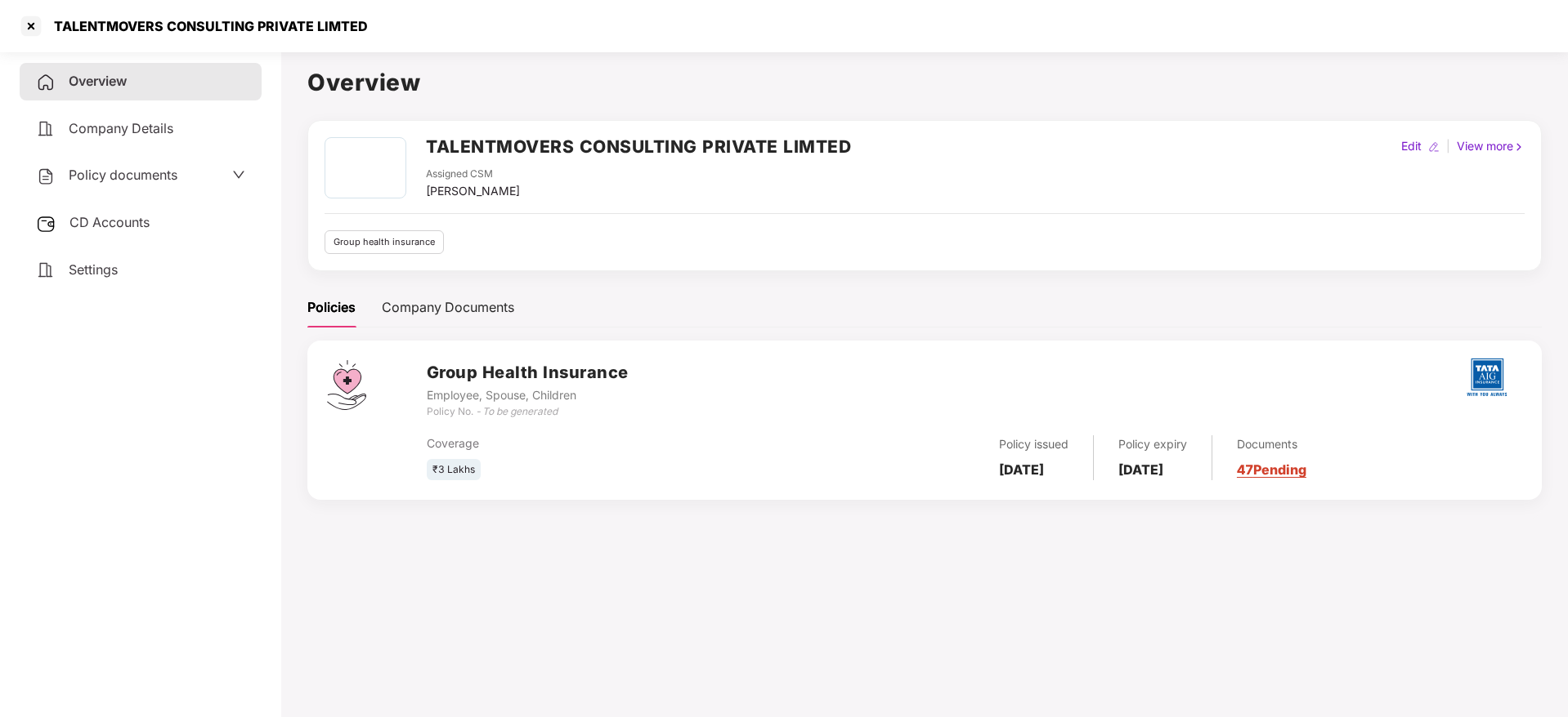
click at [622, 171] on div "Assigned CSM [PERSON_NAME]" at bounding box center [638, 183] width 425 height 33
click at [629, 160] on div "TALENTMOVERS CONSULTING PRIVATE LIMTED" at bounding box center [638, 152] width 425 height 29
copy h2 "TALENTMOVERS CONSULTING PRIVATE LIMTED"
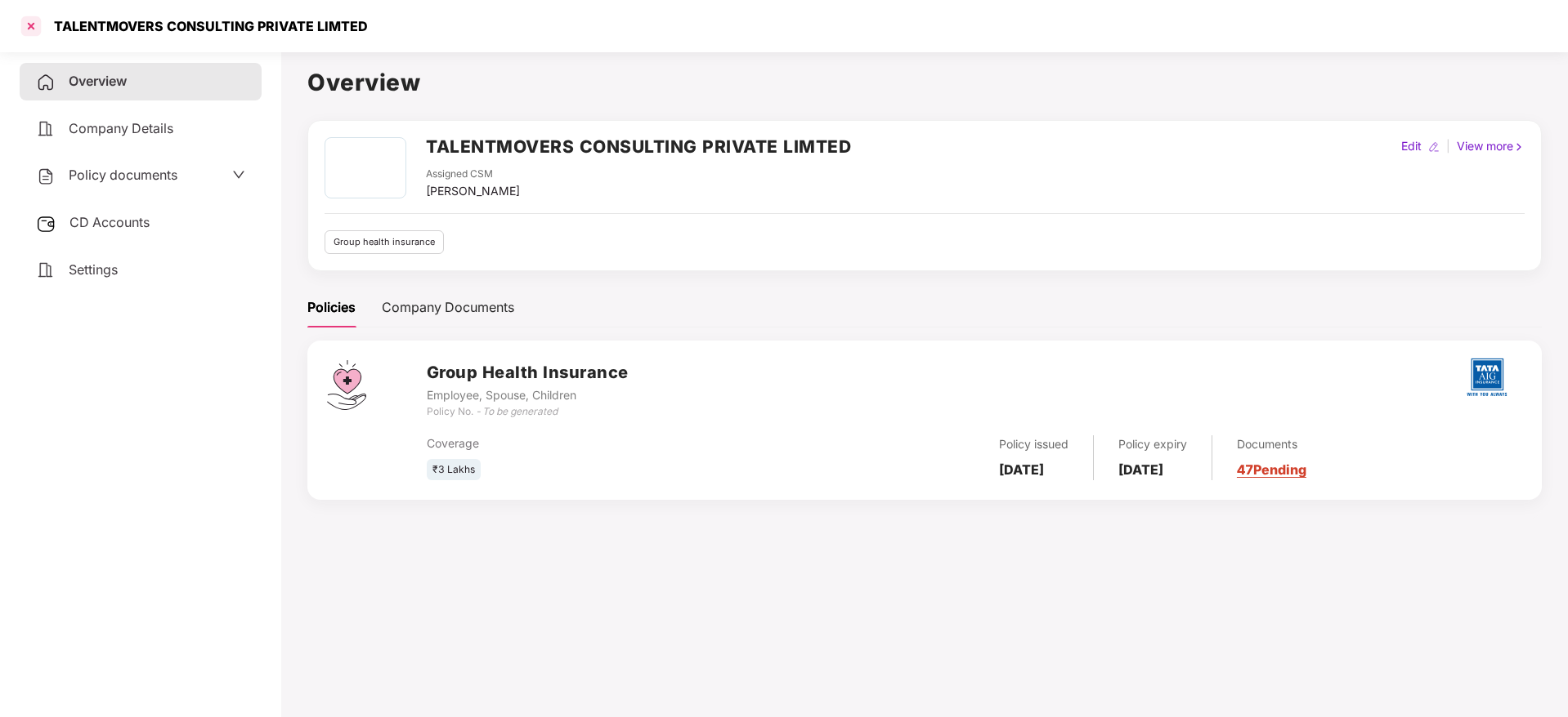
click at [33, 33] on div at bounding box center [31, 26] width 26 height 26
